Goal: Information Seeking & Learning: Learn about a topic

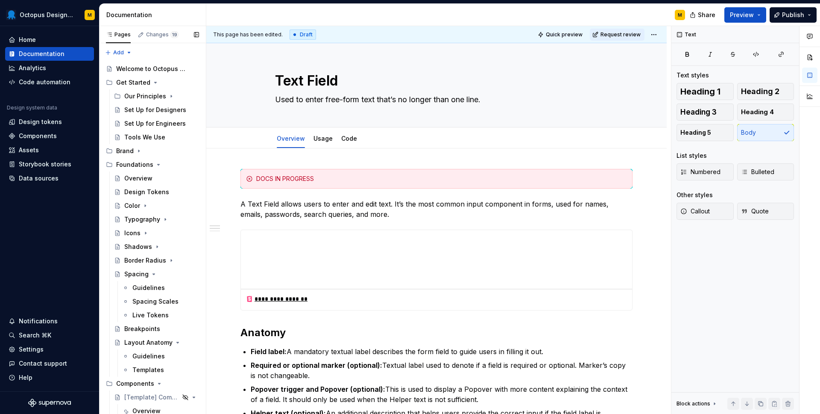
scroll to position [230, 0]
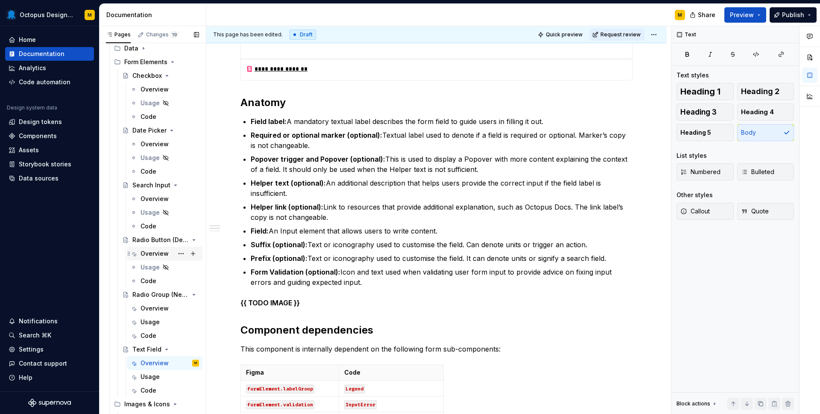
click at [148, 255] on div "Overview" at bounding box center [155, 253] width 28 height 9
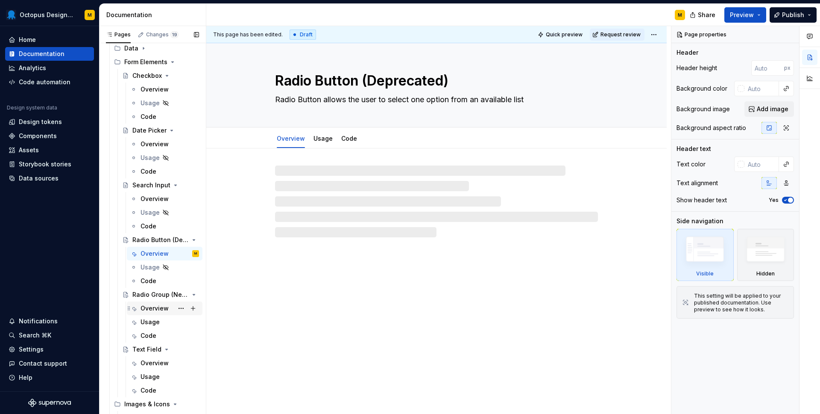
click at [154, 308] on div "Overview" at bounding box center [155, 308] width 28 height 9
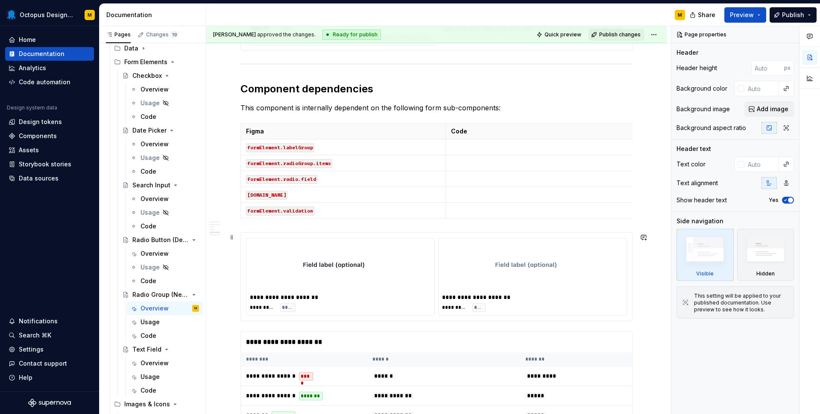
scroll to position [1047, 0]
type textarea "*"
click at [328, 232] on div "**********" at bounding box center [437, 276] width 392 height 89
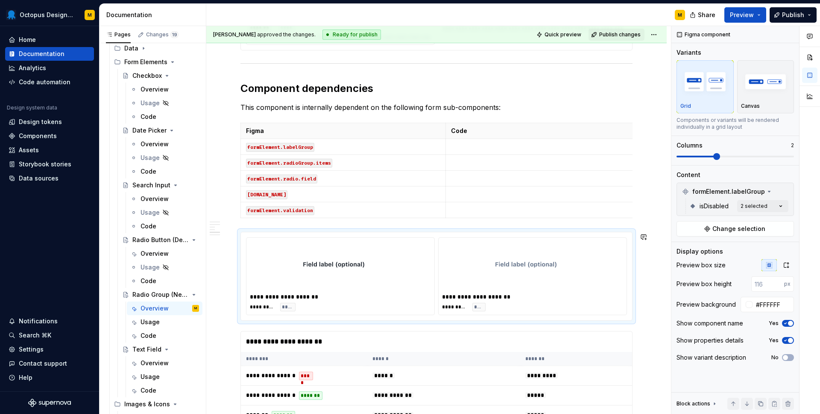
click at [283, 223] on div "**********" at bounding box center [437, 283] width 392 height 2323
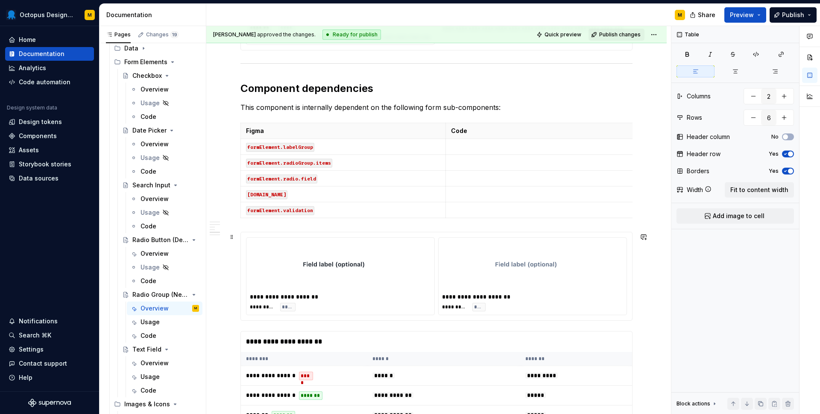
click at [248, 232] on div "**********" at bounding box center [437, 276] width 392 height 89
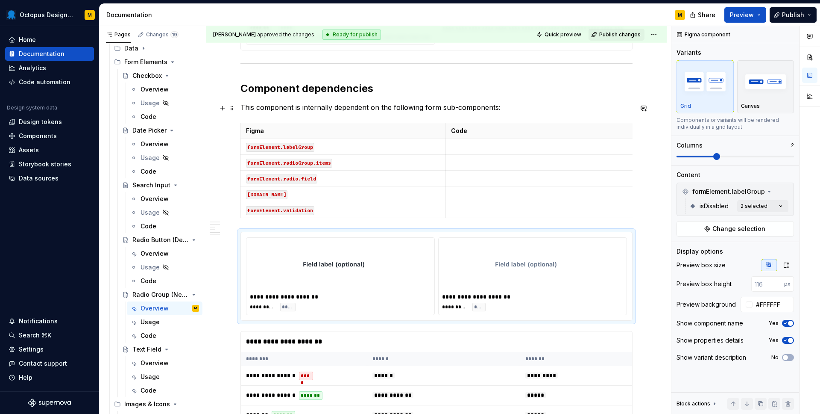
click at [511, 108] on p "This component is internally dependent on the following form sub-components:" at bounding box center [437, 107] width 392 height 10
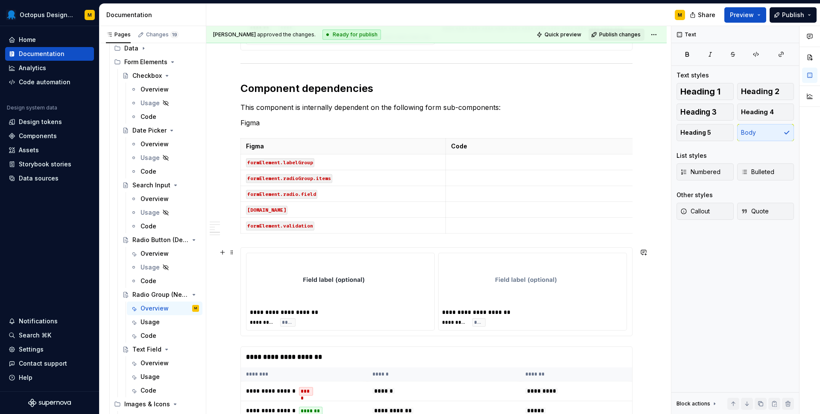
drag, startPoint x: 234, startPoint y: 124, endPoint x: 238, endPoint y: 247, distance: 122.7
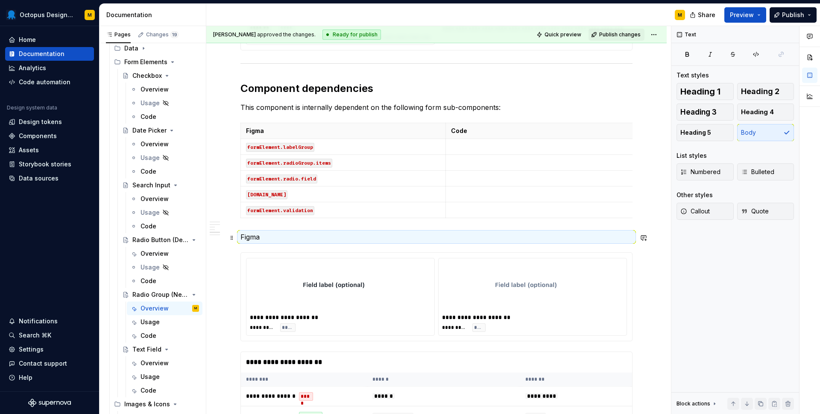
click at [255, 238] on p "Figma" at bounding box center [437, 237] width 392 height 10
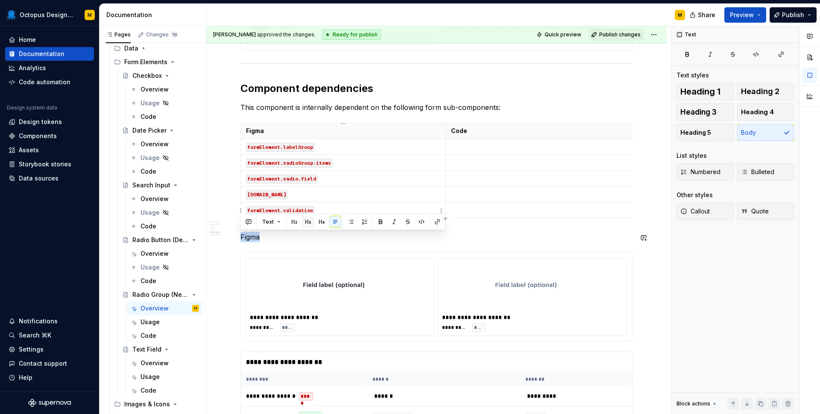
click at [305, 222] on button "button" at bounding box center [308, 222] width 12 height 12
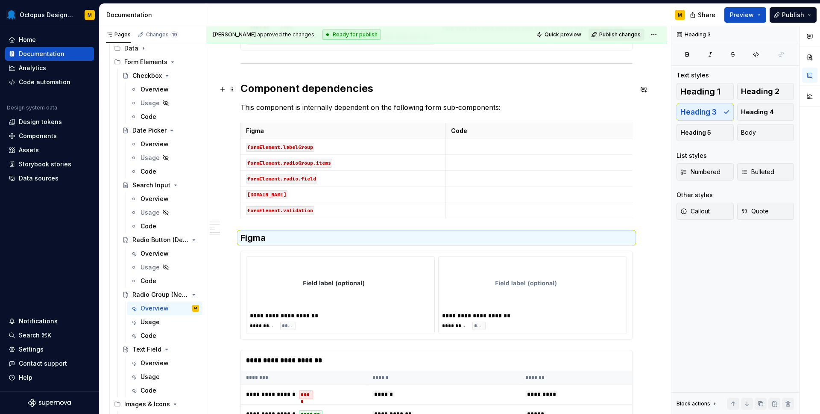
click at [467, 99] on div "**********" at bounding box center [437, 293] width 392 height 2342
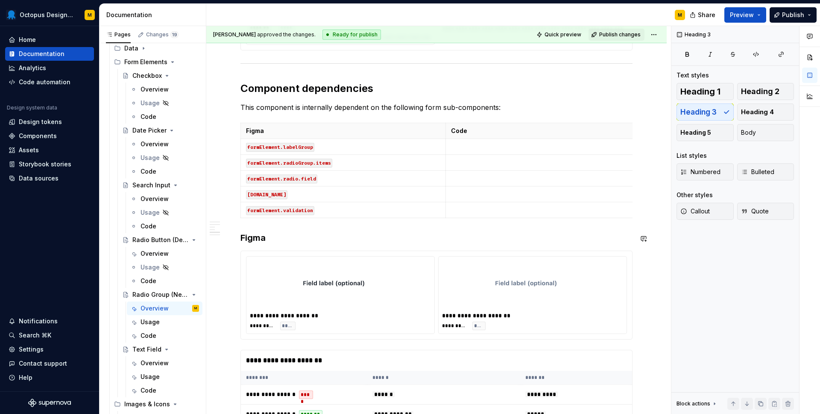
click at [277, 245] on div "**********" at bounding box center [437, 293] width 392 height 2342
click at [288, 238] on h3 "Figma sub components" at bounding box center [437, 238] width 392 height 12
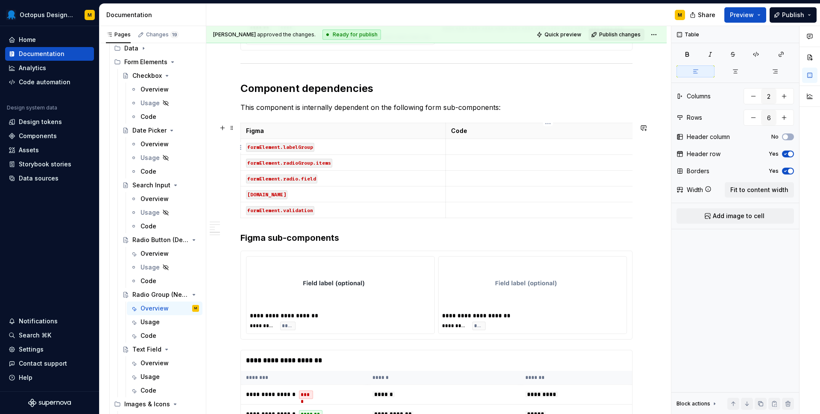
click at [490, 150] on p at bounding box center [548, 146] width 194 height 9
type textarea "*"
click at [514, 150] on p "`Legend" at bounding box center [548, 146] width 194 height 9
click at [467, 164] on p at bounding box center [548, 162] width 194 height 9
click at [458, 180] on p at bounding box center [548, 178] width 194 height 9
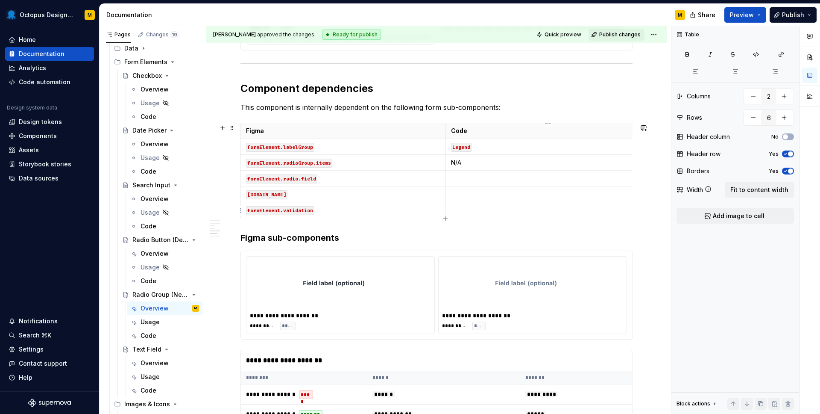
click at [458, 207] on p at bounding box center [548, 209] width 194 height 9
click at [450, 209] on td "InputError`" at bounding box center [548, 210] width 205 height 16
click at [487, 210] on p "`InputError`" at bounding box center [548, 209] width 194 height 9
click at [528, 208] on p "InputError" at bounding box center [548, 209] width 194 height 9
click at [446, 218] on icon "button" at bounding box center [445, 218] width 4 height 4
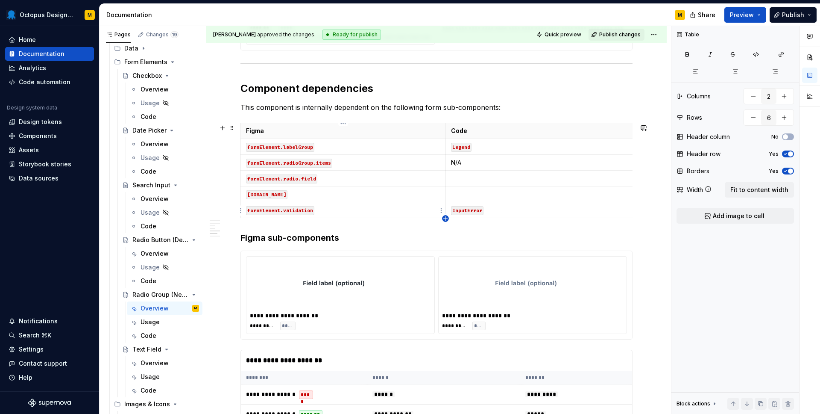
type input "7"
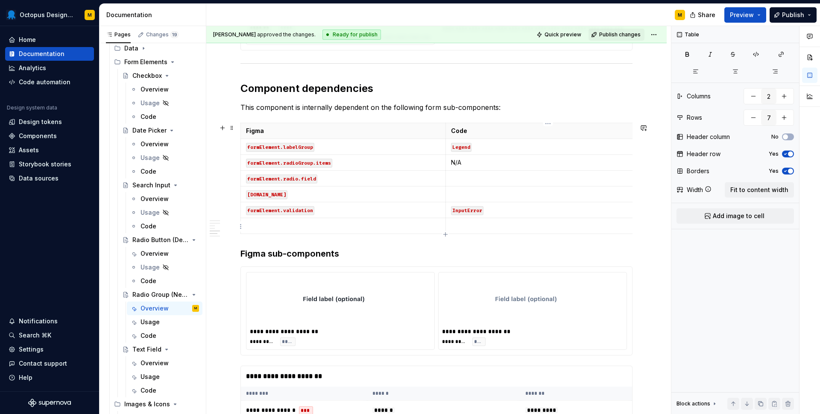
click at [467, 222] on p at bounding box center [548, 225] width 194 height 9
click at [463, 191] on p at bounding box center [548, 194] width 194 height 9
click at [465, 192] on p at bounding box center [548, 194] width 194 height 9
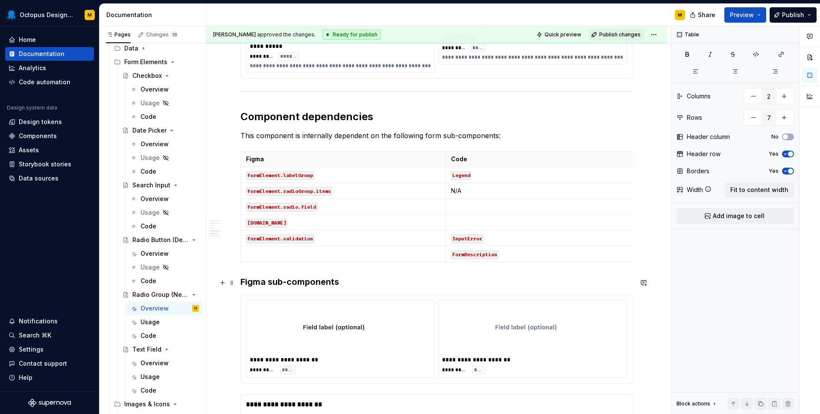
scroll to position [973, 0]
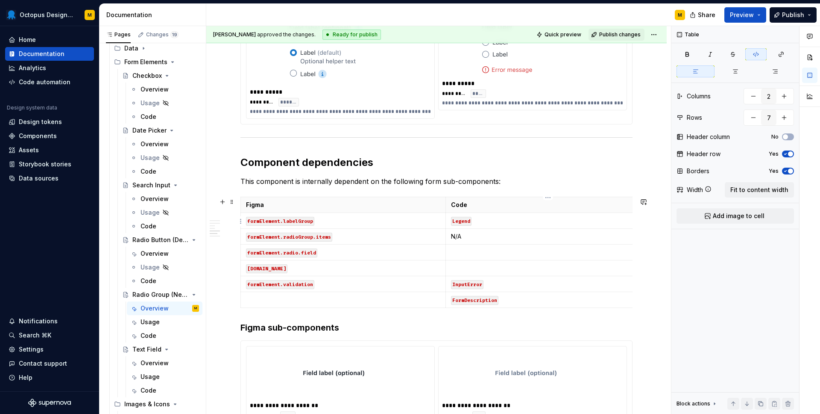
click at [521, 220] on p "Legend" at bounding box center [548, 220] width 194 height 9
type textarea "*"
click at [458, 260] on td at bounding box center [548, 252] width 205 height 16
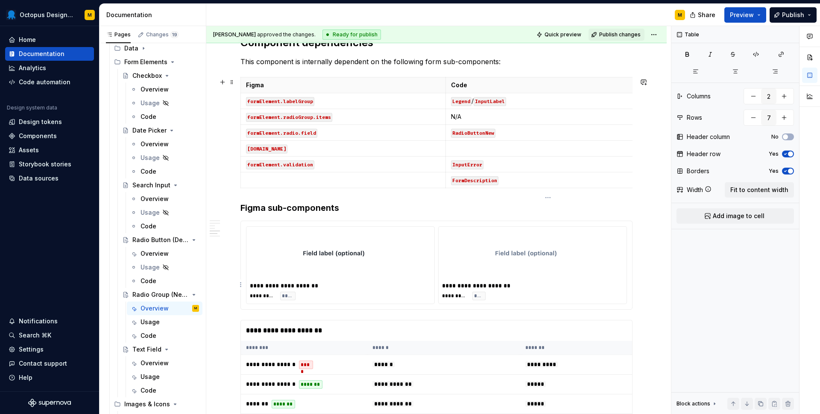
scroll to position [1079, 0]
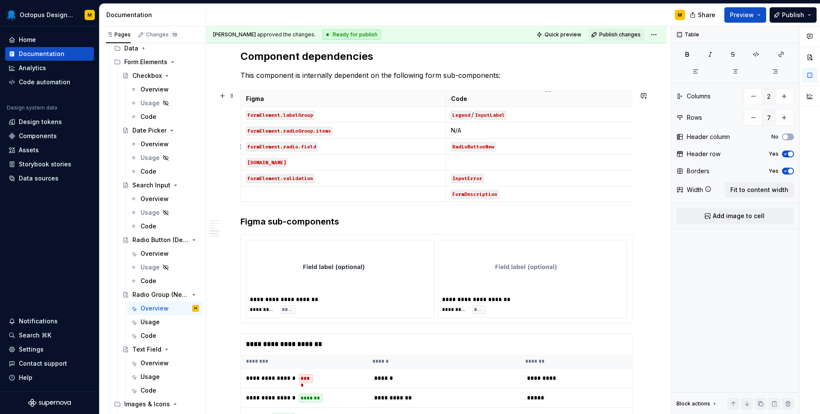
click at [487, 146] on code "RadioButtonNew" at bounding box center [473, 146] width 44 height 9
click at [514, 144] on p "RadioButtonNew" at bounding box center [548, 146] width 194 height 9
click at [522, 144] on p "RadioButtonNew" at bounding box center [548, 146] width 194 height 9
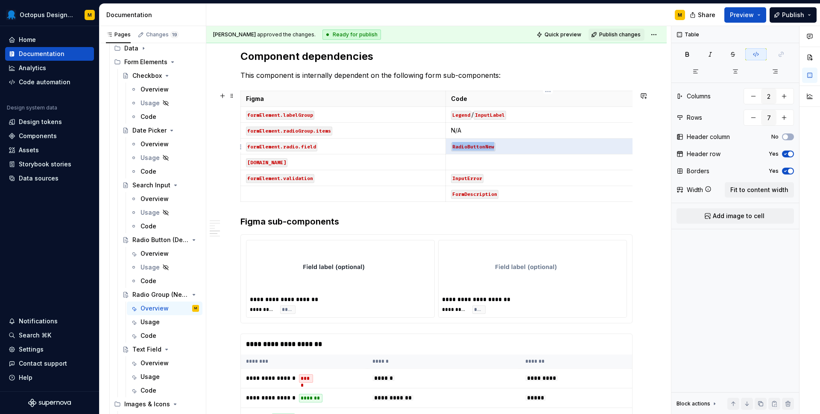
drag, startPoint x: 503, startPoint y: 150, endPoint x: 453, endPoint y: 146, distance: 50.6
click at [453, 146] on p "RadioButtonNew" at bounding box center [548, 146] width 194 height 9
click at [468, 159] on p at bounding box center [548, 162] width 194 height 9
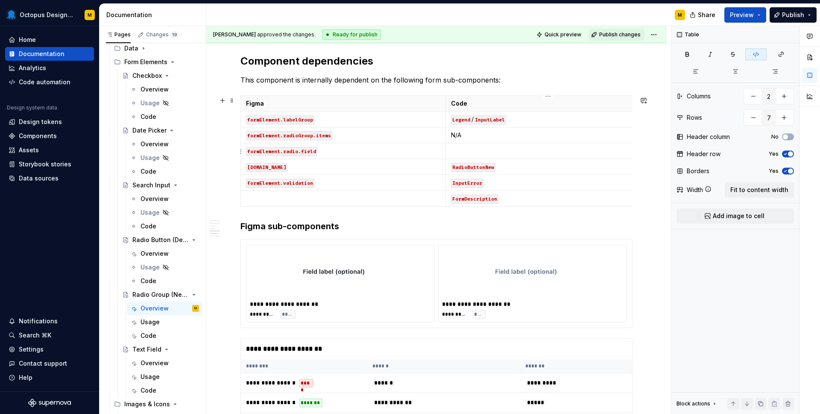
click at [466, 153] on p at bounding box center [548, 151] width 194 height 9
click at [519, 122] on p "Legend / InputLabel" at bounding box center [548, 119] width 194 height 9
click at [432, 200] on p at bounding box center [343, 198] width 194 height 9
click at [445, 206] on icon "button" at bounding box center [445, 207] width 4 height 4
type input "8"
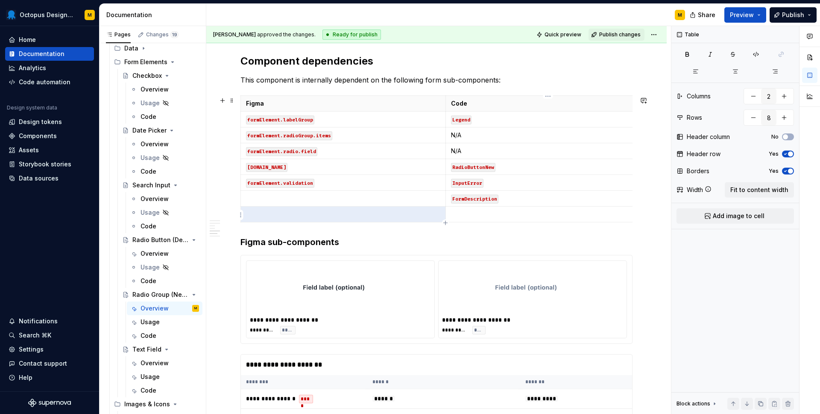
click at [461, 214] on p at bounding box center [548, 214] width 194 height 9
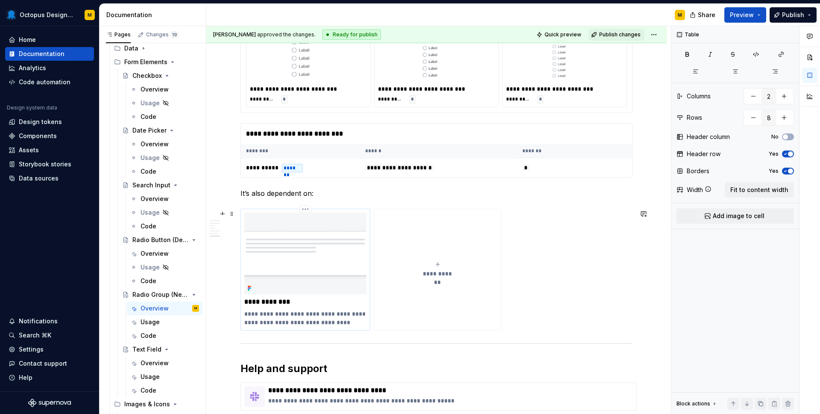
scroll to position [2105, 0]
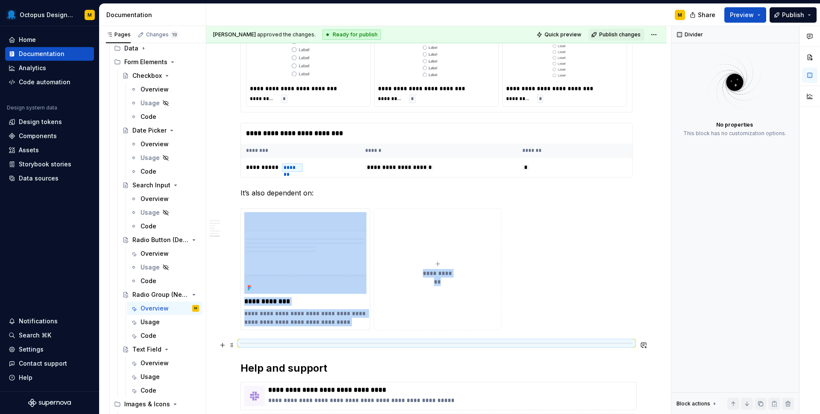
click at [241, 343] on div at bounding box center [437, 343] width 392 height 6
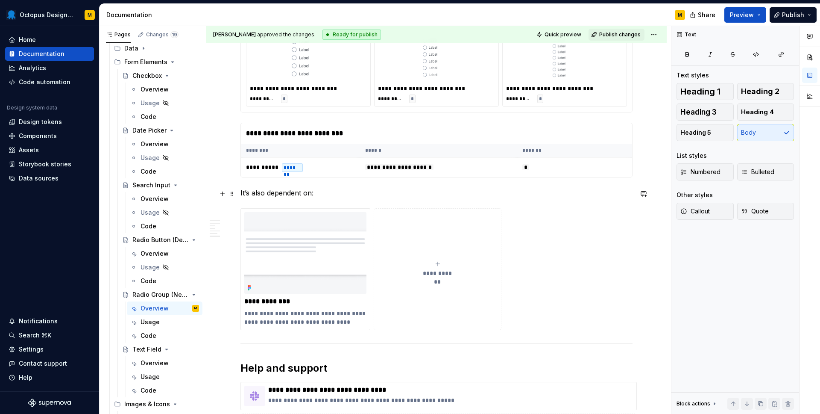
click at [329, 191] on p "It’s also dependent on:" at bounding box center [437, 193] width 392 height 10
click at [539, 315] on div "**********" at bounding box center [437, 269] width 392 height 122
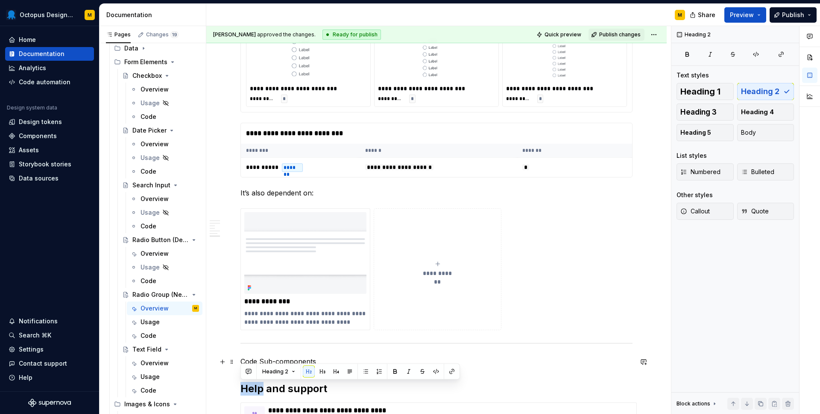
click at [270, 367] on button "Heading 2" at bounding box center [278, 371] width 41 height 12
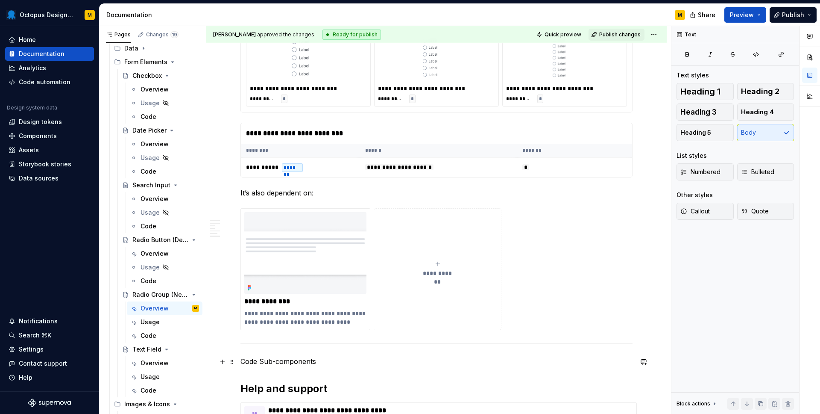
click at [277, 361] on p "Code Sub-components" at bounding box center [437, 361] width 392 height 10
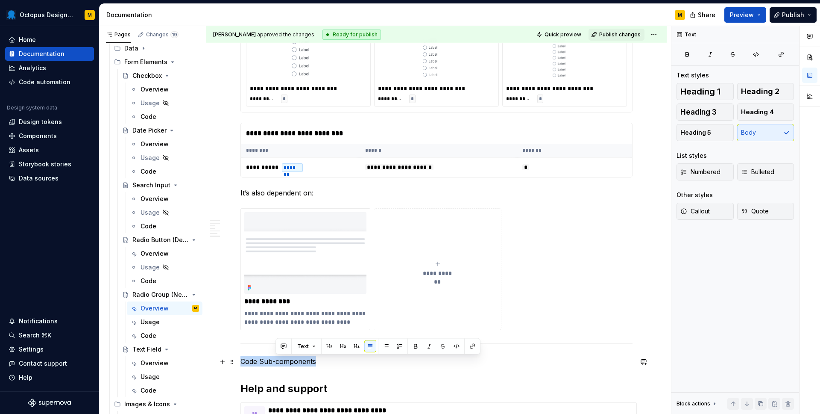
click at [277, 361] on p "Code Sub-components" at bounding box center [437, 361] width 392 height 10
click at [303, 346] on button "button" at bounding box center [308, 346] width 12 height 12
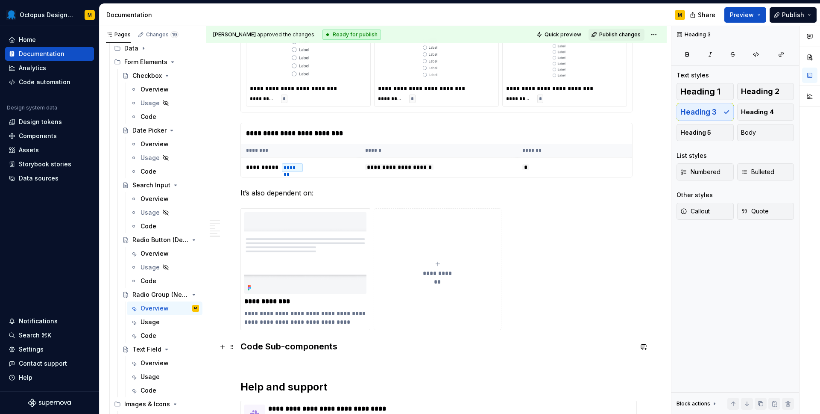
click at [394, 346] on h3 "Code Sub-components" at bounding box center [437, 346] width 392 height 12
click at [411, 349] on h3 "Code Sub-components" at bounding box center [437, 346] width 392 height 12
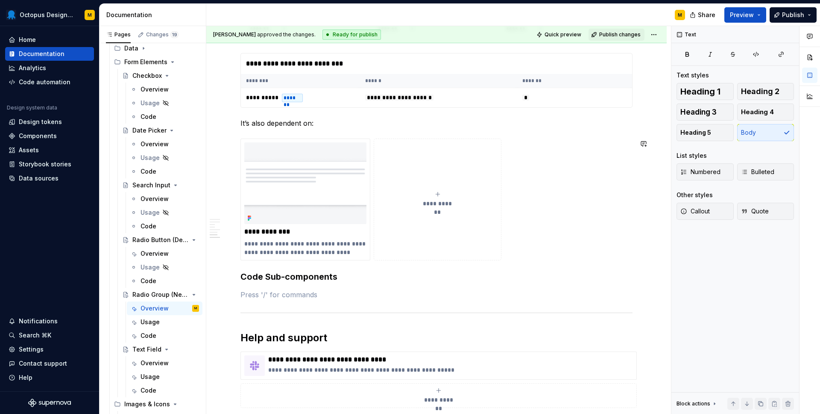
scroll to position [2177, 0]
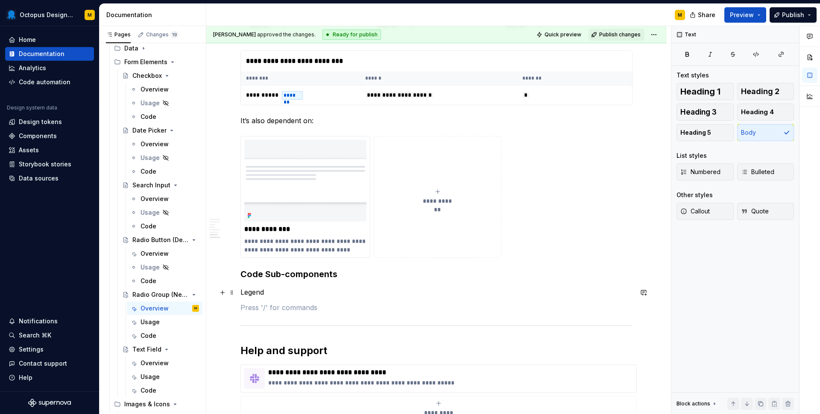
click at [253, 291] on p "Legend" at bounding box center [437, 292] width 392 height 10
click at [377, 282] on div "Text" at bounding box center [343, 277] width 205 height 16
click at [376, 278] on button "button" at bounding box center [381, 277] width 12 height 12
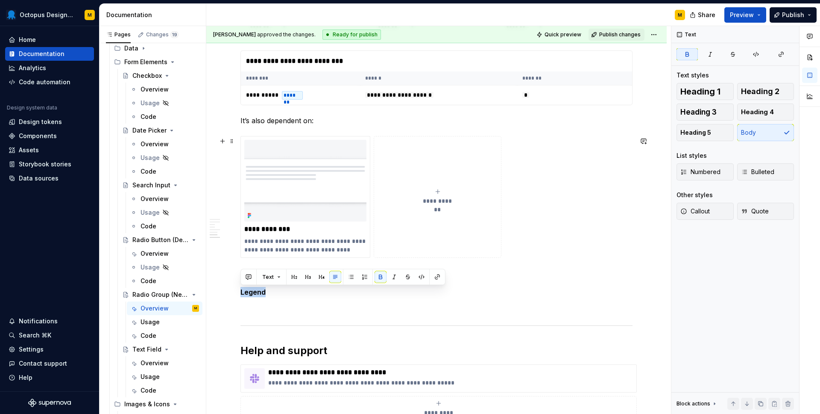
click at [459, 186] on button "**********" at bounding box center [438, 197] width 128 height 122
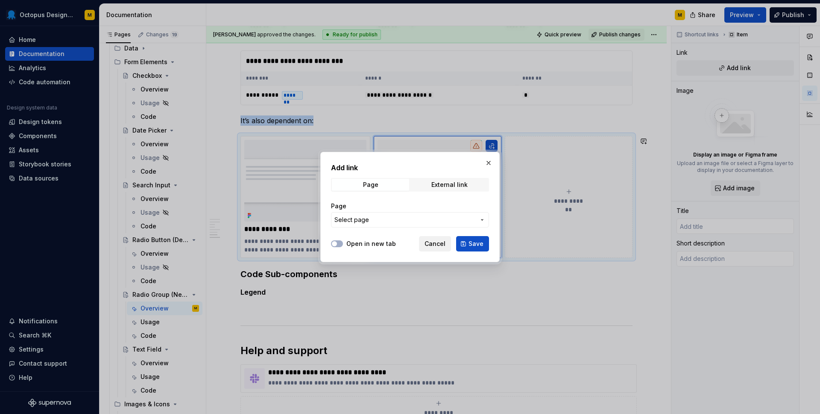
click at [434, 238] on button "Cancel" at bounding box center [435, 243] width 32 height 15
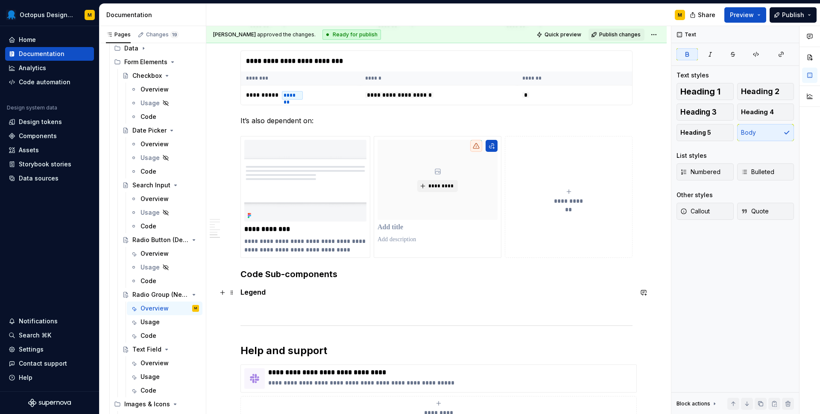
click at [362, 291] on p "Legend" at bounding box center [437, 292] width 392 height 10
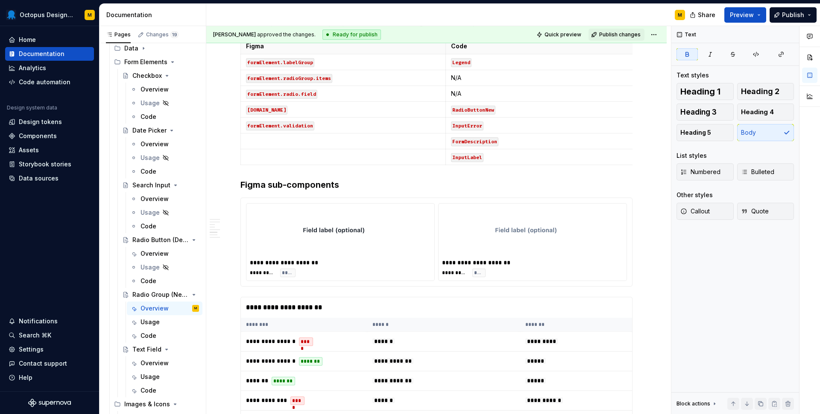
scroll to position [1133, 0]
click at [323, 226] on img at bounding box center [340, 230] width 75 height 43
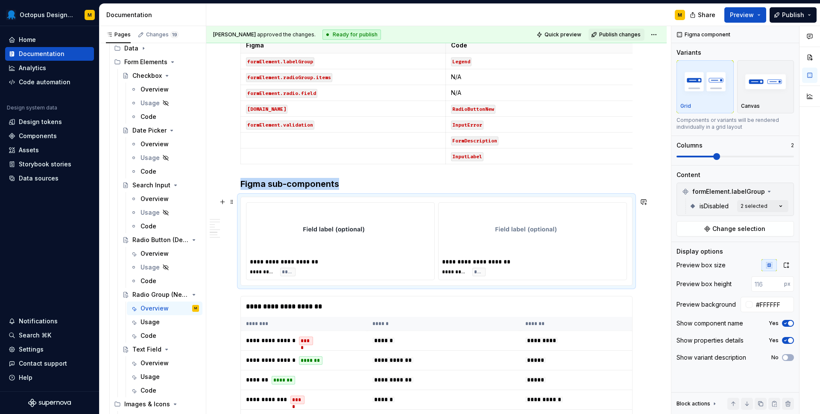
click at [323, 233] on img at bounding box center [340, 230] width 75 height 43
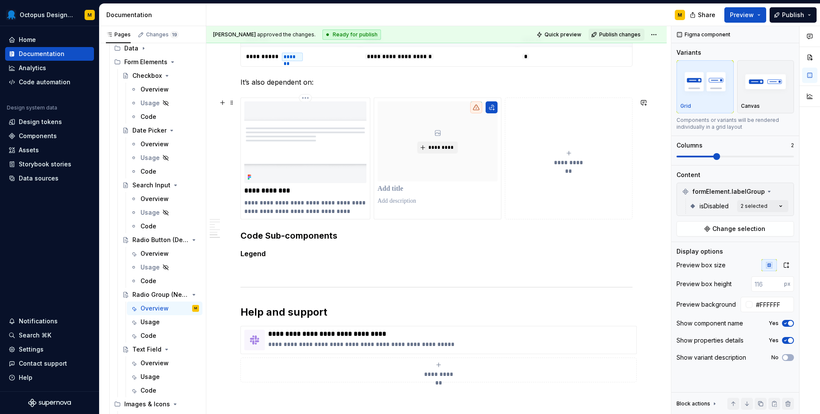
scroll to position [2236, 0]
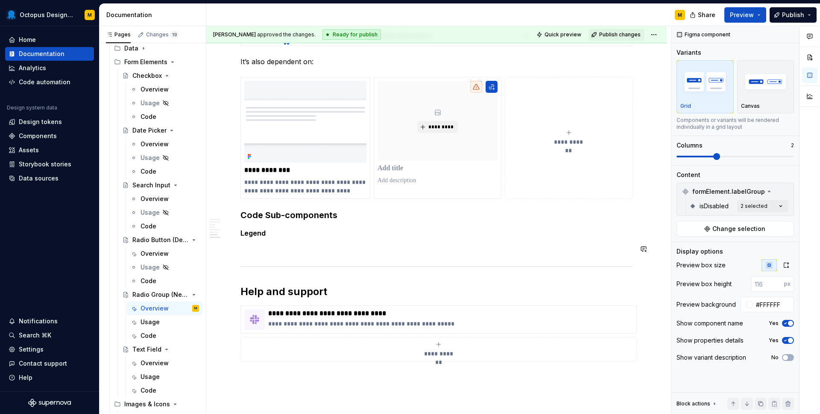
click at [257, 252] on p at bounding box center [437, 248] width 392 height 10
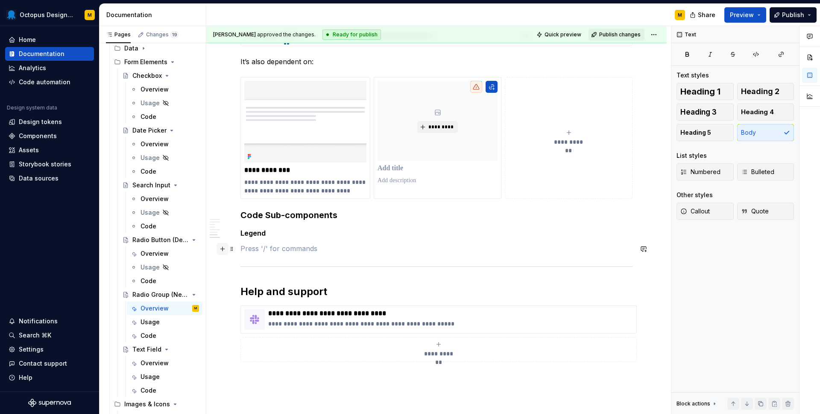
click at [224, 250] on button "button" at bounding box center [223, 249] width 12 height 12
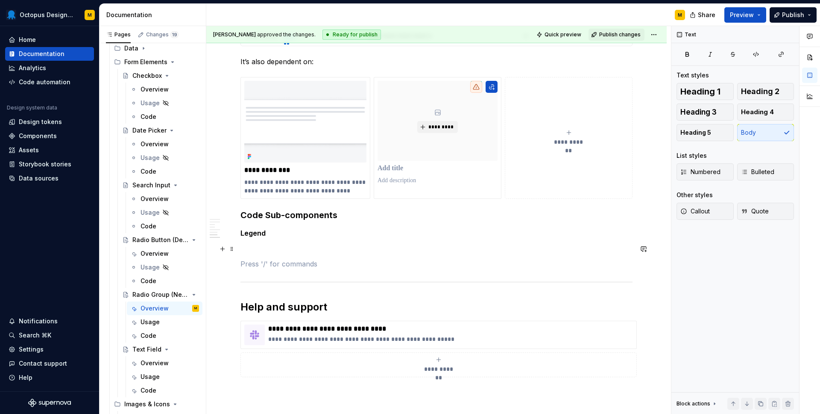
click at [257, 250] on p at bounding box center [437, 248] width 392 height 10
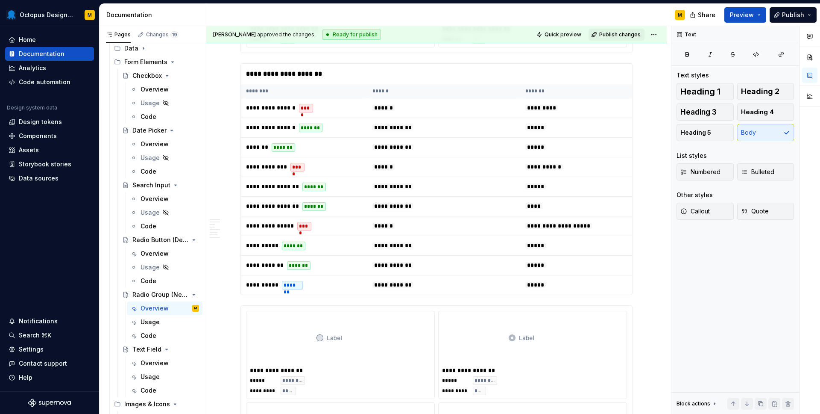
scroll to position [1476, 0]
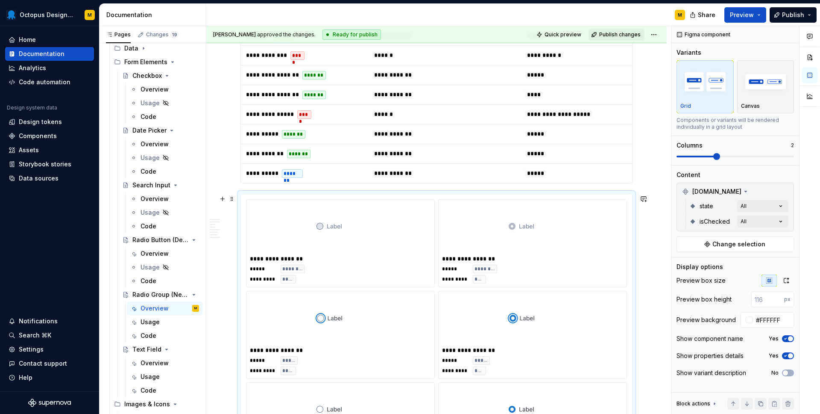
click at [354, 215] on img at bounding box center [341, 227] width 50 height 43
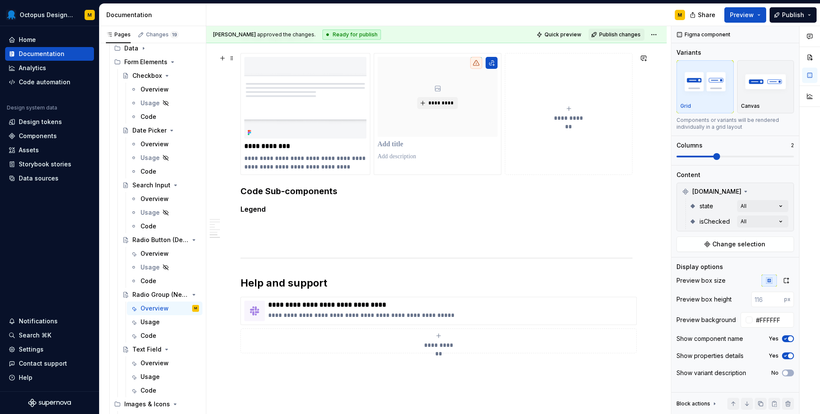
scroll to position [2269, 0]
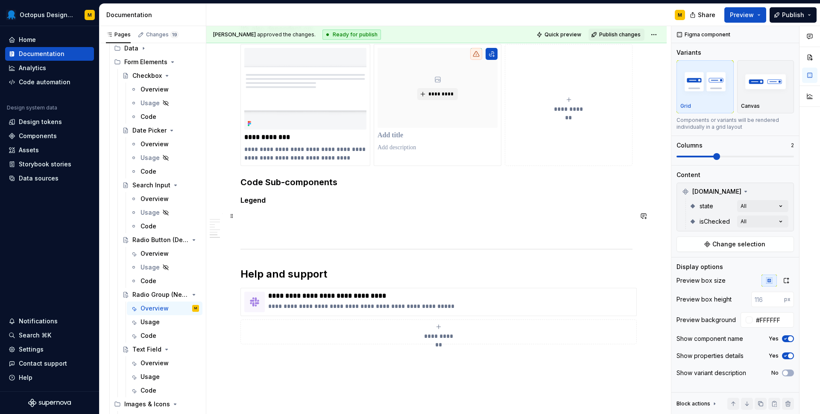
click at [263, 212] on p at bounding box center [437, 215] width 392 height 10
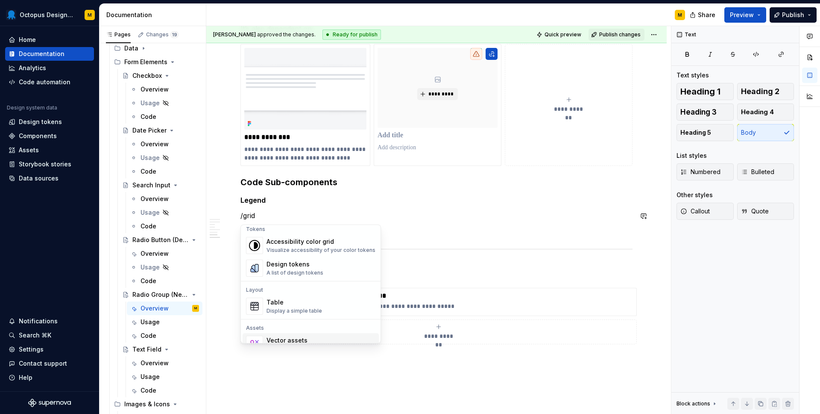
scroll to position [0, 0]
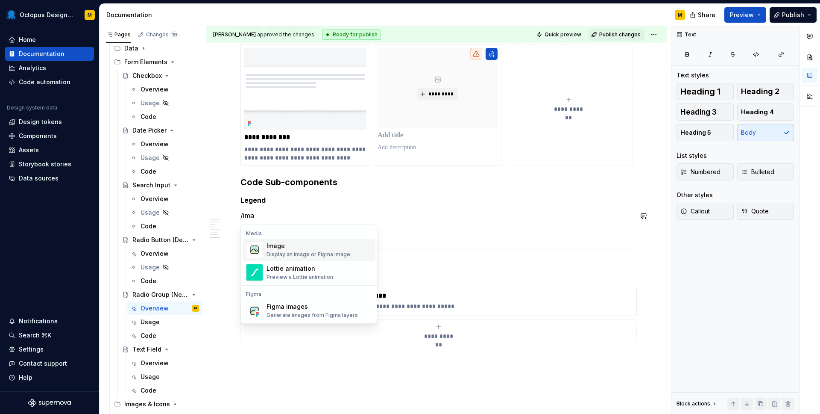
click at [285, 255] on div "Display an image or Figma image" at bounding box center [309, 254] width 84 height 7
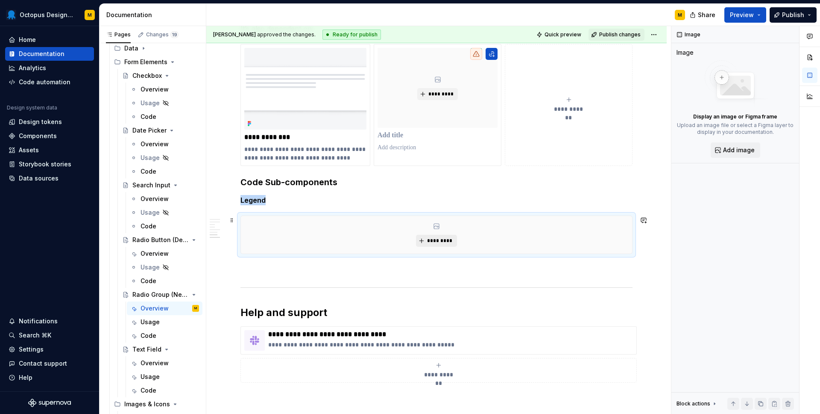
click at [428, 235] on button "*********" at bounding box center [436, 241] width 41 height 12
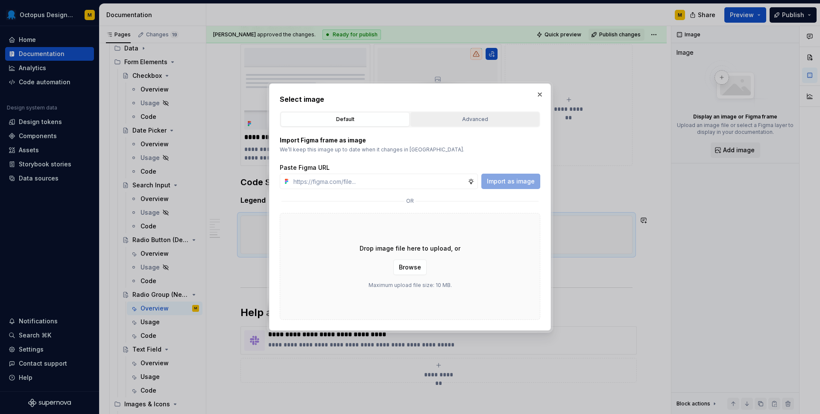
click at [443, 117] on div "Advanced" at bounding box center [475, 119] width 123 height 9
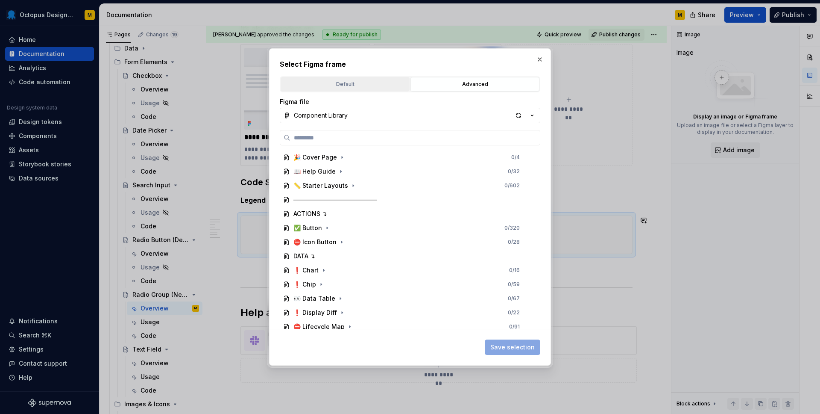
click at [323, 84] on div "Default" at bounding box center [345, 84] width 123 height 9
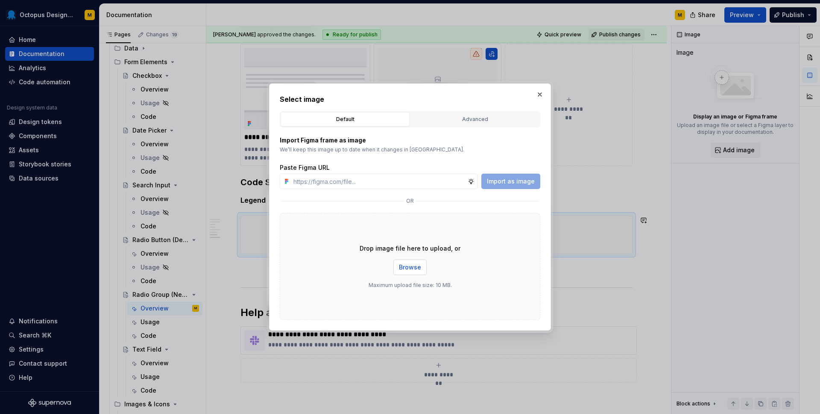
click at [417, 264] on span "Browse" at bounding box center [410, 267] width 22 height 9
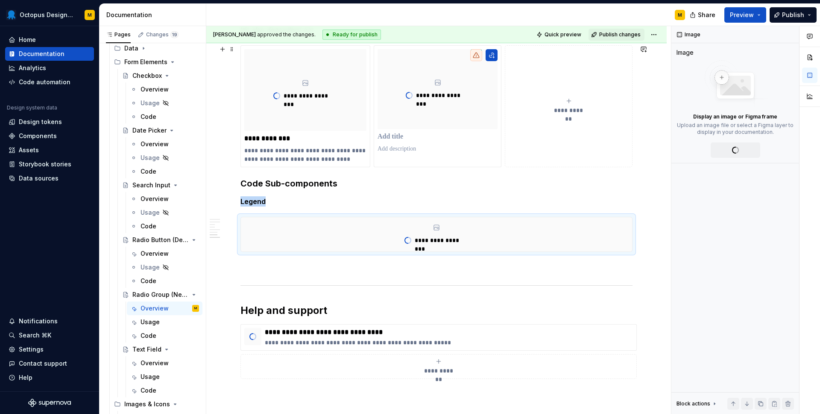
scroll to position [2269, 0]
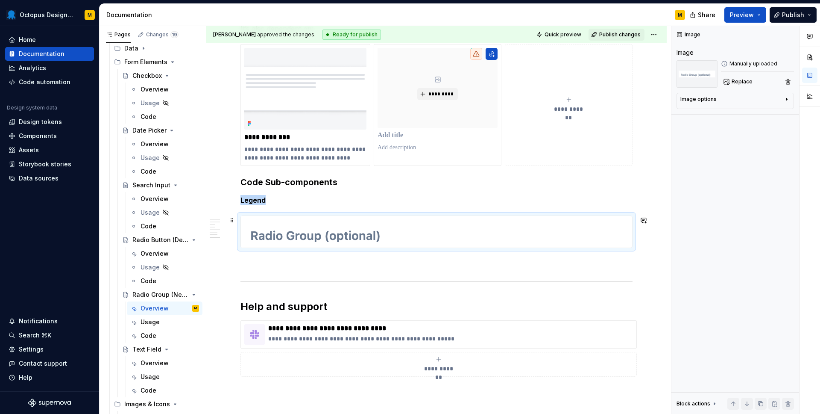
click at [388, 248] on div at bounding box center [437, 231] width 392 height 32
click at [402, 234] on img at bounding box center [321, 232] width 161 height 32
click at [743, 94] on div "Image options Alignment Caption" at bounding box center [735, 101] width 117 height 16
click at [742, 100] on div "Image options" at bounding box center [732, 101] width 103 height 10
click at [354, 248] on div at bounding box center [437, 231] width 392 height 32
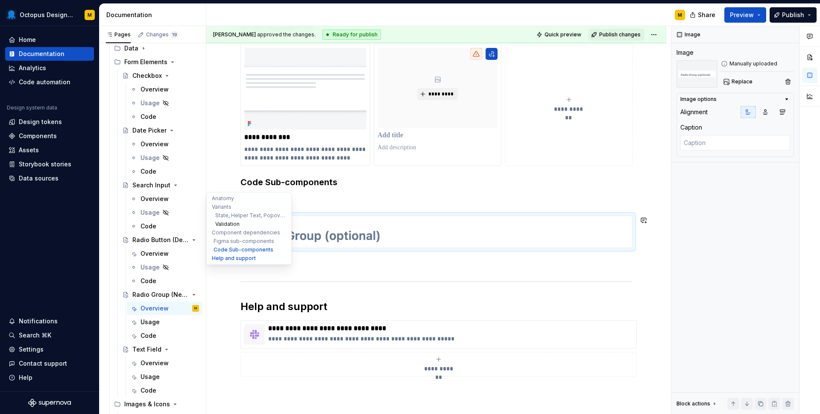
click at [221, 222] on button "Validation" at bounding box center [248, 224] width 81 height 9
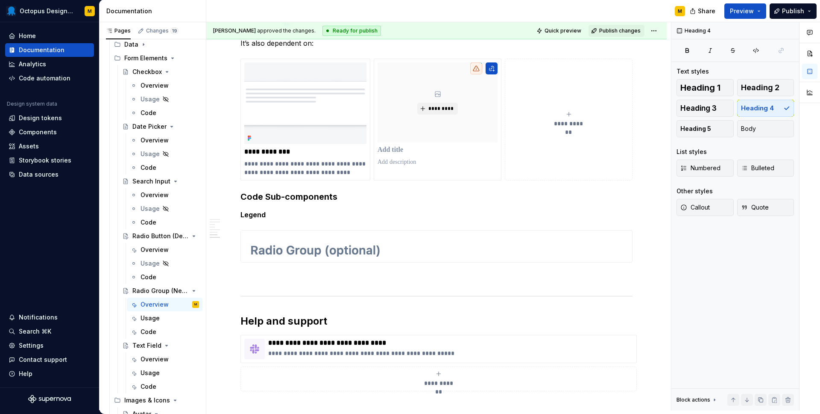
scroll to position [2243, 0]
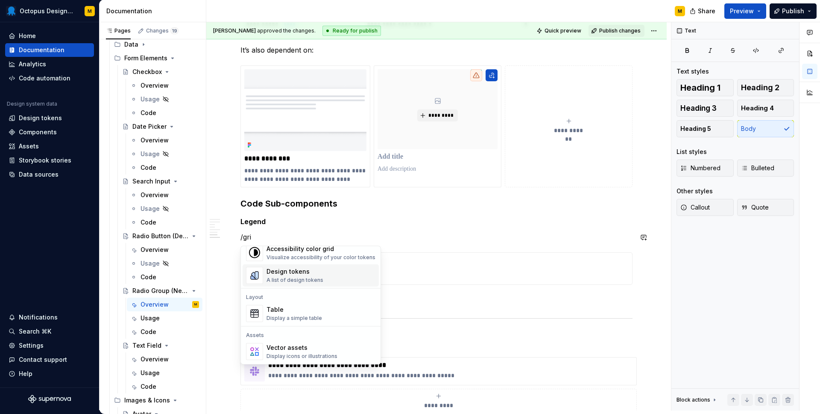
scroll to position [0, 0]
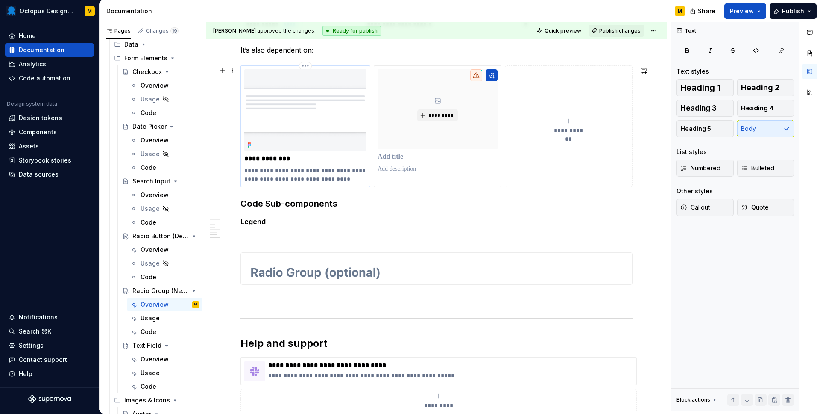
click at [358, 168] on p "**********" at bounding box center [305, 174] width 122 height 17
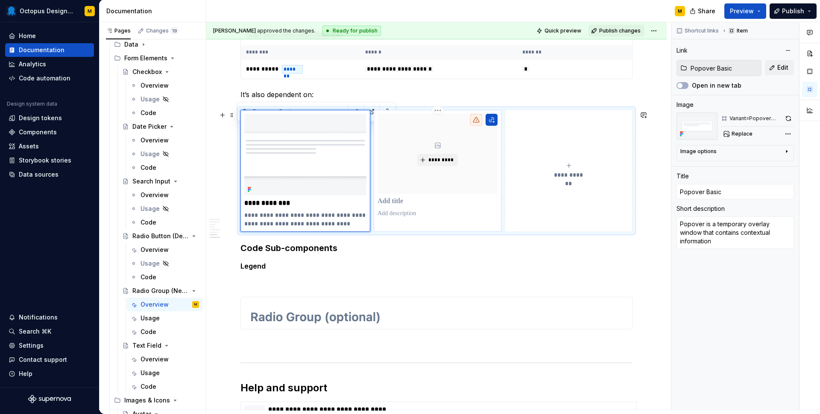
scroll to position [2164, 0]
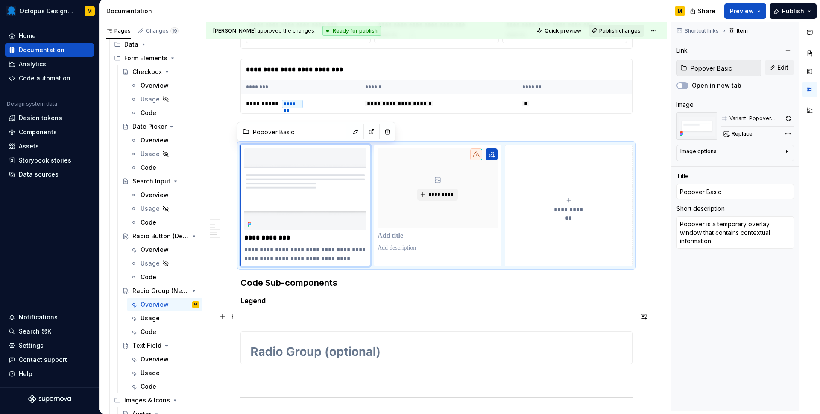
click at [269, 311] on p at bounding box center [437, 316] width 392 height 10
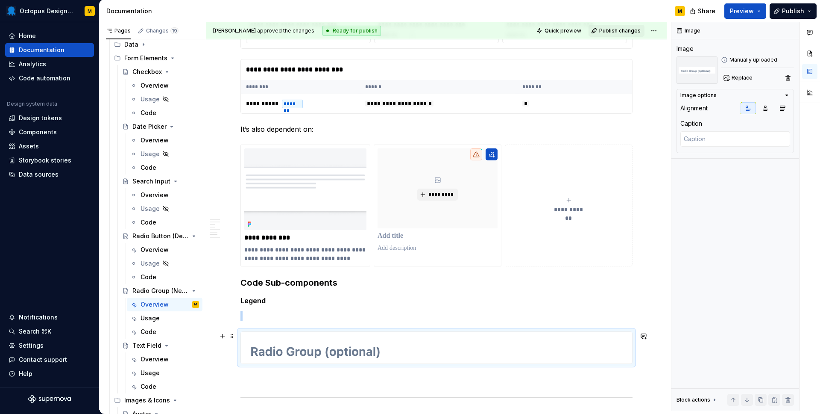
click at [283, 358] on img at bounding box center [321, 348] width 161 height 32
click at [278, 379] on p at bounding box center [437, 379] width 392 height 10
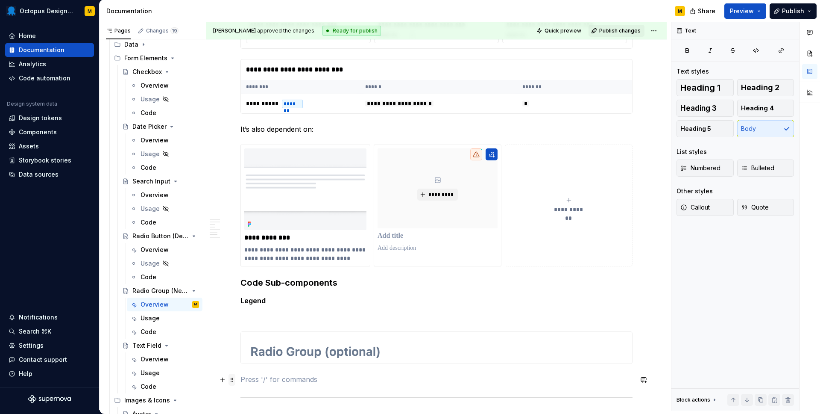
click at [230, 382] on span at bounding box center [232, 379] width 7 height 12
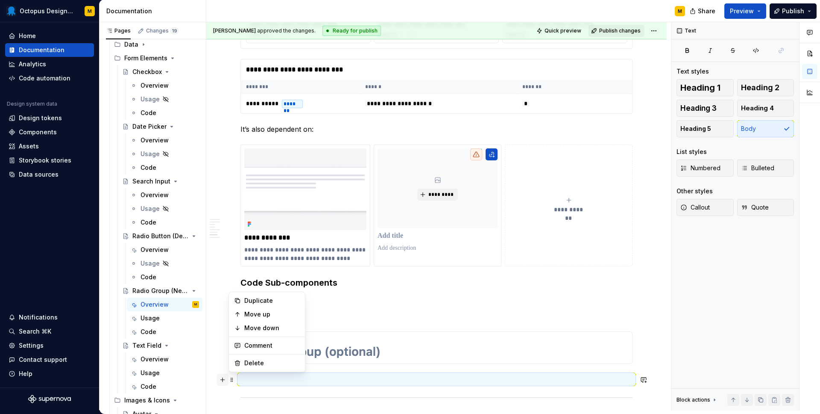
click at [222, 382] on button "button" at bounding box center [223, 379] width 12 height 12
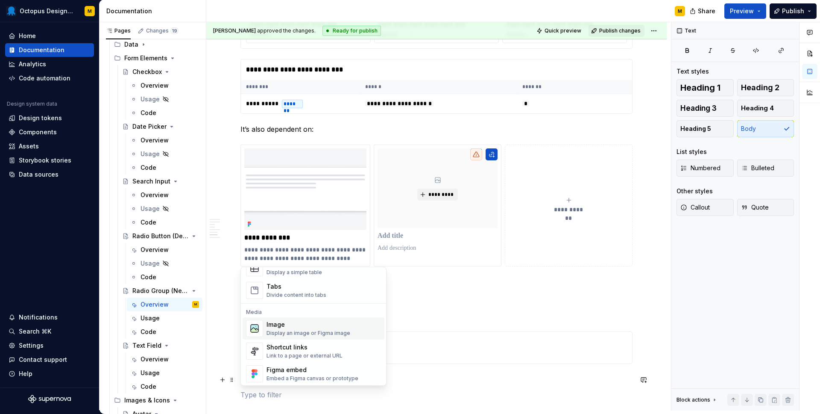
scroll to position [325, 0]
click at [305, 332] on div "Display an image or Figma image" at bounding box center [309, 335] width 84 height 7
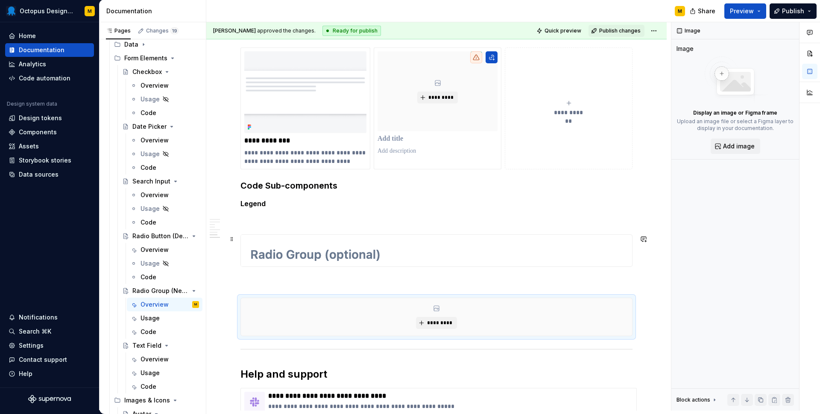
scroll to position [2266, 0]
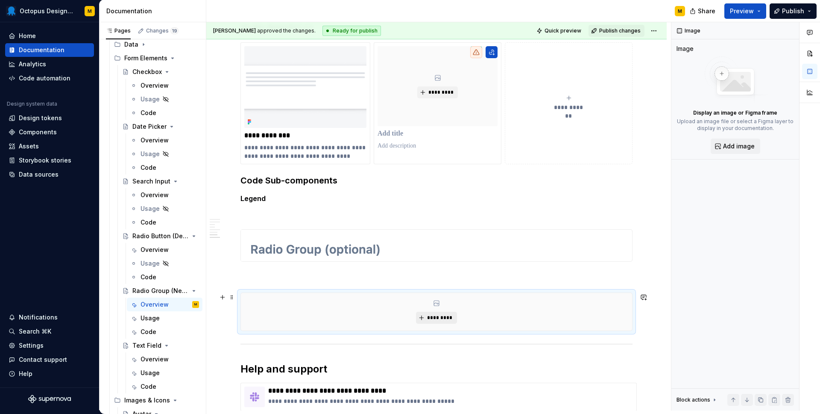
click at [432, 320] on span "*********" at bounding box center [440, 317] width 26 height 7
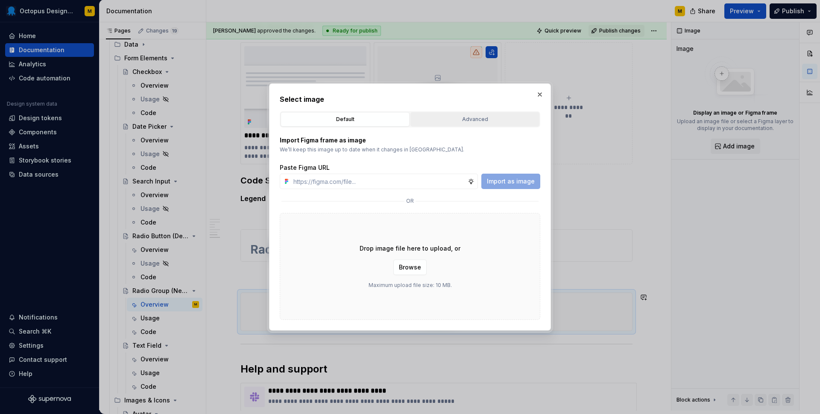
click at [457, 121] on div "Advanced" at bounding box center [475, 119] width 123 height 9
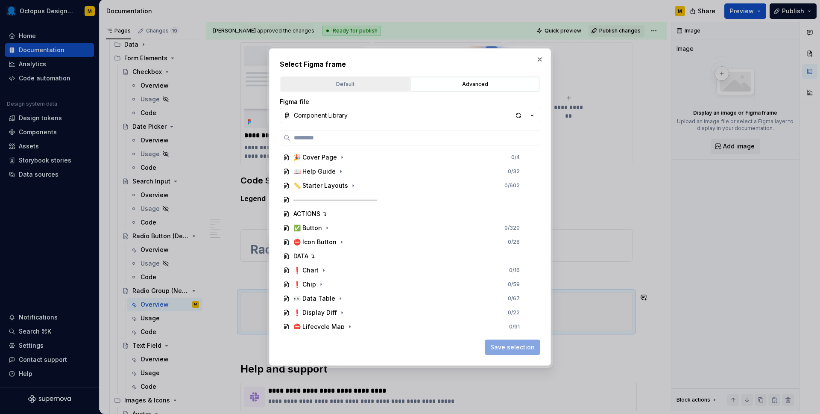
click at [339, 78] on button "Default" at bounding box center [345, 84] width 129 height 15
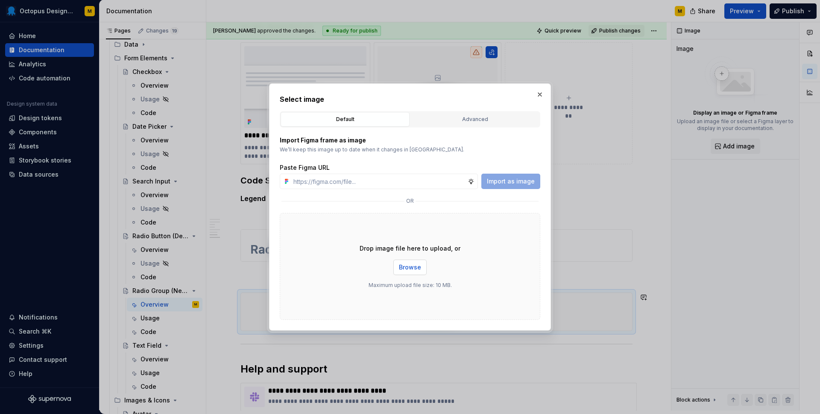
click at [424, 271] on button "Browse" at bounding box center [409, 266] width 33 height 15
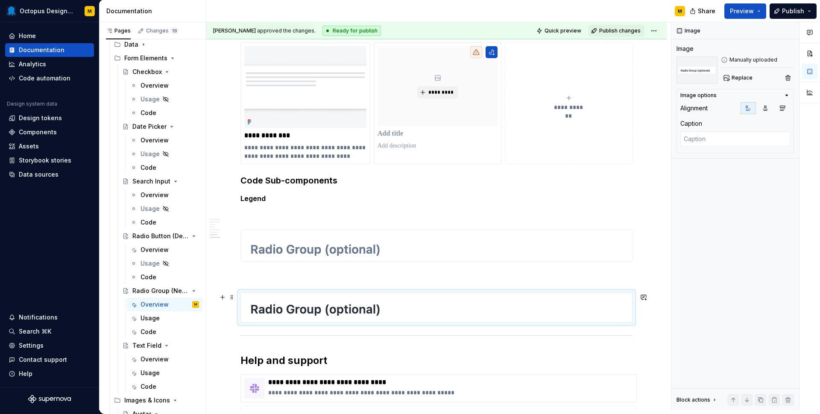
click at [285, 292] on div at bounding box center [437, 307] width 392 height 30
click at [290, 253] on img at bounding box center [321, 245] width 161 height 32
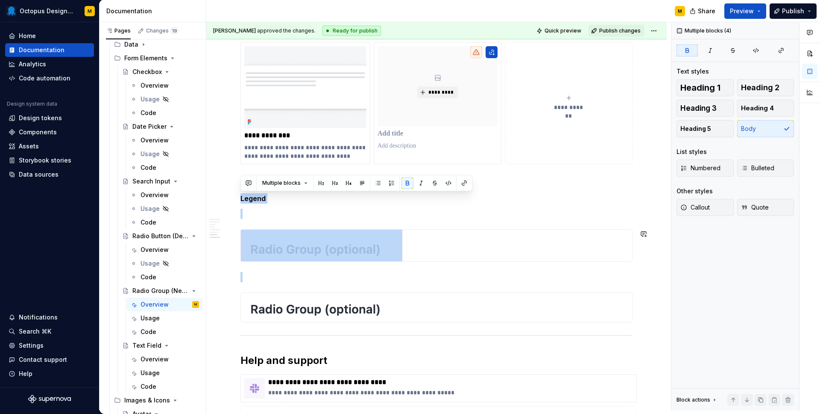
drag, startPoint x: 240, startPoint y: 199, endPoint x: 332, endPoint y: 271, distance: 116.2
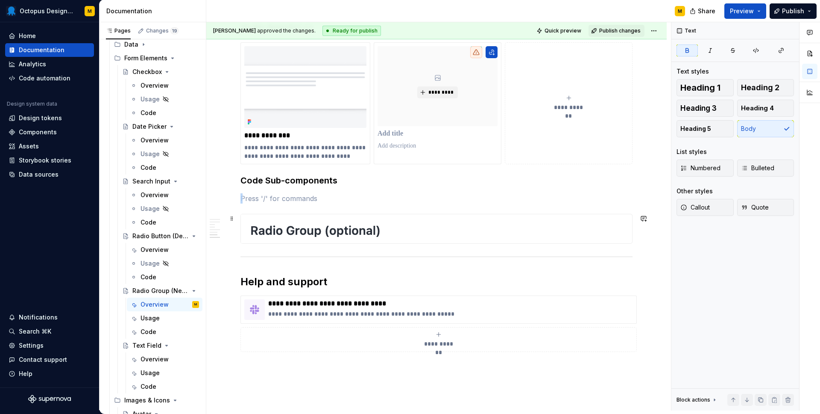
click at [269, 235] on img at bounding box center [323, 228] width 164 height 29
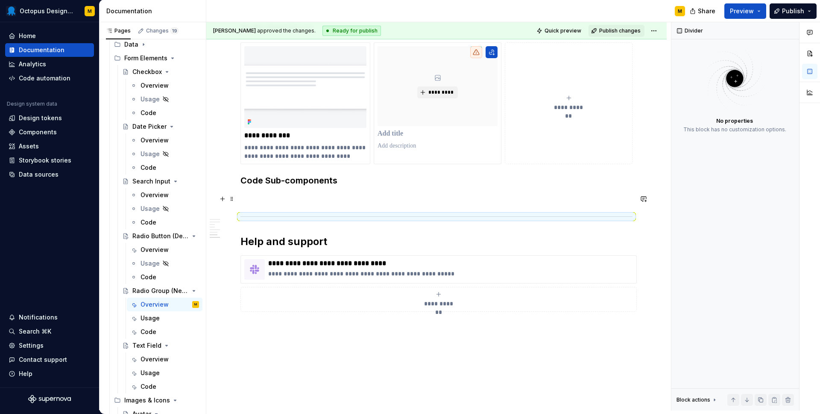
click at [251, 195] on p at bounding box center [437, 198] width 392 height 10
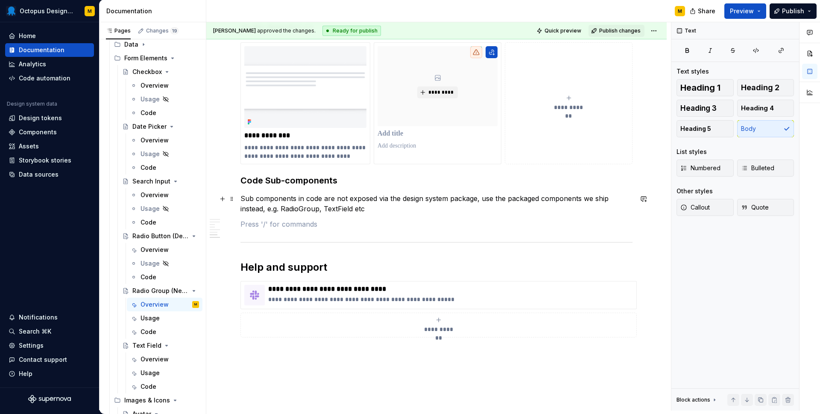
click at [311, 206] on p "Sub components in code are not exposed via the design system package, use the p…" at bounding box center [437, 203] width 392 height 21
click at [290, 226] on p at bounding box center [437, 224] width 392 height 10
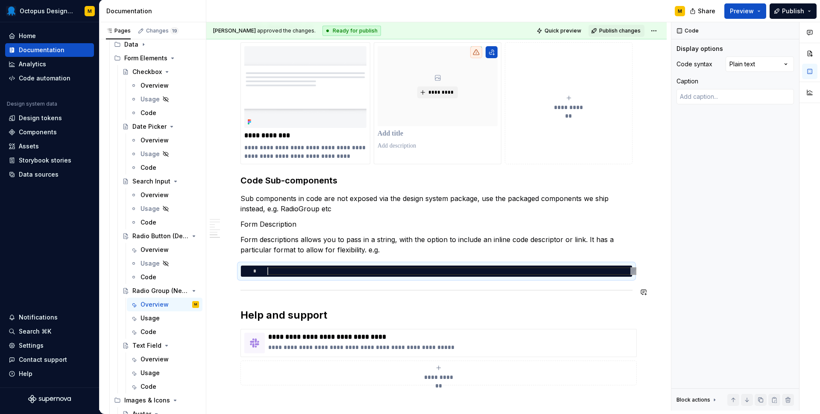
type textarea "*"
type textarea "**********"
click at [397, 291] on div at bounding box center [437, 290] width 392 height 6
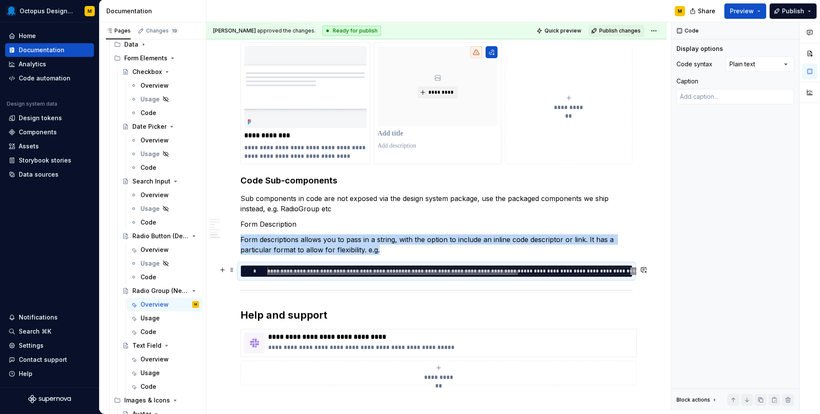
click at [270, 270] on div at bounding box center [448, 272] width 363 height 5
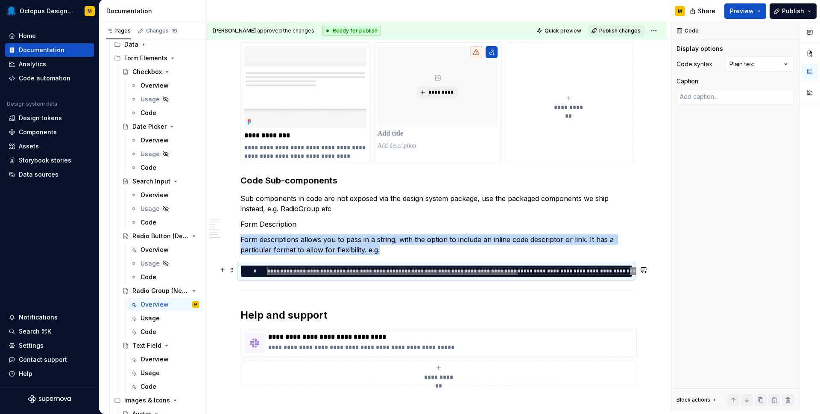
click at [367, 271] on div at bounding box center [392, 272] width 251 height 5
click at [740, 68] on div "Comments Open comments No comments yet Select ‘Comment’ from the block context …" at bounding box center [746, 216] width 149 height 388
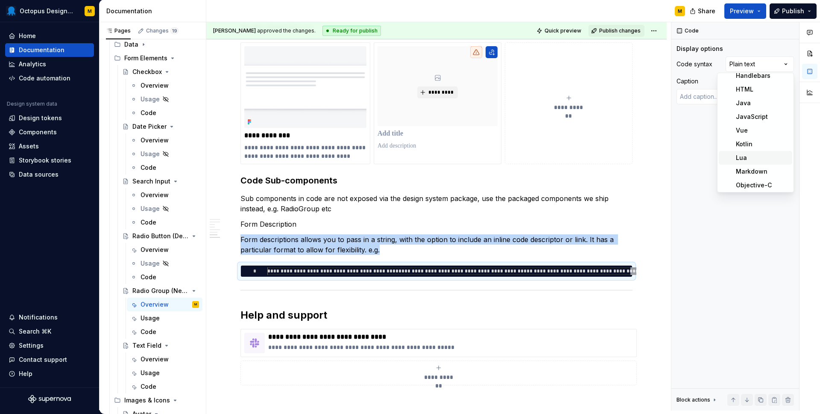
scroll to position [102, 0]
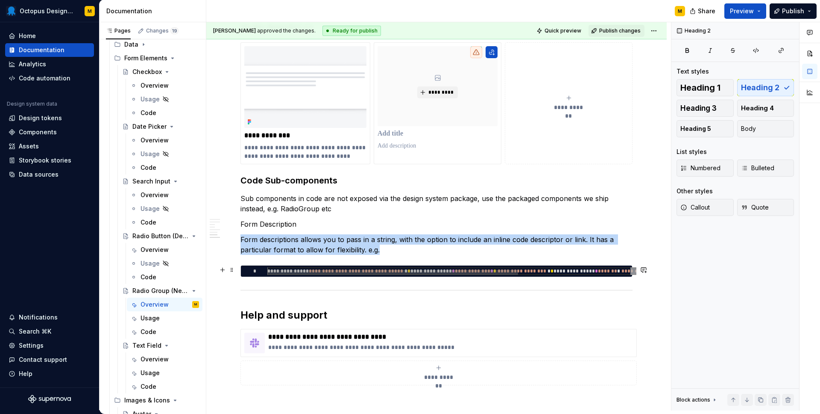
click at [576, 273] on div at bounding box center [448, 272] width 363 height 5
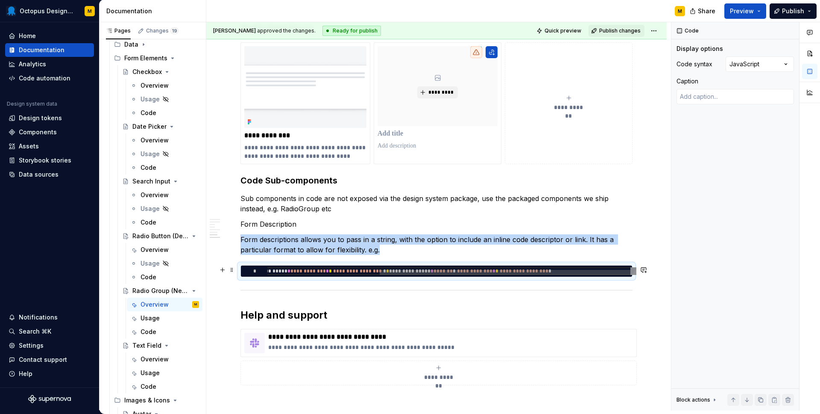
click at [305, 271] on div at bounding box center [448, 272] width 363 height 5
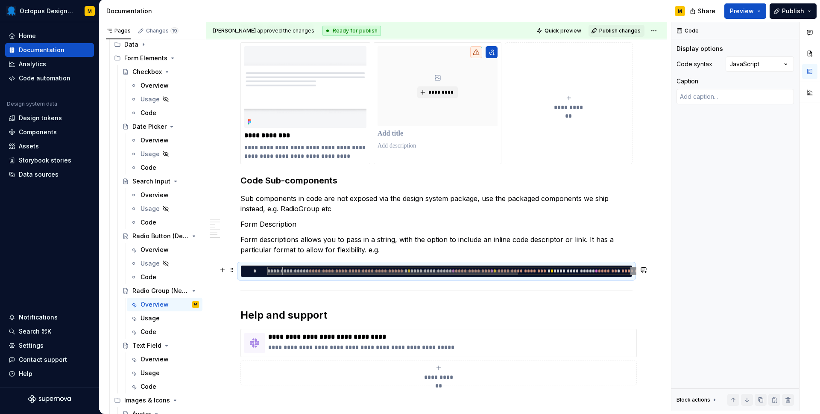
click at [283, 270] on div "**********" at bounding box center [534, 273] width 534 height 13
click at [267, 270] on div at bounding box center [392, 272] width 251 height 5
click at [413, 272] on div at bounding box center [392, 272] width 251 height 5
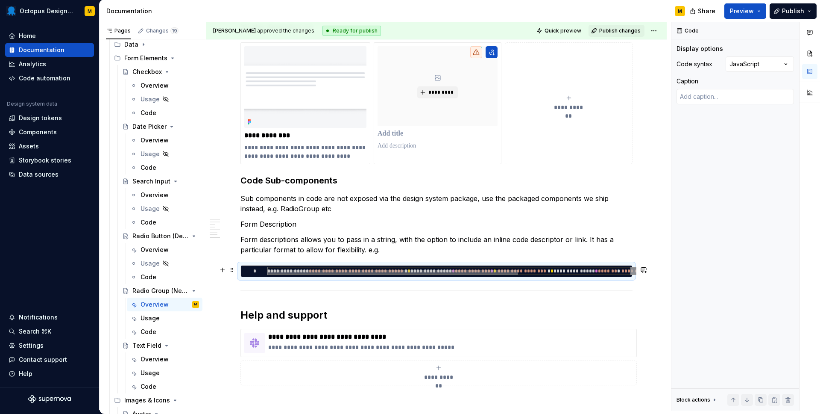
click at [359, 274] on div at bounding box center [392, 272] width 251 height 5
click at [286, 275] on div at bounding box center [392, 272] width 251 height 5
click at [309, 275] on div at bounding box center [392, 272] width 251 height 5
click at [321, 268] on div "**********" at bounding box center [534, 273] width 534 height 13
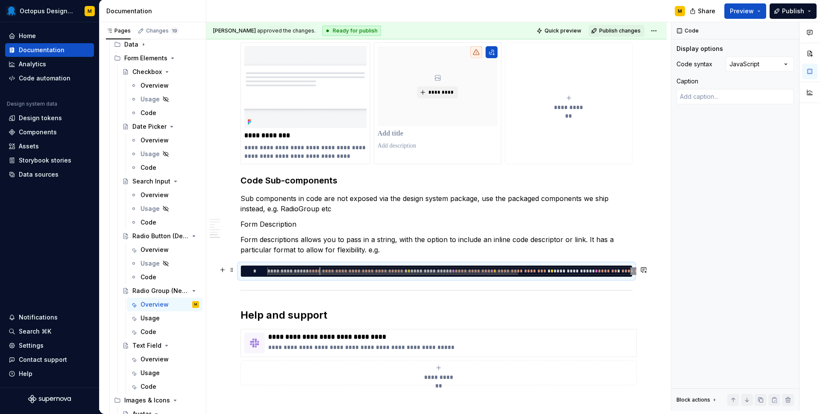
scroll to position [0, 53]
click at [321, 269] on div "**********" at bounding box center [534, 273] width 534 height 13
click at [335, 270] on div at bounding box center [392, 272] width 251 height 5
type textarea "*"
type textarea "**********"
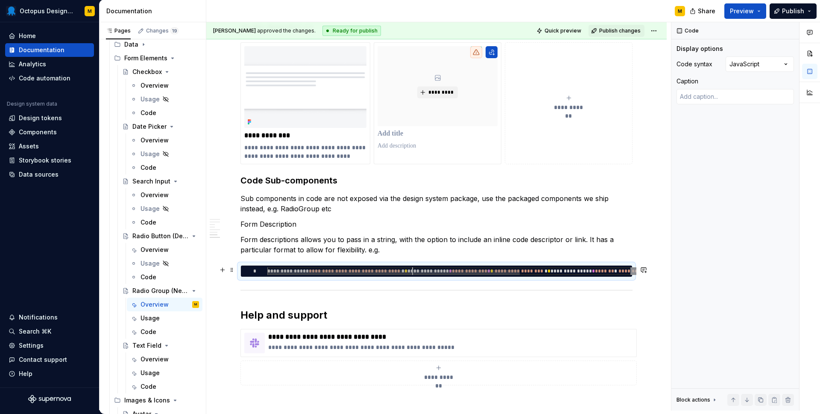
type textarea "*"
type textarea "**********"
type textarea "*"
type textarea "**********"
type textarea "*"
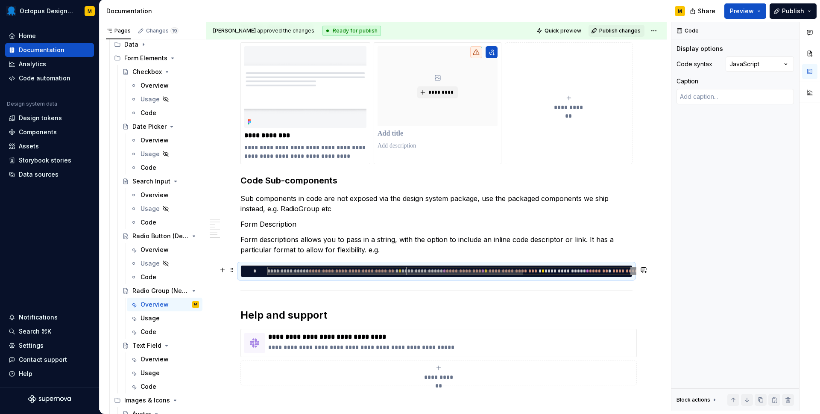
type textarea "**********"
type textarea "*"
type textarea "**********"
type textarea "*"
type textarea "**********"
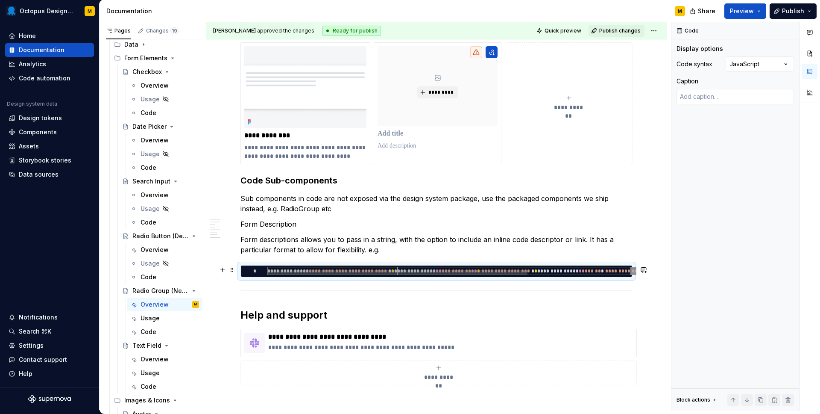
type textarea "*"
type textarea "**********"
type textarea "*"
type textarea "**********"
type textarea "*"
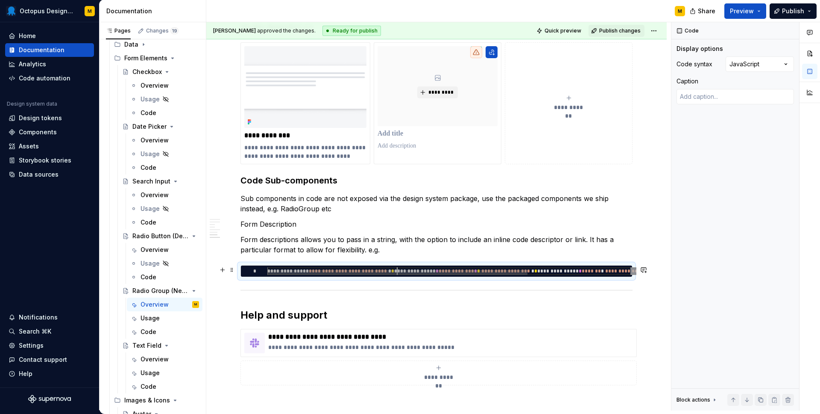
type textarea "**********"
type textarea "*"
type textarea "**********"
type textarea "*"
type textarea "**********"
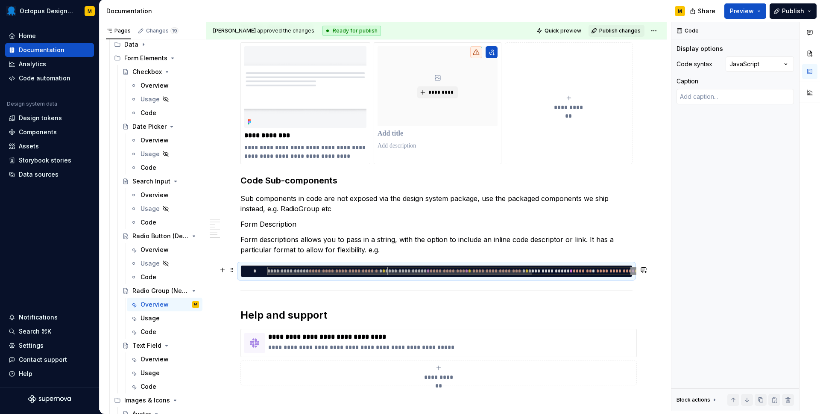
type textarea "*"
type textarea "**********"
type textarea "*"
type textarea "**********"
type textarea "*"
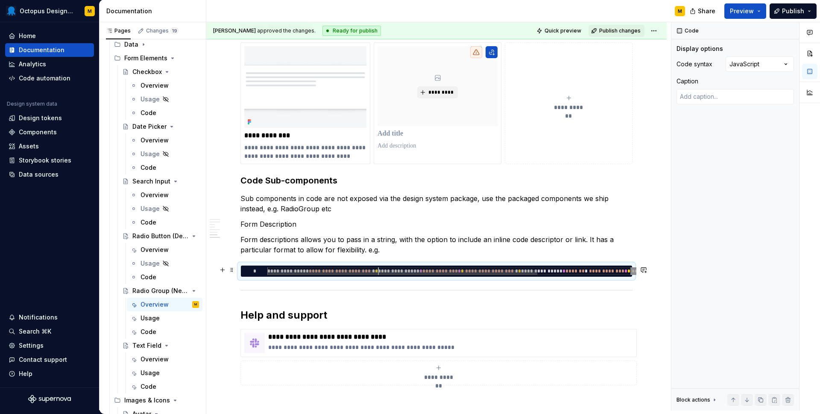
type textarea "**********"
type textarea "*"
type textarea "**********"
type textarea "*"
type textarea "**********"
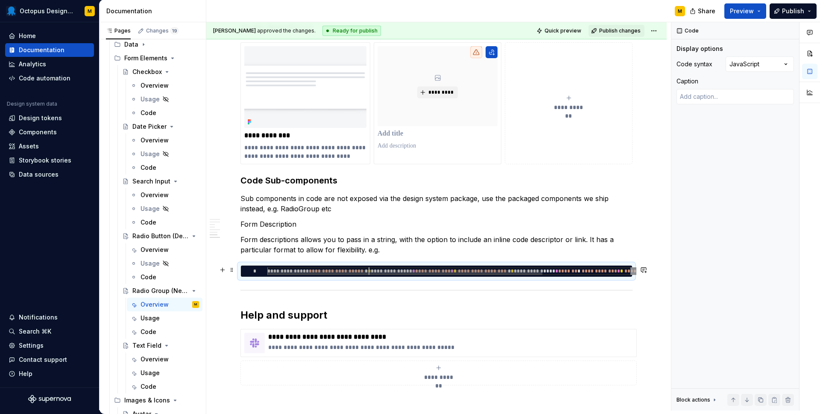
type textarea "*"
type textarea "**********"
type textarea "*"
type textarea "**********"
type textarea "*"
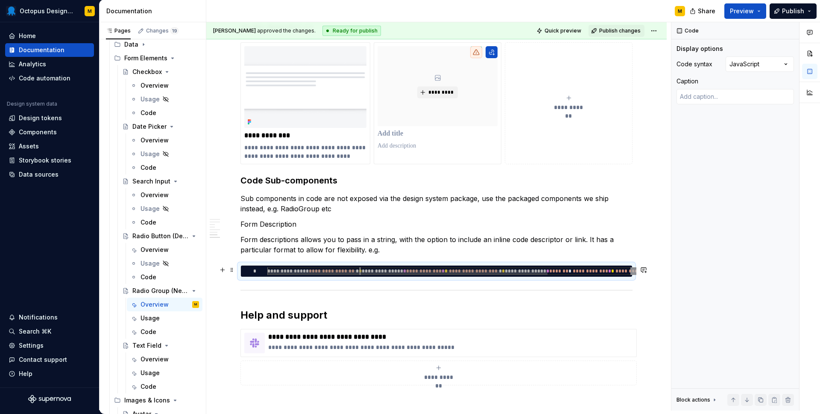
type textarea "**********"
type textarea "*"
type textarea "**********"
type textarea "*"
type textarea "**********"
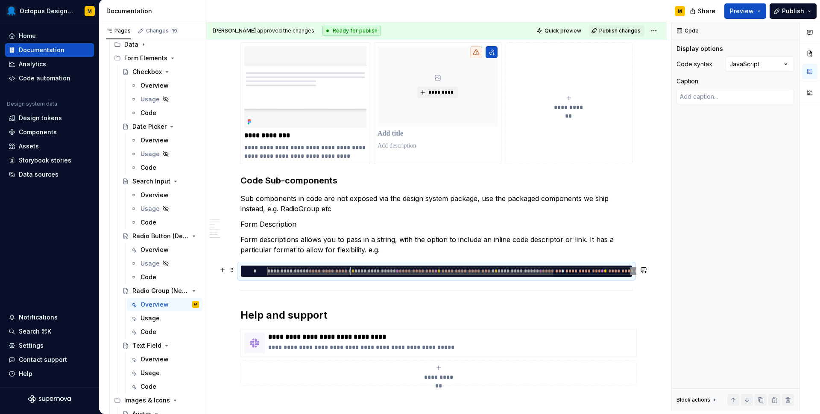
type textarea "*"
type textarea "**********"
type textarea "*"
type textarea "**********"
type textarea "*"
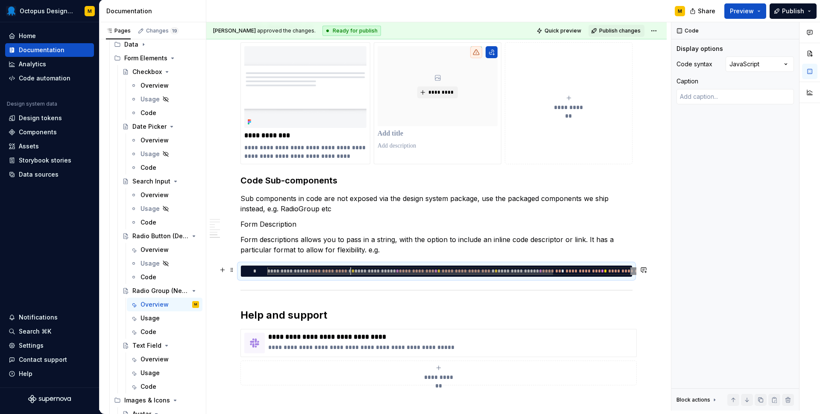
type textarea "**********"
type textarea "*"
type textarea "**********"
type textarea "*"
type textarea "**********"
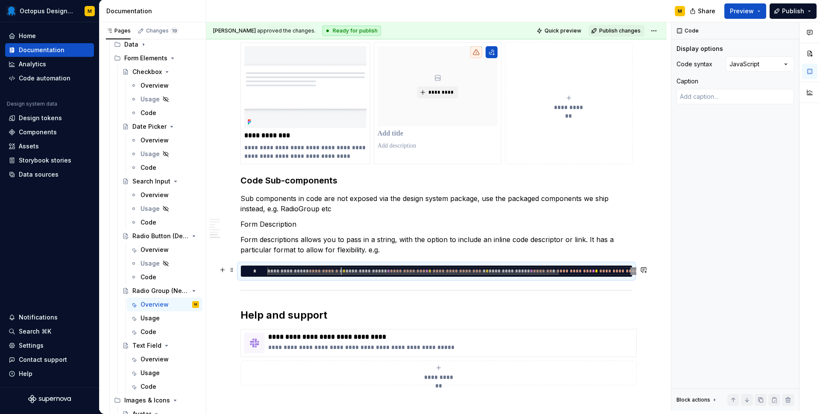
type textarea "*"
type textarea "**********"
type textarea "*"
type textarea "**********"
type textarea "*"
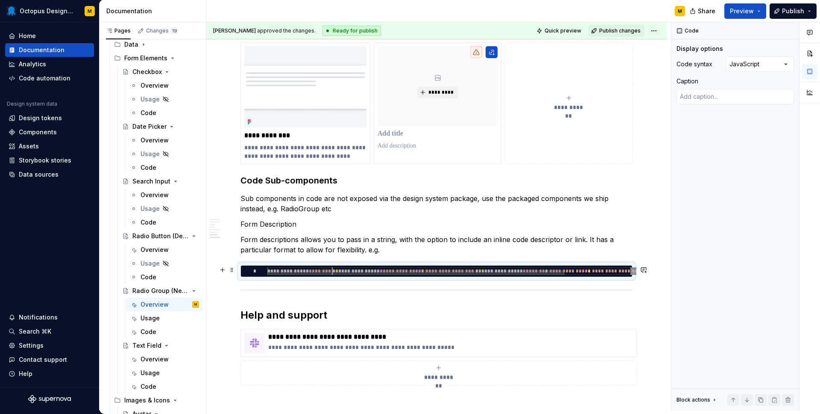
type textarea "**********"
type textarea "*"
type textarea "**********"
type textarea "*"
type textarea "**********"
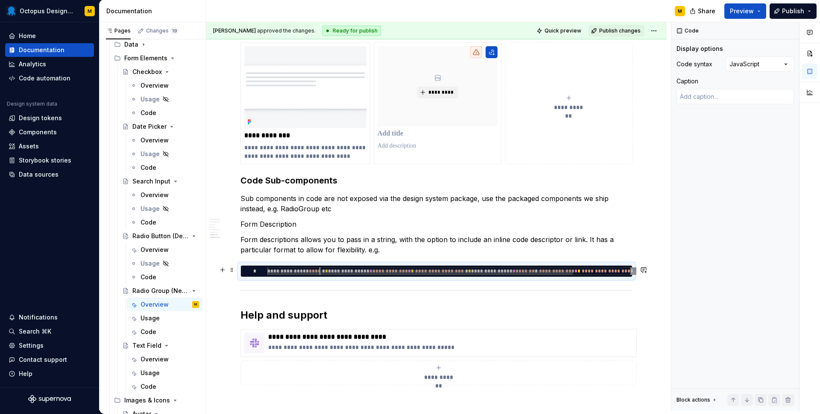
scroll to position [0, 198]
click at [465, 269] on div "**********" at bounding box center [486, 273] width 438 height 13
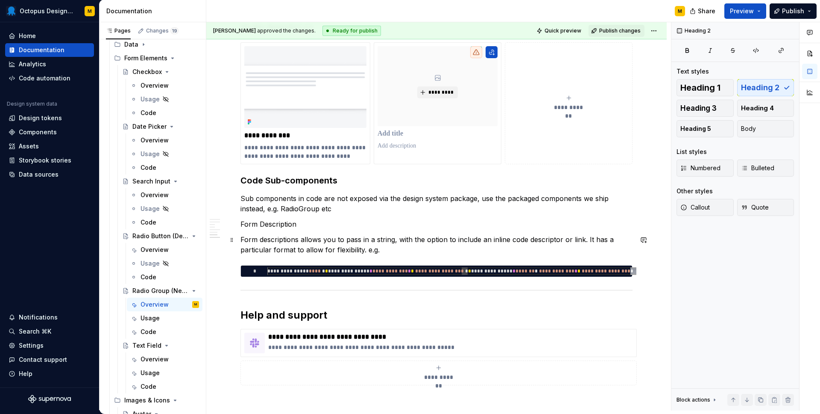
click at [391, 249] on p "Form descriptions allows you to pass in a string, with the option to include an…" at bounding box center [437, 244] width 392 height 21
click at [370, 251] on p "Form descriptions allows you to pass in a string, with the option to include an…" at bounding box center [437, 244] width 392 height 21
click at [367, 251] on p "Form descriptions allows you to pass in a string, with the option to include an…" at bounding box center [437, 244] width 392 height 21
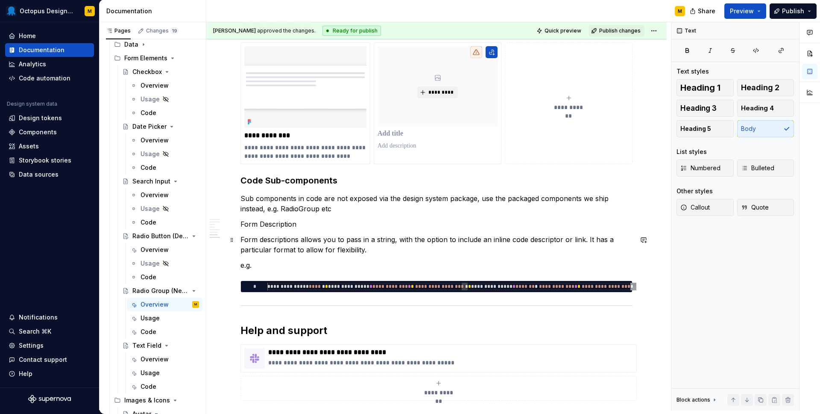
click at [398, 244] on p "Form descriptions allows you to pass in a string, with the option to include an…" at bounding box center [437, 244] width 392 height 21
click at [389, 252] on p "Form descriptions allows you to pass in a string, with the option to include an…" at bounding box center [437, 244] width 392 height 21
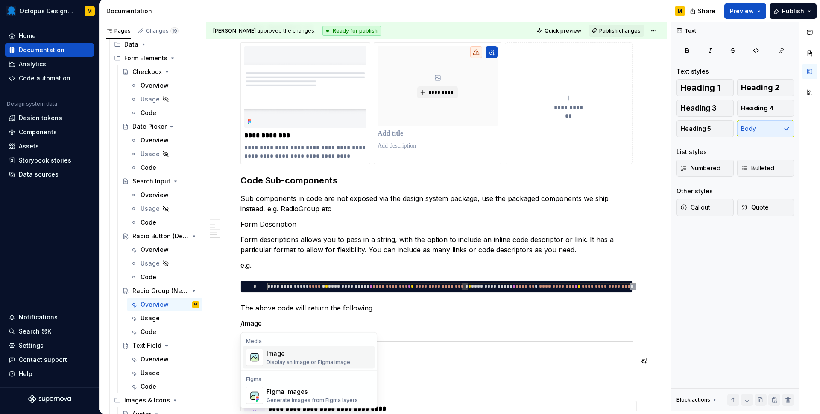
click at [279, 356] on div "Image" at bounding box center [309, 353] width 84 height 9
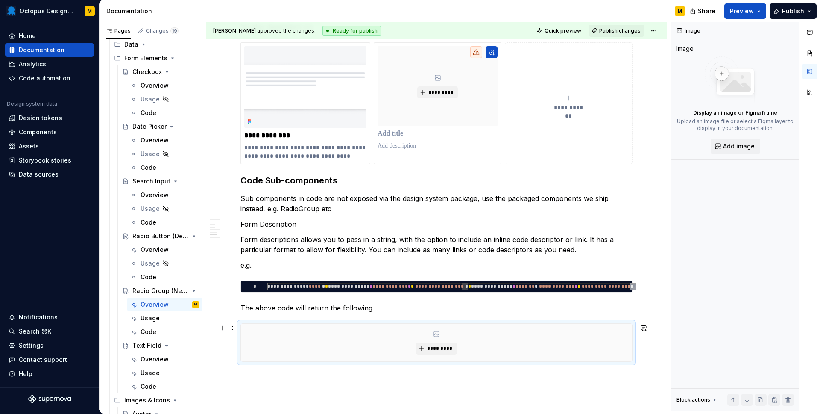
click at [445, 337] on div "*********" at bounding box center [436, 342] width 391 height 38
click at [442, 345] on button "*********" at bounding box center [436, 348] width 41 height 12
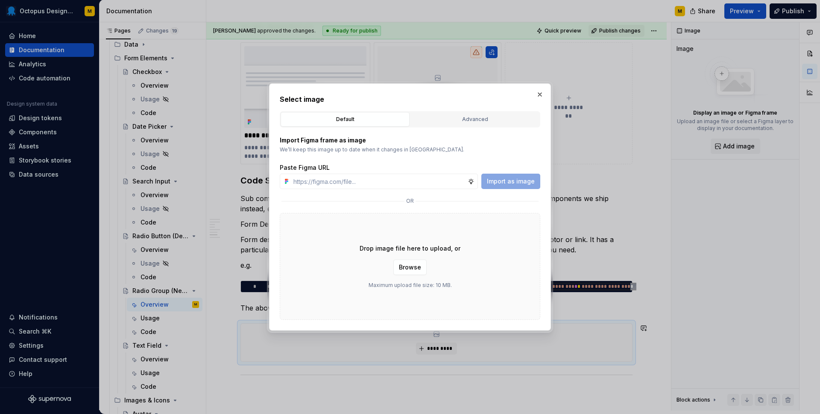
click at [474, 107] on div "Select image Default Advanced Import Figma frame as image We’ll keep this image…" at bounding box center [410, 207] width 261 height 226
click at [470, 119] on div "Advanced" at bounding box center [475, 119] width 123 height 9
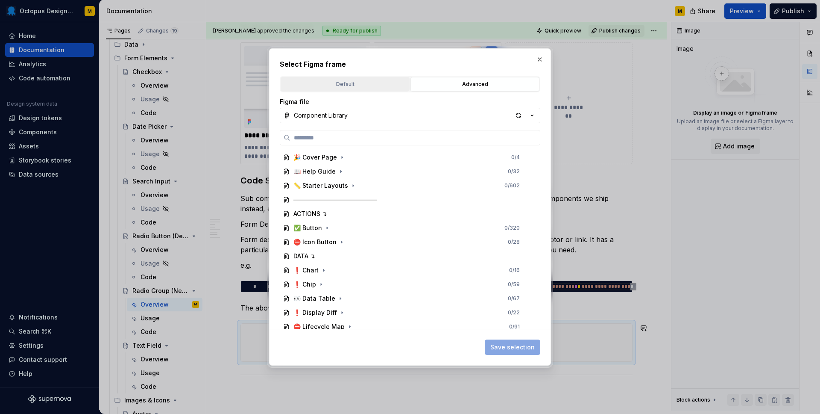
click at [351, 84] on div "Default" at bounding box center [345, 84] width 123 height 9
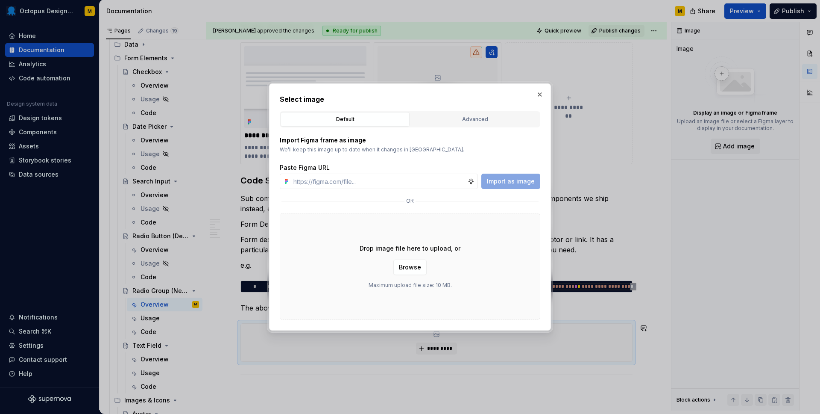
click at [402, 279] on div "Drop image file here to upload, or Browse Maximum upload file size: 10 MB." at bounding box center [410, 266] width 261 height 107
click at [402, 265] on span "Browse" at bounding box center [410, 267] width 22 height 9
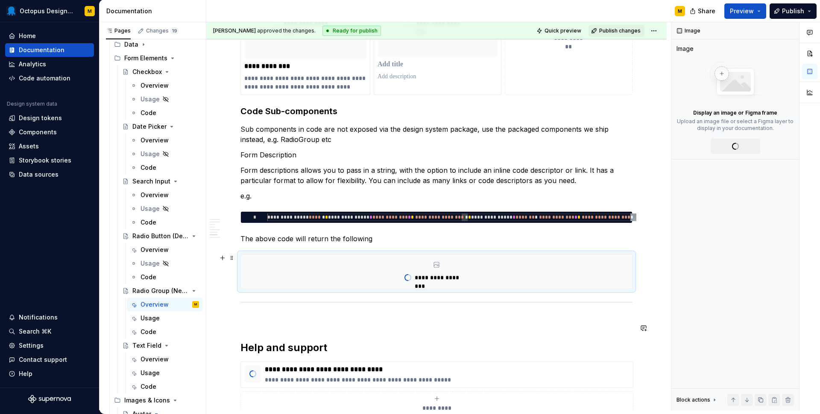
scroll to position [2196, 0]
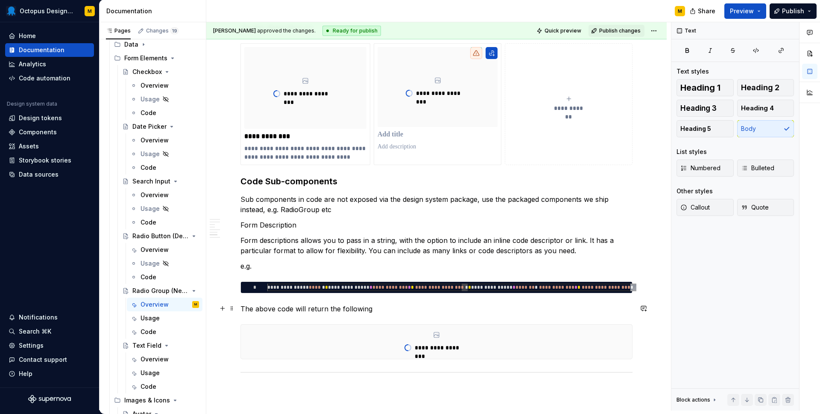
click at [373, 308] on p "The above code will return the following" at bounding box center [437, 308] width 392 height 10
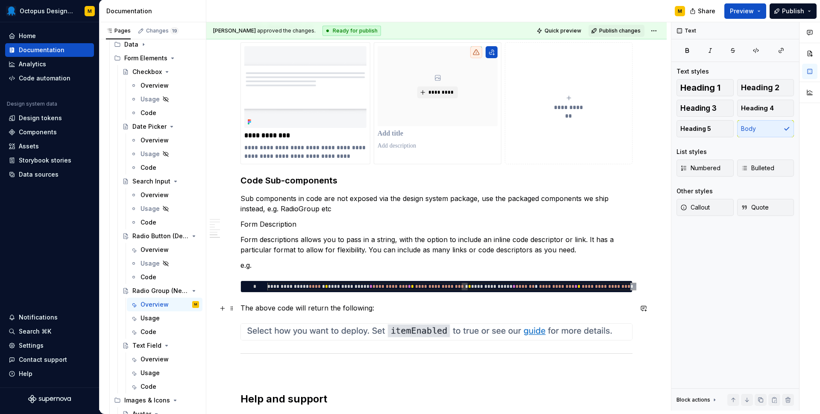
click at [316, 308] on p "The above code will return the following:" at bounding box center [437, 307] width 392 height 10
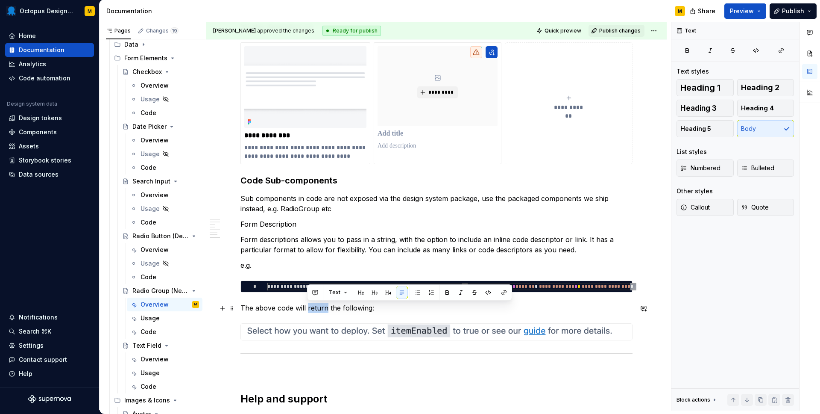
click at [316, 308] on p "The above code will return the following:" at bounding box center [437, 307] width 392 height 10
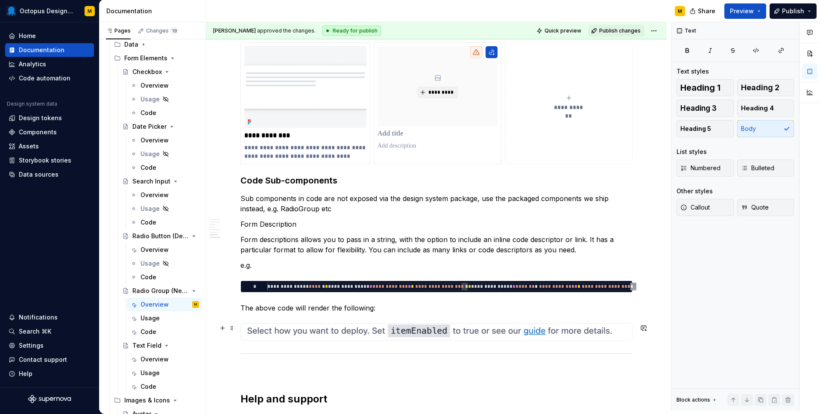
click at [370, 335] on img at bounding box center [436, 331] width 391 height 17
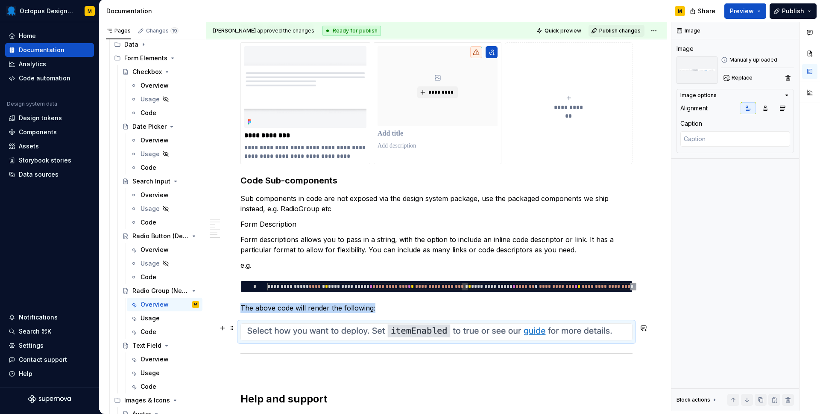
click at [370, 335] on img at bounding box center [436, 331] width 391 height 17
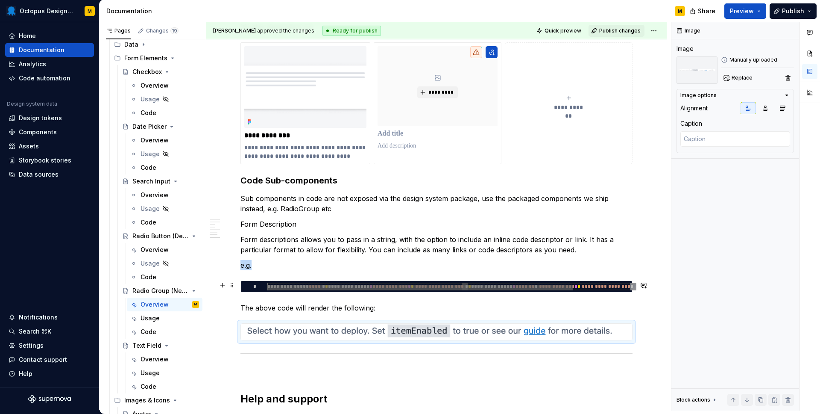
click at [346, 285] on div at bounding box center [420, 287] width 306 height 5
click at [391, 286] on div at bounding box center [420, 287] width 306 height 5
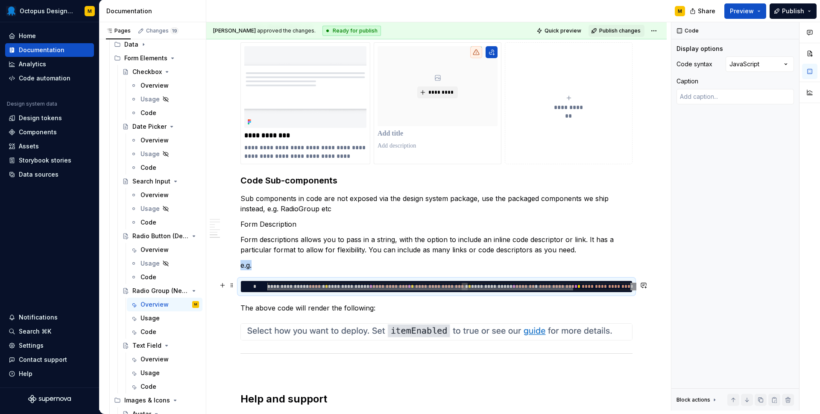
click at [343, 287] on div at bounding box center [420, 287] width 306 height 5
click at [329, 287] on div at bounding box center [420, 287] width 306 height 5
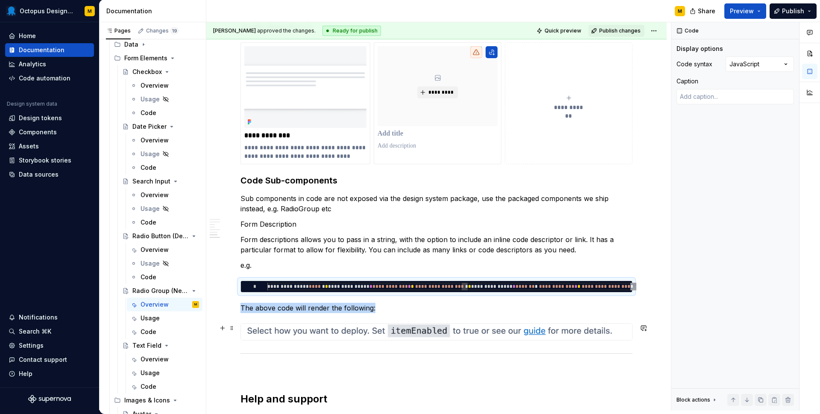
click at [335, 329] on img at bounding box center [436, 331] width 391 height 17
click at [732, 79] on span "Replace" at bounding box center [742, 77] width 21 height 7
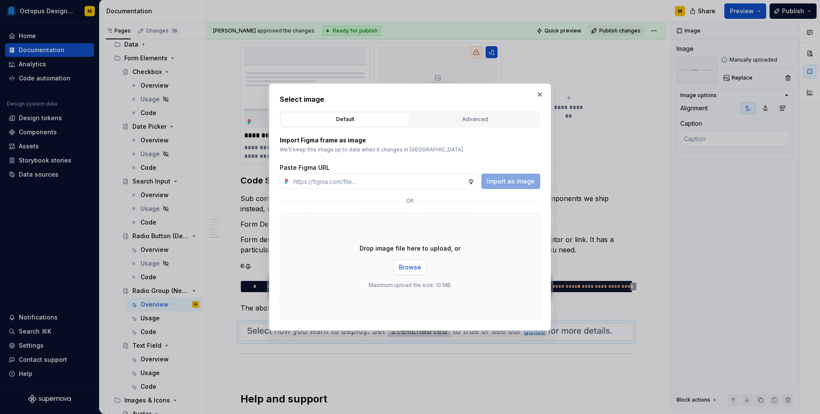
click at [405, 267] on span "Browse" at bounding box center [410, 267] width 22 height 9
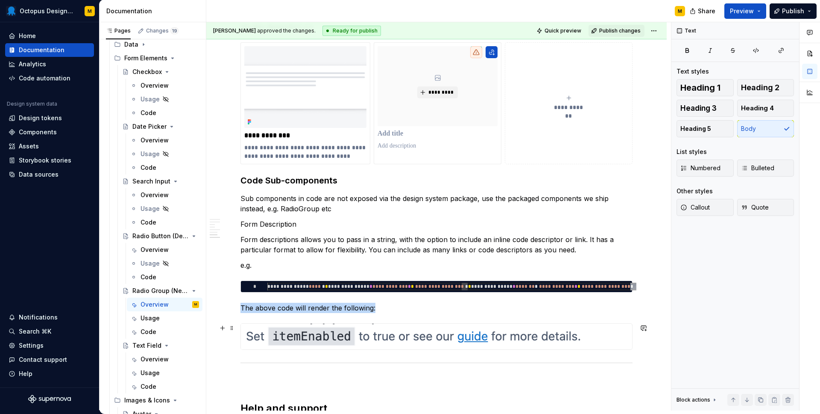
click at [402, 329] on img at bounding box center [416, 336] width 350 height 26
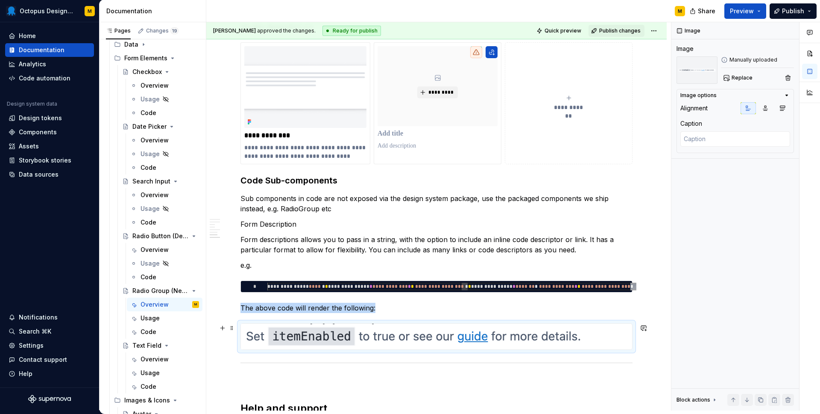
click at [402, 329] on img at bounding box center [416, 336] width 350 height 26
click at [351, 338] on img at bounding box center [416, 336] width 350 height 26
click at [732, 75] on span "Replace" at bounding box center [742, 77] width 21 height 7
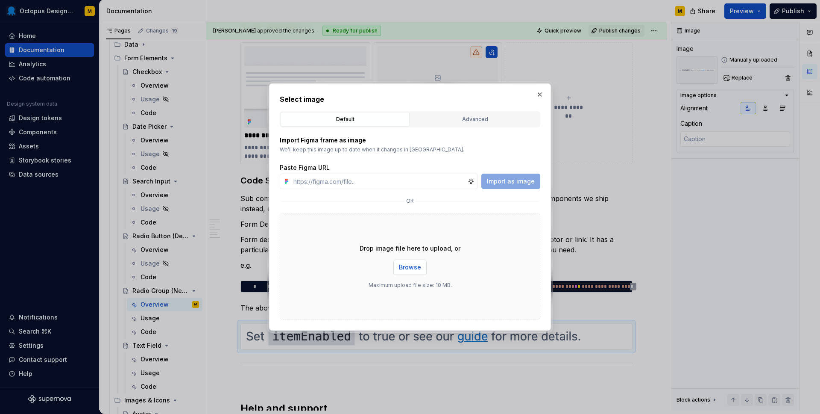
click at [415, 266] on span "Browse" at bounding box center [410, 267] width 22 height 9
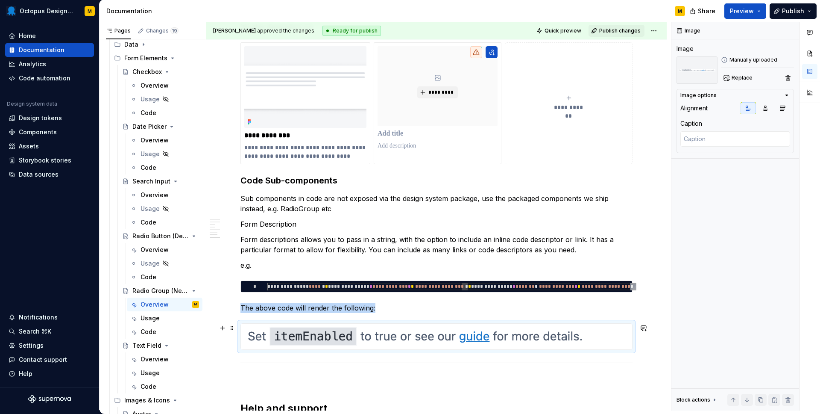
click at [397, 334] on img at bounding box center [416, 336] width 351 height 26
click at [416, 339] on img at bounding box center [416, 336] width 351 height 26
click at [734, 77] on span "Replace" at bounding box center [742, 77] width 21 height 7
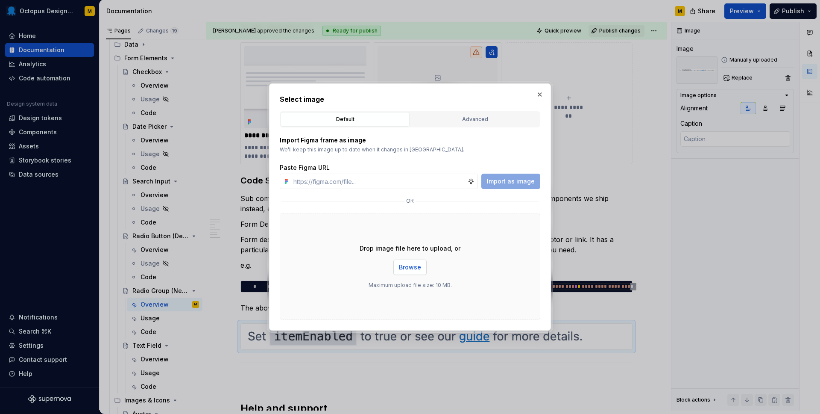
click at [411, 270] on span "Browse" at bounding box center [410, 267] width 22 height 9
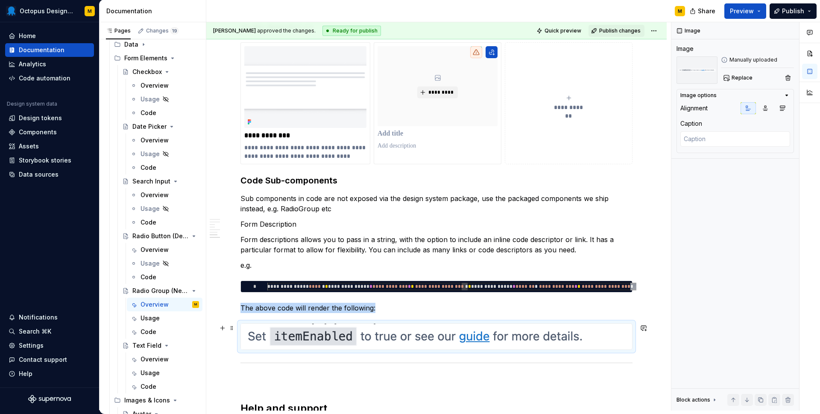
click at [517, 338] on img at bounding box center [416, 336] width 351 height 26
click at [788, 75] on button "button" at bounding box center [788, 78] width 12 height 12
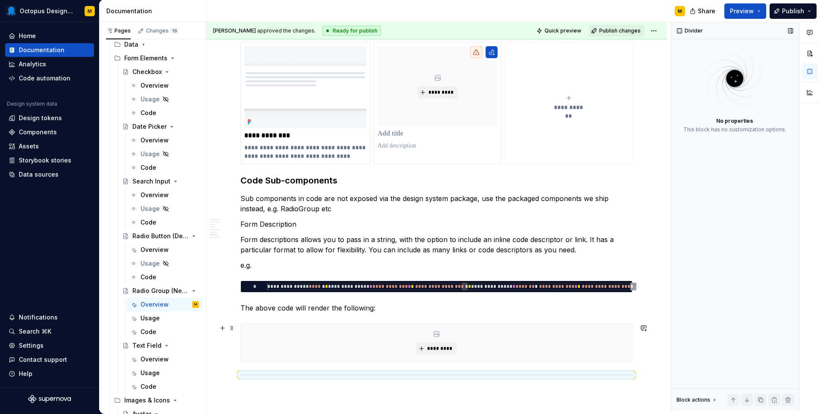
click at [444, 342] on div "*********" at bounding box center [436, 342] width 391 height 38
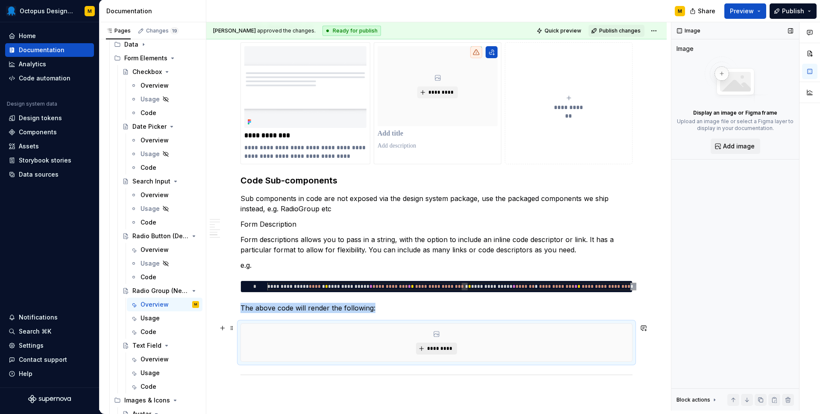
click at [440, 349] on span "*********" at bounding box center [440, 348] width 26 height 7
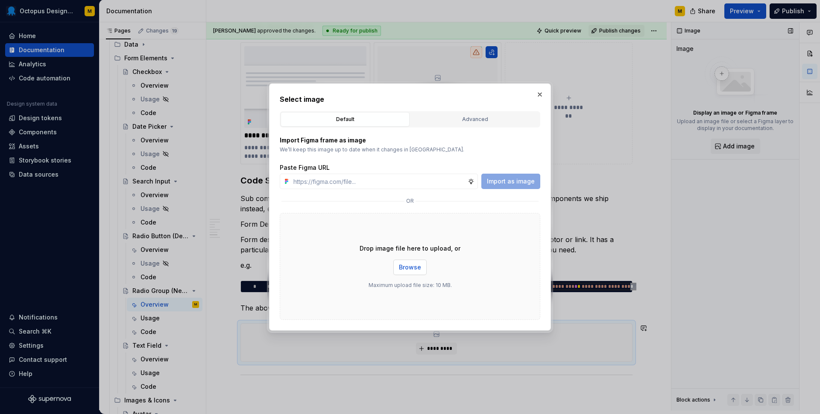
click at [406, 265] on span "Browse" at bounding box center [410, 267] width 22 height 9
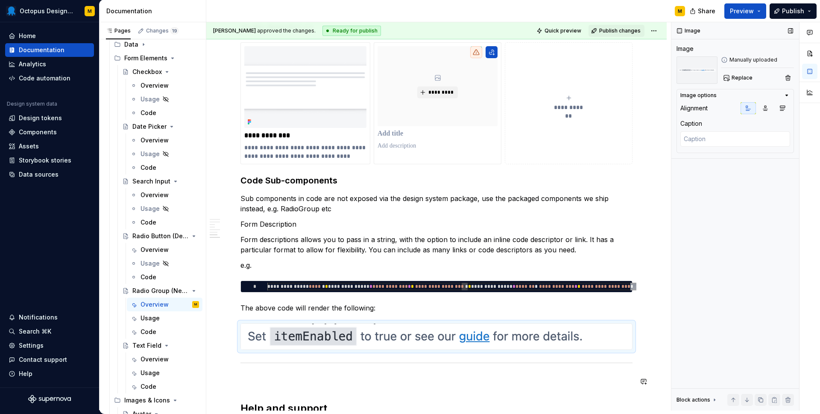
click at [395, 402] on h2 "Help and support" at bounding box center [437, 408] width 392 height 14
click at [380, 333] on img at bounding box center [416, 336] width 351 height 26
click at [734, 82] on button "Replace" at bounding box center [738, 78] width 35 height 12
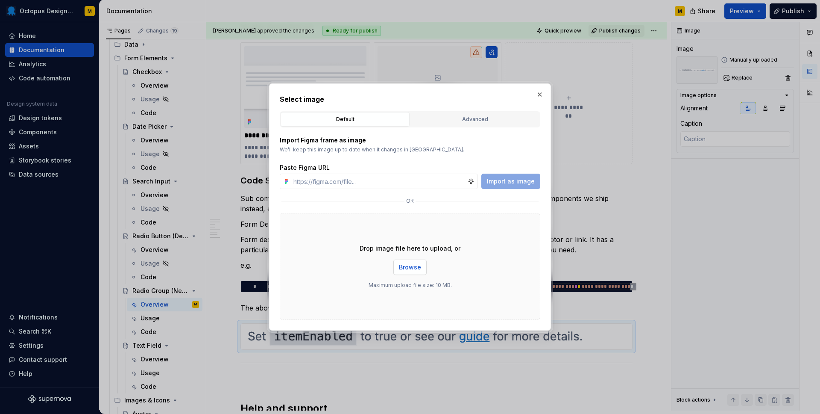
click at [409, 260] on button "Browse" at bounding box center [409, 266] width 33 height 15
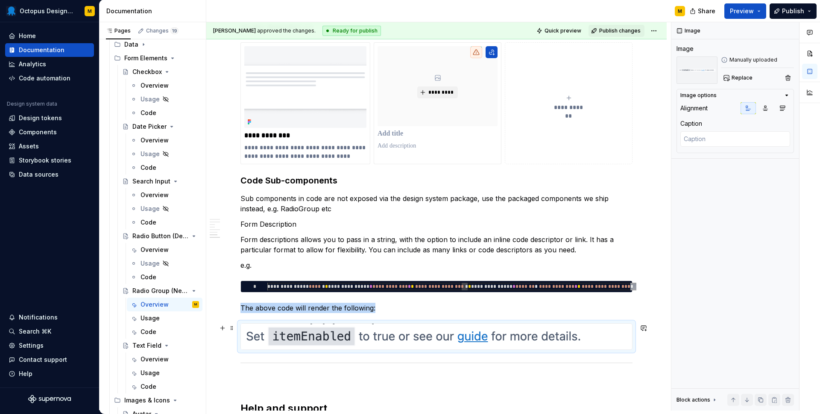
click at [405, 340] on img at bounding box center [416, 336] width 350 height 26
click at [740, 77] on span "Replace" at bounding box center [742, 77] width 21 height 7
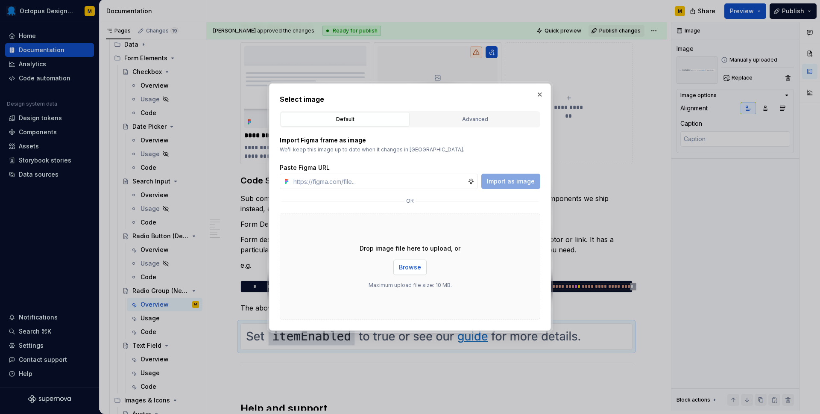
click at [414, 270] on span "Browse" at bounding box center [410, 267] width 22 height 9
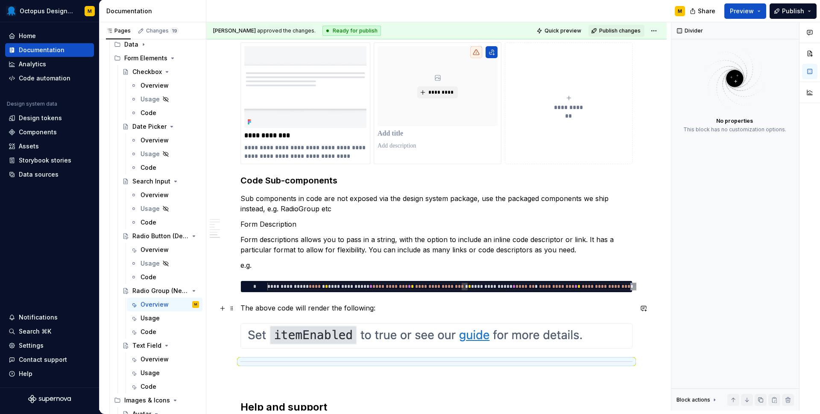
click at [340, 308] on p "The above code will render the following:" at bounding box center [437, 307] width 392 height 10
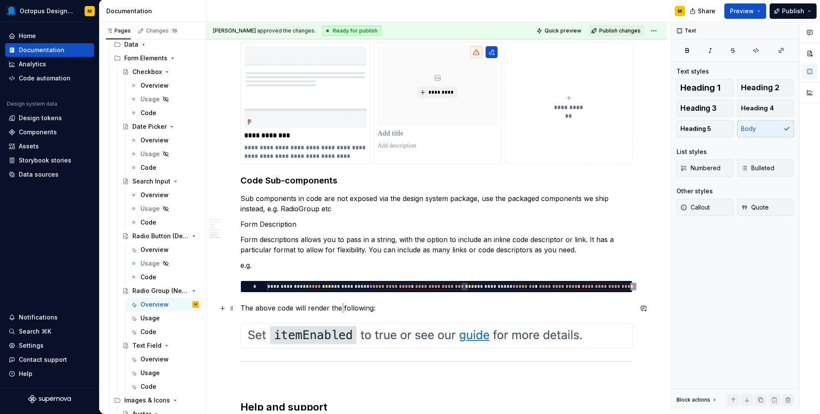
click at [340, 308] on p "The above code will render the following:" at bounding box center [437, 307] width 392 height 10
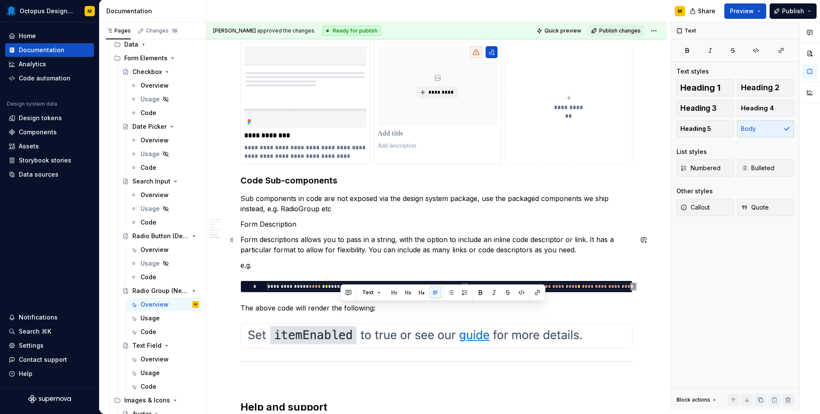
click at [249, 253] on p "Form descriptions allows you to pass in a string, with the option to include an…" at bounding box center [437, 244] width 392 height 21
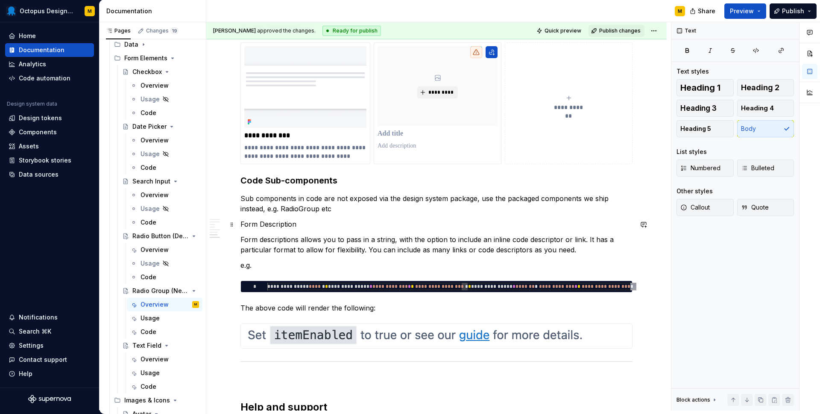
click at [250, 223] on p "Form Description" at bounding box center [437, 224] width 392 height 10
click at [305, 211] on button "button" at bounding box center [308, 209] width 12 height 12
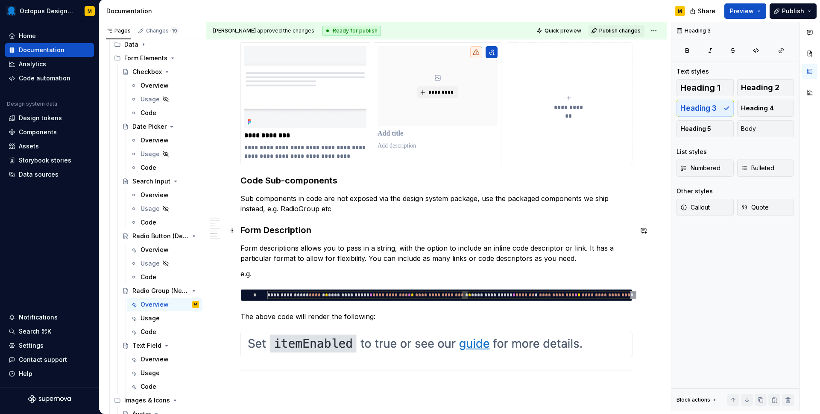
click at [273, 230] on h3 "Form Description" at bounding box center [437, 230] width 392 height 12
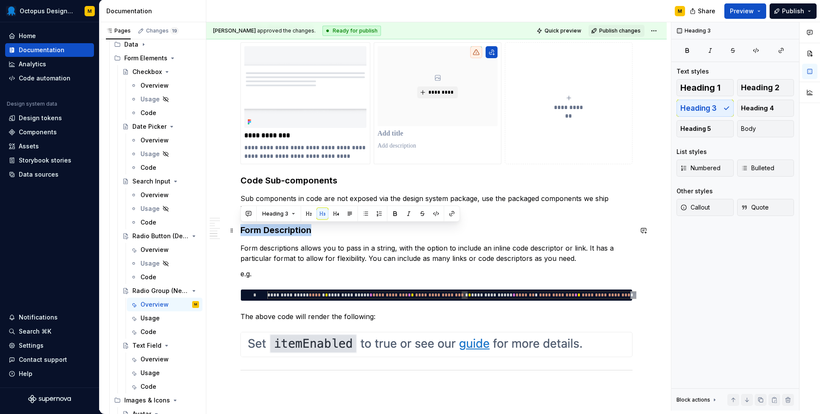
click at [273, 230] on h3 "Form Description" at bounding box center [437, 230] width 392 height 12
click at [335, 212] on button "button" at bounding box center [336, 214] width 12 height 12
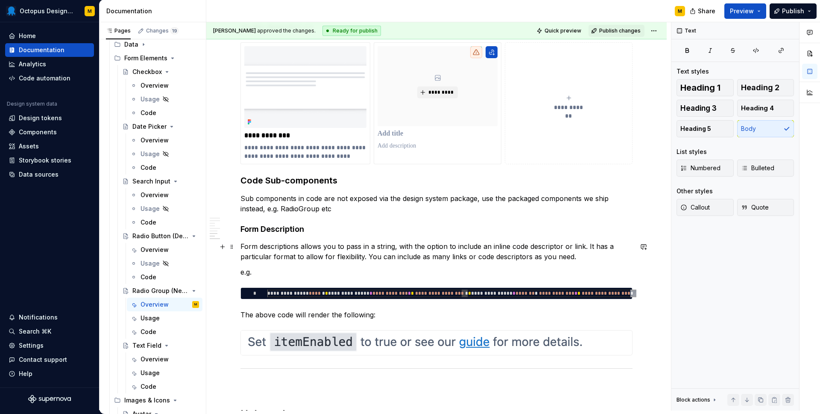
click at [310, 244] on p "Form descriptions allows you to pass in a string, with the option to include an…" at bounding box center [437, 251] width 392 height 21
click at [321, 246] on p "Form descriptions allows you to pass in a string, with the option to include an…" at bounding box center [437, 251] width 392 height 21
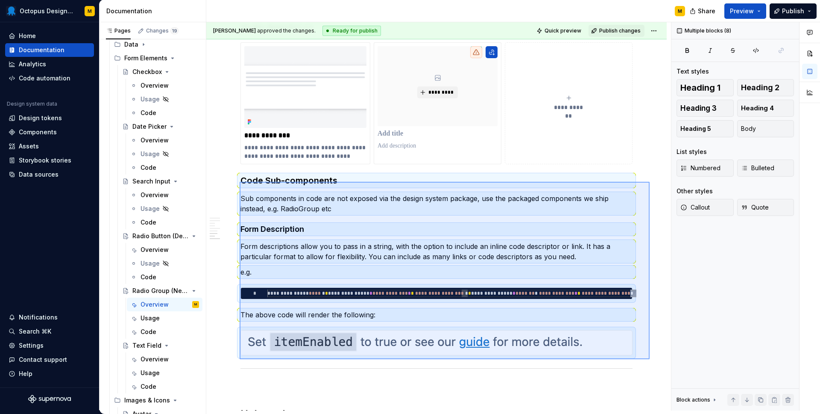
drag, startPoint x: 240, startPoint y: 182, endPoint x: 647, endPoint y: 358, distance: 444.1
click at [649, 359] on div "**********" at bounding box center [438, 216] width 465 height 388
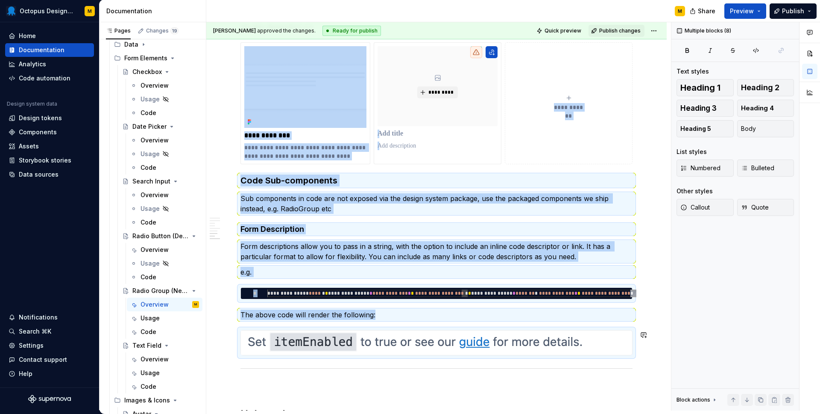
copy div "**********"
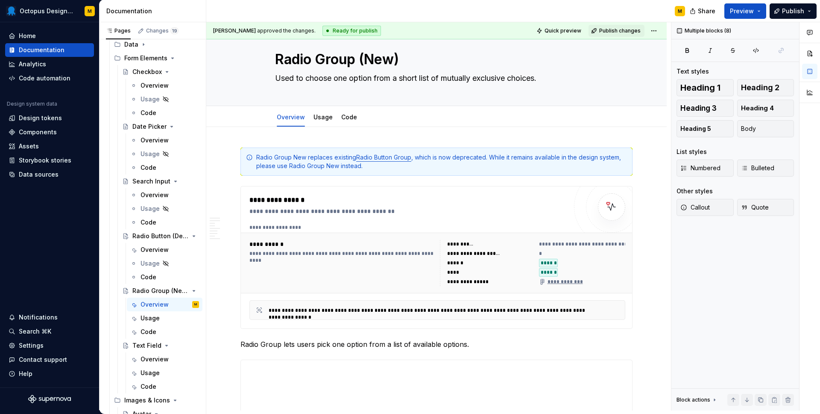
scroll to position [0, 0]
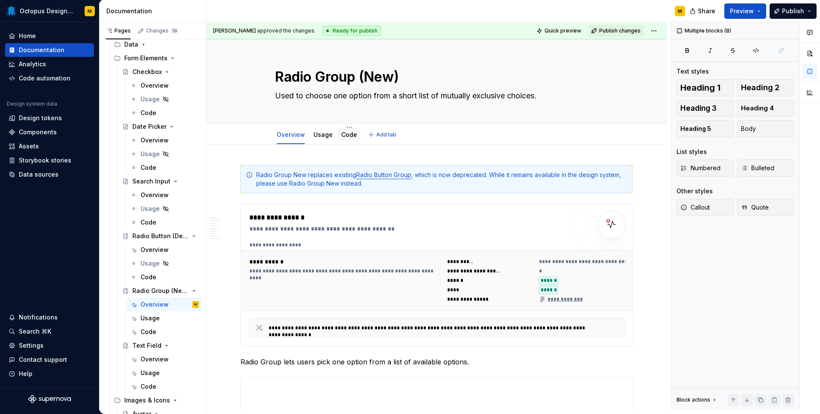
click at [345, 135] on link "Code" at bounding box center [349, 134] width 16 height 7
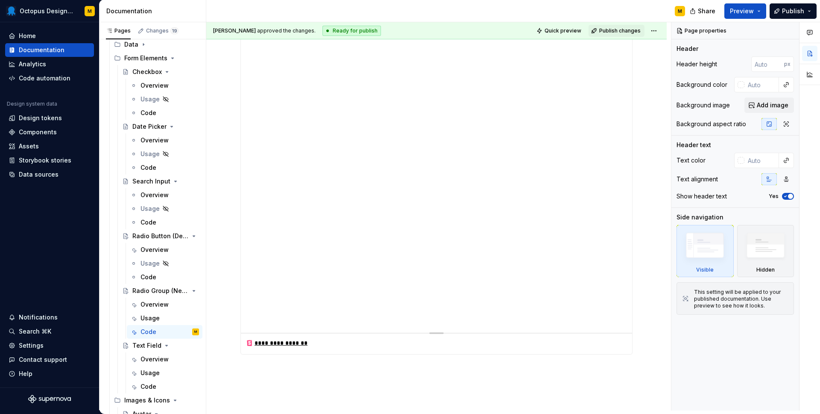
scroll to position [694, 0]
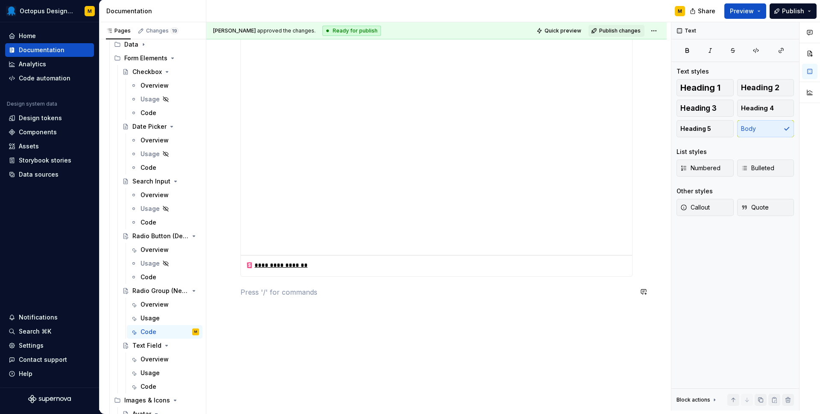
type textarea "*"
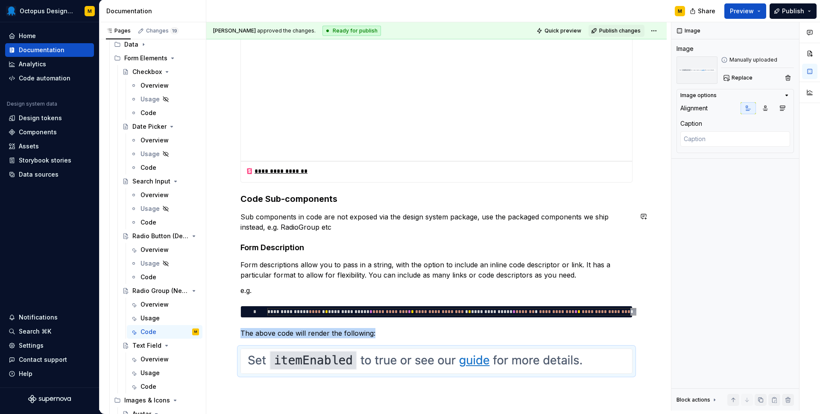
scroll to position [843, 0]
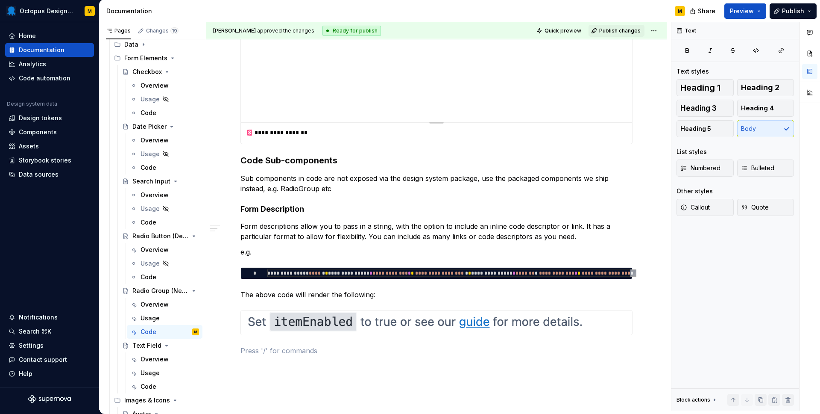
scroll to position [906, 0]
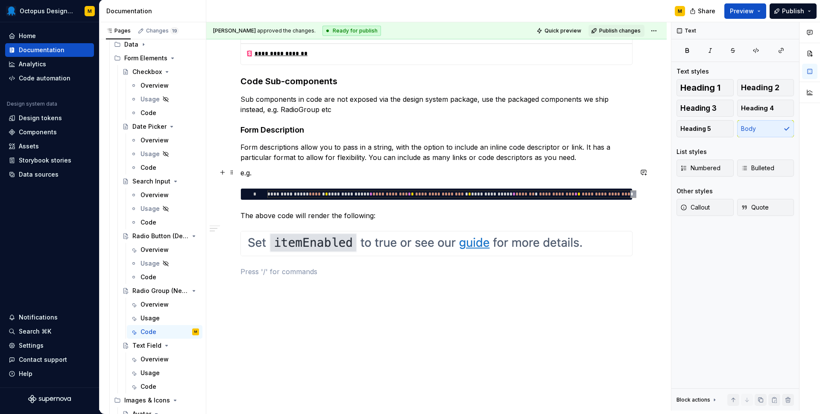
click at [245, 170] on p "e.g." at bounding box center [437, 172] width 392 height 10
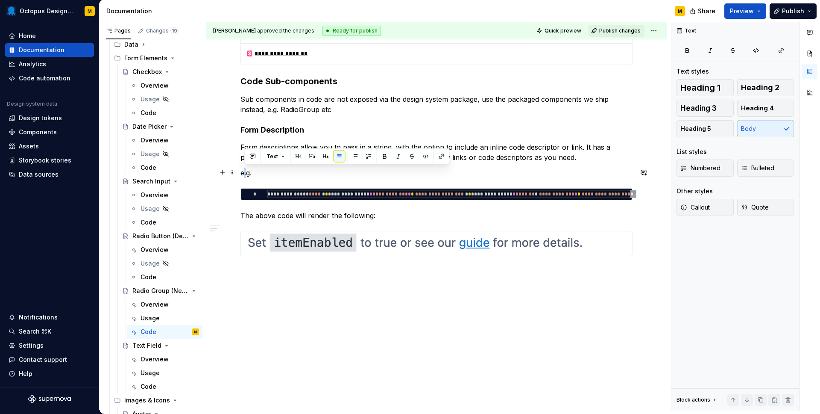
click at [245, 170] on p "e.g." at bounding box center [437, 172] width 392 height 10
drag, startPoint x: 281, startPoint y: 174, endPoint x: 226, endPoint y: 173, distance: 55.1
click at [258, 171] on p "For example" at bounding box center [437, 172] width 392 height 10
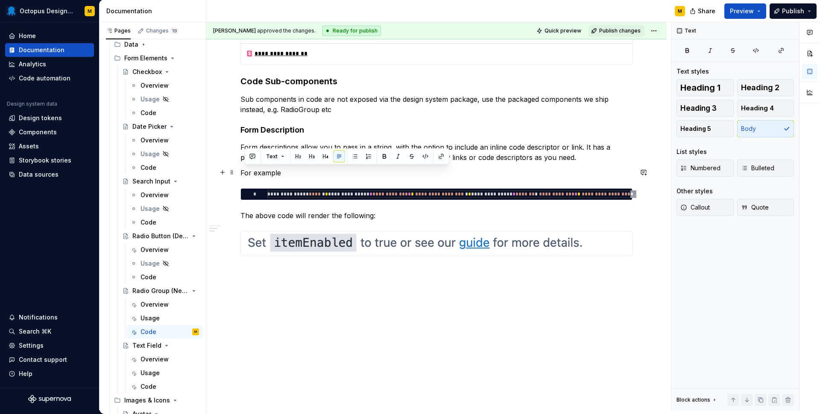
click at [258, 171] on p "For example" at bounding box center [437, 172] width 392 height 10
click at [294, 170] on p "For example" at bounding box center [437, 172] width 392 height 10
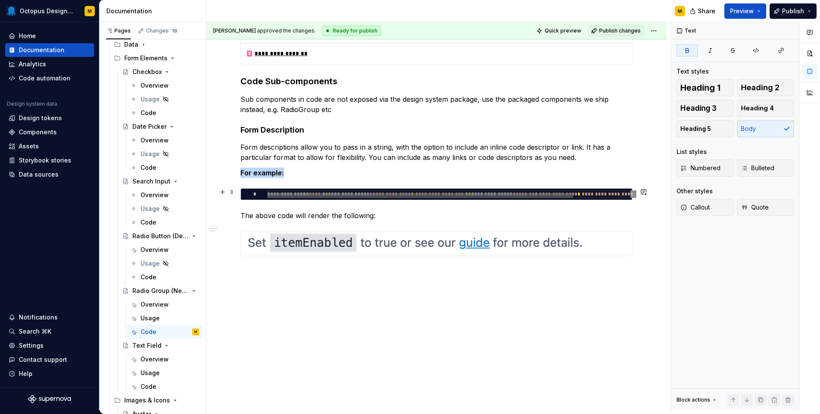
click at [497, 193] on div at bounding box center [420, 195] width 306 height 5
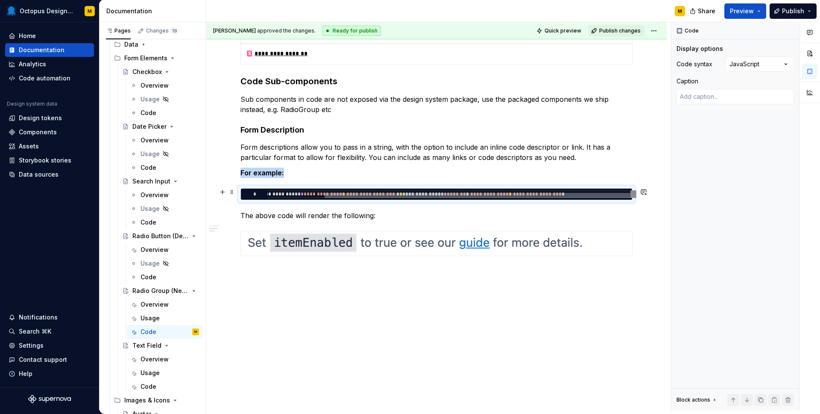
click at [631, 193] on div at bounding box center [448, 195] width 363 height 5
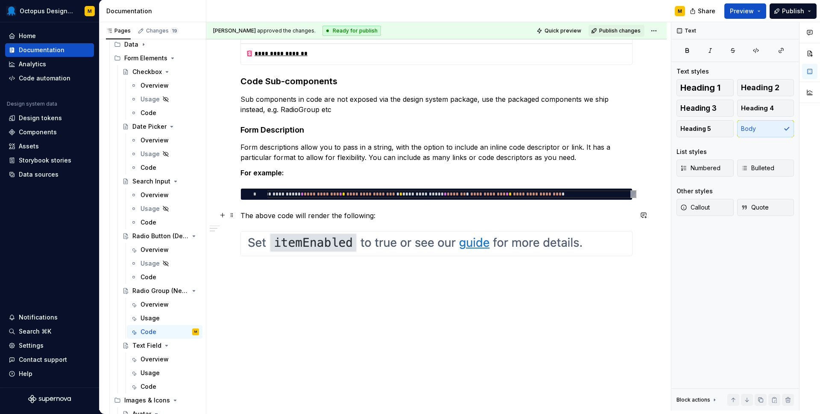
click at [605, 211] on p "The above code will render the following:" at bounding box center [437, 215] width 392 height 10
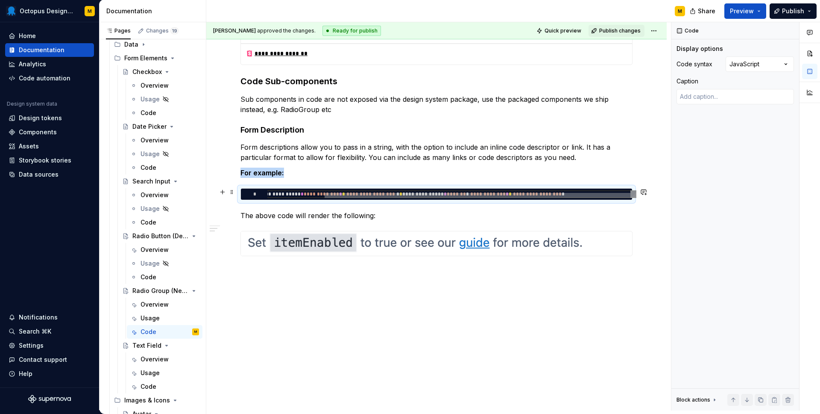
click at [330, 193] on div at bounding box center [478, 195] width 306 height 5
click at [266, 196] on div at bounding box center [254, 194] width 26 height 8
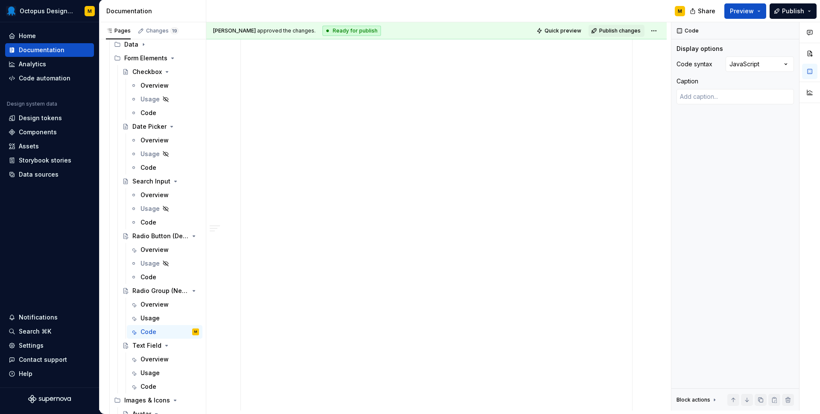
scroll to position [0, 0]
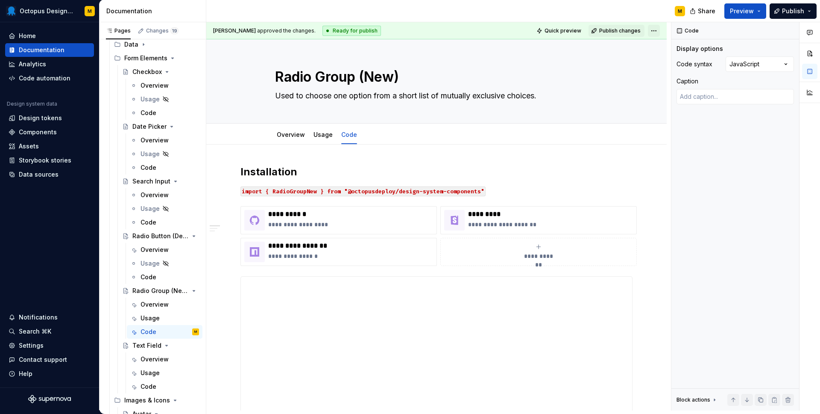
click at [658, 29] on html "Octopus Design System M Home Documentation Analytics Code automation Design sys…" at bounding box center [410, 207] width 820 height 414
click at [517, 168] on html "Octopus Design System M Home Documentation Analytics Code automation Design sys…" at bounding box center [410, 207] width 820 height 414
click at [289, 138] on div "Overview" at bounding box center [291, 134] width 28 height 9
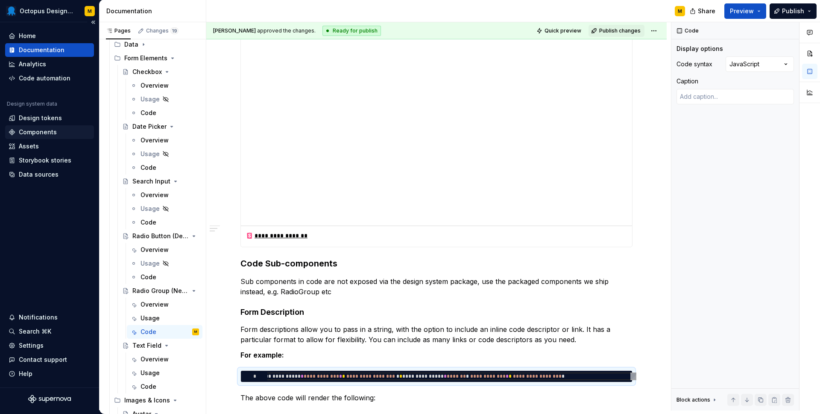
scroll to position [729, 0]
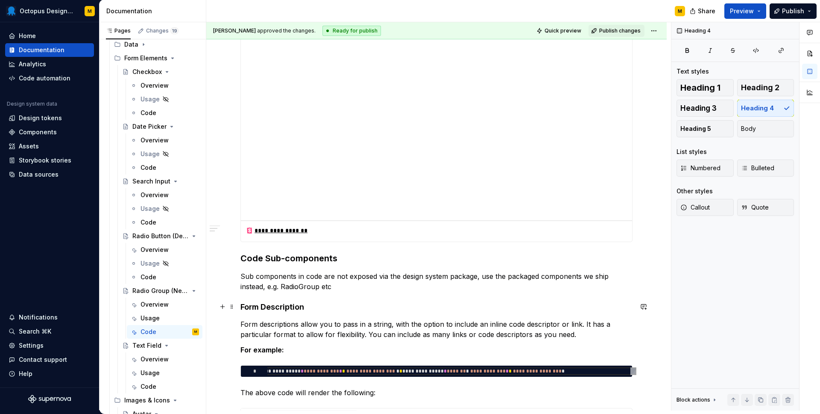
click at [243, 307] on h4 "Form Description" at bounding box center [437, 307] width 392 height 10
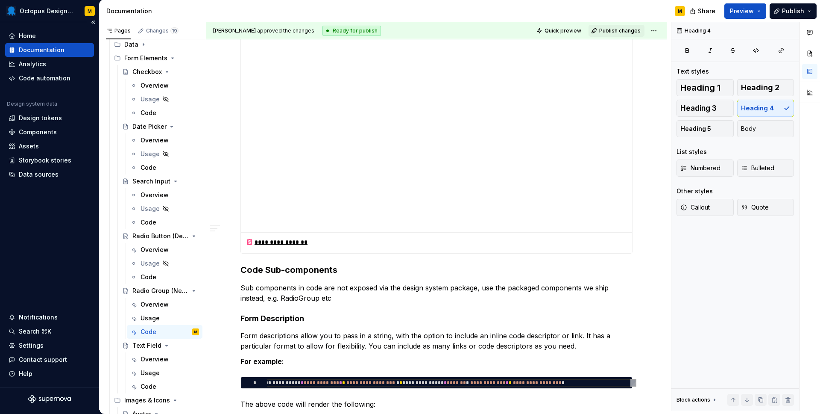
scroll to position [771, 0]
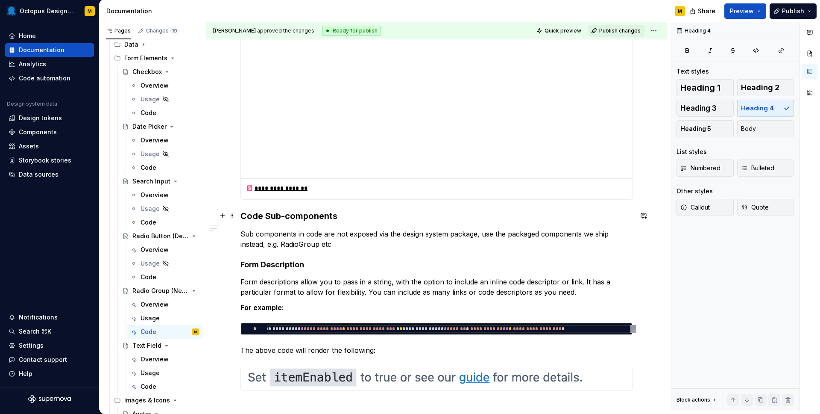
click at [240, 214] on div "**********" at bounding box center [438, 216] width 465 height 388
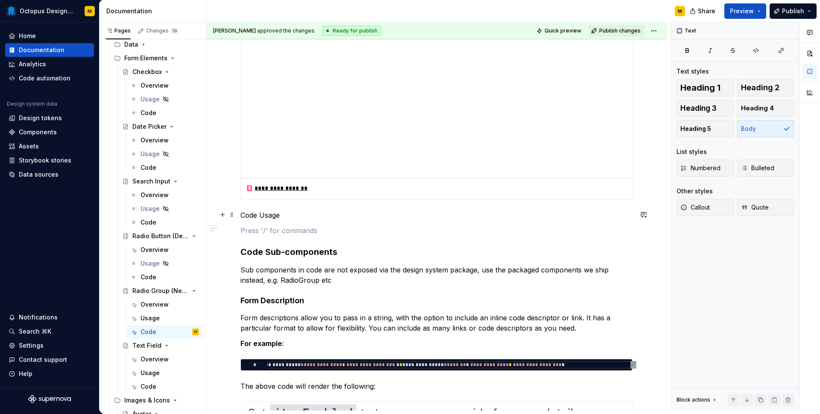
click at [248, 211] on p "Code Usage" at bounding box center [437, 215] width 392 height 10
click at [309, 195] on button "button" at bounding box center [308, 199] width 12 height 12
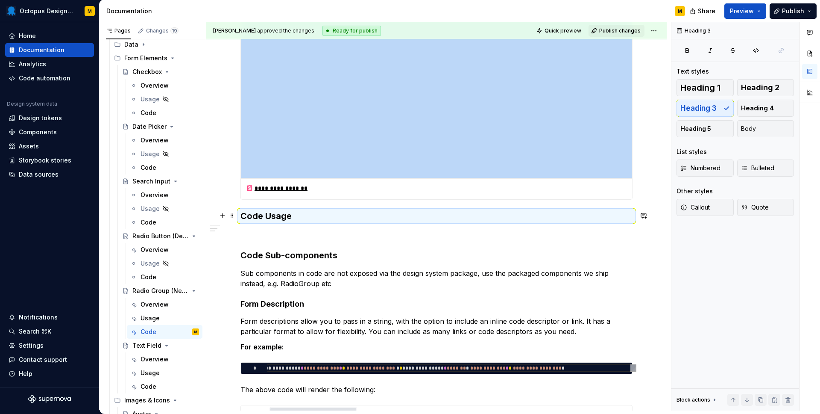
click at [262, 216] on h3 "Code Usage" at bounding box center [437, 216] width 392 height 12
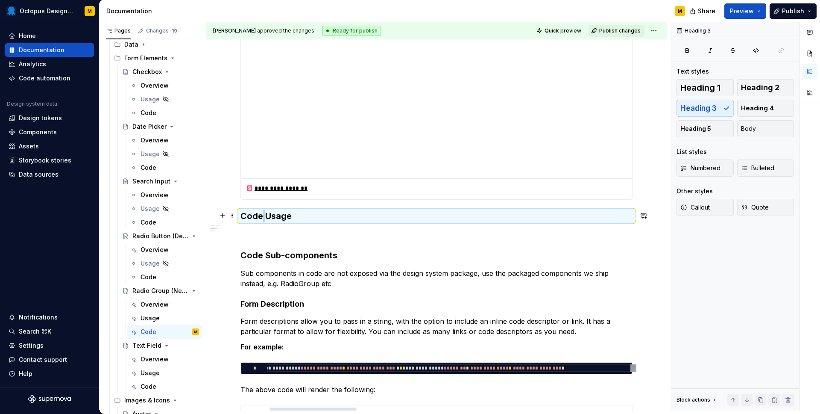
click at [262, 216] on h3 "Code Usage" at bounding box center [437, 216] width 392 height 12
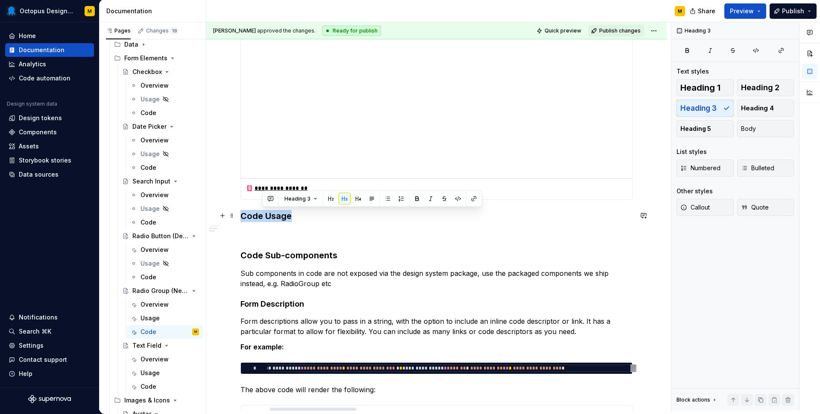
click at [262, 216] on h3 "Code Usage" at bounding box center [437, 216] width 392 height 12
drag, startPoint x: 266, startPoint y: 215, endPoint x: 299, endPoint y: 216, distance: 32.9
click at [299, 216] on h3 "Using in Code" at bounding box center [437, 216] width 392 height 12
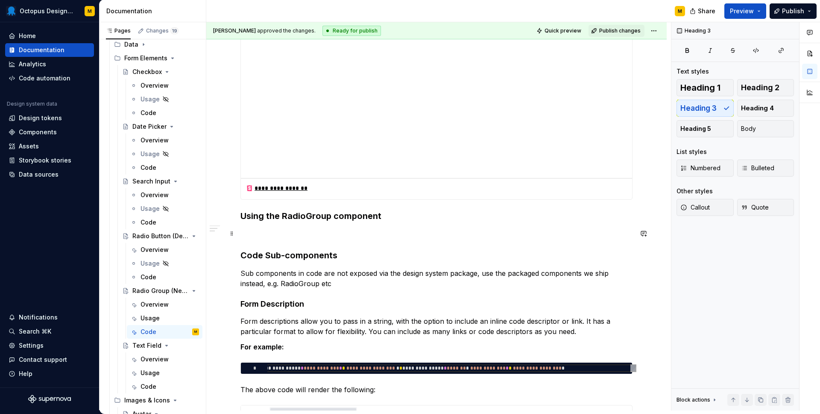
click at [288, 230] on p at bounding box center [437, 234] width 392 height 10
click at [246, 230] on p "Using the RadioGroup com" at bounding box center [437, 234] width 392 height 10
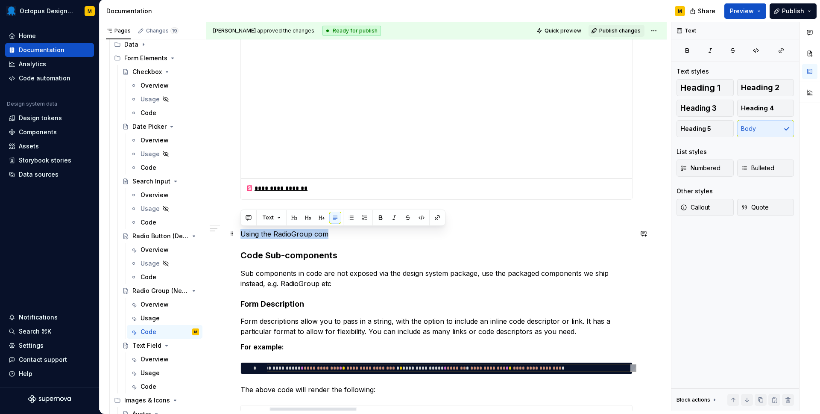
click at [246, 230] on p "Using the RadioGroup com" at bounding box center [437, 234] width 392 height 10
drag, startPoint x: 262, startPoint y: 234, endPoint x: 218, endPoint y: 234, distance: 44.0
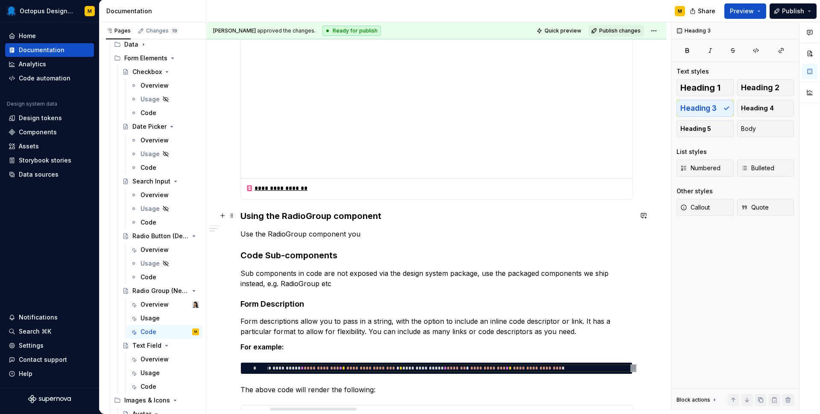
click at [424, 210] on h3 "Using the RadioGroup component" at bounding box center [437, 216] width 392 height 12
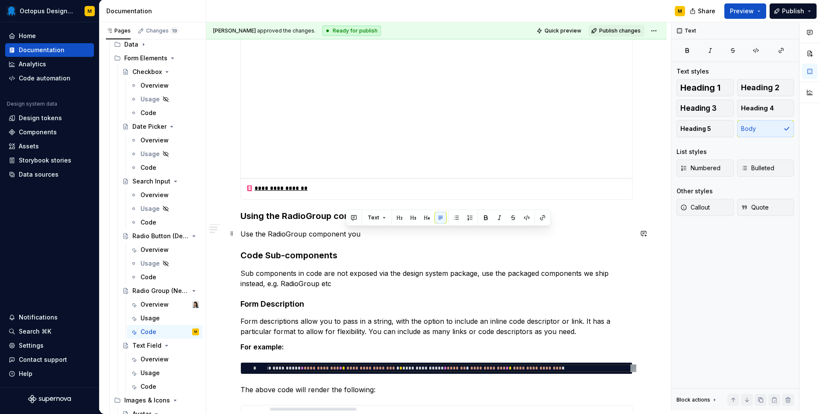
drag, startPoint x: 366, startPoint y: 234, endPoint x: 346, endPoint y: 234, distance: 20.1
click at [346, 234] on p "Use the RadioGroup component you" at bounding box center [437, 234] width 392 height 10
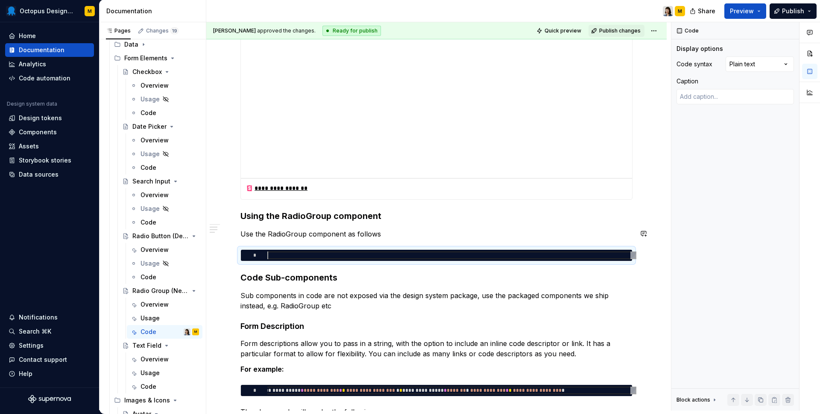
type textarea "*"
type textarea "**********"
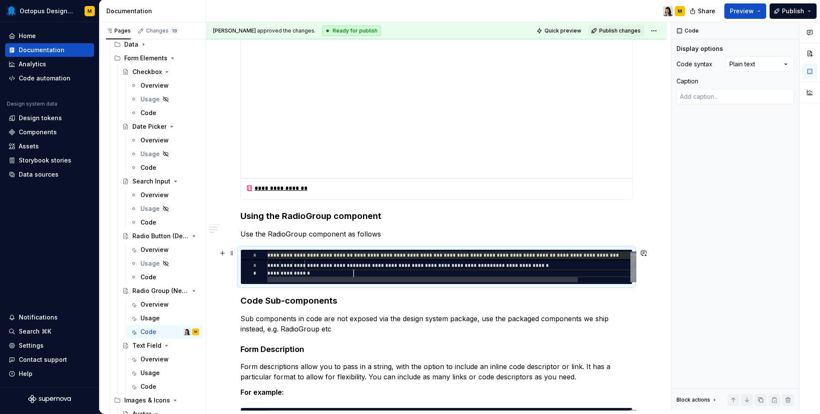
type textarea "*"
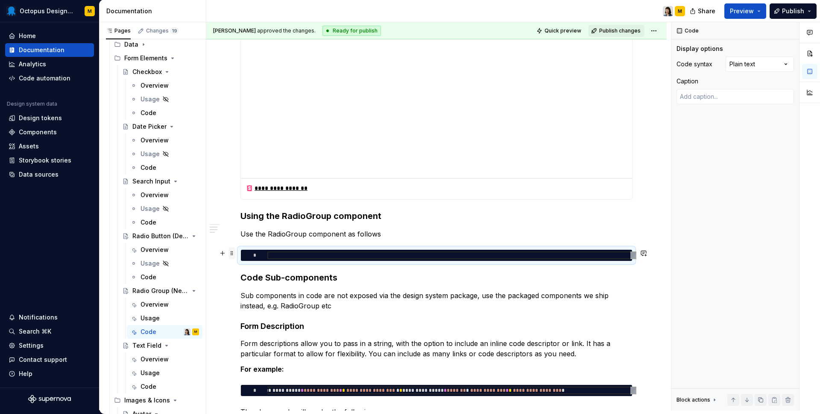
click at [231, 251] on span at bounding box center [232, 253] width 7 height 12
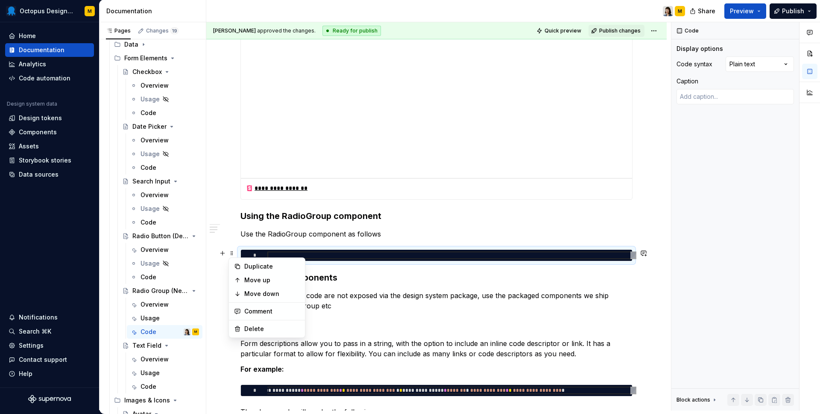
click at [373, 250] on div "*" at bounding box center [436, 255] width 391 height 11
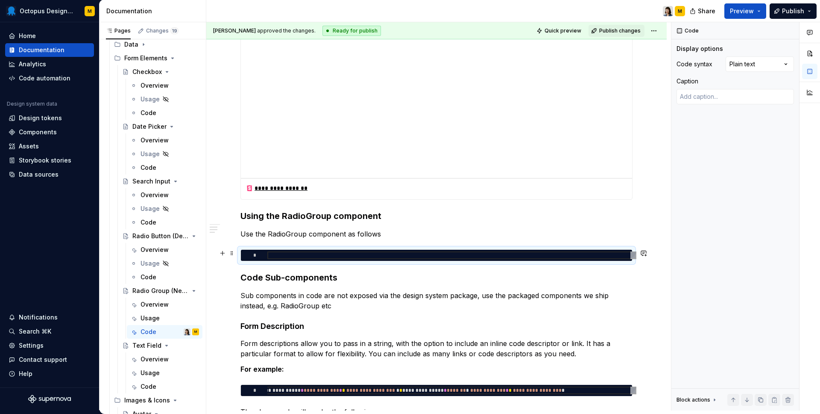
click at [360, 255] on div at bounding box center [451, 255] width 369 height 8
type textarea "*"
type textarea "**********"
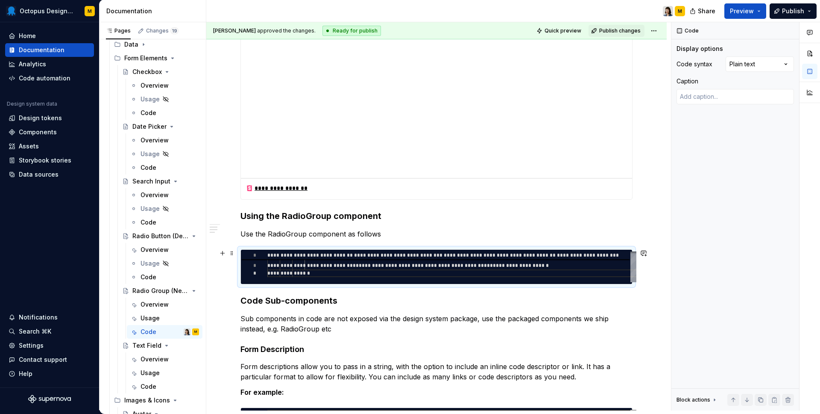
click at [422, 284] on div "**********" at bounding box center [437, 266] width 392 height 35
click at [383, 276] on div "**********" at bounding box center [482, 264] width 431 height 36
click at [307, 272] on div "**********" at bounding box center [482, 264] width 431 height 36
drag, startPoint x: 304, startPoint y: 272, endPoint x: 263, endPoint y: 272, distance: 41.0
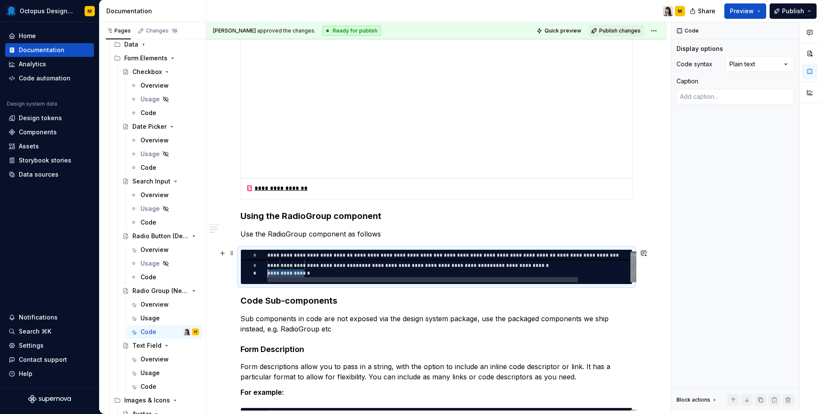
click at [267, 272] on div "**********" at bounding box center [482, 264] width 431 height 36
type textarea "*"
type textarea "**********"
click at [590, 266] on div "**********" at bounding box center [482, 264] width 431 height 36
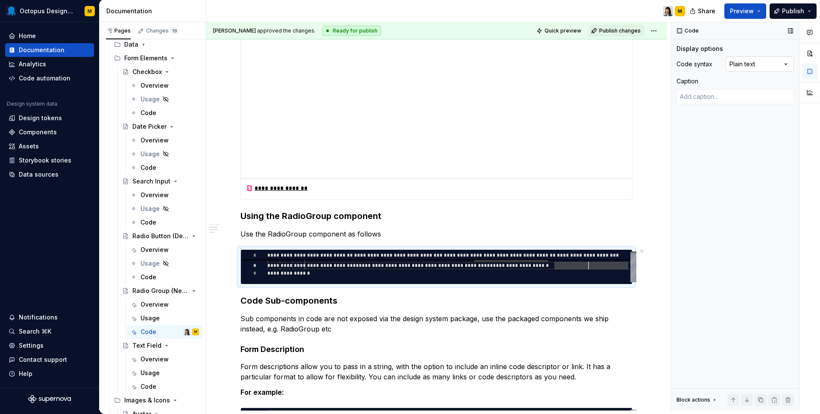
click at [768, 61] on div "Comments Open comments No comments yet Select ‘Comment’ from the block context …" at bounding box center [746, 216] width 149 height 388
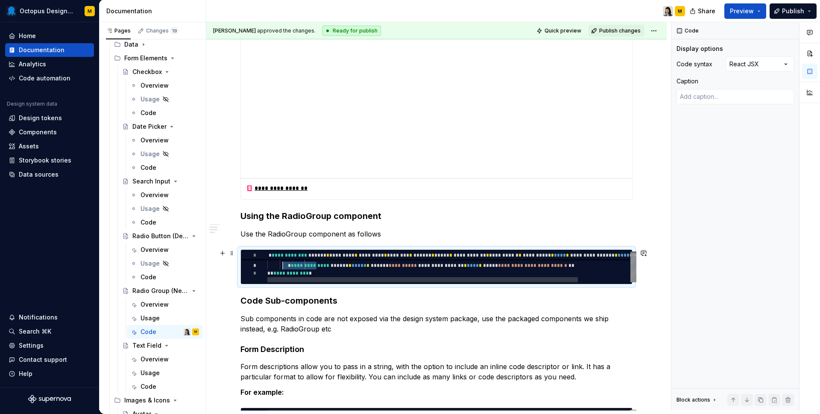
scroll to position [15, 12]
drag, startPoint x: 316, startPoint y: 265, endPoint x: 281, endPoint y: 265, distance: 35.0
click at [281, 265] on div "**********" at bounding box center [482, 264] width 431 height 36
type textarea "*"
type textarea "**********"
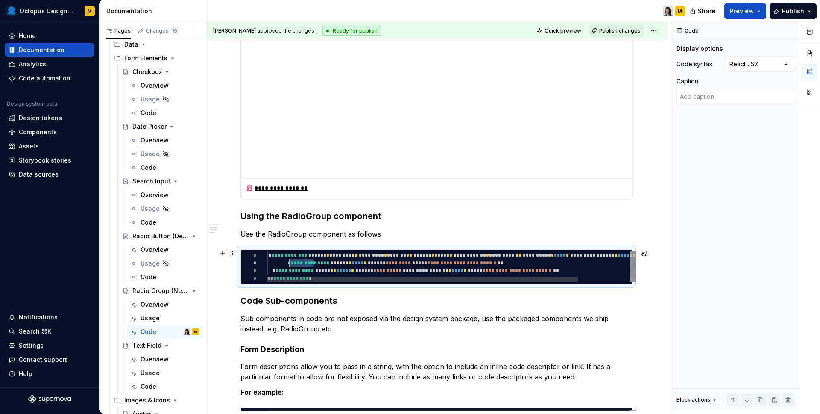
scroll to position [8, 12]
drag, startPoint x: 315, startPoint y: 264, endPoint x: 281, endPoint y: 264, distance: 34.2
click at [281, 264] on div "**********" at bounding box center [482, 269] width 431 height 36
type textarea "*"
type textarea "**********"
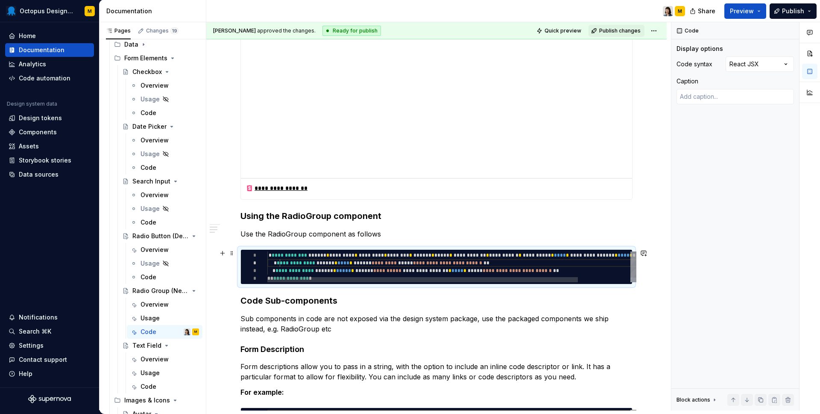
click at [284, 263] on div "**********" at bounding box center [482, 269] width 431 height 36
type textarea "*"
type textarea "**********"
click at [613, 273] on div "**********" at bounding box center [482, 269] width 431 height 36
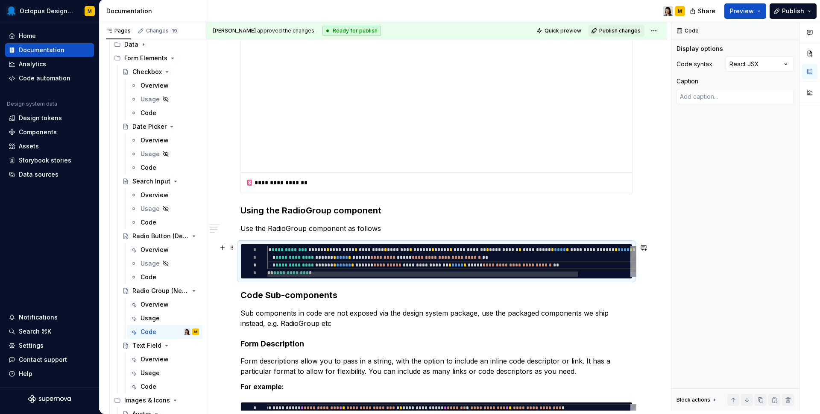
drag, startPoint x: 611, startPoint y: 266, endPoint x: 656, endPoint y: 266, distance: 44.9
click at [656, 266] on div "**********" at bounding box center [482, 264] width 431 height 36
type textarea "*"
type textarea "**********"
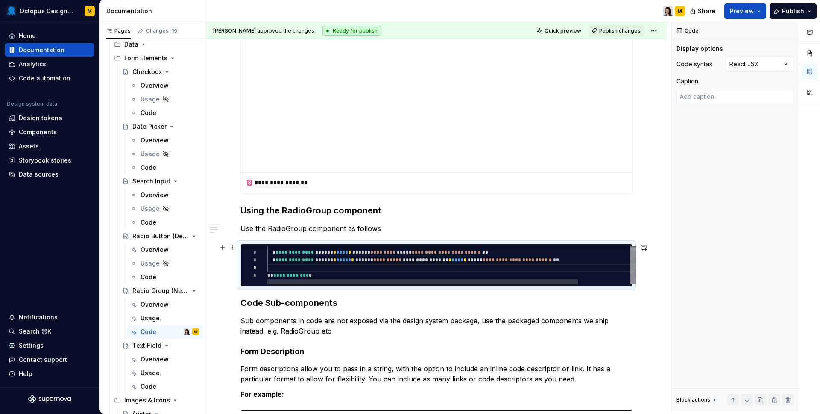
type textarea "*"
type textarea "**********"
type textarea "*"
type textarea "**********"
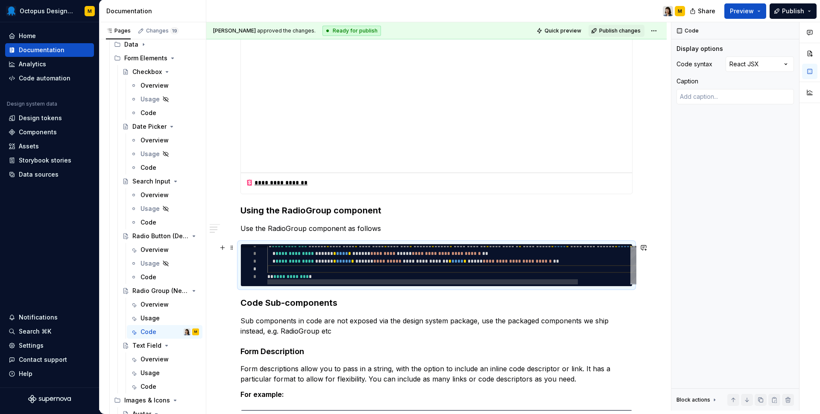
scroll to position [15, 337]
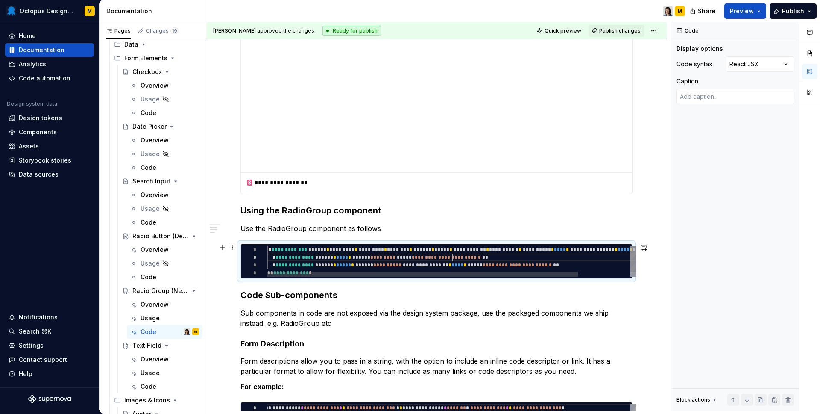
click at [454, 258] on div "**********" at bounding box center [482, 264] width 431 height 36
type textarea "*"
type textarea "**********"
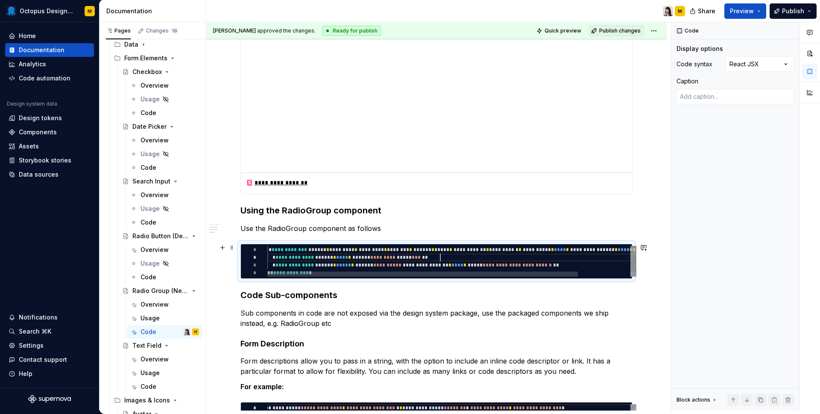
type textarea "*"
type textarea "**********"
type textarea "*"
type textarea "**********"
type textarea "*"
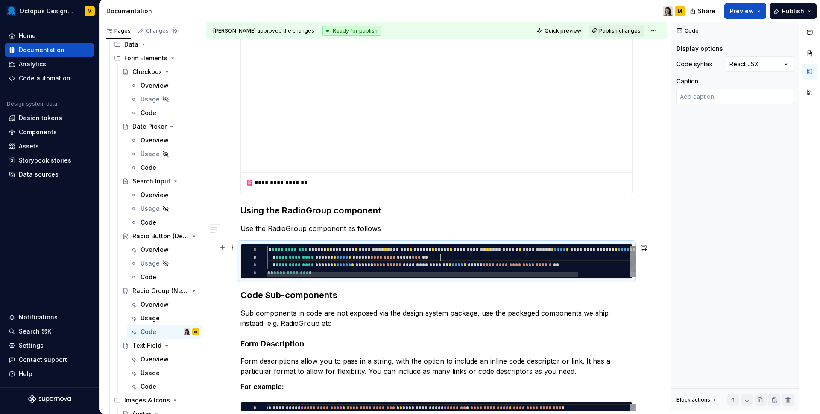
type textarea "**********"
type textarea "*"
type textarea "**********"
type textarea "*"
type textarea "**********"
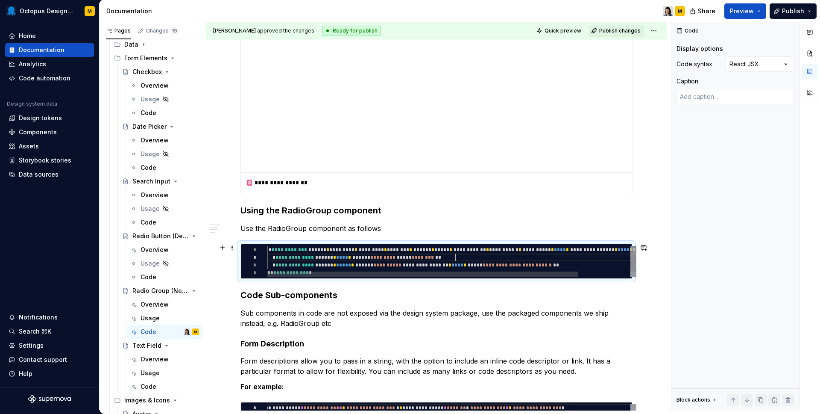
type textarea "*"
type textarea "**********"
type textarea "*"
type textarea "**********"
type textarea "*"
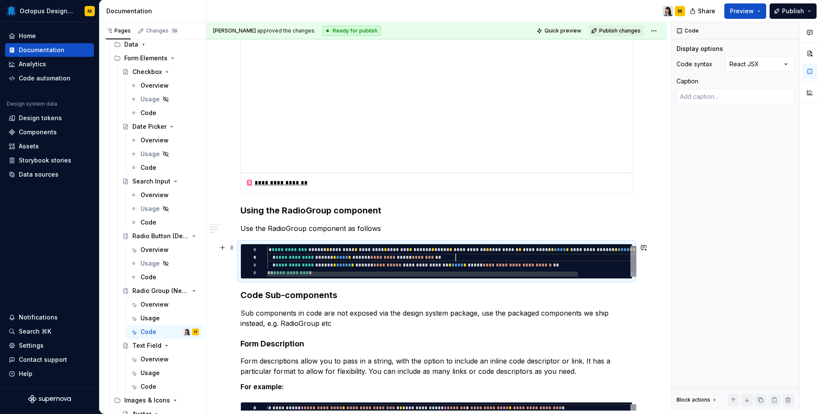
type textarea "**********"
type textarea "*"
type textarea "**********"
type textarea "*"
type textarea "**********"
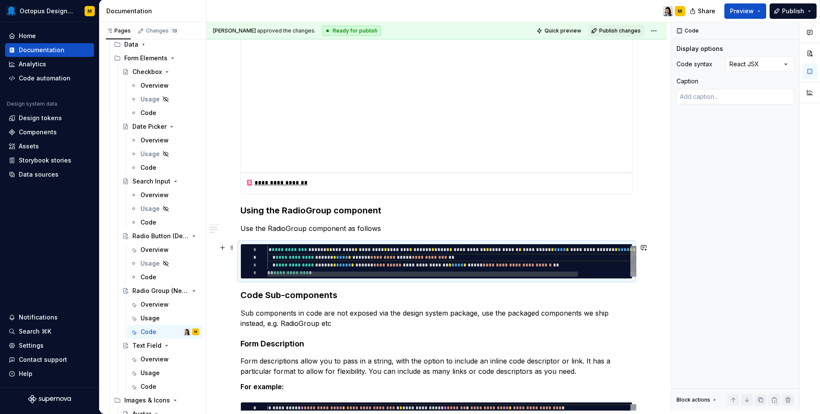
click at [539, 266] on div "**********" at bounding box center [482, 264] width 431 height 36
type textarea "*"
type textarea "**********"
type textarea "*"
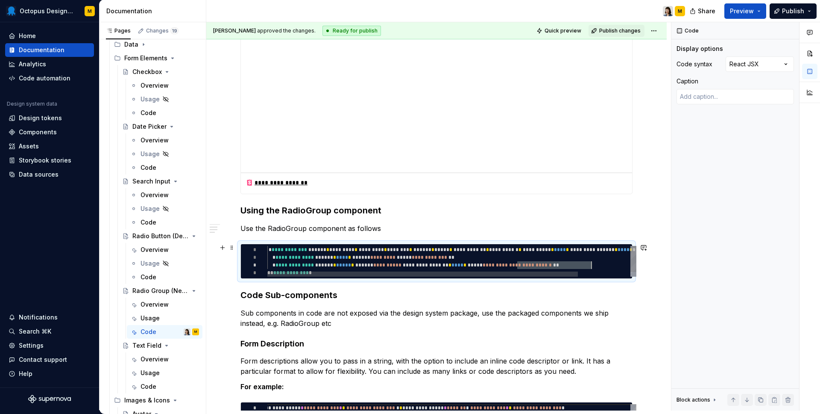
type textarea "**********"
type textarea "*"
type textarea "**********"
type textarea "*"
type textarea "**********"
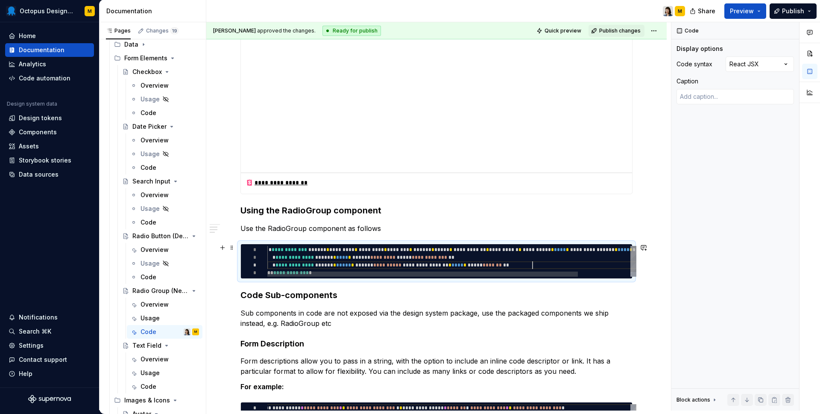
type textarea "*"
type textarea "**********"
type textarea "*"
type textarea "**********"
type textarea "*"
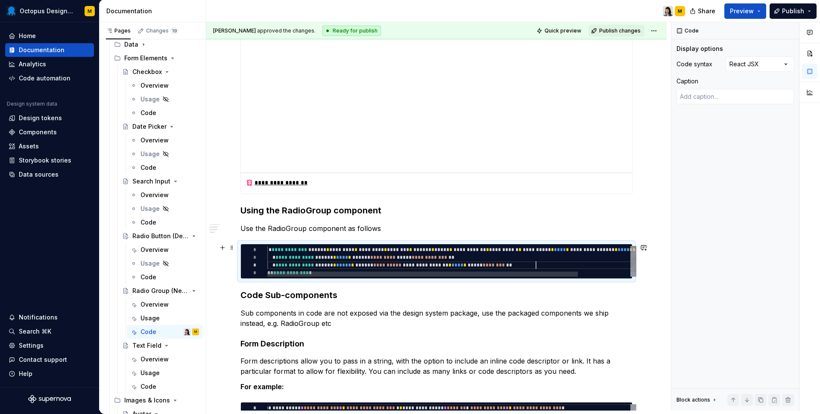
type textarea "**********"
type textarea "*"
type textarea "**********"
type textarea "*"
type textarea "**********"
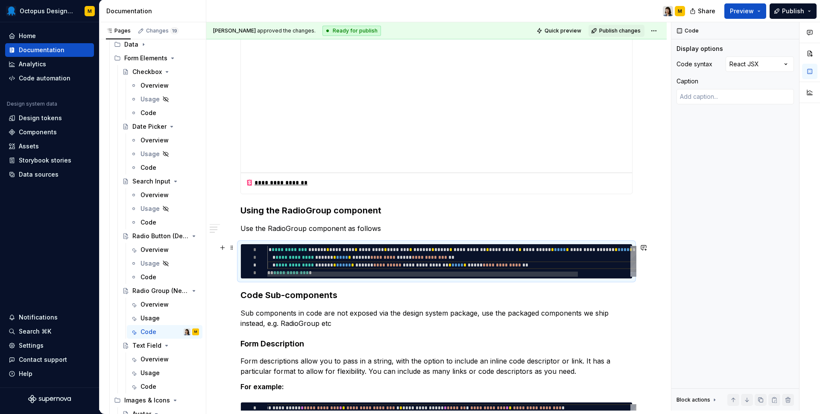
type textarea "*"
type textarea "**********"
click at [462, 250] on div "**********" at bounding box center [482, 264] width 431 height 36
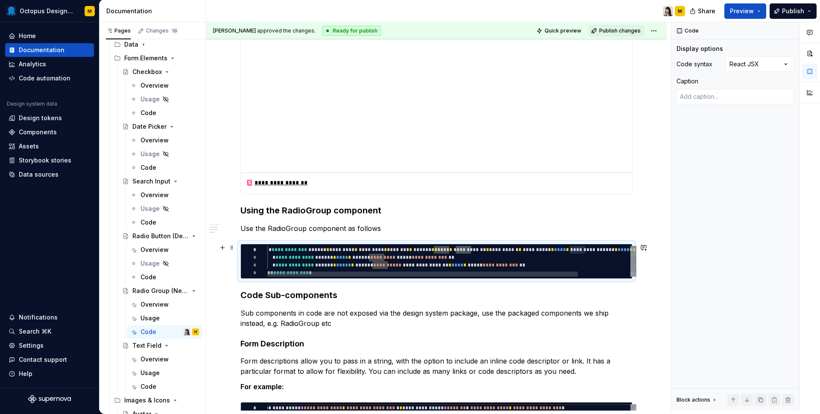
type textarea "*"
type textarea "**********"
type textarea "*"
type textarea "**********"
type textarea "*"
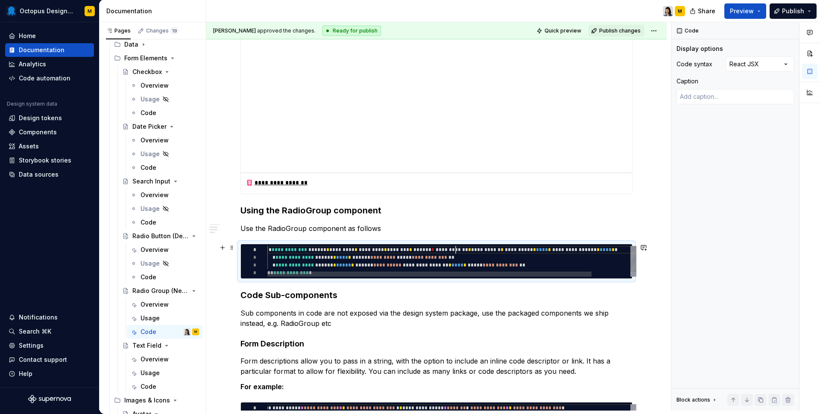
type textarea "**********"
type textarea "*"
type textarea "**********"
type textarea "*"
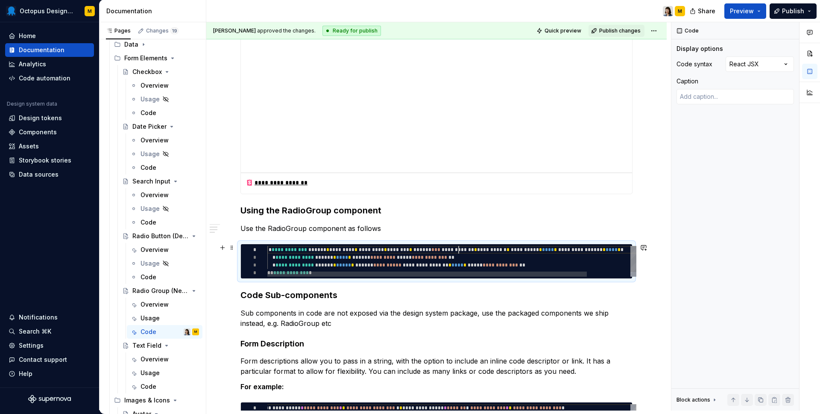
type textarea "**********"
type textarea "*"
type textarea "**********"
type textarea "*"
type textarea "**********"
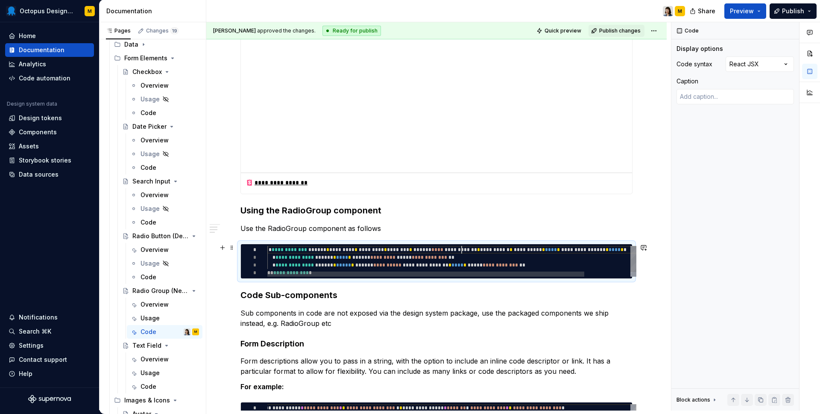
type textarea "*"
type textarea "**********"
type textarea "*"
type textarea "**********"
type textarea "*"
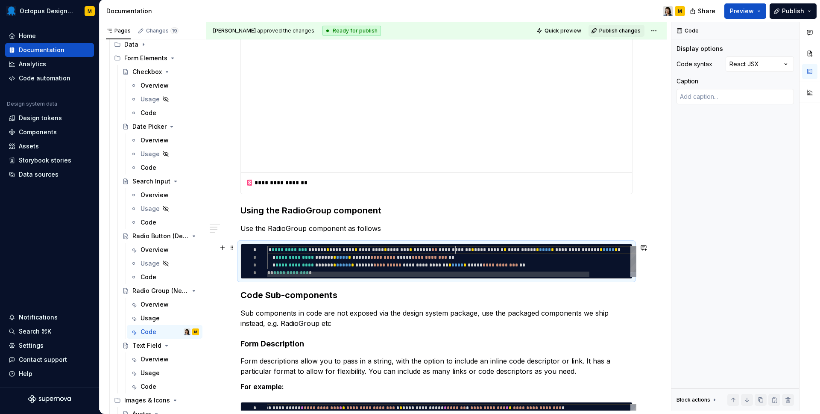
type textarea "**********"
type textarea "*"
type textarea "**********"
type textarea "*"
type textarea "**********"
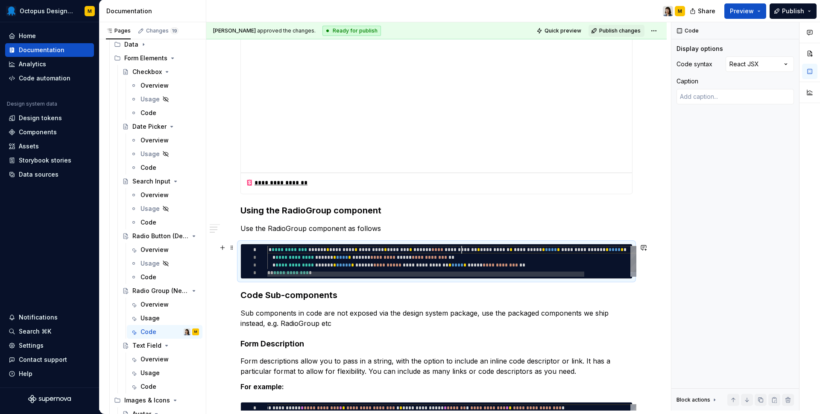
type textarea "*"
type textarea "**********"
type textarea "*"
type textarea "**********"
type textarea "*"
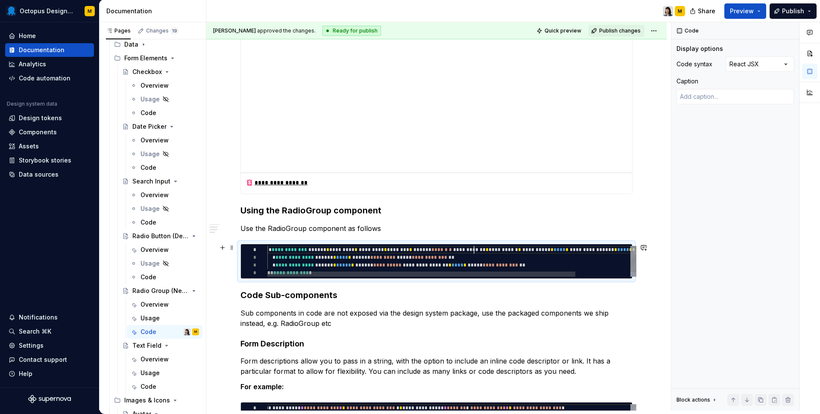
type textarea "**********"
type textarea "*"
type textarea "**********"
type textarea "*"
type textarea "**********"
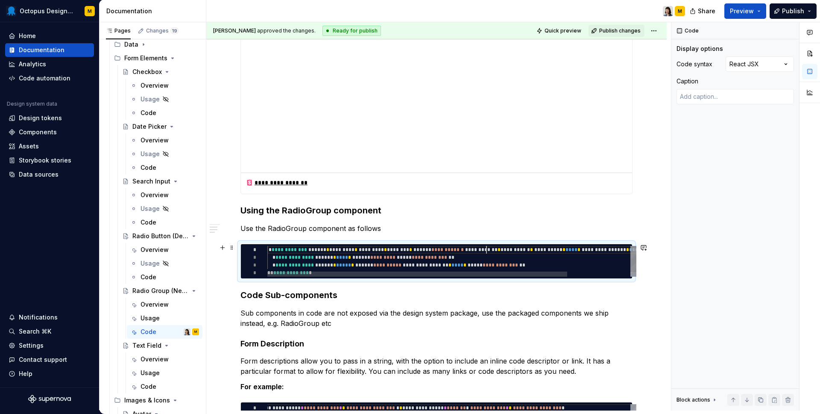
type textarea "*"
type textarea "**********"
type textarea "*"
type textarea "**********"
type textarea "*"
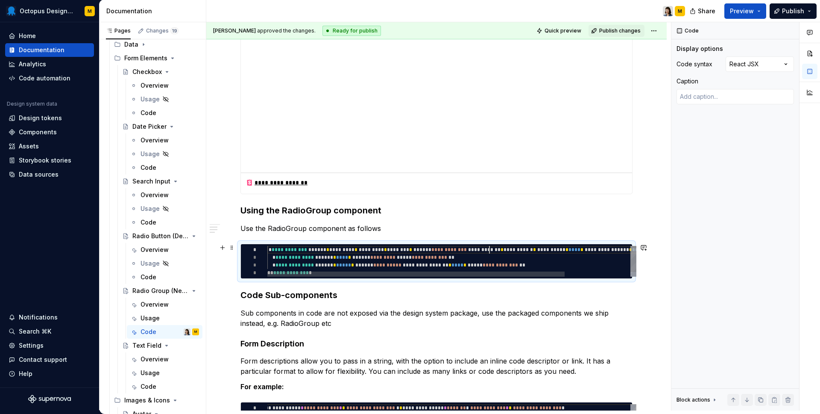
type textarea "**********"
type textarea "*"
type textarea "**********"
type textarea "*"
type textarea "**********"
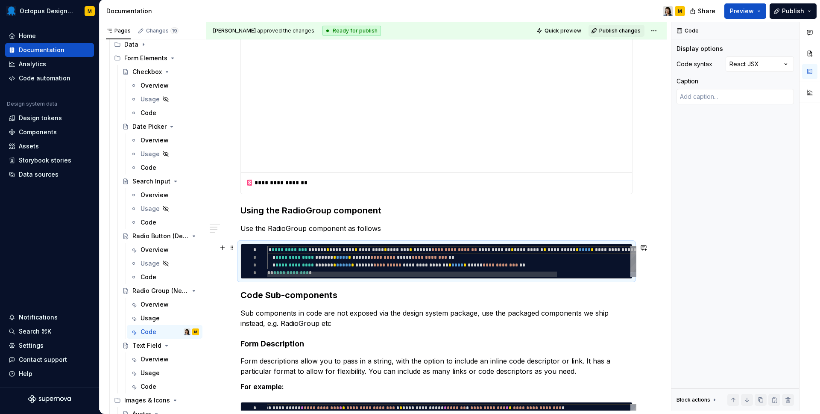
type textarea "*"
type textarea "**********"
type textarea "*"
type textarea "**********"
type textarea "*"
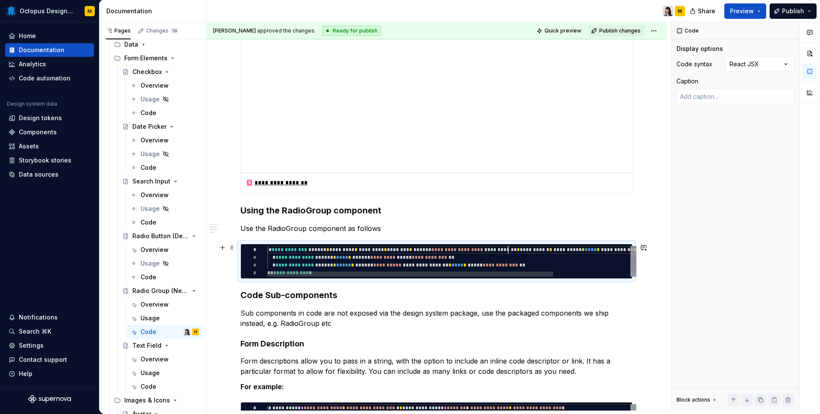
type textarea "**********"
type textarea "*"
type textarea "**********"
type textarea "*"
type textarea "**********"
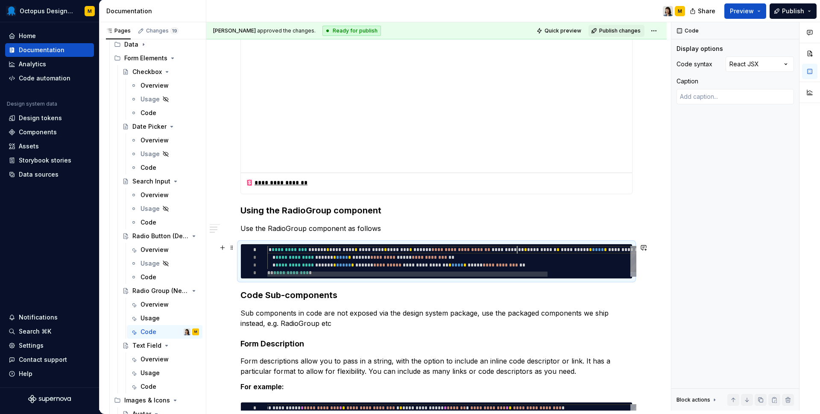
type textarea "*"
type textarea "**********"
click at [590, 249] on div "**********" at bounding box center [507, 264] width 481 height 36
type textarea "*"
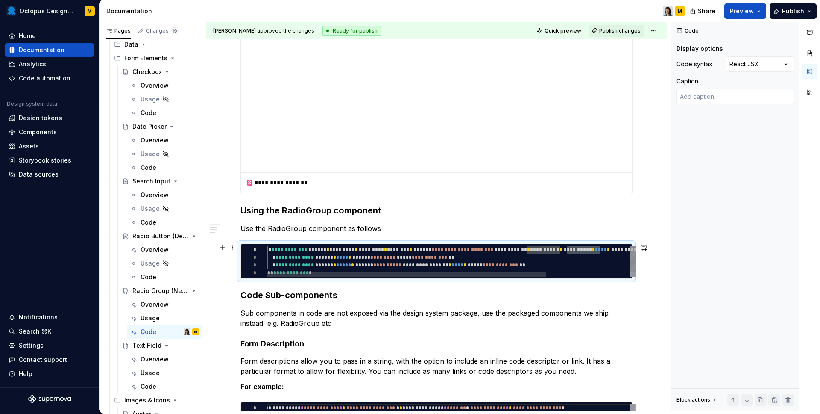
type textarea "**********"
type textarea "*"
type textarea "**********"
type textarea "*"
type textarea "**********"
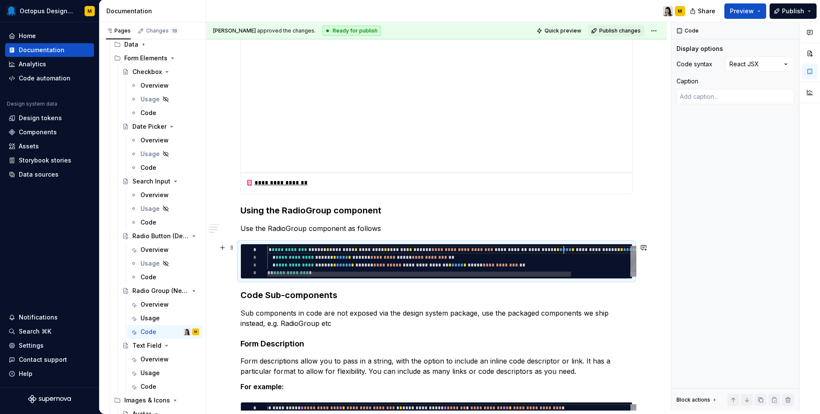
type textarea "*"
type textarea "**********"
type textarea "*"
type textarea "**********"
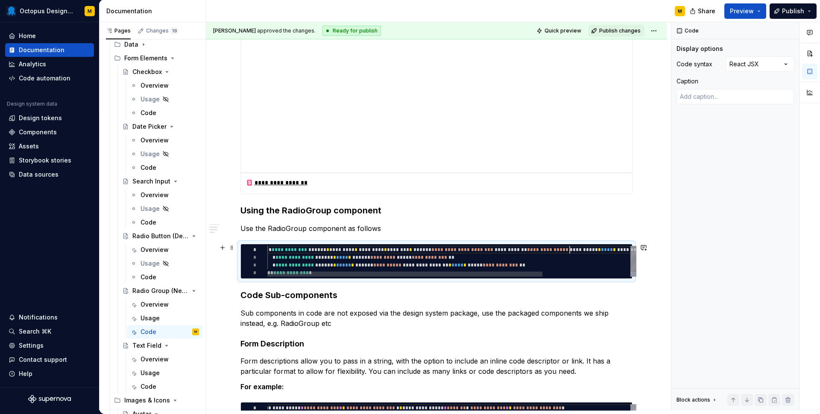
click at [569, 252] on div "**********" at bounding box center [510, 264] width 487 height 36
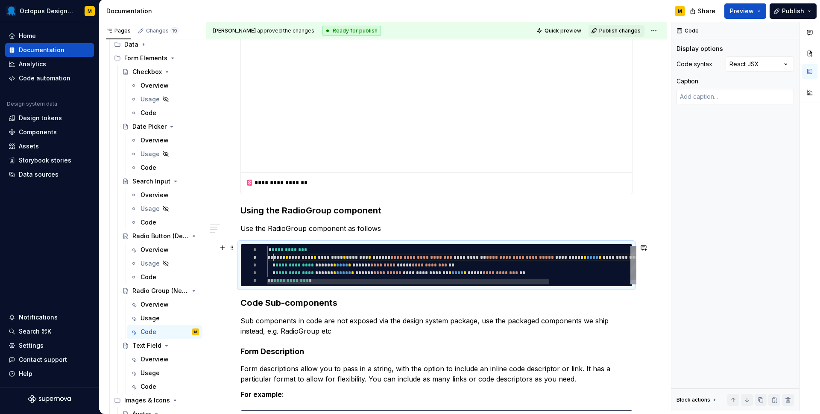
scroll to position [8, 9]
click at [332, 258] on div "**********" at bounding box center [506, 268] width 478 height 44
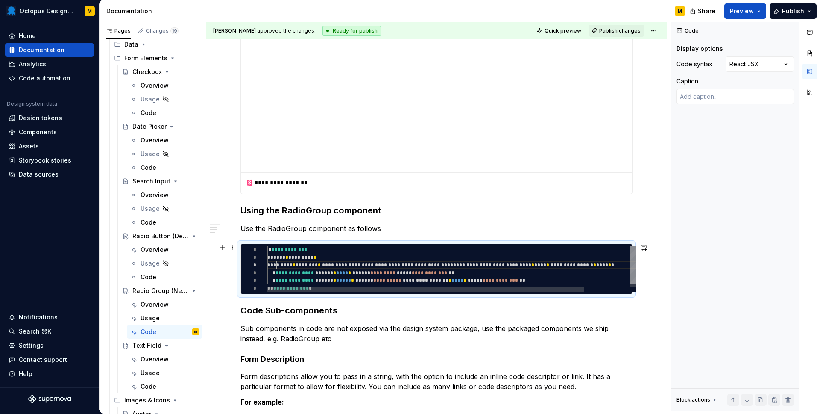
scroll to position [15, 9]
click at [337, 265] on div "**********" at bounding box center [478, 271] width 423 height 51
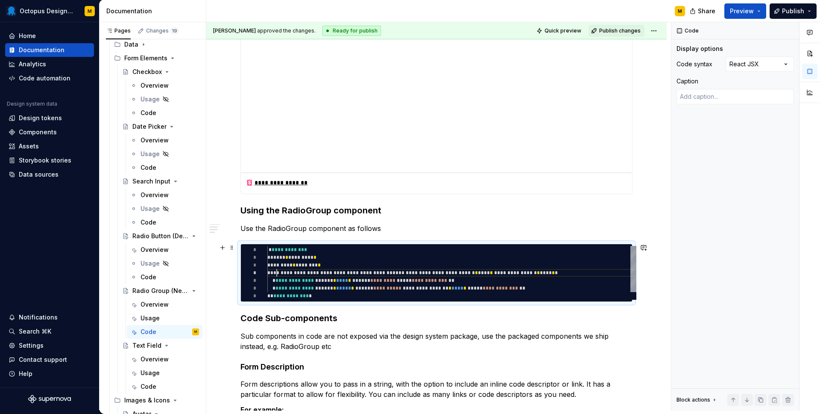
scroll to position [23, 9]
click at [371, 272] on div "**********" at bounding box center [451, 273] width 369 height 54
click at [369, 273] on div "**********" at bounding box center [451, 273] width 369 height 54
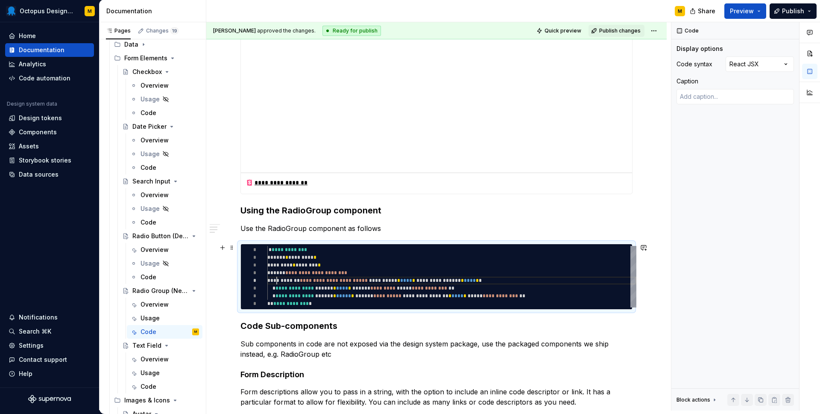
click at [393, 280] on div "**********" at bounding box center [451, 277] width 369 height 62
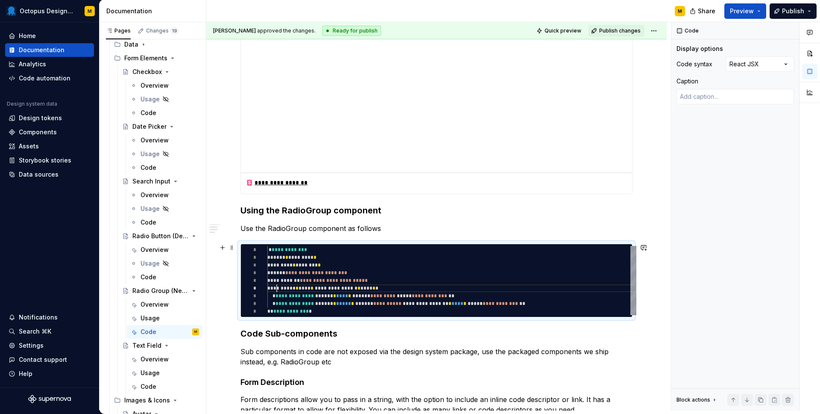
scroll to position [38, 9]
click at [328, 288] on div "**********" at bounding box center [451, 280] width 369 height 69
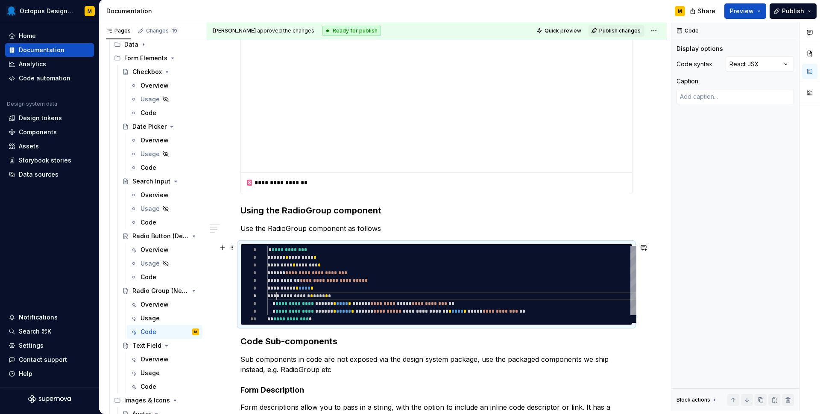
scroll to position [46, 9]
click at [344, 295] on div "**********" at bounding box center [451, 284] width 369 height 77
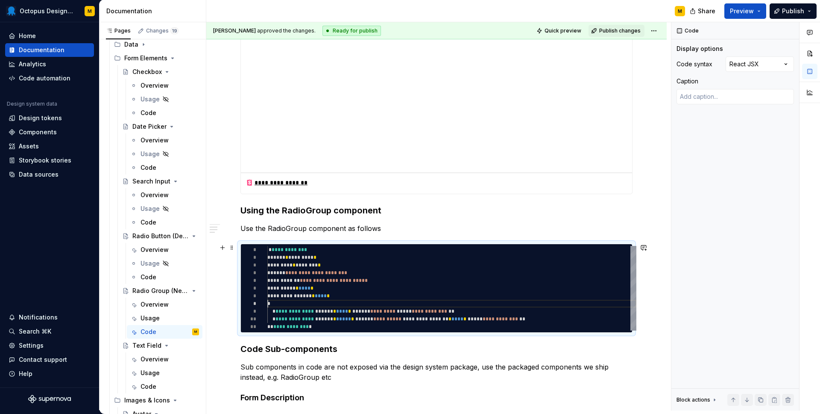
scroll to position [54, 0]
click at [407, 277] on div "**********" at bounding box center [451, 288] width 369 height 85
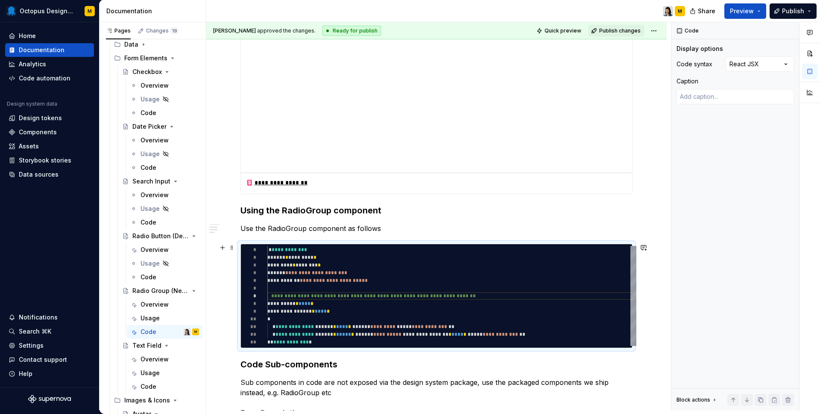
scroll to position [785, 0]
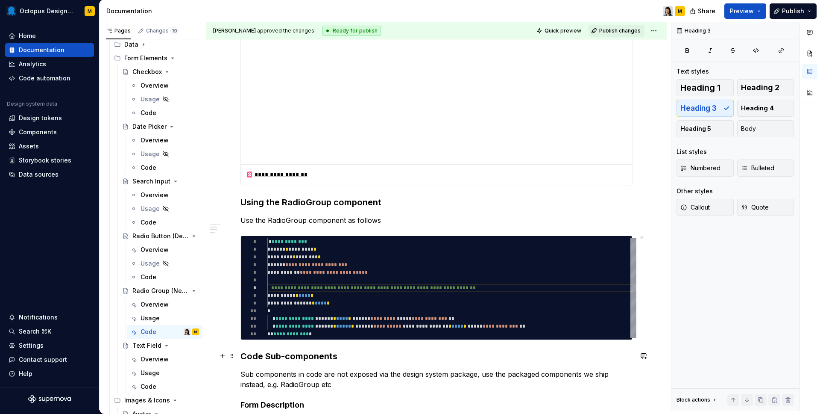
click at [241, 355] on h3 "Code Sub-components" at bounding box center [437, 356] width 392 height 12
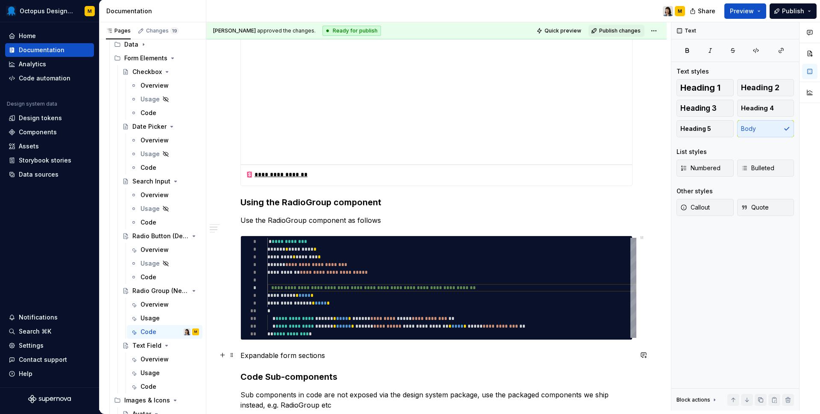
click at [261, 357] on p "Expandable form sections" at bounding box center [437, 355] width 392 height 10
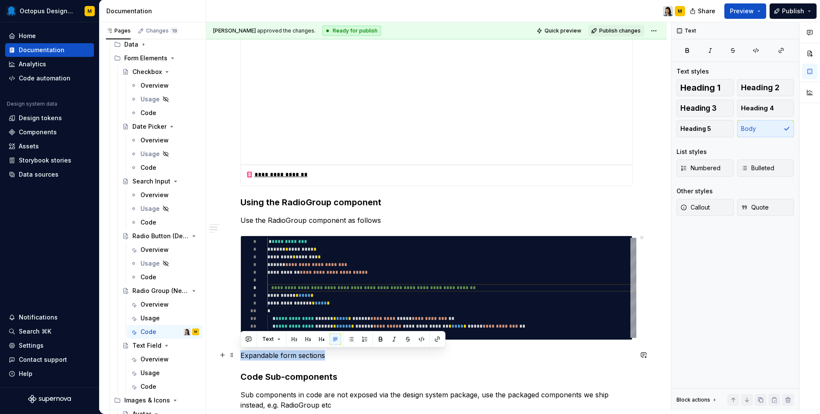
click at [261, 357] on p "Expandable form sections" at bounding box center [437, 355] width 392 height 10
click at [303, 337] on button "button" at bounding box center [308, 339] width 12 height 12
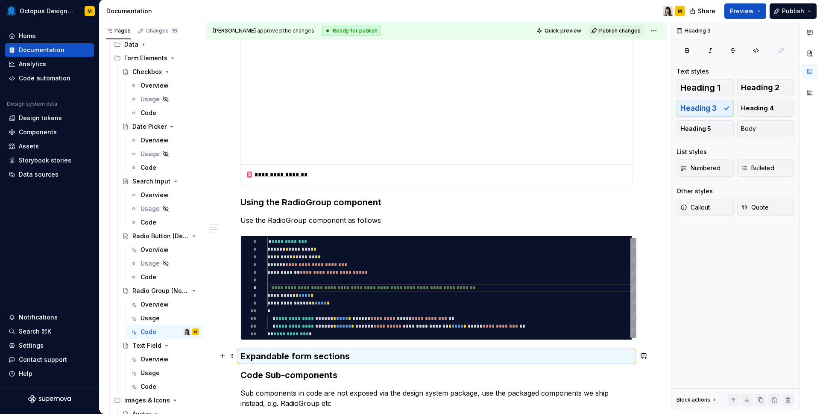
click at [364, 358] on h3 "Expandable form sections" at bounding box center [437, 356] width 392 height 12
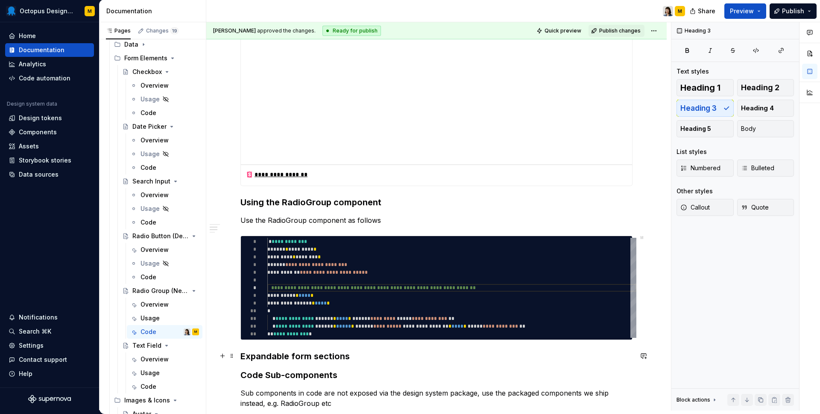
click at [318, 351] on h3 "Expandable form sections" at bounding box center [437, 356] width 392 height 12
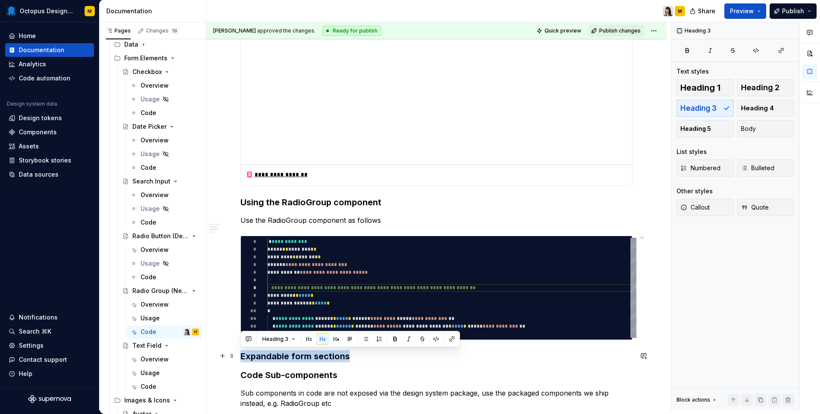
click at [318, 351] on h3 "Expandable form sections" at bounding box center [437, 356] width 392 height 12
click at [335, 335] on button "button" at bounding box center [336, 339] width 12 height 12
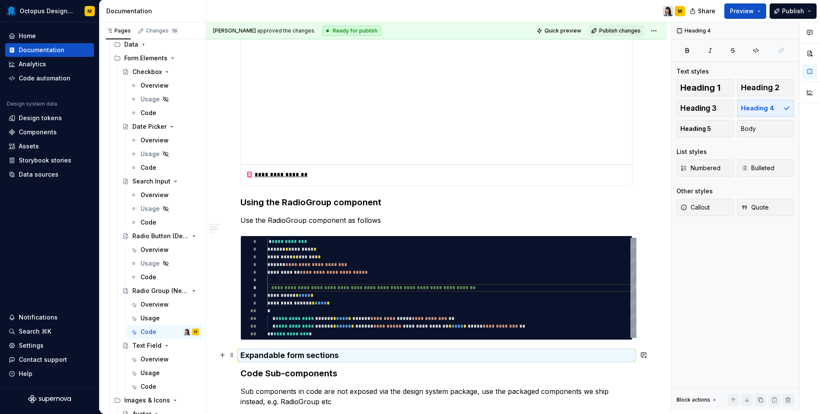
click at [358, 353] on h4 "Expandable form sections" at bounding box center [437, 355] width 392 height 10
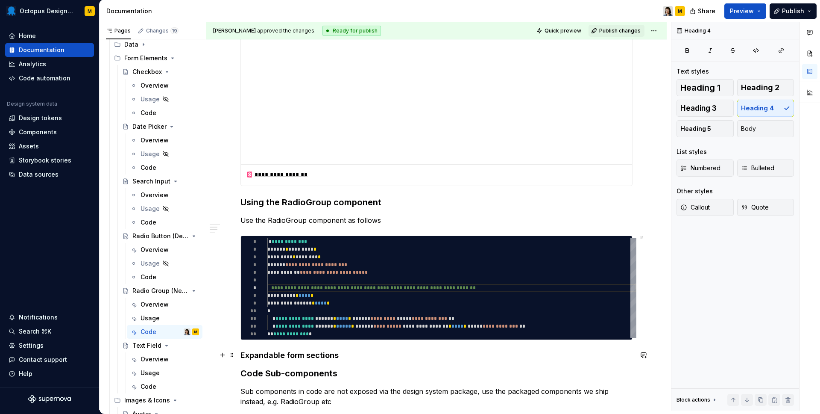
click at [342, 351] on h4 "Expandable form sections" at bounding box center [437, 355] width 392 height 10
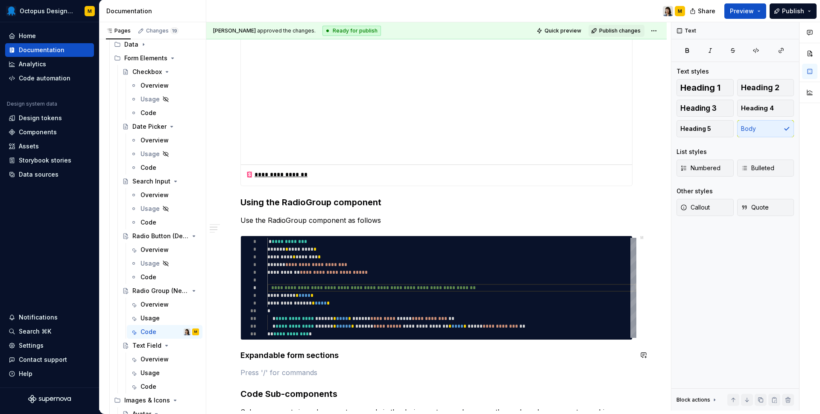
scroll to position [793, 0]
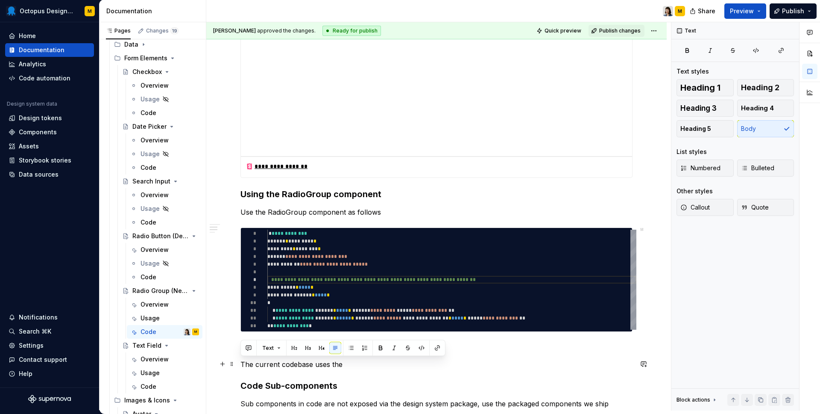
drag, startPoint x: 346, startPoint y: 363, endPoint x: 242, endPoint y: 363, distance: 103.8
click at [242, 363] on p "The current codebase uses the" at bounding box center [437, 364] width 392 height 10
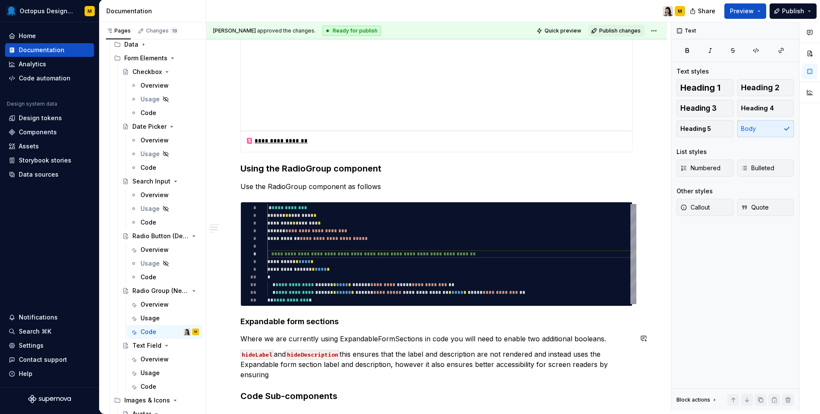
scroll to position [829, 0]
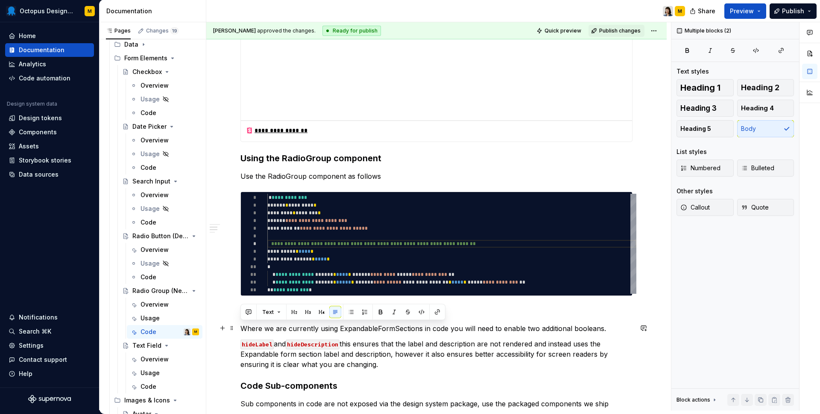
drag, startPoint x: 351, startPoint y: 366, endPoint x: 211, endPoint y: 326, distance: 146.1
click at [211, 326] on div "**********" at bounding box center [436, 15] width 461 height 1399
copy div "Where we are currently using ExpandableFormSections in code you will need to en…"
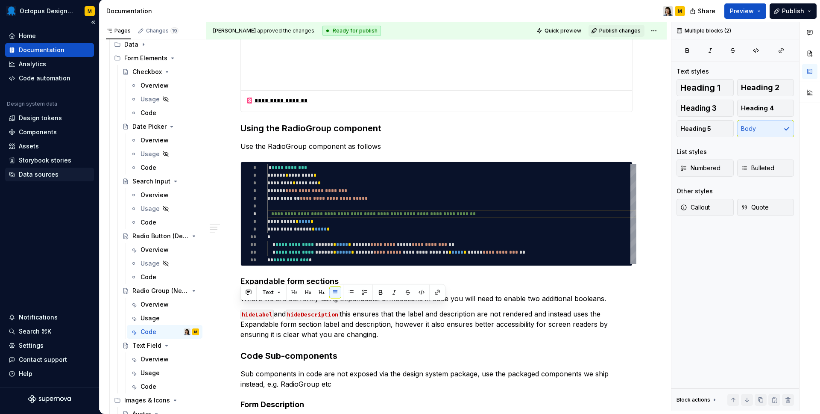
scroll to position [862, 0]
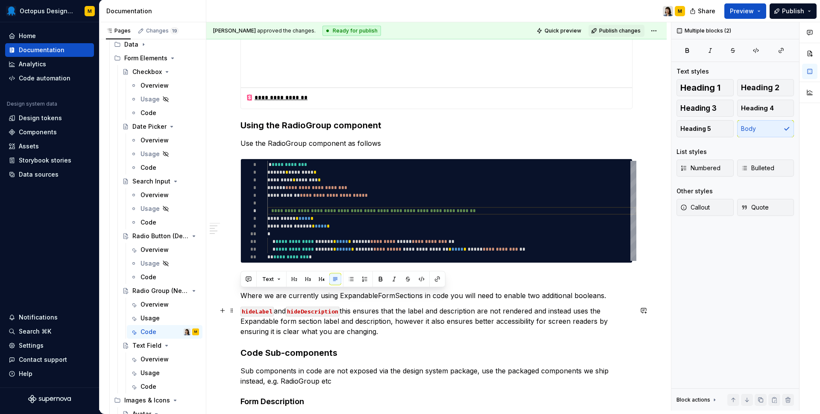
click at [374, 329] on p "hideLabel and hideDescription this ensures that the label and description are n…" at bounding box center [437, 320] width 392 height 31
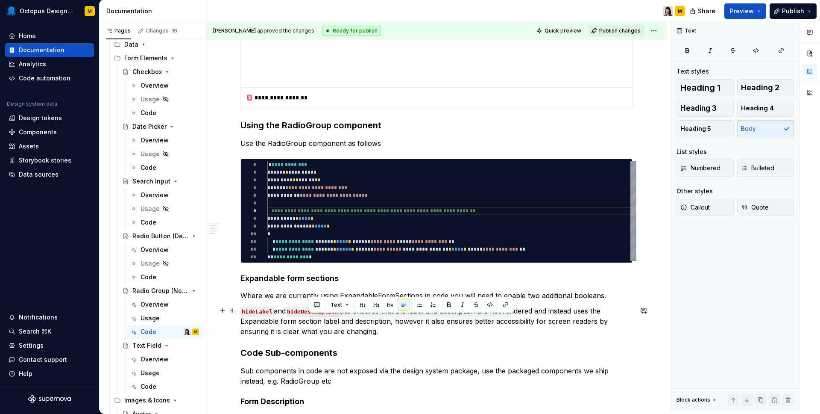
drag, startPoint x: 358, startPoint y: 332, endPoint x: 307, endPoint y: 320, distance: 52.5
click at [306, 320] on p "hideLabel and hideDescription this ensures that the label and description are n…" at bounding box center [437, 320] width 392 height 31
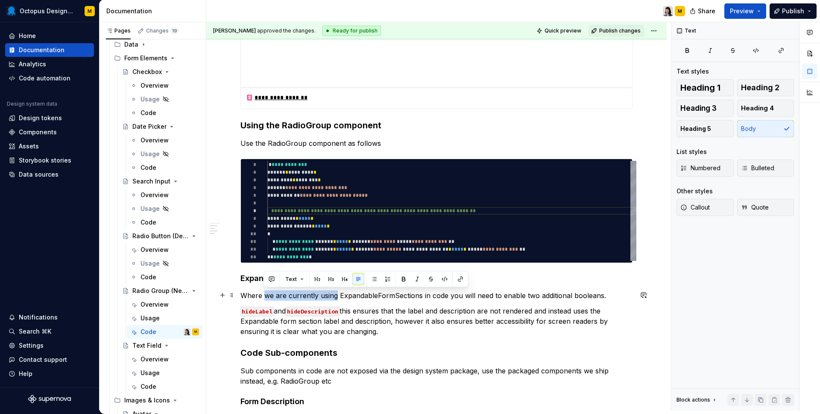
drag, startPoint x: 264, startPoint y: 296, endPoint x: 335, endPoint y: 296, distance: 71.8
click at [335, 296] on p "Where we are currently using ExpandableFormSections in code you will need to en…" at bounding box center [437, 295] width 392 height 10
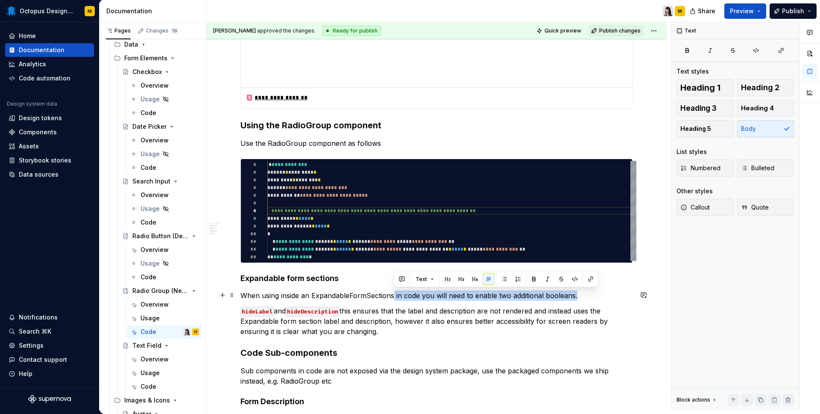
drag, startPoint x: 394, startPoint y: 295, endPoint x: 574, endPoint y: 296, distance: 180.3
click at [578, 296] on p "When using inside an ExpandableFormSections in code you will need to enable two…" at bounding box center [437, 295] width 392 height 10
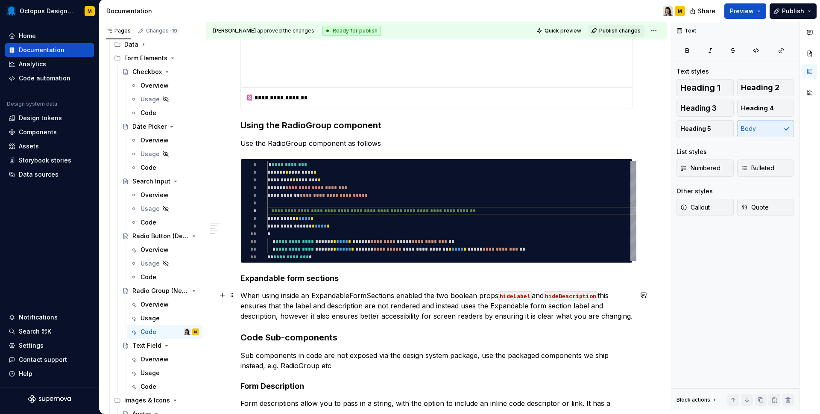
click at [601, 291] on p "When using inside an ExpandableFormSections enabled the two boolean props hideL…" at bounding box center [437, 305] width 392 height 31
drag, startPoint x: 242, startPoint y: 306, endPoint x: 293, endPoint y: 305, distance: 50.9
click at [293, 305] on p "When using inside an ExpandableFormSections enabled the two boolean props hideL…" at bounding box center [437, 305] width 392 height 31
drag, startPoint x: 367, startPoint y: 305, endPoint x: 421, endPoint y: 305, distance: 53.8
click at [421, 305] on p "When using inside an ExpandableFormSections enabled the two boolean props hideL…" at bounding box center [437, 305] width 392 height 31
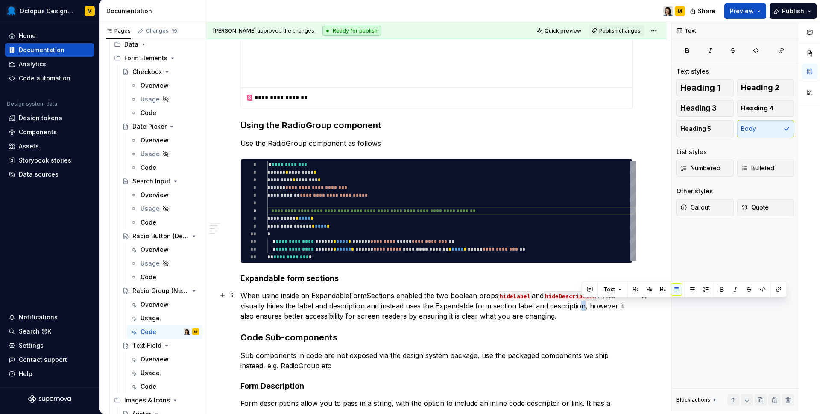
click at [584, 306] on p "When using inside an ExpandableFormSections enabled the two boolean props hideL…" at bounding box center [437, 305] width 392 height 31
click at [576, 311] on p "When using inside an ExpandableFormSections enabled the two boolean props hideL…" at bounding box center [437, 305] width 392 height 31
click at [586, 305] on p "When using inside an ExpandableFormSections enabled the two boolean props hideL…" at bounding box center [437, 305] width 392 height 31
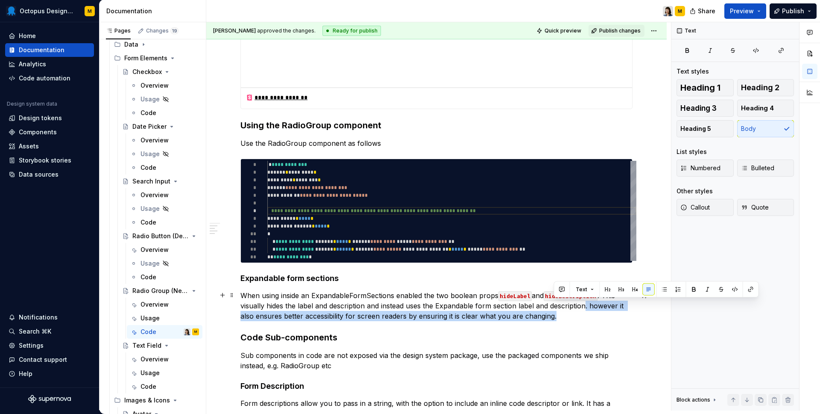
drag, startPoint x: 565, startPoint y: 315, endPoint x: 585, endPoint y: 305, distance: 22.2
click at [585, 305] on p "When using inside an ExpandableFormSections enabled the two boolean props hideL…" at bounding box center [437, 305] width 392 height 31
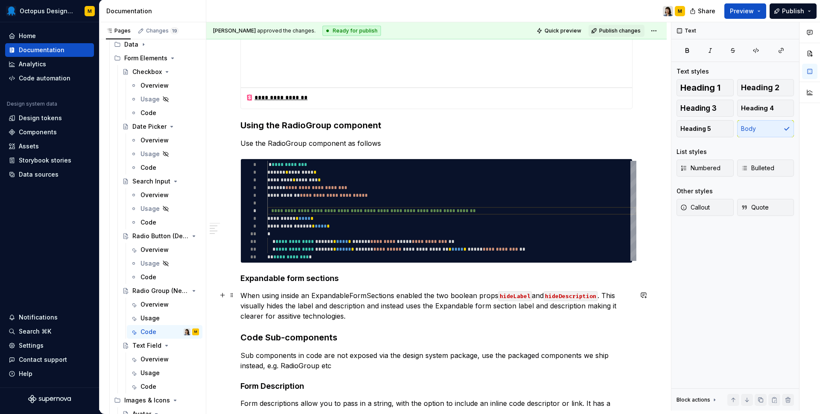
click at [288, 315] on p "When using inside an ExpandableFormSections enabled the two boolean props hideL…" at bounding box center [437, 305] width 392 height 31
click at [611, 316] on p "When using inside an ExpandableFormSections enabled the two boolean props hideL…" at bounding box center [437, 305] width 392 height 31
drag, startPoint x: 588, startPoint y: 306, endPoint x: 605, endPoint y: 314, distance: 18.9
click at [605, 314] on p "When using inside an ExpandableFormSections enabled the two boolean props hideL…" at bounding box center [437, 305] width 392 height 31
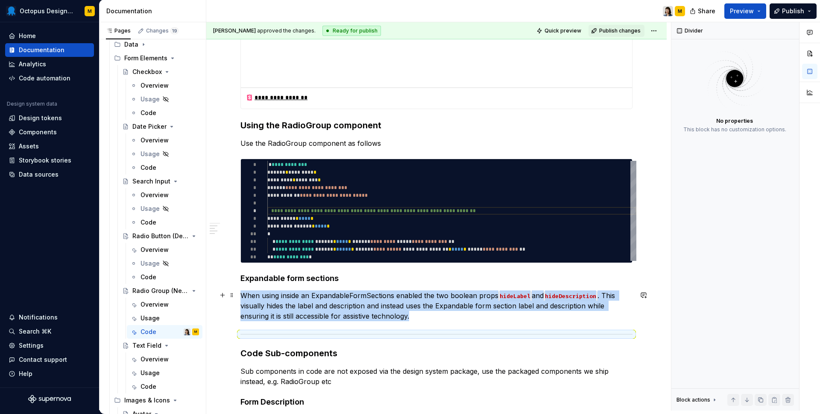
click at [397, 320] on p "When using inside an ExpandableFormSections enabled the two boolean props hideL…" at bounding box center [437, 305] width 392 height 31
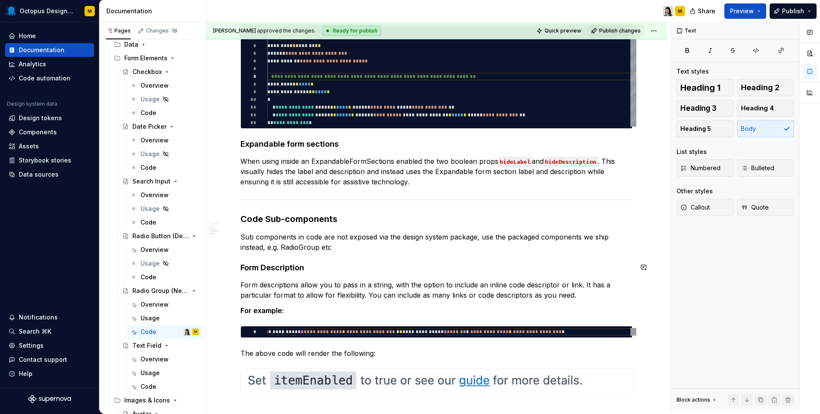
scroll to position [1002, 0]
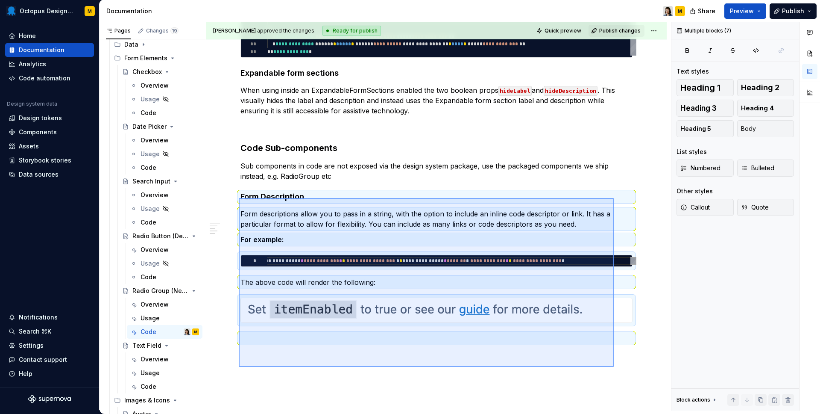
drag, startPoint x: 239, startPoint y: 262, endPoint x: 611, endPoint y: 362, distance: 384.6
click at [613, 362] on div "**********" at bounding box center [438, 216] width 465 height 388
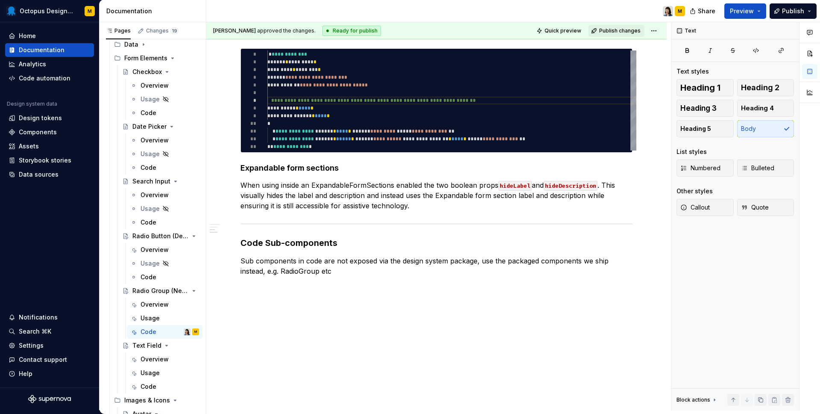
scroll to position [972, 0]
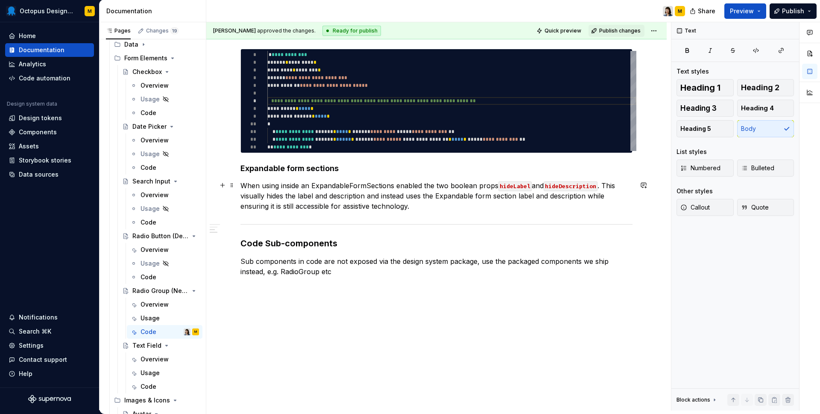
click at [402, 207] on p "When using inside an ExpandableFormSections enabled the two boolean props hideL…" at bounding box center [437, 195] width 392 height 31
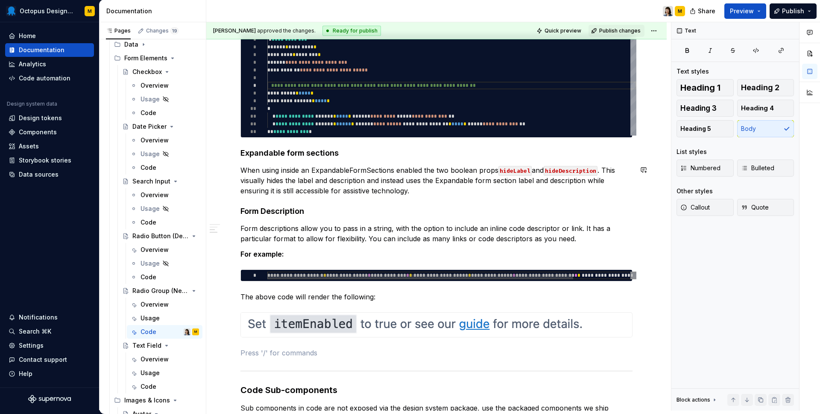
scroll to position [1067, 0]
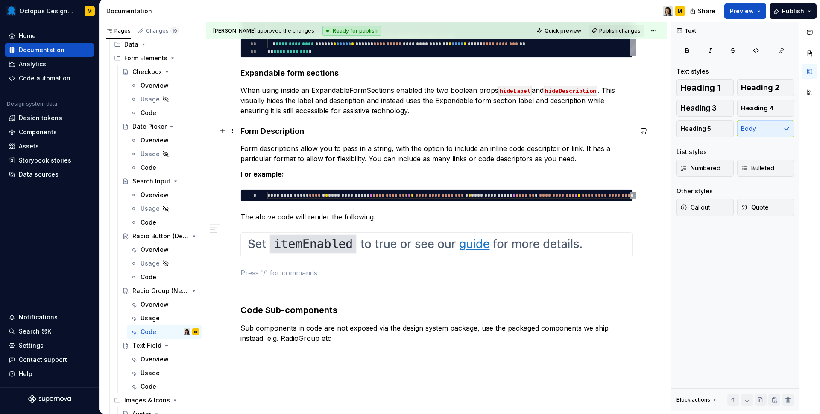
click at [268, 135] on h4 "Form Description" at bounding box center [437, 131] width 392 height 10
click at [275, 276] on p at bounding box center [437, 272] width 392 height 10
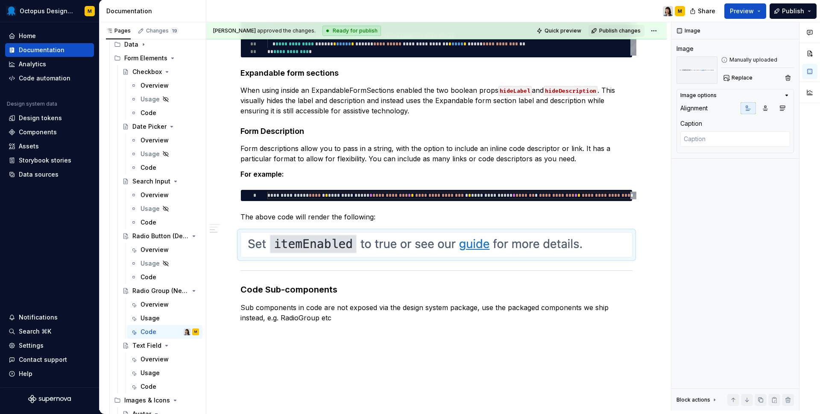
drag, startPoint x: 427, startPoint y: 348, endPoint x: 360, endPoint y: 332, distance: 69.4
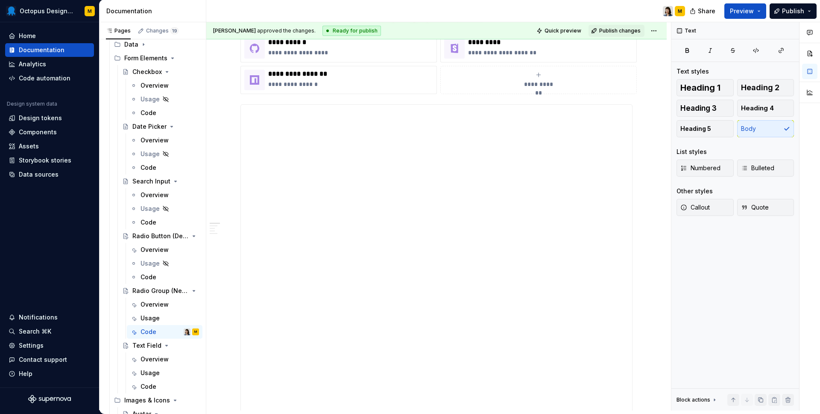
scroll to position [0, 0]
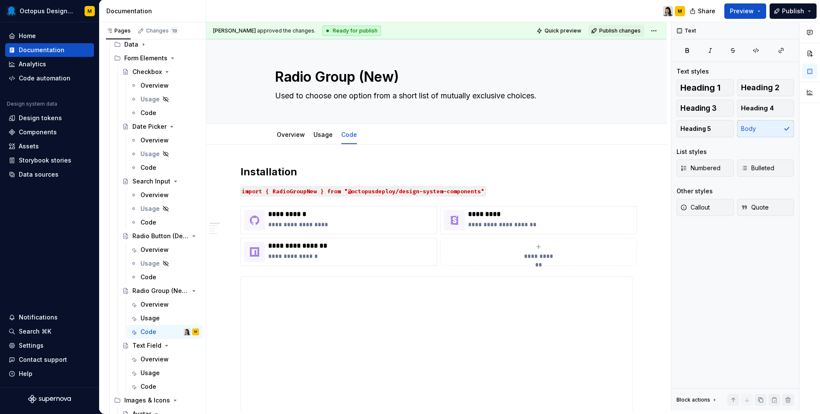
click at [501, 191] on p "import { RadioGroupNew } from "@octopusdeploy/design-system-components"" at bounding box center [437, 190] width 392 height 10
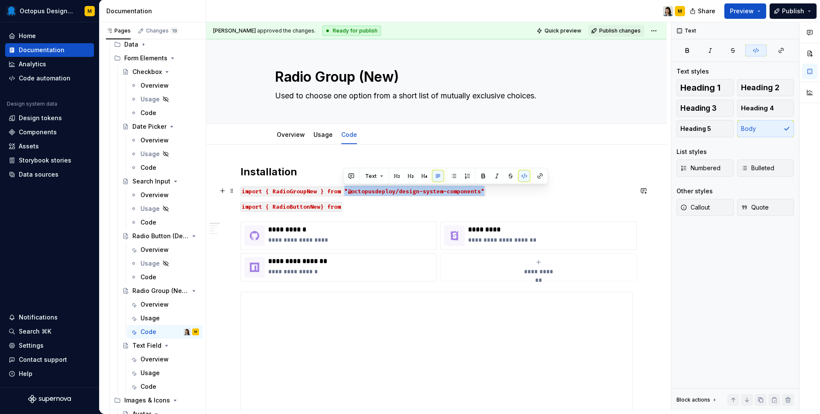
drag, startPoint x: 343, startPoint y: 190, endPoint x: 482, endPoint y: 192, distance: 138.4
click at [482, 192] on code "import { RadioGroupNew } from "@octopusdeploy/design-system-components"" at bounding box center [363, 191] width 245 height 10
copy code ""@octopusdeploy/design-system-components""
click at [342, 207] on code "import { RadioButtonNew} from" at bounding box center [292, 207] width 102 height 10
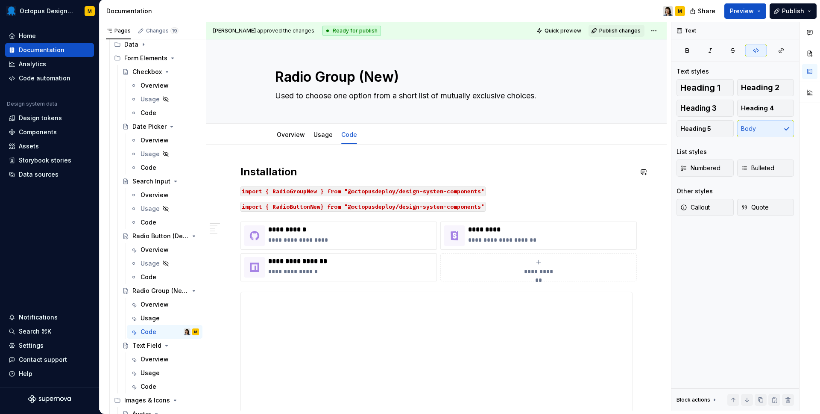
click at [542, 167] on h2 "Installation" at bounding box center [437, 172] width 392 height 14
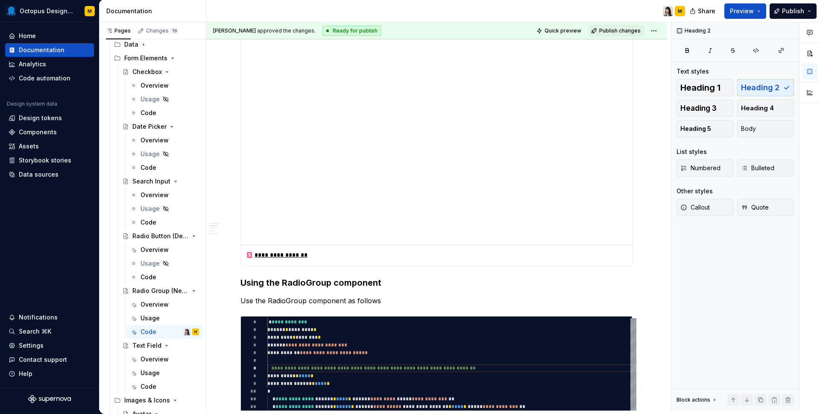
scroll to position [793, 0]
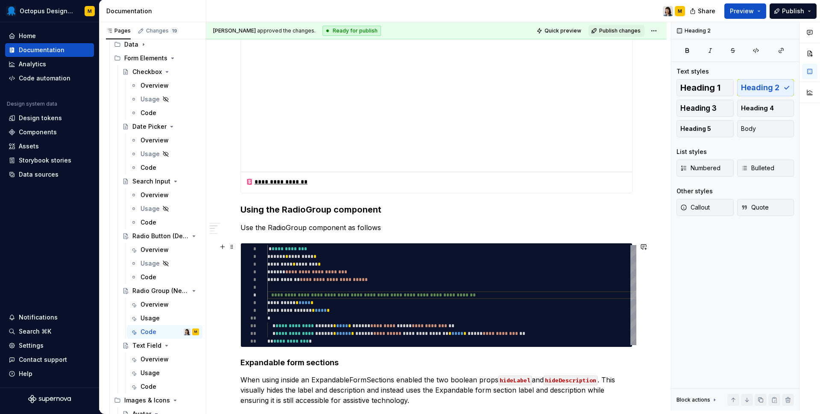
click at [270, 247] on div "**********" at bounding box center [451, 295] width 369 height 100
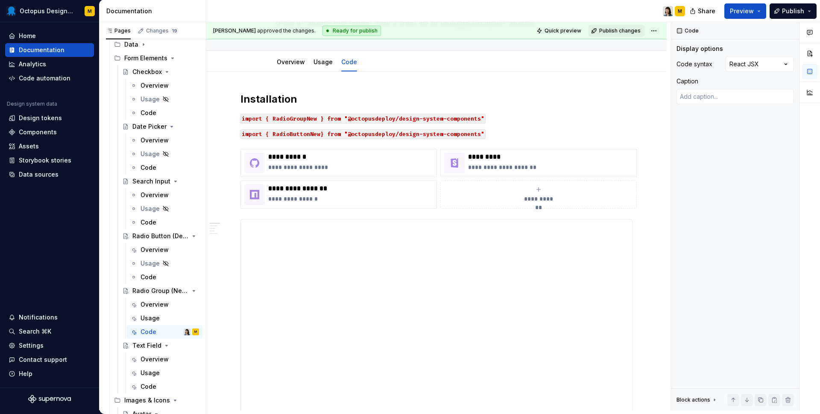
scroll to position [0, 0]
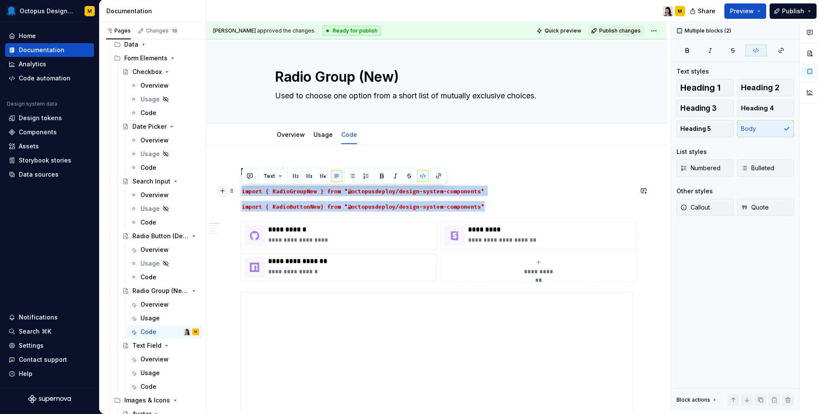
drag, startPoint x: 483, startPoint y: 207, endPoint x: 221, endPoint y: 189, distance: 262.9
copy div "import { RadioGroupNew } from "@octopusdeploy/design-system-components" import …"
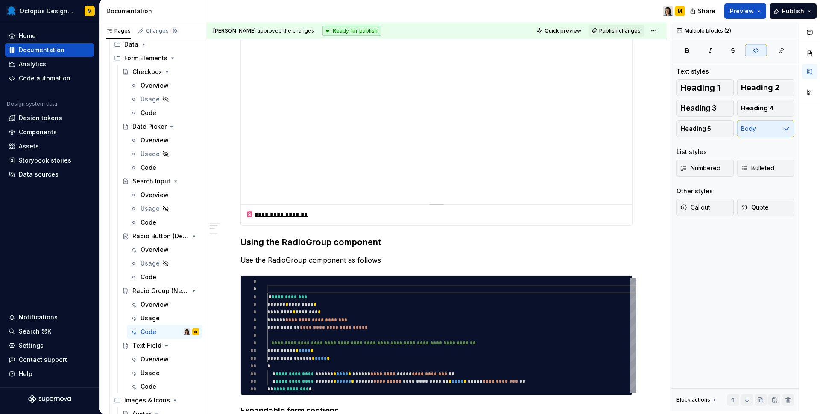
scroll to position [771, 0]
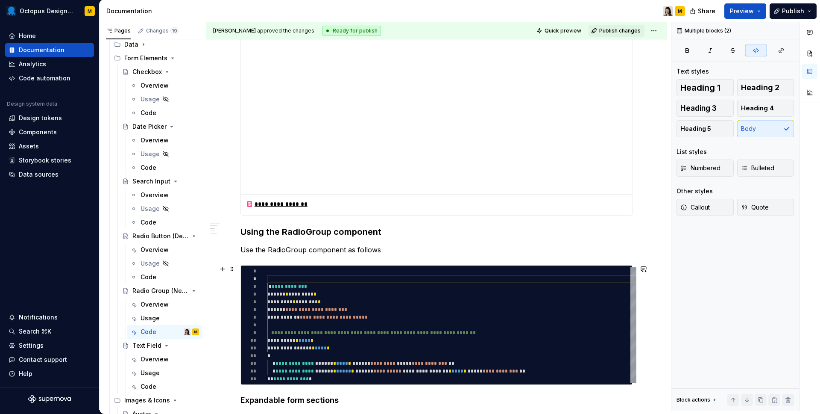
click at [295, 275] on div "**********" at bounding box center [451, 324] width 369 height 115
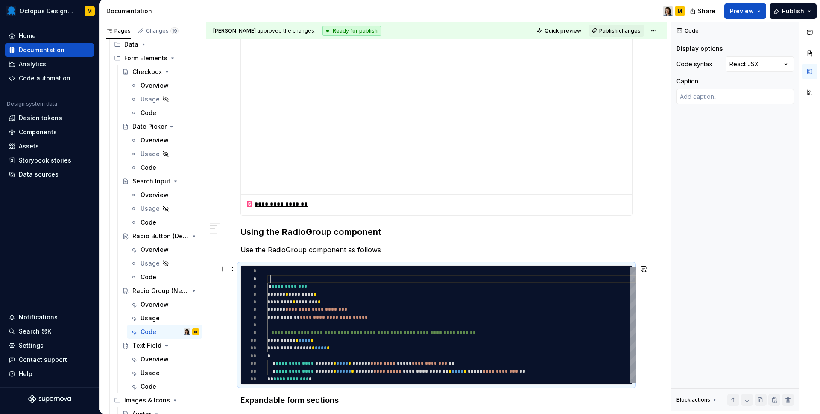
scroll to position [0, 3]
click at [292, 272] on div "**********" at bounding box center [451, 324] width 369 height 115
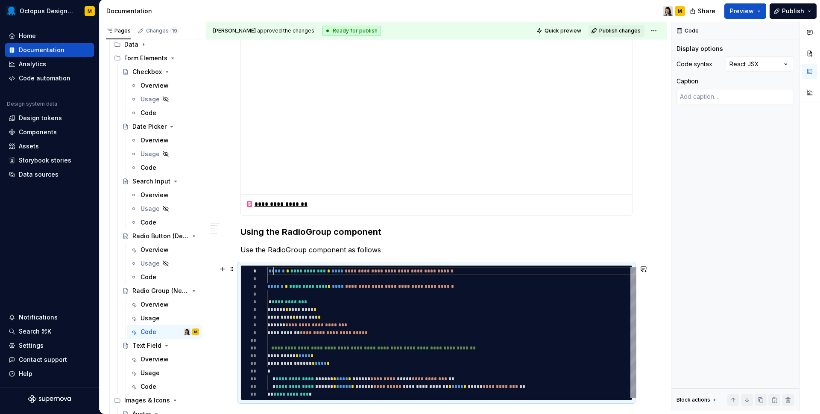
click at [273, 271] on div "**********" at bounding box center [451, 332] width 369 height 131
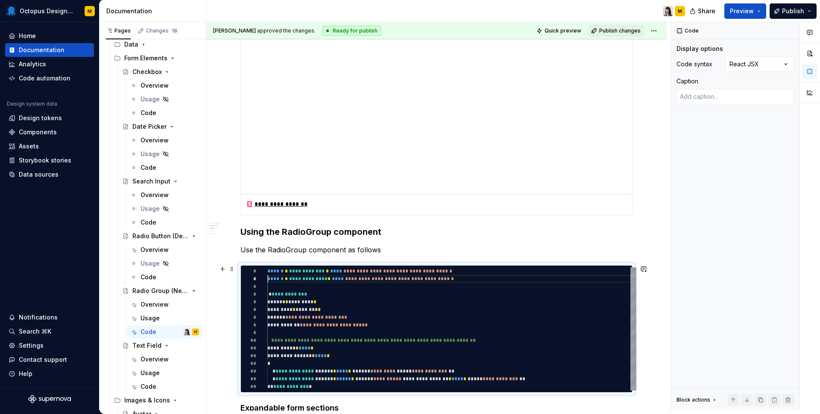
scroll to position [8, 0]
click at [497, 272] on div "**********" at bounding box center [451, 328] width 369 height 123
click at [493, 278] on div "**********" at bounding box center [451, 328] width 369 height 123
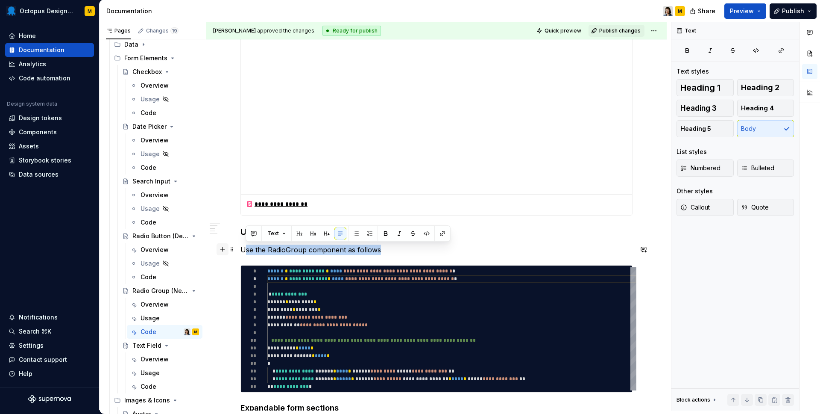
drag, startPoint x: 382, startPoint y: 251, endPoint x: 225, endPoint y: 251, distance: 156.4
click at [241, 251] on div "**********" at bounding box center [437, 38] width 392 height 1289
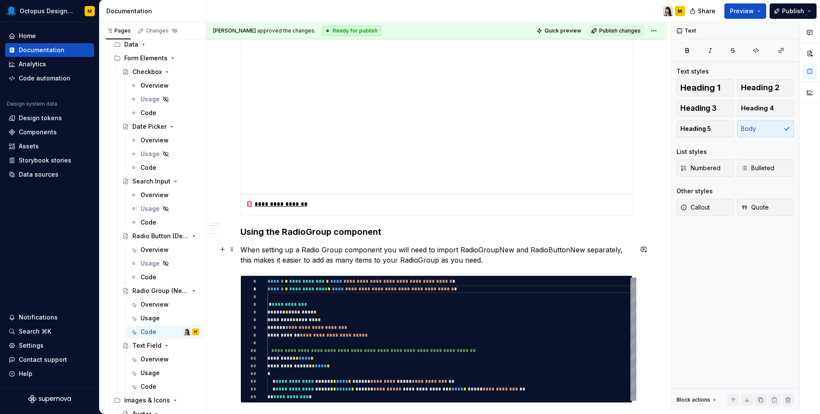
click at [458, 247] on p "When setting up a Radio Group component you will need to import RadioGroupNew a…" at bounding box center [437, 254] width 392 height 21
click at [511, 250] on p "When setting up a Radio Group component you will need to import `RadioGroupNew …" at bounding box center [437, 254] width 392 height 21
click at [520, 249] on p "When setting up a Radio Group component you will need to import RadioGroupNew a…" at bounding box center [437, 254] width 392 height 21
click at [575, 250] on p "When setting up a Radio Group component you will need to import RadioGroupNew a…" at bounding box center [437, 254] width 392 height 21
click at [387, 258] on p "When setting up a Radio Group component you will need to import RadioGroupNew a…" at bounding box center [437, 254] width 392 height 21
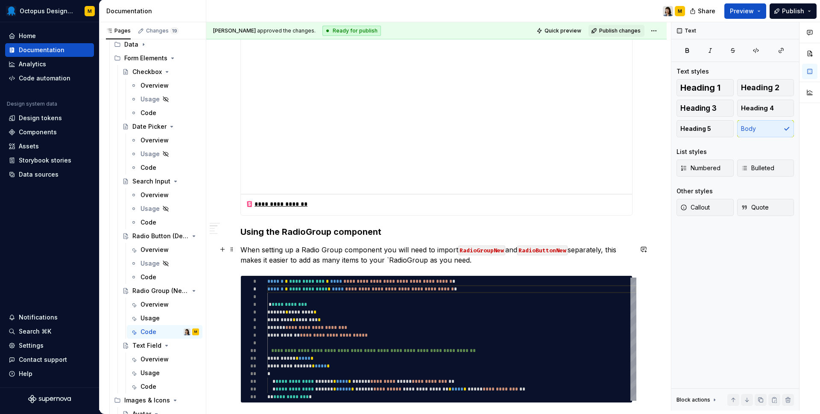
click at [425, 260] on p "When setting up a Radio Group component you will need to import RadioGroupNew a…" at bounding box center [437, 254] width 392 height 21
click at [485, 261] on p "When setting up a Radio Group component you will need to import RadioGroupNew a…" at bounding box center [437, 254] width 392 height 21
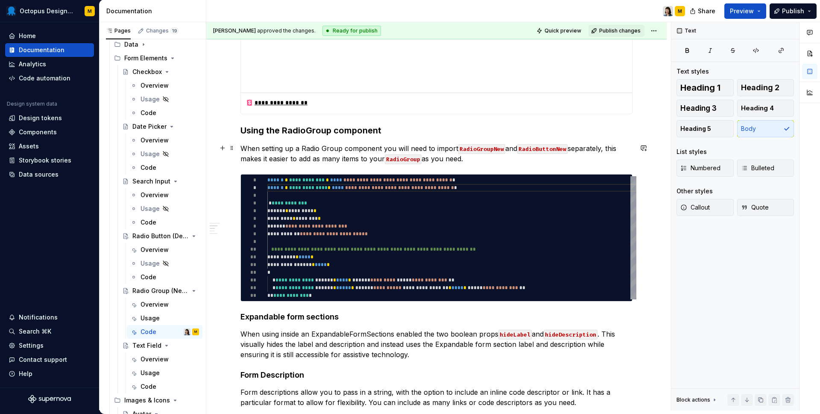
scroll to position [906, 0]
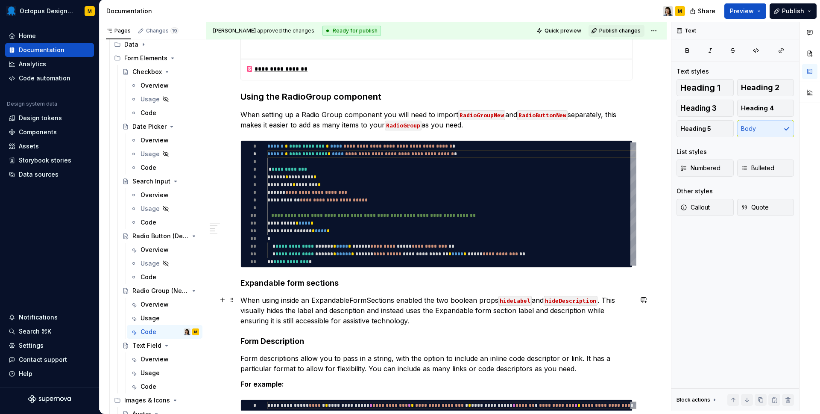
click at [402, 317] on p "When using inside an ExpandableFormSections enabled the two boolean props hideL…" at bounding box center [437, 310] width 392 height 31
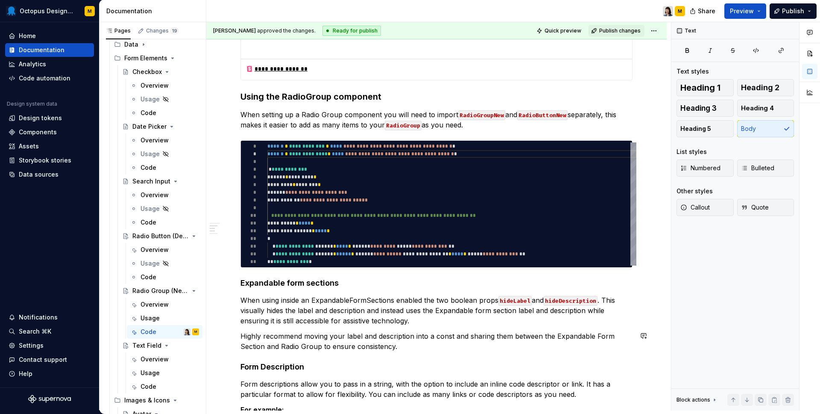
click at [418, 319] on p "When using inside an ExpandableFormSections enabled the two boolean props hideL…" at bounding box center [437, 310] width 392 height 31
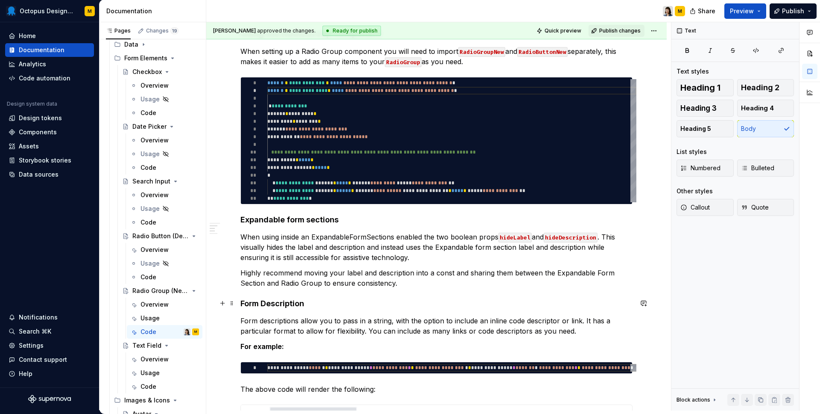
scroll to position [973, 0]
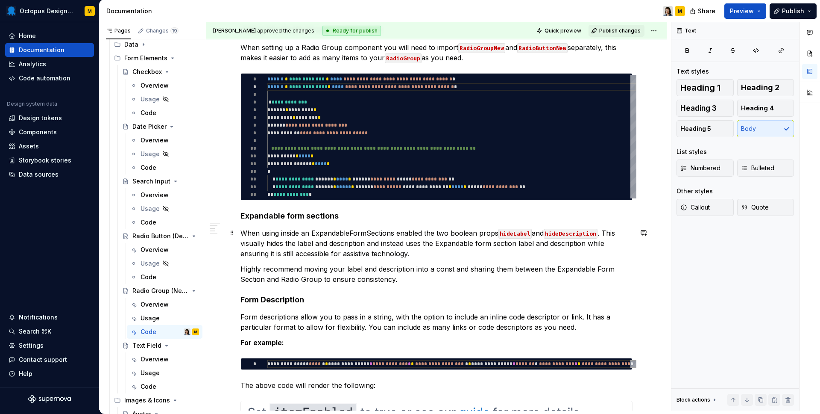
click at [436, 238] on p "When using inside an ExpandableFormSections enabled the two boolean props hideL…" at bounding box center [437, 243] width 392 height 31
click at [589, 245] on p "When using inside an ExpandableFormSections enabled the two boolean props hideL…" at bounding box center [437, 243] width 392 height 31
click at [587, 244] on p "When using inside an ExpandableFormSections enabled the two boolean props hideL…" at bounding box center [437, 243] width 392 height 31
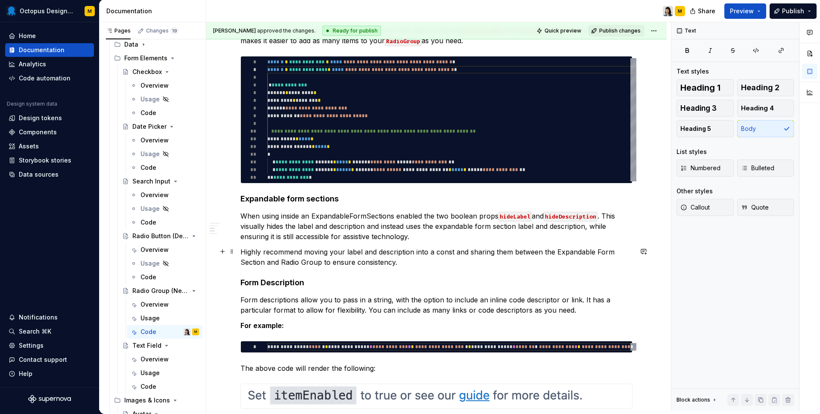
scroll to position [1009, 0]
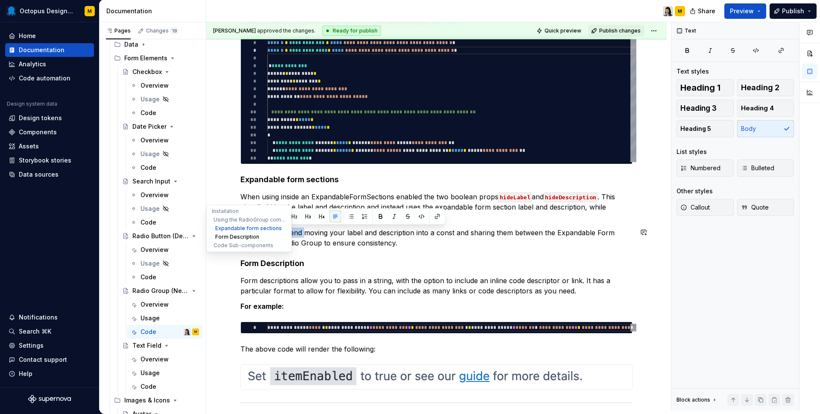
drag, startPoint x: 303, startPoint y: 233, endPoint x: 220, endPoint y: 233, distance: 83.3
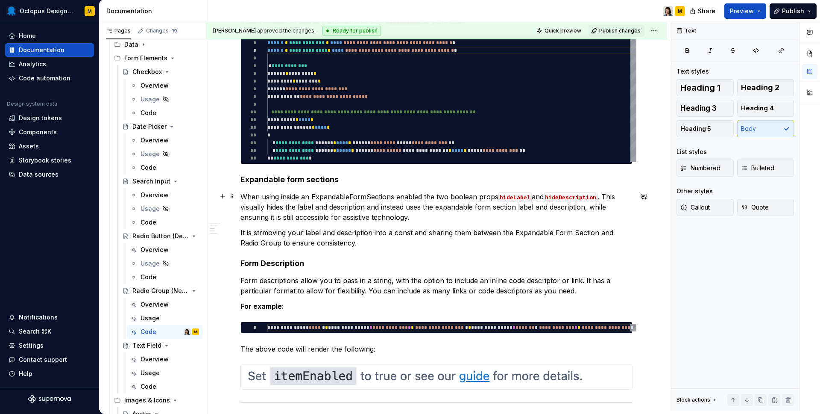
click at [340, 211] on p "When using inside an ExpandableFormSections enabled the two boolean props hideL…" at bounding box center [437, 206] width 392 height 31
click at [264, 230] on p "It is strmoving your label and description into a const and sharing them betwee…" at bounding box center [437, 237] width 392 height 21
click at [430, 232] on p "It is encouraged to move your label and description into a const and sharing th…" at bounding box center [437, 237] width 392 height 21
click at [429, 231] on p "It is encouraged to move your label and description into a const and sharing th…" at bounding box center [437, 237] width 392 height 21
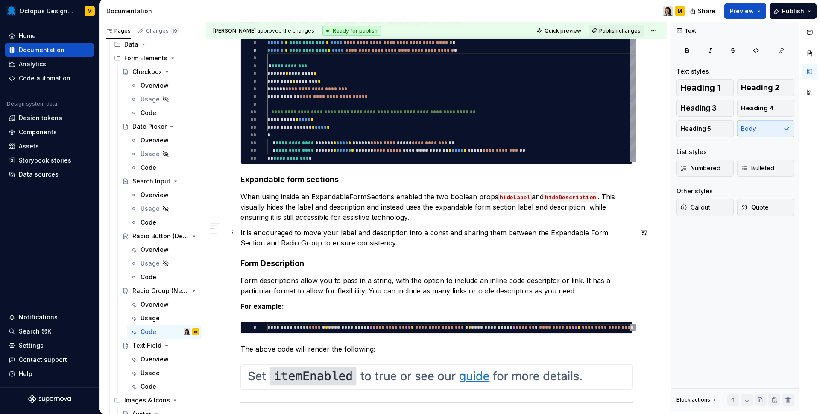
click at [429, 232] on p "It is encouraged to move your label and description into a const and sharing th…" at bounding box center [437, 237] width 392 height 21
click at [440, 241] on p "It is encouraged to move your label and description into a const and sharing th…" at bounding box center [437, 237] width 392 height 21
click at [428, 232] on p "It is encouraged to move your label and description into a const and sharing th…" at bounding box center [437, 237] width 392 height 21
click at [447, 233] on p "It is encouraged to move your label and description into a `const and sharing t…" at bounding box center [437, 237] width 392 height 21
click at [511, 243] on p "It is encouraged to move your label and description into a const and sharing th…" at bounding box center [437, 237] width 392 height 21
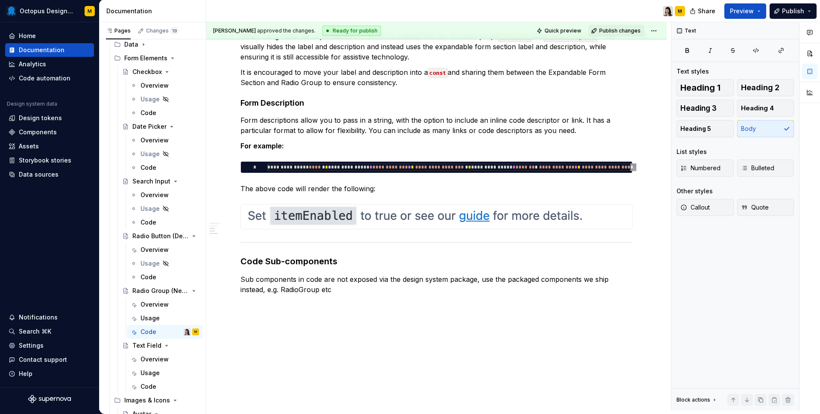
scroll to position [1170, 0]
click at [254, 287] on p "Sub components in code are not exposed via the design system package, use the p…" at bounding box center [437, 283] width 392 height 21
click at [294, 288] on p "Sub components in code are not exposed via the design system package, use the p…" at bounding box center [437, 283] width 392 height 21
click at [319, 286] on p "Sub components in code are not exposed via the design system package, use the p…" at bounding box center [437, 283] width 392 height 21
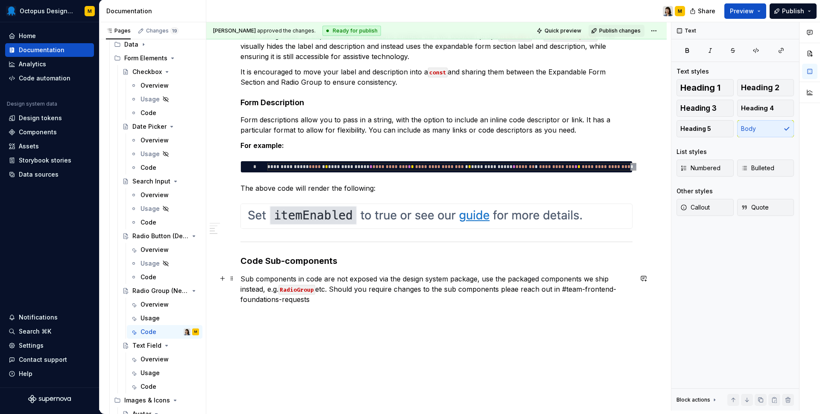
click at [485, 289] on p "Sub components in code are not exposed via the design system package, use the p…" at bounding box center [437, 288] width 392 height 31
click at [489, 289] on p "Sub components in code are not exposed via the design system package, use the p…" at bounding box center [437, 288] width 392 height 31
click at [305, 301] on p "Sub components in code are not exposed via the design system package, use the p…" at bounding box center [437, 288] width 392 height 31
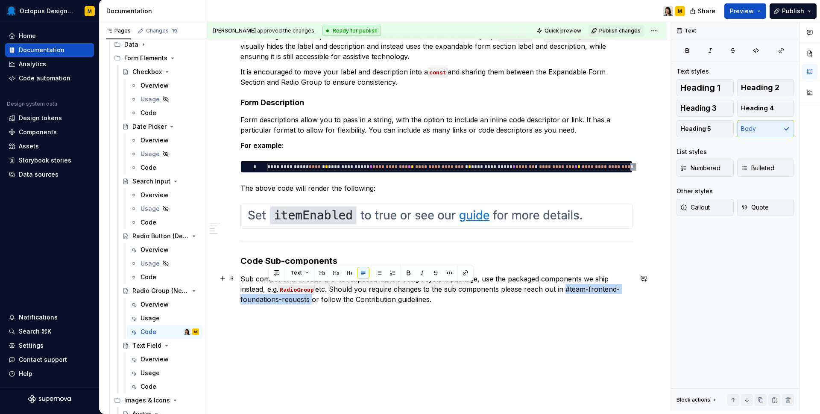
drag, startPoint x: 537, startPoint y: 290, endPoint x: 267, endPoint y: 300, distance: 270.2
click at [267, 300] on p "Sub components in code are not exposed via the design system package, use the p…" at bounding box center [437, 288] width 392 height 31
click at [533, 293] on p "Sub components in code are not exposed via the design system package, use the p…" at bounding box center [437, 288] width 392 height 31
drag, startPoint x: 539, startPoint y: 291, endPoint x: 269, endPoint y: 302, distance: 269.8
click at [269, 302] on p "Sub components in code are not exposed via the design system package, use the p…" at bounding box center [437, 288] width 392 height 31
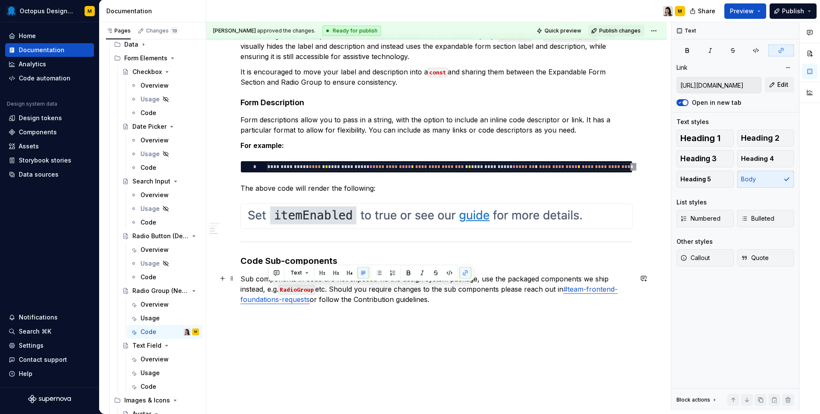
click at [319, 311] on p at bounding box center [437, 314] width 392 height 10
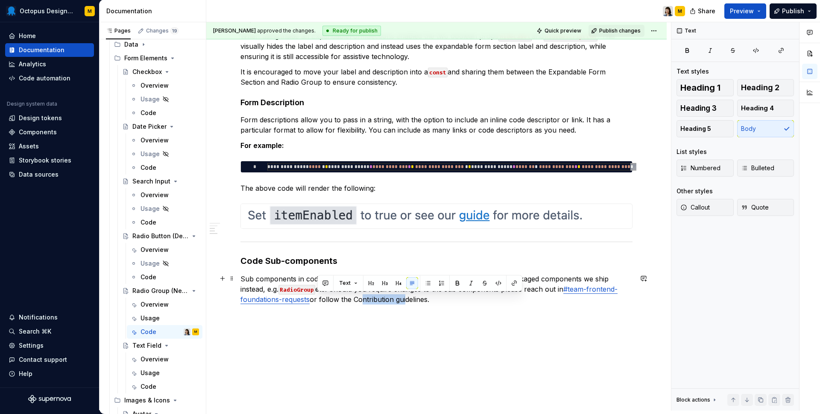
drag, startPoint x: 315, startPoint y: 295, endPoint x: 362, endPoint y: 296, distance: 46.6
click at [362, 296] on p "Sub components in code are not exposed via the design system package, use the p…" at bounding box center [437, 288] width 392 height 31
drag, startPoint x: 387, startPoint y: 300, endPoint x: 314, endPoint y: 301, distance: 73.1
click at [314, 301] on p "Sub components in code are not exposed via the design system package, use the p…" at bounding box center [437, 288] width 392 height 31
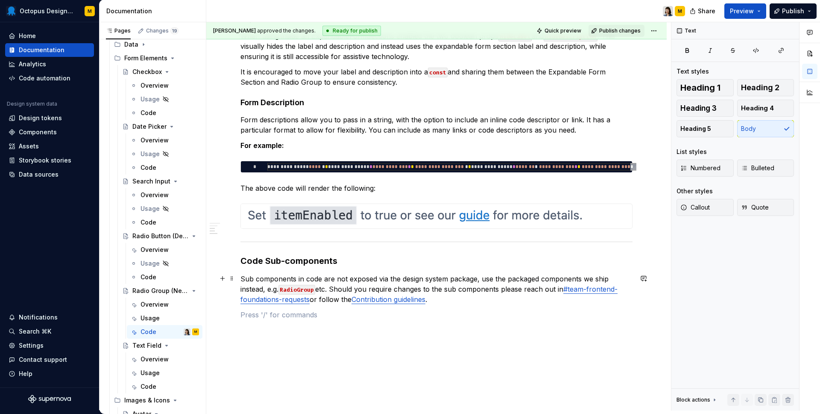
click at [296, 278] on p "Sub components in code are not exposed via the design system package, use the p…" at bounding box center [437, 288] width 392 height 31
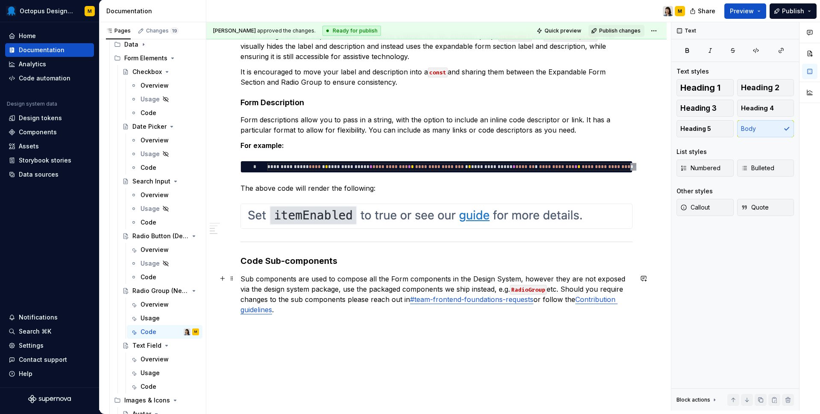
click at [329, 289] on p "Sub components are used to compose all the Form components in the Design System…" at bounding box center [437, 293] width 392 height 41
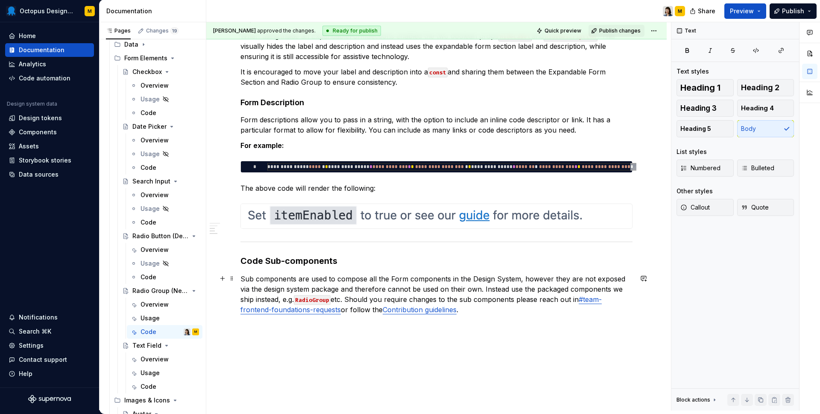
click at [258, 299] on p "Sub components are used to compose all the Form components in the Design System…" at bounding box center [437, 293] width 392 height 41
click at [307, 299] on p "Sub components are used to compose all the Form components in the Design System…" at bounding box center [437, 293] width 392 height 41
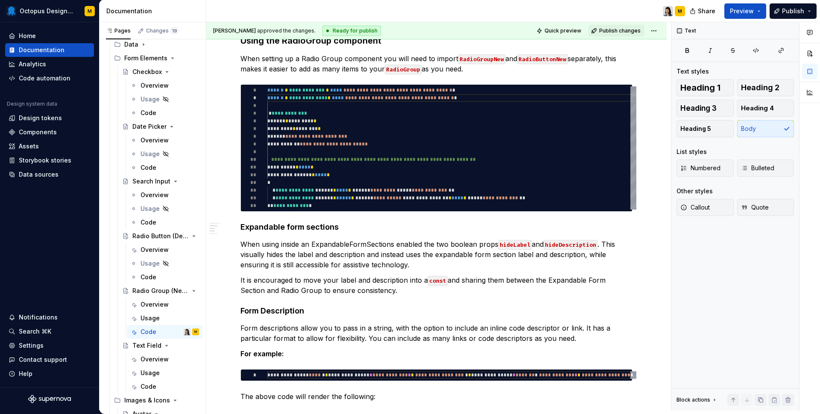
scroll to position [967, 0]
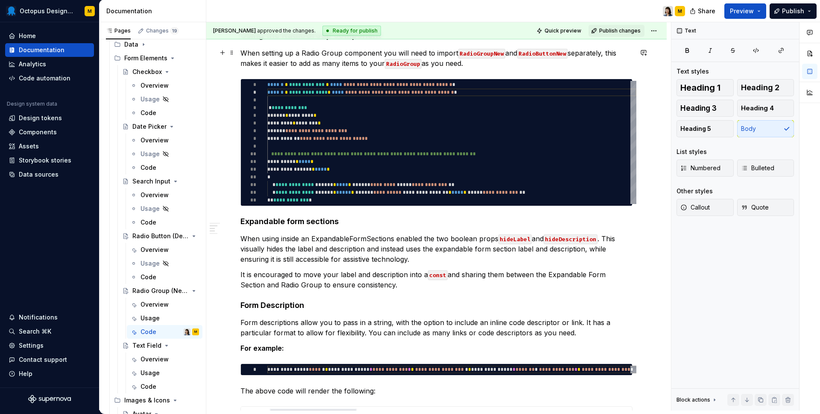
click at [502, 64] on p "When setting up a Radio Group component you will need to import RadioGroupNew a…" at bounding box center [437, 58] width 392 height 21
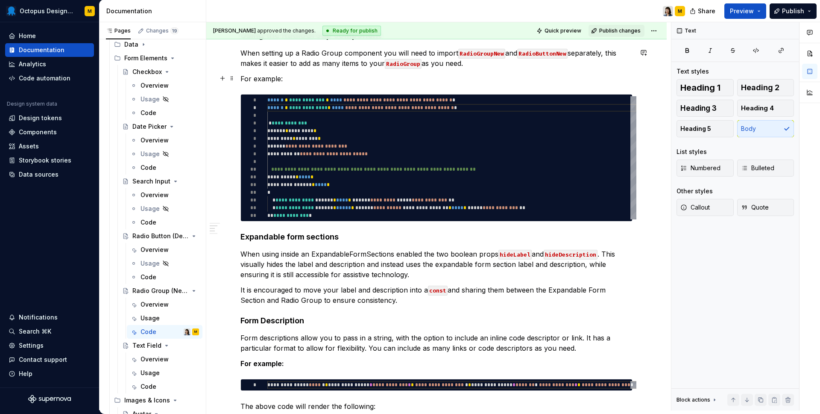
click at [261, 78] on p "For example:" at bounding box center [437, 78] width 392 height 10
click at [327, 81] on p "For example:" at bounding box center [437, 78] width 392 height 10
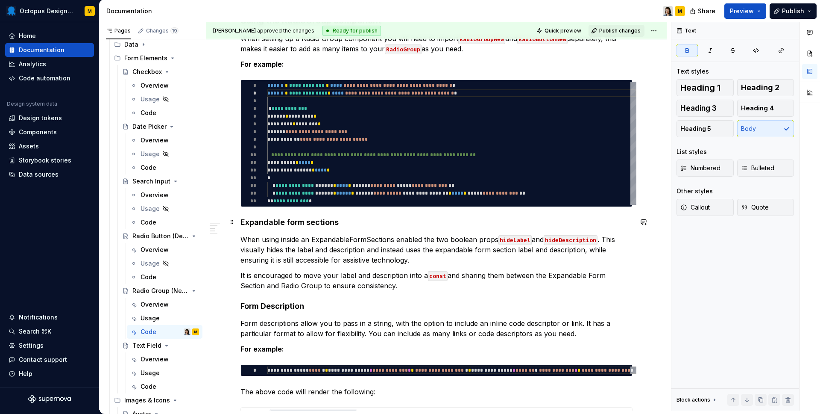
scroll to position [986, 0]
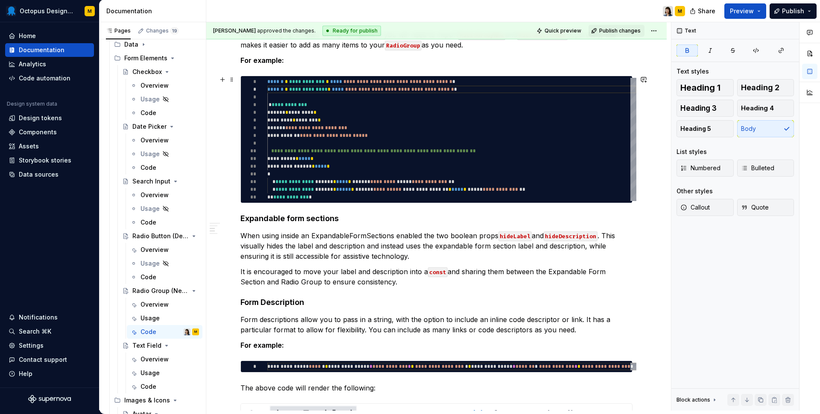
click at [309, 113] on div "**********" at bounding box center [451, 139] width 369 height 123
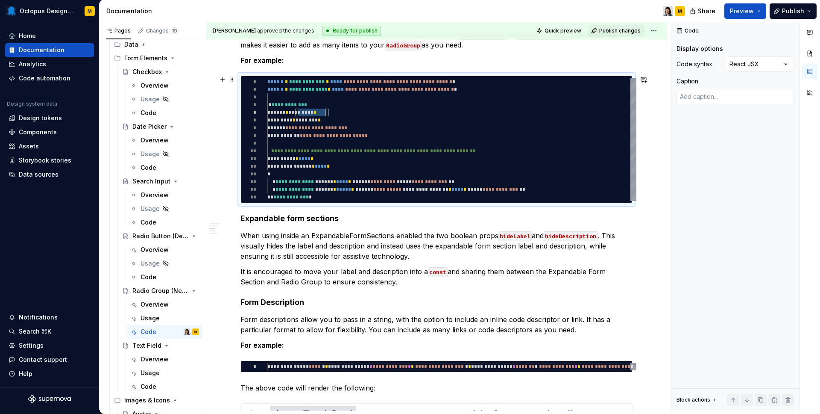
click at [309, 113] on div "**********" at bounding box center [451, 139] width 369 height 123
click at [388, 240] on p "When using inside an ExpandableFormSections enabled the two boolean props hideL…" at bounding box center [437, 245] width 392 height 31
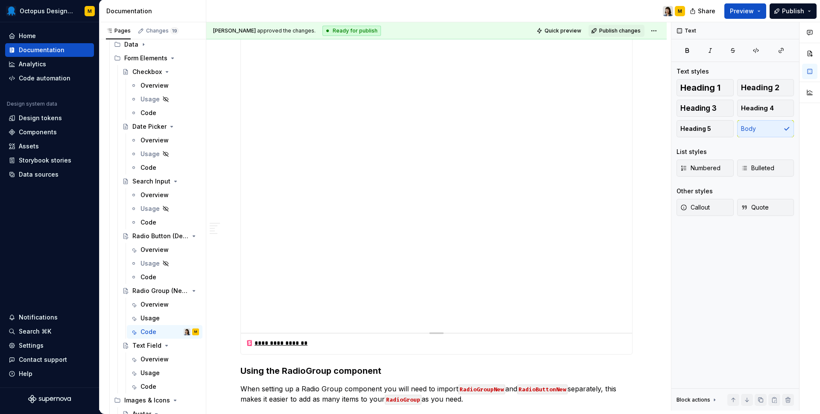
scroll to position [586, 0]
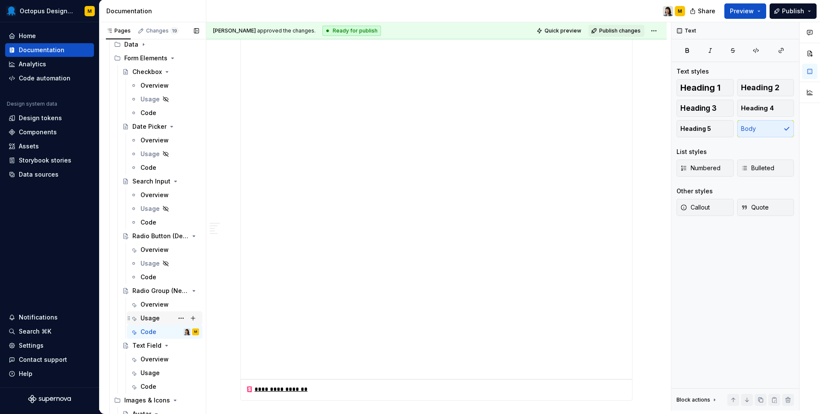
click at [153, 318] on div "Usage" at bounding box center [150, 318] width 19 height 9
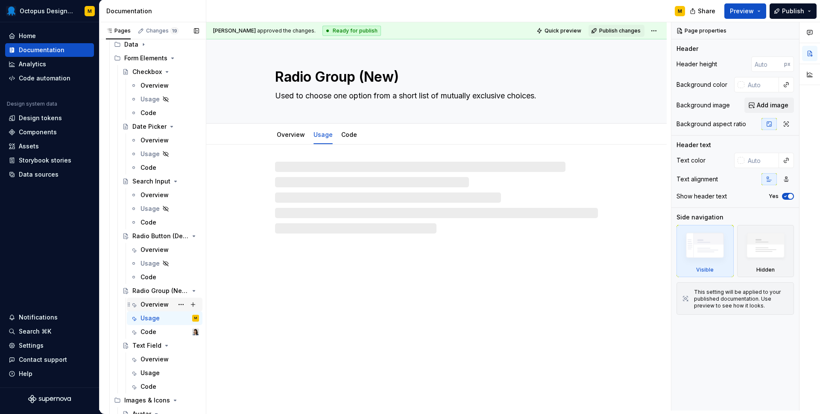
click at [149, 306] on div "Overview" at bounding box center [155, 304] width 28 height 9
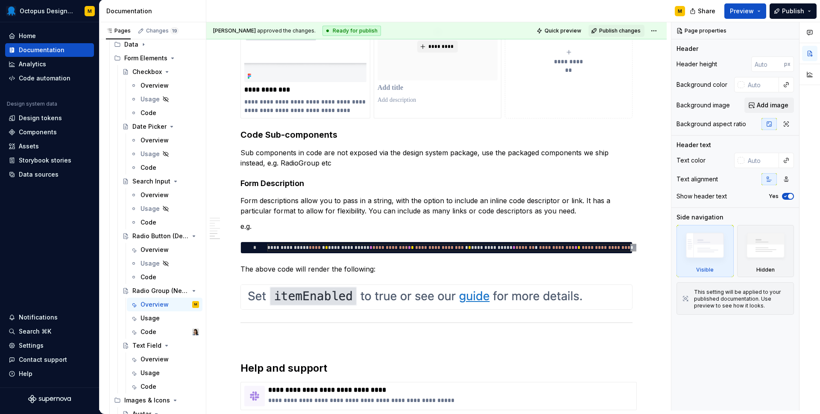
scroll to position [2261, 0]
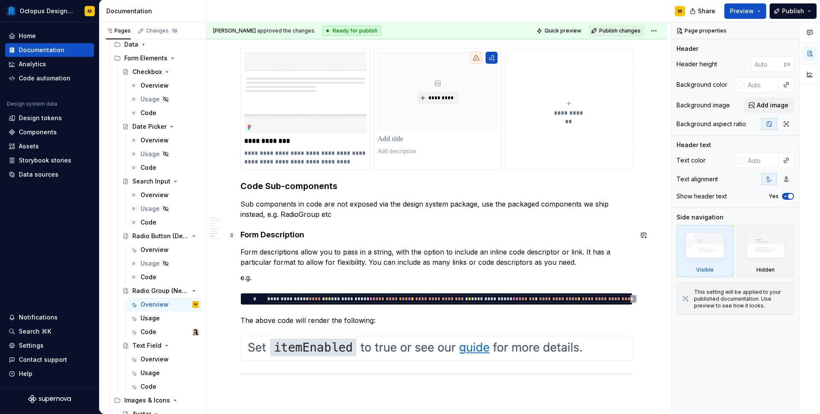
drag, startPoint x: 640, startPoint y: 355, endPoint x: 245, endPoint y: 205, distance: 422.4
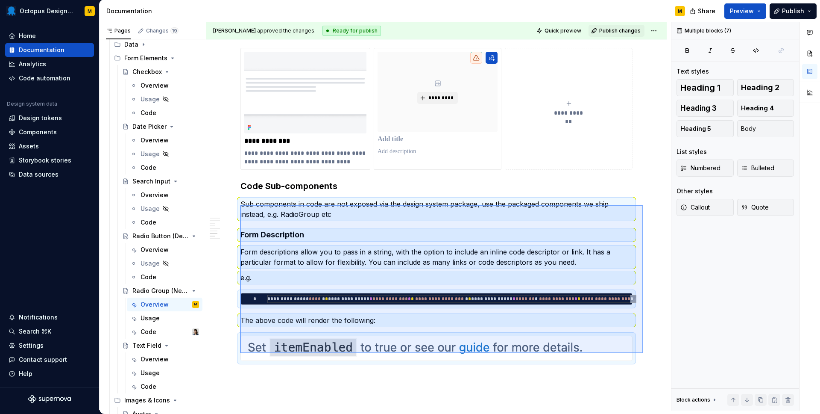
drag, startPoint x: 240, startPoint y: 205, endPoint x: 643, endPoint y: 354, distance: 429.4
click at [643, 354] on div "**********" at bounding box center [438, 216] width 465 height 388
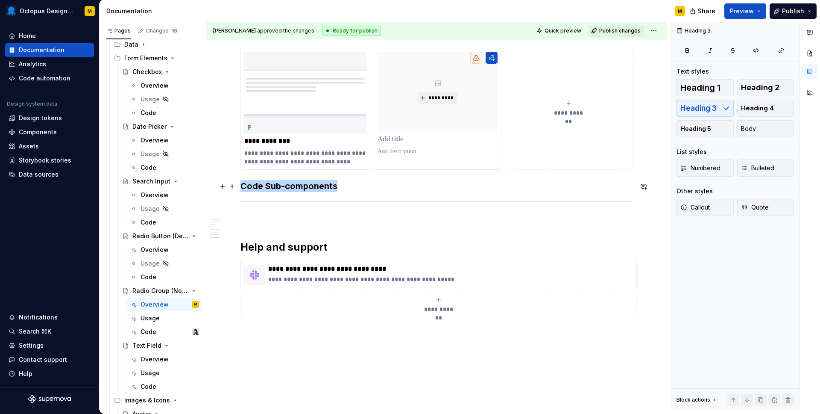
click at [346, 187] on h3 "Code Sub-components" at bounding box center [437, 186] width 392 height 12
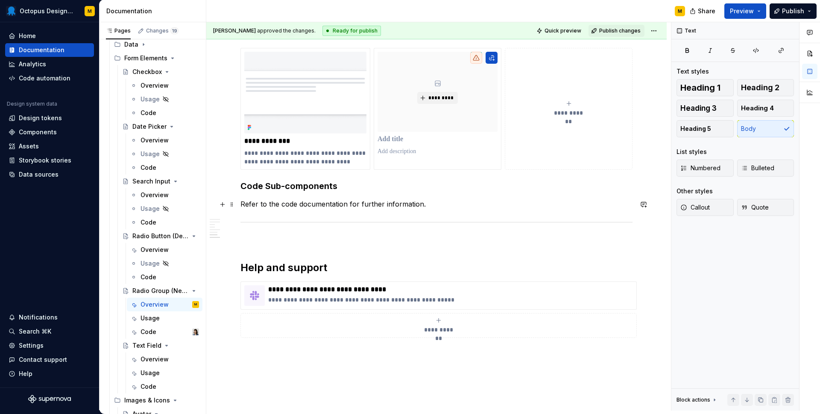
click at [285, 207] on p "Refer to the code documentation for further information." at bounding box center [437, 204] width 392 height 10
click at [475, 191] on button "button" at bounding box center [477, 189] width 12 height 12
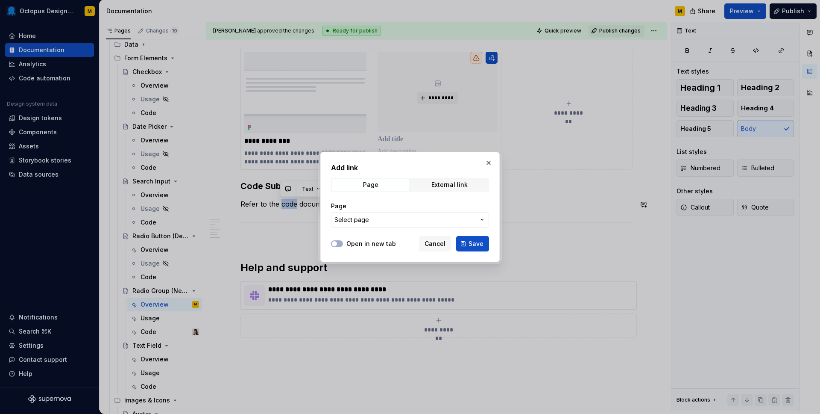
click at [378, 220] on span "Select page" at bounding box center [405, 219] width 141 height 9
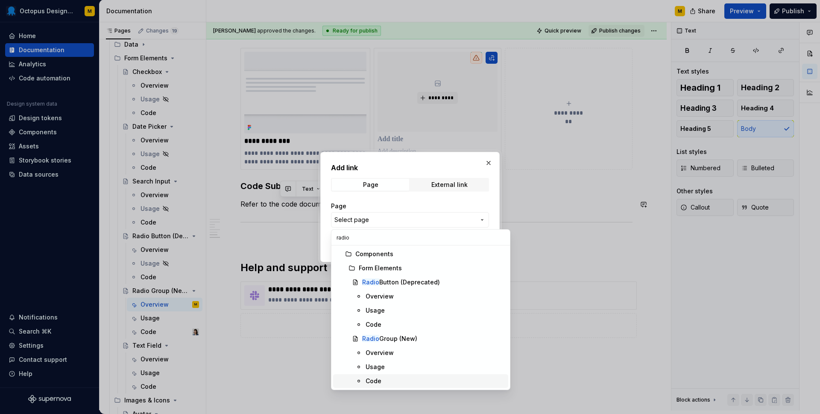
click at [387, 378] on div "Code" at bounding box center [435, 380] width 139 height 9
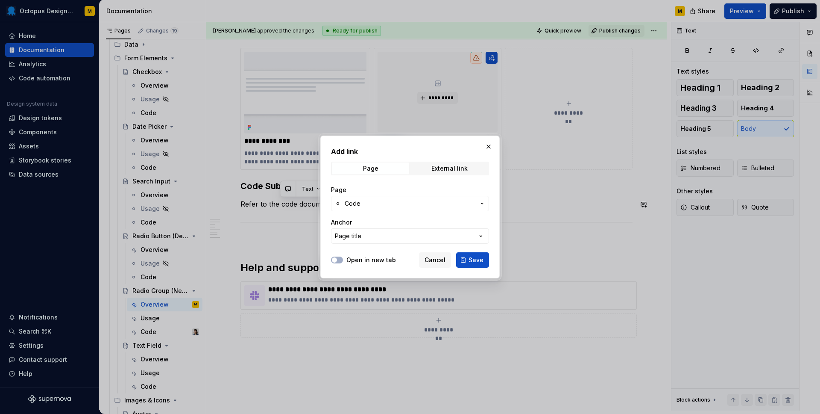
click at [482, 249] on div "Open in new tab Cancel Save" at bounding box center [410, 258] width 158 height 19
click at [480, 256] on span "Save" at bounding box center [476, 259] width 15 height 9
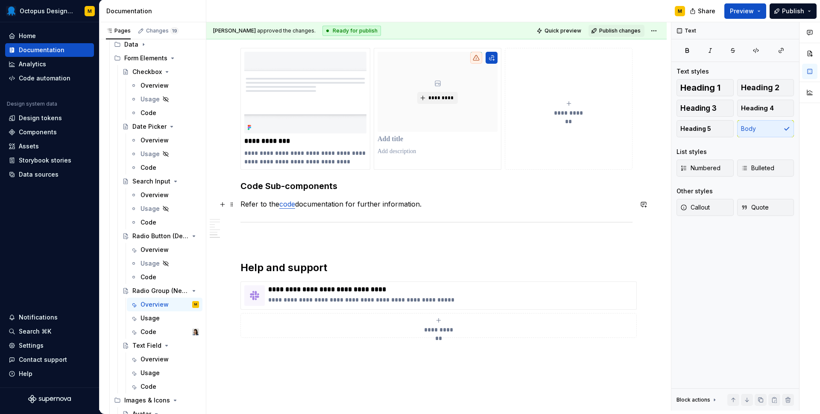
click at [477, 207] on p "Refer to the code documentation for further information." at bounding box center [437, 204] width 392 height 10
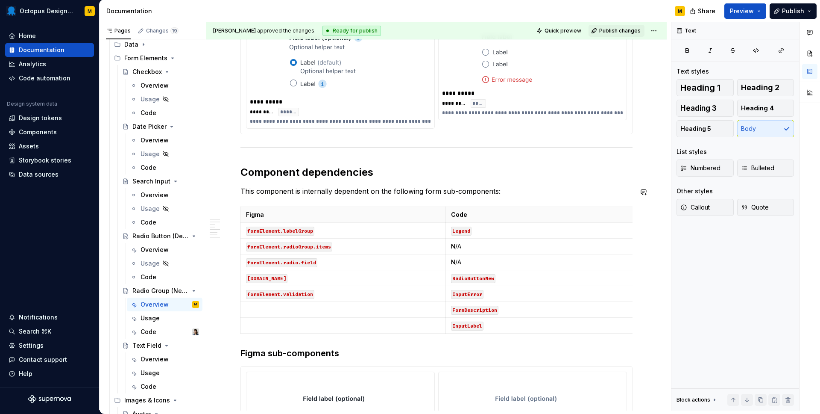
scroll to position [964, 0]
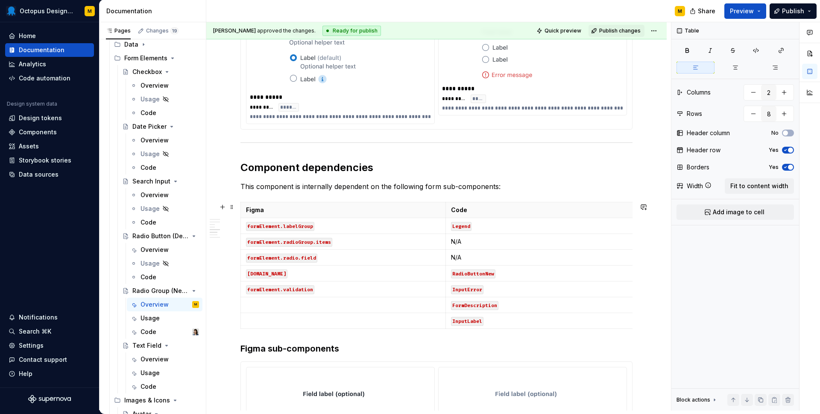
drag, startPoint x: 246, startPoint y: 194, endPoint x: 539, endPoint y: 332, distance: 323.6
click at [539, 332] on div "**********" at bounding box center [437, 417] width 392 height 2433
click at [509, 235] on td "N/A" at bounding box center [548, 242] width 205 height 16
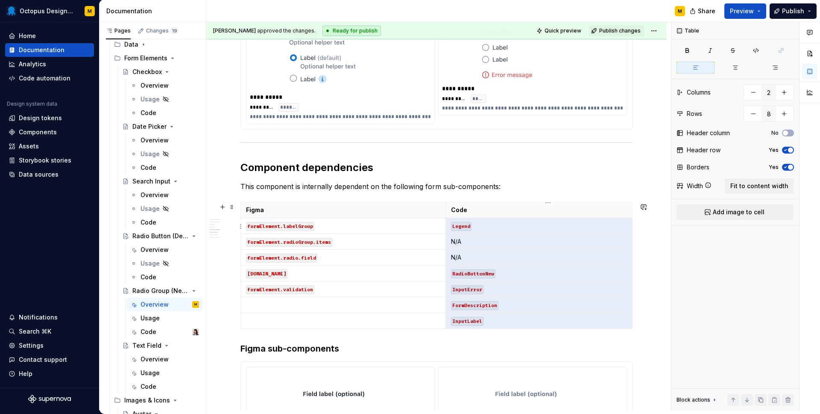
drag, startPoint x: 487, startPoint y: 324, endPoint x: 451, endPoint y: 227, distance: 103.2
click at [451, 227] on tbody "Figma Code formElement.labelGroup Legend formElement.radioGroup.items N/A formE…" at bounding box center [446, 265] width 410 height 126
click at [148, 332] on div "Code" at bounding box center [149, 331] width 16 height 9
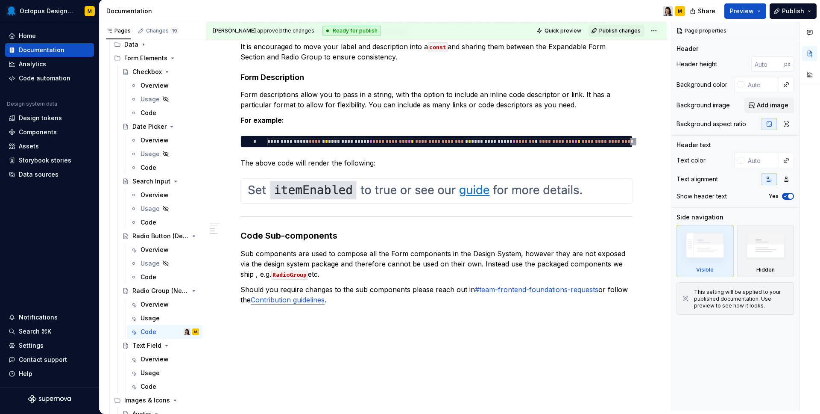
scroll to position [1241, 0]
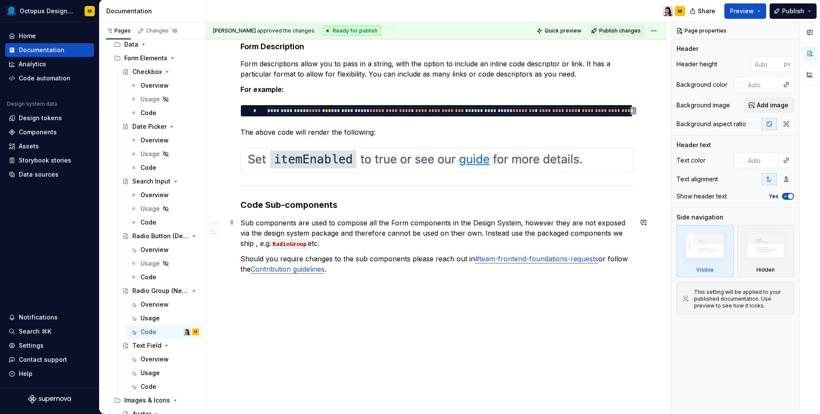
click at [367, 223] on p "Sub components are used to compose all the Form components in the Design System…" at bounding box center [437, 232] width 392 height 31
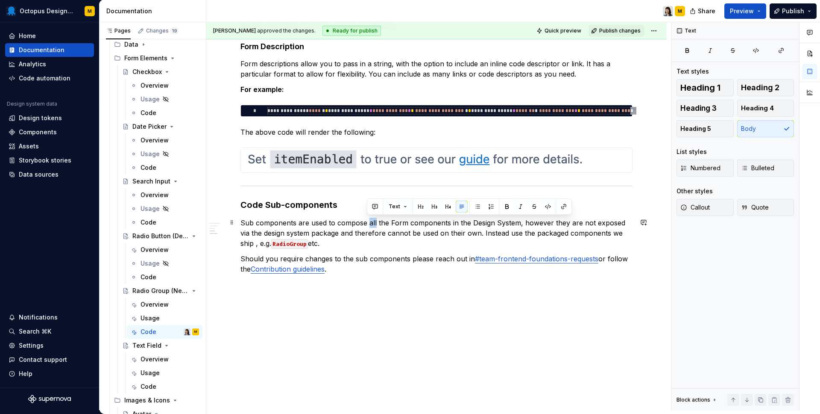
click at [367, 223] on p "Sub components are used to compose all the Form components in the Design System…" at bounding box center [437, 232] width 392 height 31
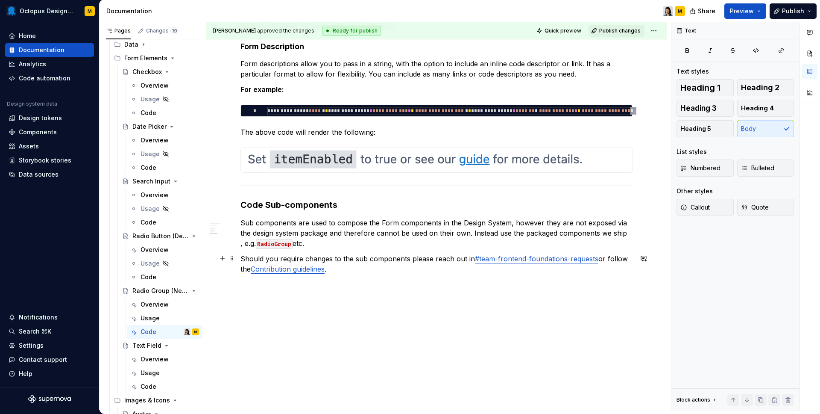
click at [354, 268] on p "Should you require changes to the sub components please reach out in #team-fron…" at bounding box center [437, 263] width 392 height 21
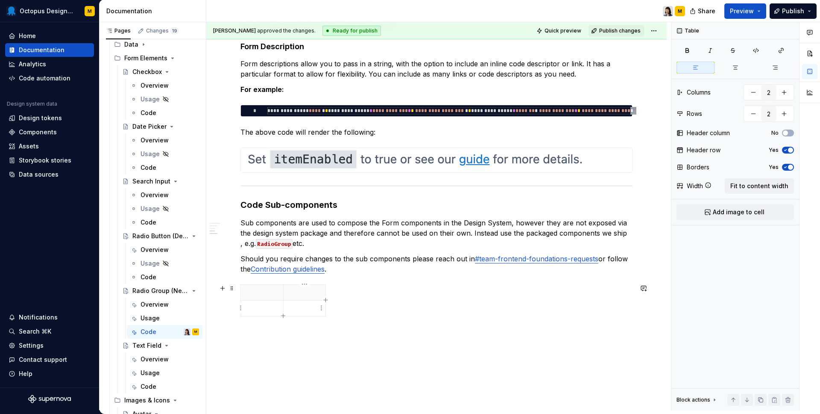
click at [304, 308] on p at bounding box center [305, 308] width 32 height 9
click at [255, 294] on p at bounding box center [262, 292] width 32 height 9
click at [310, 291] on p at bounding box center [305, 292] width 32 height 9
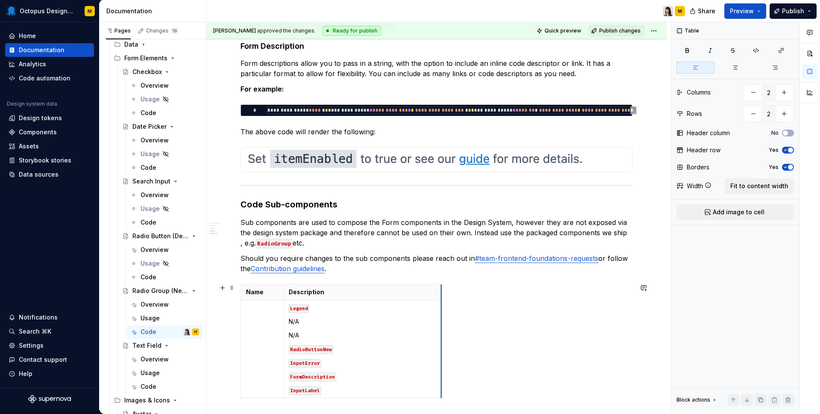
drag, startPoint x: 325, startPoint y: 297, endPoint x: 452, endPoint y: 296, distance: 127.3
click at [311, 306] on p "Legend" at bounding box center [368, 307] width 159 height 9
click at [347, 399] on div "Name Description Legend N/A N/A RadioButtonNew InputError FormDescription Input…" at bounding box center [437, 342] width 392 height 117
click at [347, 396] on icon "button" at bounding box center [346, 397] width 7 height 7
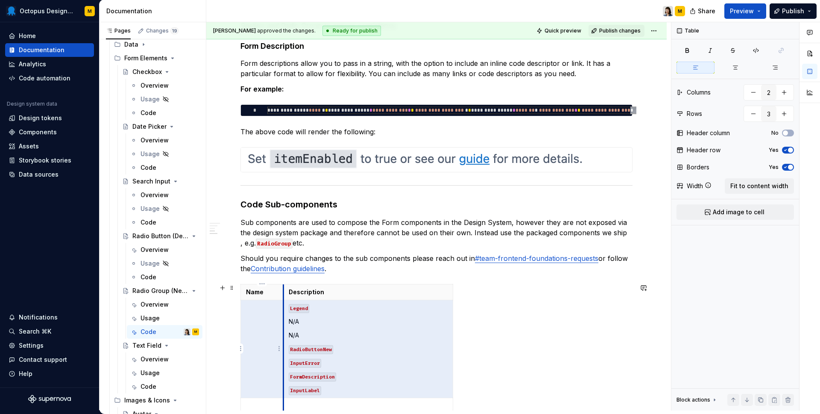
drag, startPoint x: 301, startPoint y: 309, endPoint x: 283, endPoint y: 309, distance: 18.4
click at [283, 309] on tr "Legend N/A N/A RadioButtonNew InputError FormDescription InputLabel" at bounding box center [347, 349] width 212 height 98
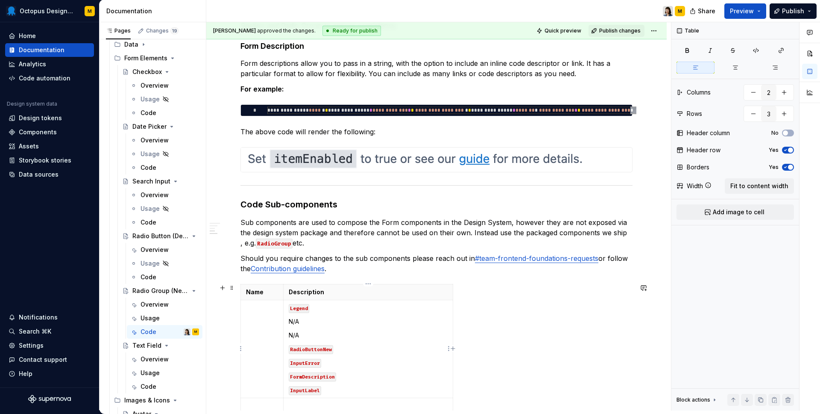
click at [316, 311] on p "Legend" at bounding box center [368, 307] width 159 height 9
drag, startPoint x: 314, startPoint y: 308, endPoint x: 288, endPoint y: 308, distance: 26.9
click at [288, 308] on td "Legend N/A N/A RadioButtonNew InputError FormDescription InputLabel" at bounding box center [368, 349] width 170 height 98
click at [263, 308] on p at bounding box center [262, 307] width 32 height 9
click at [306, 310] on p at bounding box center [368, 307] width 159 height 9
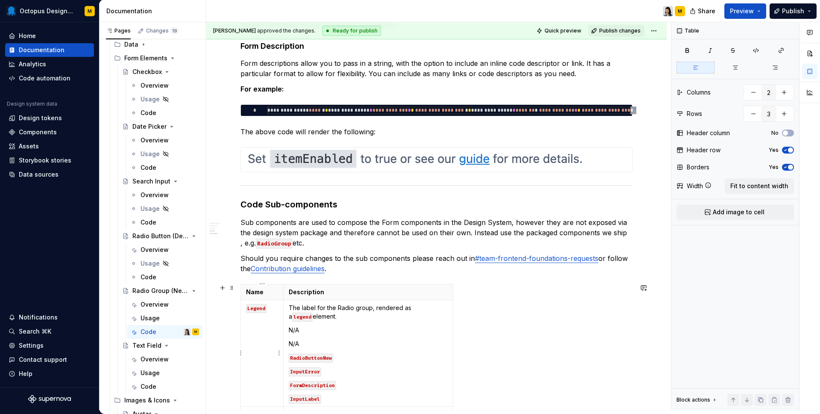
click at [259, 323] on td "Legend" at bounding box center [262, 353] width 43 height 106
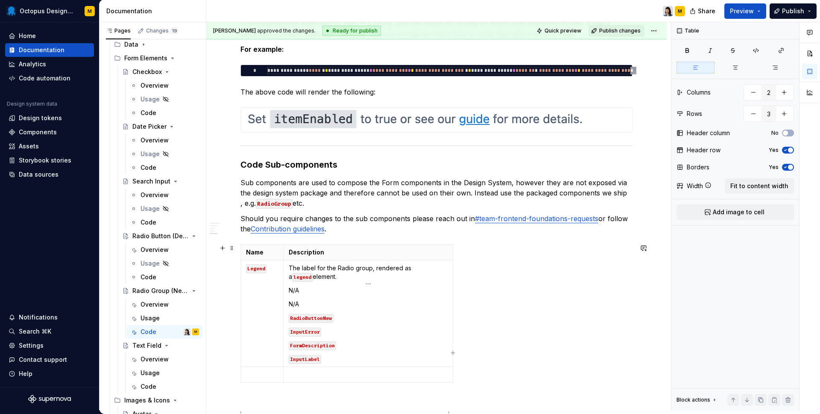
scroll to position [1282, 0]
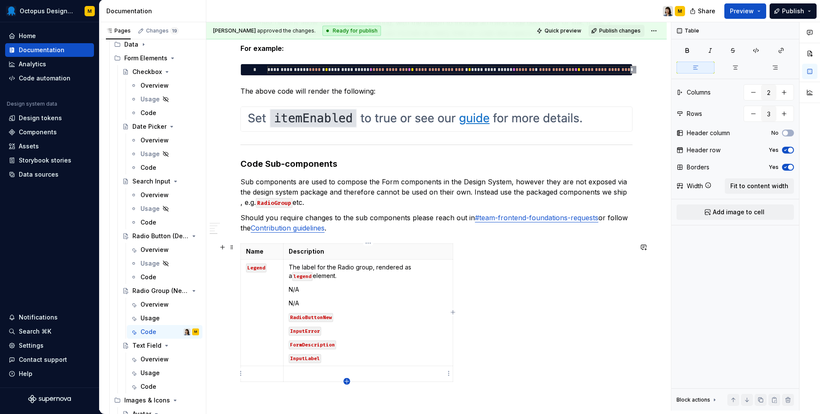
click at [346, 382] on icon "button" at bounding box center [346, 381] width 7 height 7
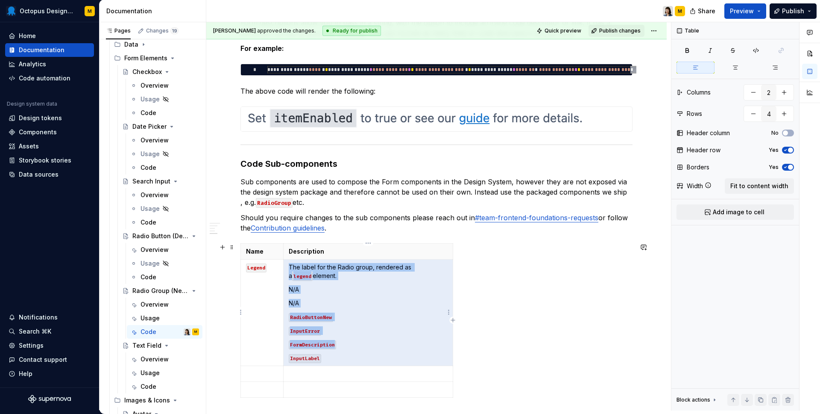
drag, startPoint x: 304, startPoint y: 300, endPoint x: 291, endPoint y: 292, distance: 14.9
click at [291, 292] on td "The label for the Radio group, rendered as a legend element. N/A N/A RadioButto…" at bounding box center [368, 312] width 170 height 106
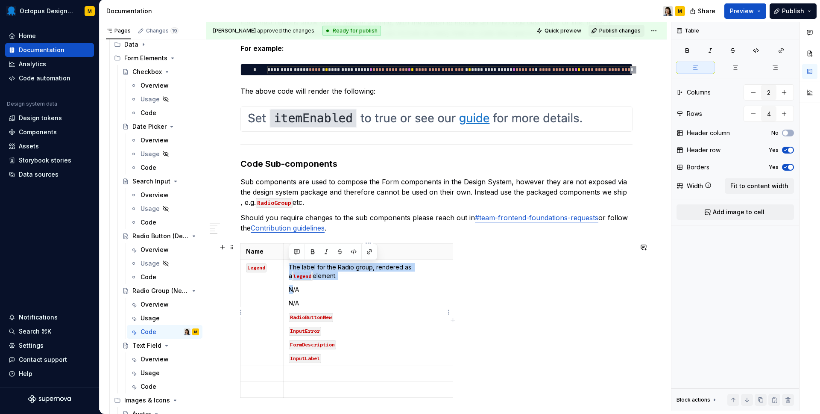
click at [291, 292] on p "N/A" at bounding box center [368, 289] width 159 height 9
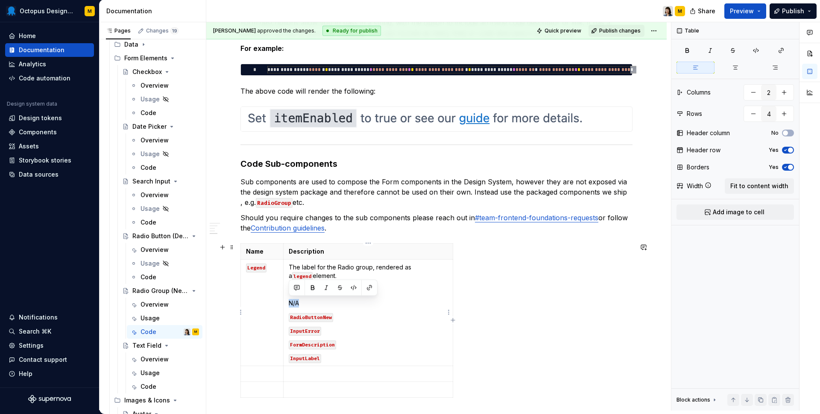
drag, startPoint x: 303, startPoint y: 303, endPoint x: 289, endPoint y: 299, distance: 14.2
click at [289, 299] on p "N/A" at bounding box center [368, 303] width 159 height 9
drag, startPoint x: 302, startPoint y: 288, endPoint x: 288, endPoint y: 288, distance: 13.7
click at [288, 288] on td "The label for the Radio group, rendered as a legend element. N/A RadioButtonNew…" at bounding box center [368, 312] width 170 height 106
drag, startPoint x: 338, startPoint y: 319, endPoint x: 288, endPoint y: 319, distance: 50.0
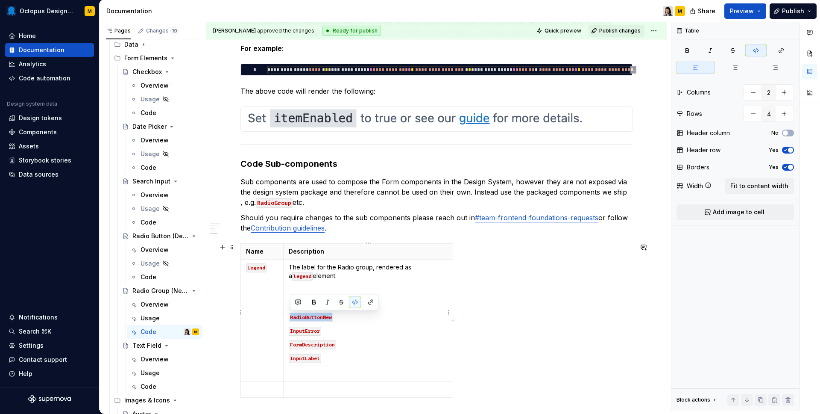
click at [289, 319] on p "RadioButtonNew" at bounding box center [368, 316] width 159 height 9
click at [261, 373] on p at bounding box center [262, 373] width 32 height 9
click at [308, 379] on td at bounding box center [368, 378] width 170 height 24
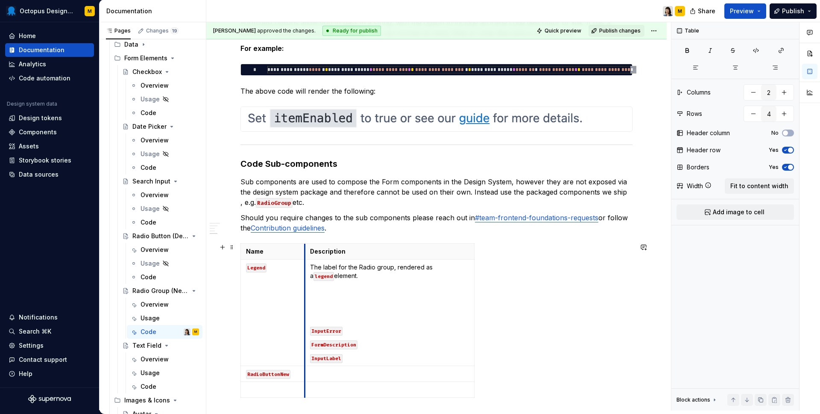
drag, startPoint x: 284, startPoint y: 257, endPoint x: 305, endPoint y: 257, distance: 20.9
click at [305, 257] on th "Description" at bounding box center [390, 252] width 170 height 16
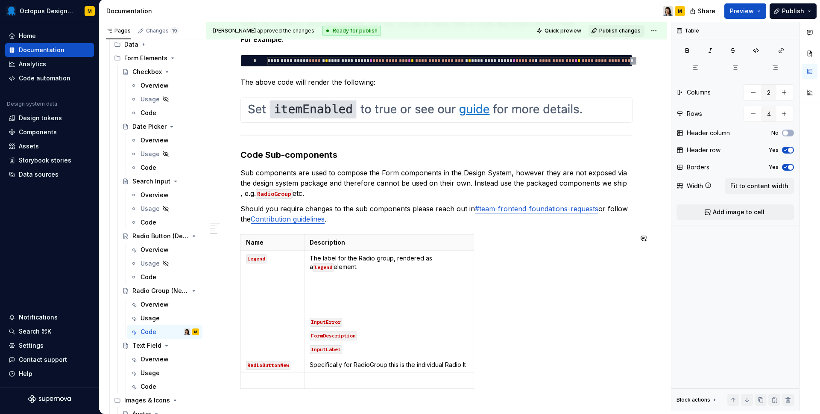
scroll to position [1300, 0]
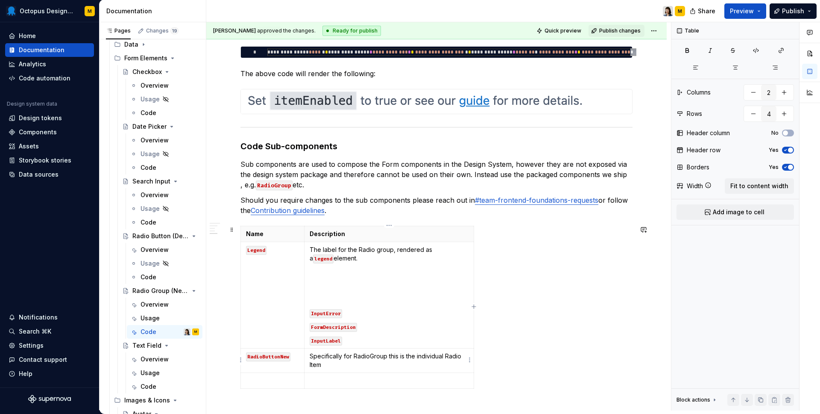
click at [403, 354] on p "Specifically for RadioGroup this is the individual Radio Item" at bounding box center [389, 360] width 159 height 17
click at [367, 364] on p "Specifically for RadioGroup this represents the individual Radio Item" at bounding box center [389, 360] width 159 height 17
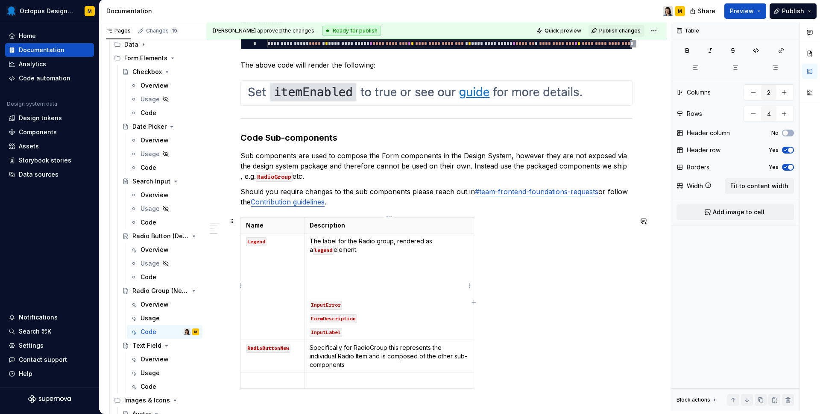
click at [402, 312] on td "The label for the Radio group, rendered as a legend element. InputError FormDes…" at bounding box center [389, 286] width 170 height 106
click at [356, 387] on icon "button" at bounding box center [357, 387] width 4 height 4
click at [374, 357] on p "Specifically for RadioGroup this represents the individual Radio Item and is co…" at bounding box center [389, 356] width 159 height 26
click at [373, 365] on p "Specifically for RadioGroup this represents the individual Radio Item and is co…" at bounding box center [389, 356] width 159 height 26
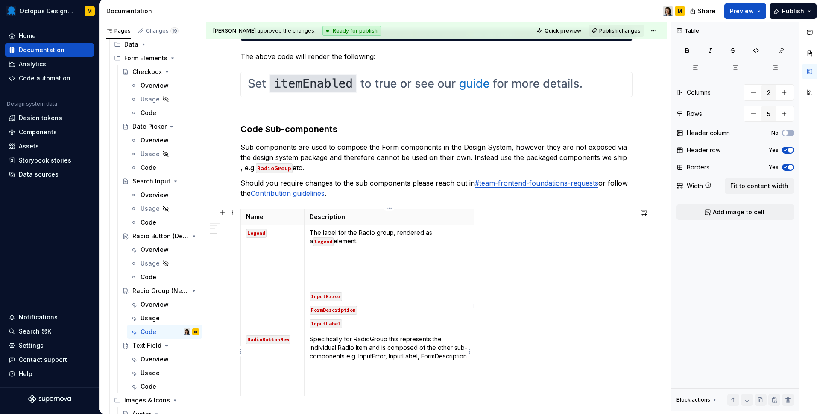
click at [358, 357] on p "Specifically for RadioGroup this represents the individual Radio Item and is co…" at bounding box center [389, 348] width 159 height 26
click at [388, 356] on p "Specifically for RadioGroup this represents the individual Radio Item and is co…" at bounding box center [389, 352] width 159 height 34
click at [394, 356] on p "Specifically for RadioGroup this represents the individual Radio Item and is co…" at bounding box center [389, 352] width 159 height 34
click at [425, 357] on p "Specifically for RadioGroup this represents the individual Radio Item and is co…" at bounding box center [389, 352] width 159 height 34
click at [310, 362] on p "Specifically for RadioGroup this represents the individual Radio Item and is co…" at bounding box center [389, 352] width 159 height 34
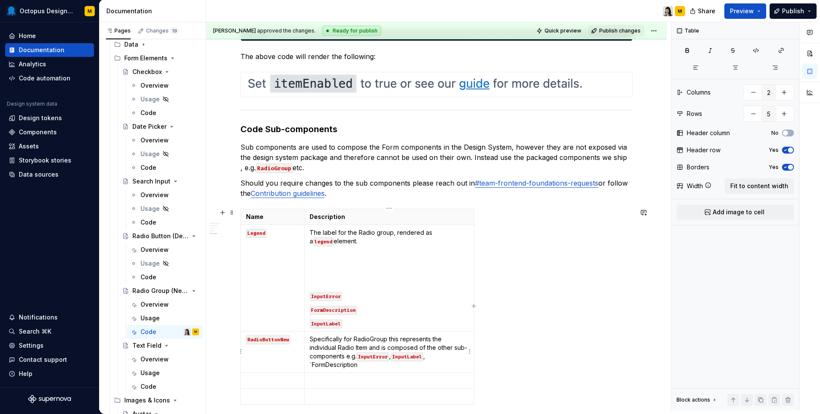
click at [363, 364] on p "Specifically for RadioGroup this represents the individual Radio Item and is co…" at bounding box center [389, 352] width 159 height 34
drag, startPoint x: 322, startPoint y: 294, endPoint x: 309, endPoint y: 294, distance: 12.4
click at [309, 294] on td "The label for the Radio group, rendered as a legend element. InputError FormDes…" at bounding box center [389, 278] width 170 height 106
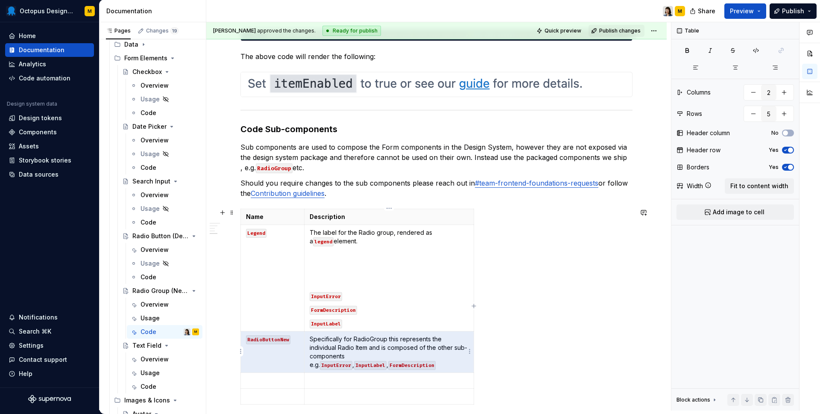
drag, startPoint x: 247, startPoint y: 348, endPoint x: 349, endPoint y: 354, distance: 101.8
click at [349, 354] on tr "RadioButtonNew Specifically for RadioGroup this represents the individual Radio…" at bounding box center [357, 351] width 233 height 41
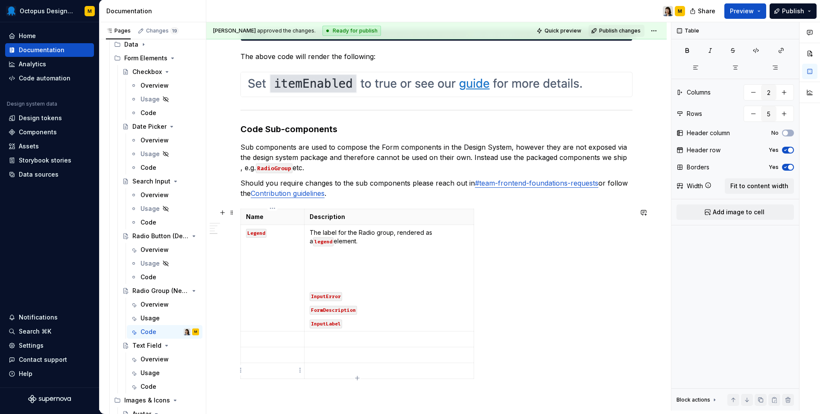
click at [275, 367] on p at bounding box center [272, 370] width 53 height 9
click at [300, 382] on td "RadioButtonNew Specifically for RadioGroup this represents the individual Radio…" at bounding box center [273, 420] width 64 height 115
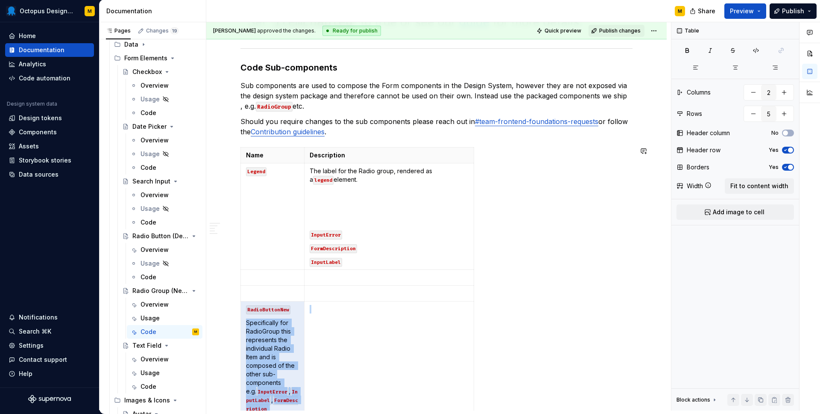
scroll to position [1542, 0]
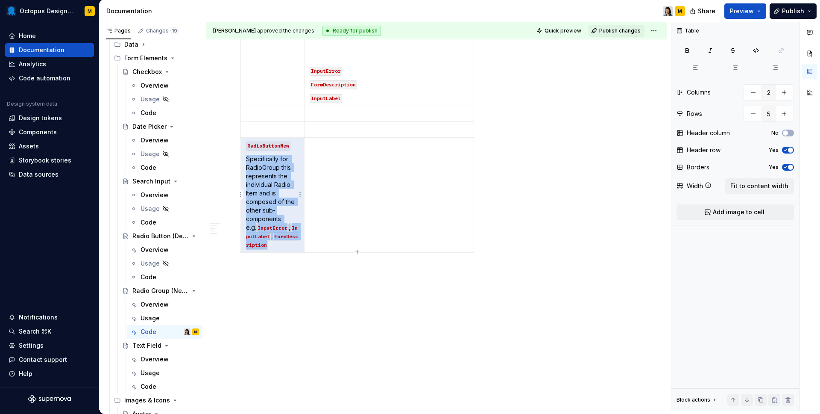
drag, startPoint x: 245, startPoint y: 322, endPoint x: 298, endPoint y: 244, distance: 94.2
click at [298, 244] on td "RadioButtonNew Specifically for RadioGroup this represents the individual Radio…" at bounding box center [273, 195] width 64 height 115
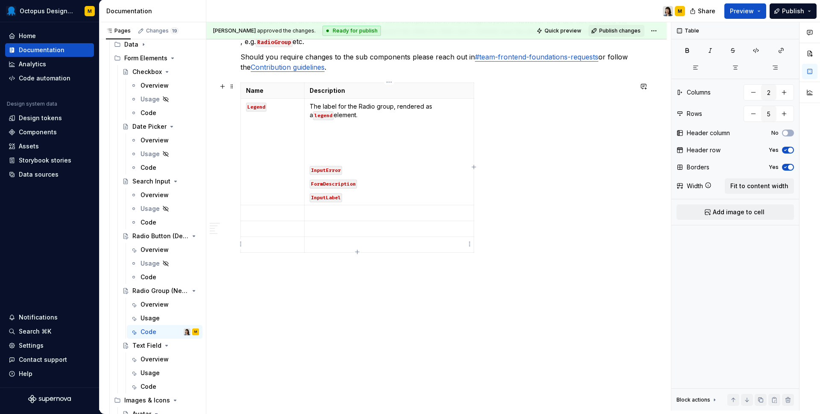
click at [322, 248] on td at bounding box center [389, 245] width 170 height 16
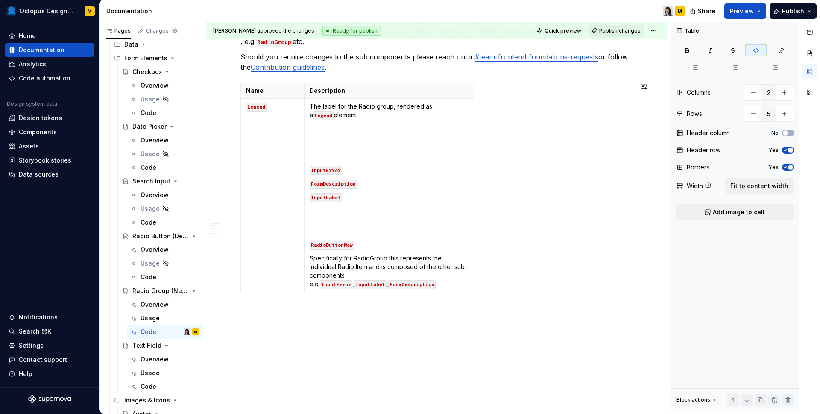
scroll to position [1482, 0]
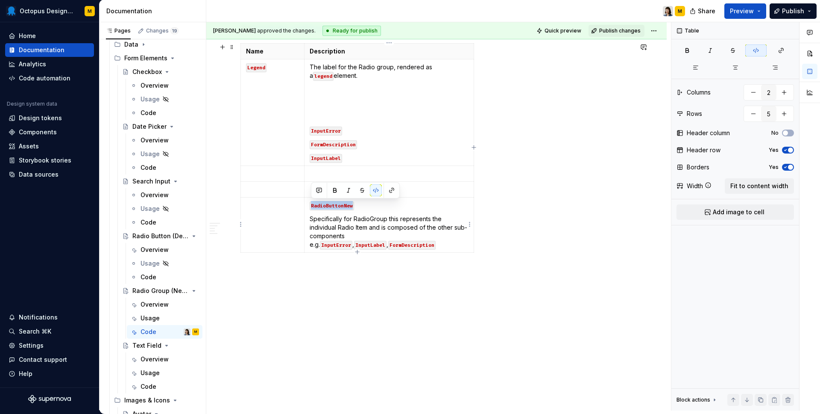
drag, startPoint x: 354, startPoint y: 205, endPoint x: 308, endPoint y: 205, distance: 45.3
click at [308, 205] on td "RadioButtonNew Specifically for RadioGroup this represents the individual Radio…" at bounding box center [389, 224] width 170 height 55
click at [269, 213] on td at bounding box center [273, 224] width 64 height 55
click at [308, 219] on td "Specifically for RadioGroup this represents the individual Radio Item and is co…" at bounding box center [389, 224] width 170 height 55
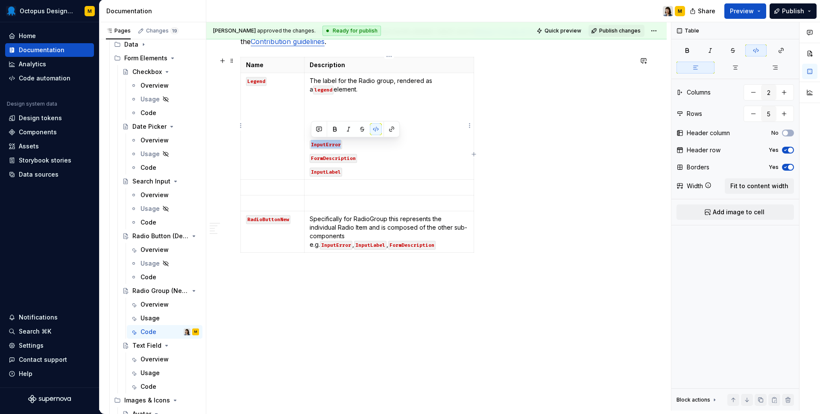
drag, startPoint x: 353, startPoint y: 144, endPoint x: 310, endPoint y: 144, distance: 43.1
click at [310, 144] on p "InputError" at bounding box center [389, 144] width 159 height 9
click at [252, 189] on p at bounding box center [272, 187] width 53 height 9
click at [332, 187] on p at bounding box center [389, 187] width 159 height 9
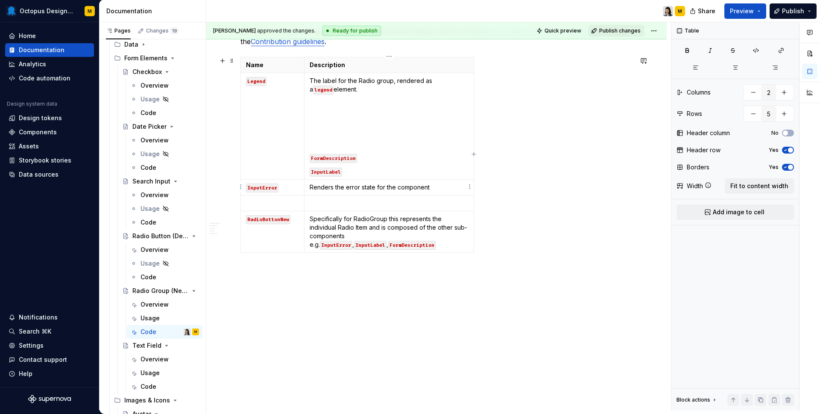
click at [372, 183] on p "Renders the error state for the component" at bounding box center [389, 187] width 159 height 9
drag, startPoint x: 366, startPoint y: 158, endPoint x: 308, endPoint y: 158, distance: 57.7
click at [308, 158] on td "The label for the Radio group, rendered as a legend element. FormDescription In…" at bounding box center [389, 126] width 170 height 106
click at [256, 202] on p at bounding box center [272, 203] width 53 height 9
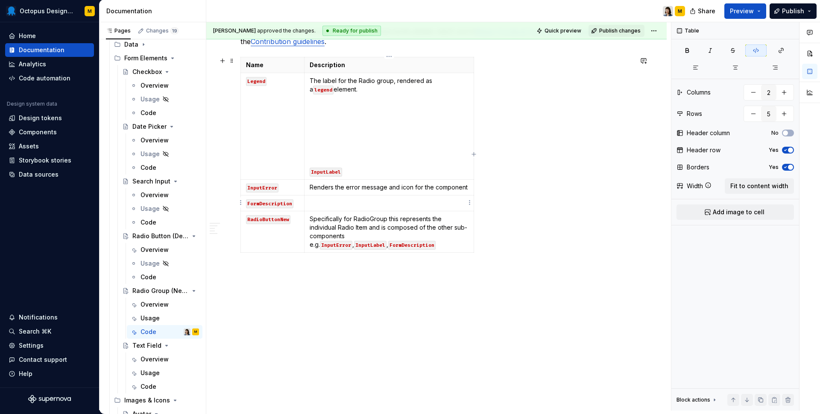
click at [324, 203] on p at bounding box center [389, 203] width 159 height 9
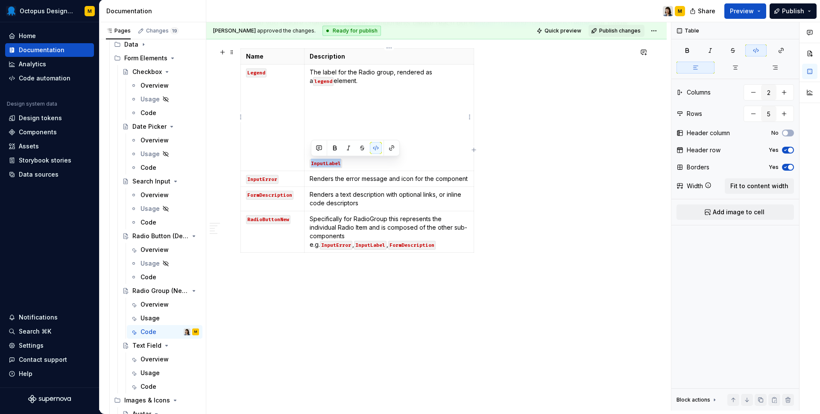
drag, startPoint x: 352, startPoint y: 161, endPoint x: 309, endPoint y: 161, distance: 43.2
click at [309, 161] on td "The label for the Radio group, rendered as a legend element. InputLabel" at bounding box center [389, 118] width 170 height 106
click at [474, 149] on icon "button" at bounding box center [474, 150] width 7 height 7
click at [359, 252] on icon "button" at bounding box center [357, 251] width 7 height 7
click at [270, 261] on p at bounding box center [272, 260] width 53 height 9
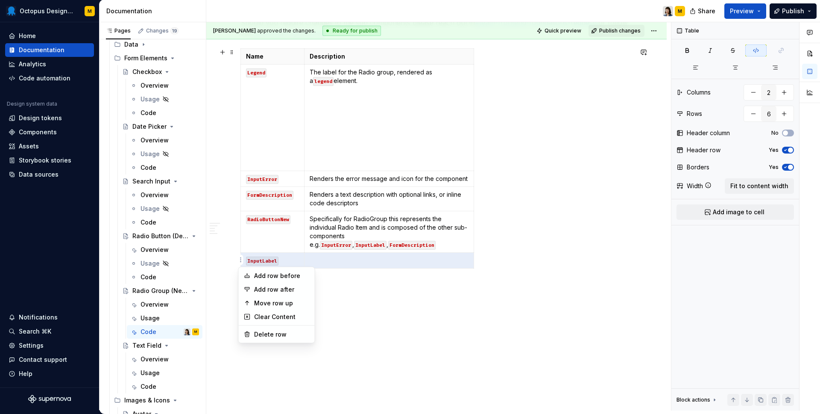
click at [238, 176] on html "Octopus Design System M Home Documentation Analytics Code automation Design sys…" at bounding box center [410, 207] width 820 height 414
click at [263, 302] on div "Move row up" at bounding box center [282, 303] width 56 height 9
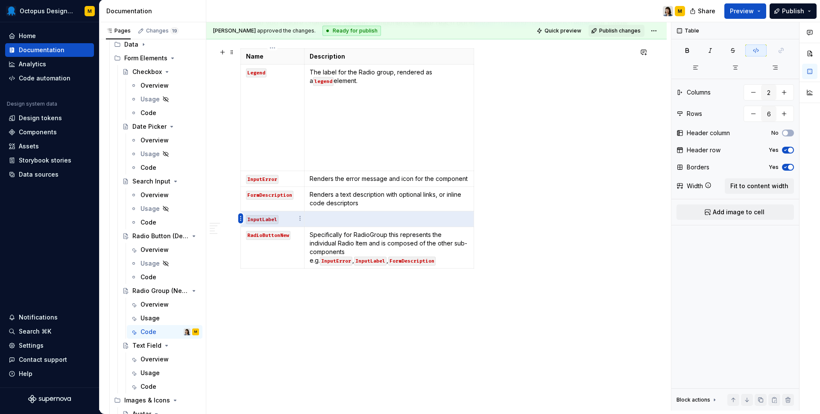
click at [239, 216] on html "Octopus Design System M Home Documentation Analytics Code automation Design sys…" at bounding box center [410, 207] width 820 height 414
click at [261, 263] on div "Move row up" at bounding box center [282, 261] width 56 height 9
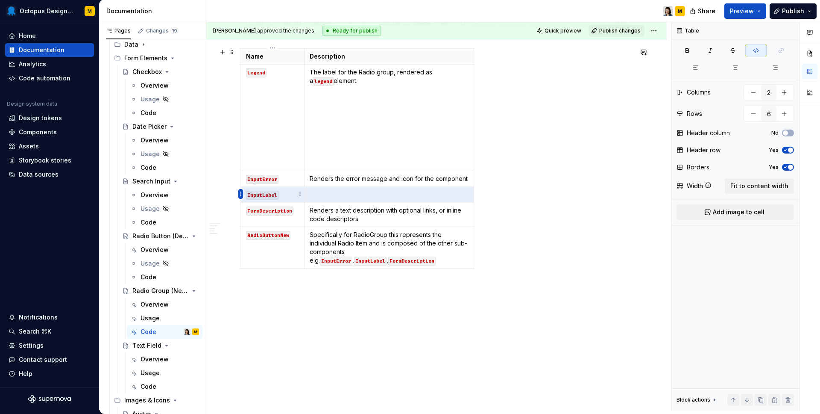
click at [240, 194] on html "Octopus Design System M Home Documentation Analytics Code automation Design sys…" at bounding box center [410, 207] width 820 height 414
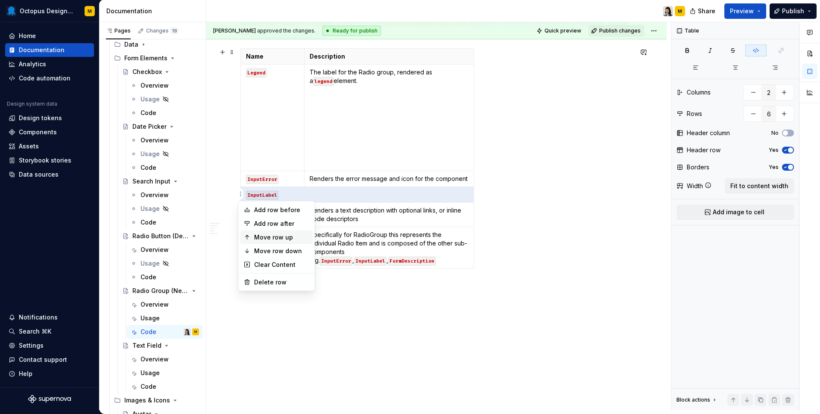
click at [260, 235] on div "Move row up" at bounding box center [282, 237] width 56 height 9
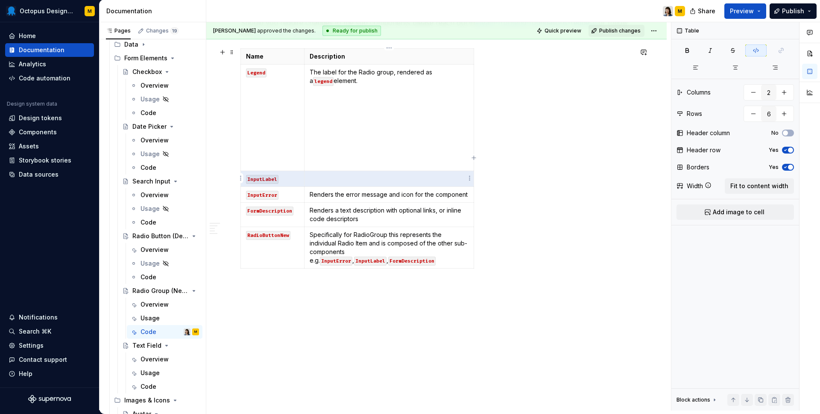
click at [339, 179] on p at bounding box center [389, 178] width 159 height 9
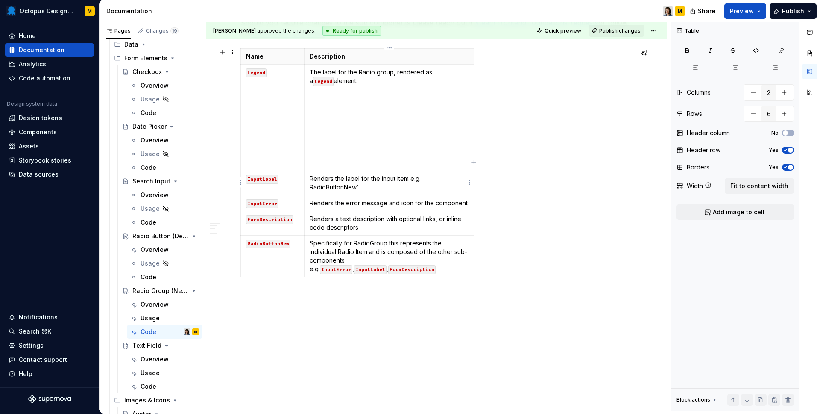
click at [309, 188] on td "Renders the label for the input item e.g. RadioButtonNew`" at bounding box center [389, 183] width 170 height 24
click at [274, 149] on td "Legend" at bounding box center [273, 118] width 64 height 106
click at [298, 171] on td "InputLabel" at bounding box center [273, 183] width 64 height 24
click at [384, 147] on p at bounding box center [389, 149] width 159 height 9
click at [350, 160] on p at bounding box center [389, 163] width 159 height 9
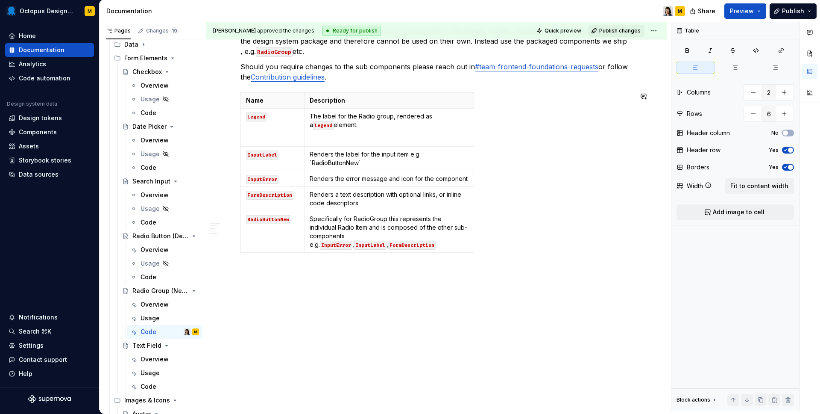
scroll to position [1419, 0]
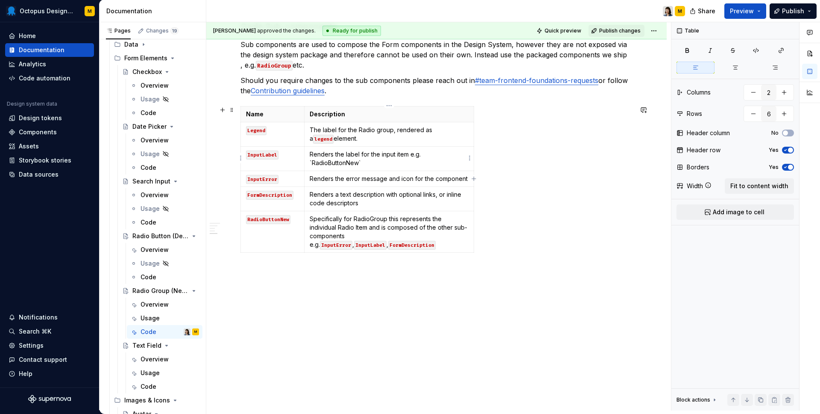
click at [371, 159] on p "Renders the label for the input item e.g. `RadioButtonNew`" at bounding box center [389, 158] width 159 height 17
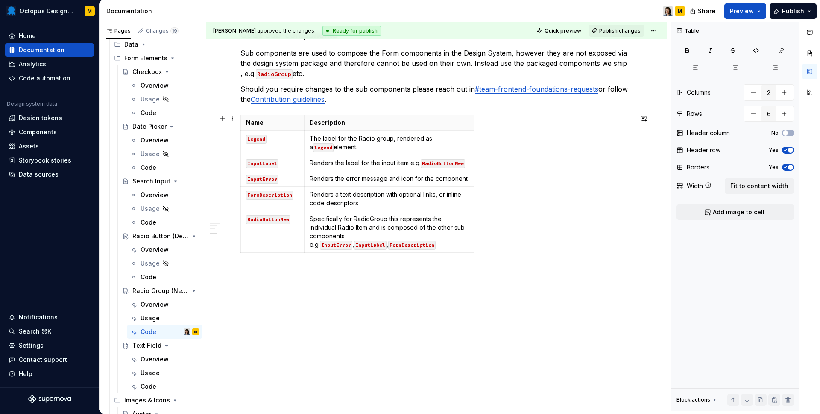
click at [527, 199] on div "Name Description Legend The label for the Radio group, rendered as a legend ele…" at bounding box center [437, 184] width 392 height 141
click at [390, 296] on div "**********" at bounding box center [438, 216] width 465 height 388
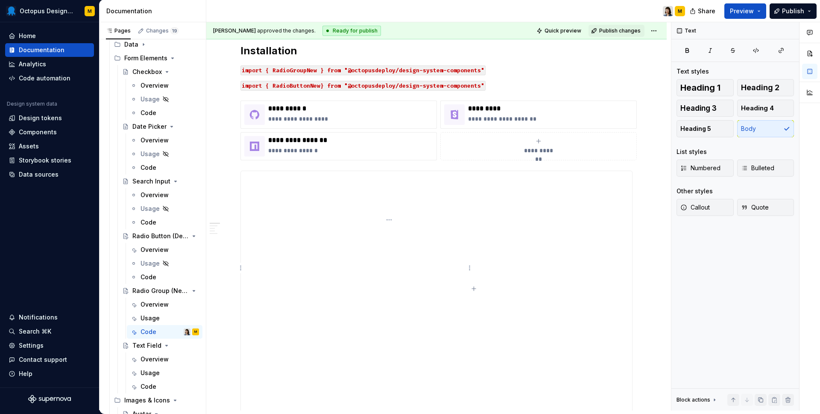
scroll to position [0, 0]
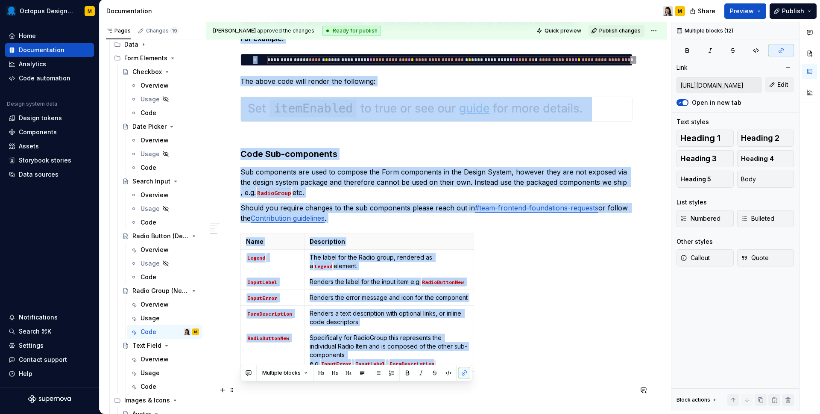
scroll to position [1436, 0]
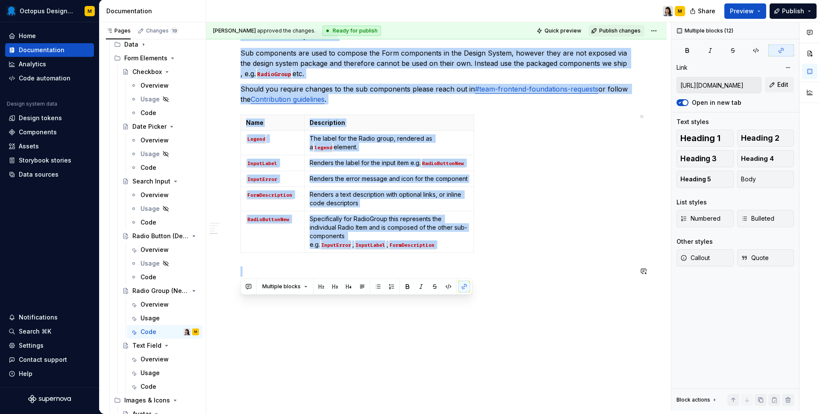
drag, startPoint x: 241, startPoint y: 163, endPoint x: 466, endPoint y: 289, distance: 258.4
copy div "**********"
click at [145, 383] on div "Code" at bounding box center [149, 386] width 16 height 9
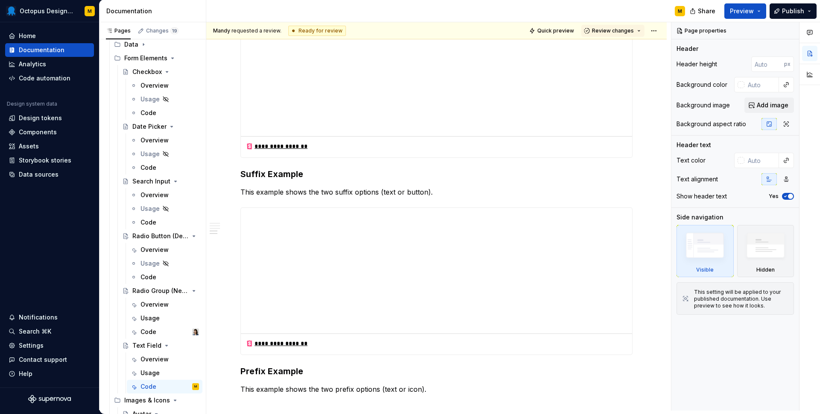
scroll to position [1471, 0]
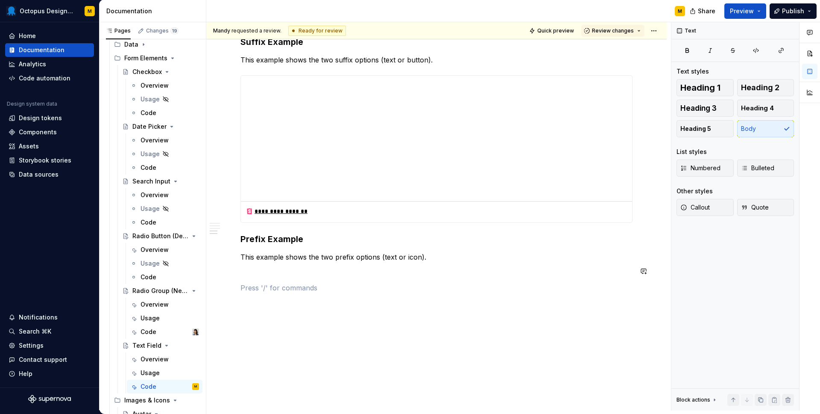
paste div
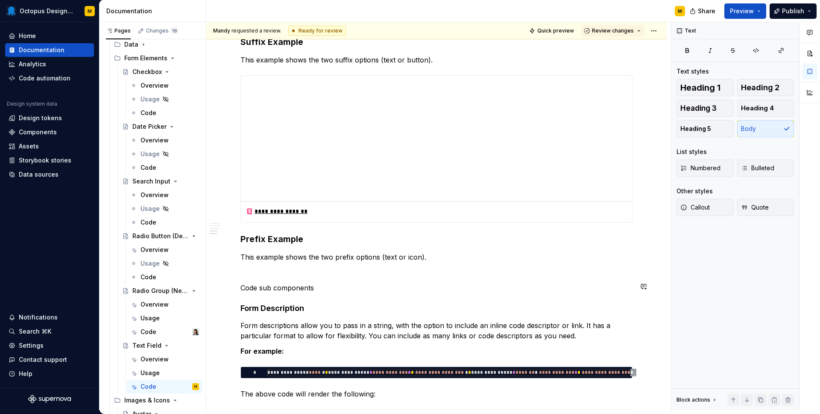
click at [268, 285] on p "Code sub components" at bounding box center [437, 287] width 392 height 10
click at [308, 271] on button "button" at bounding box center [308, 270] width 12 height 12
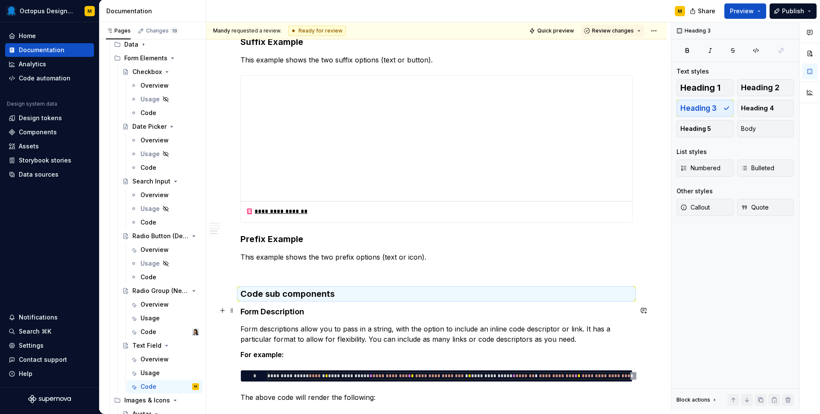
click at [295, 312] on h4 "Form Description" at bounding box center [437, 311] width 392 height 10
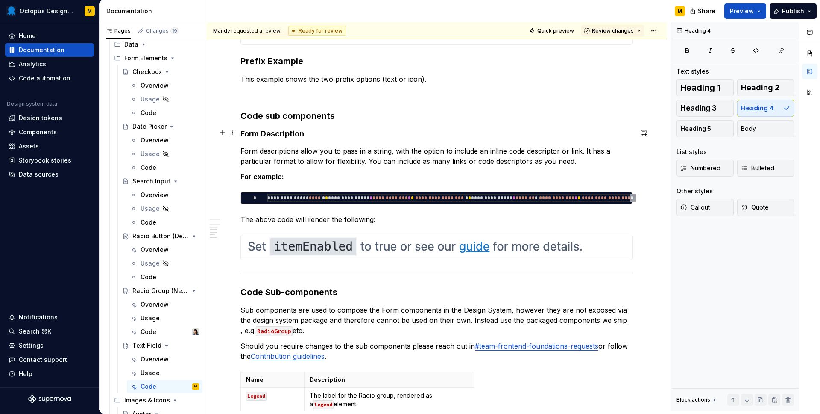
scroll to position [1646, 0]
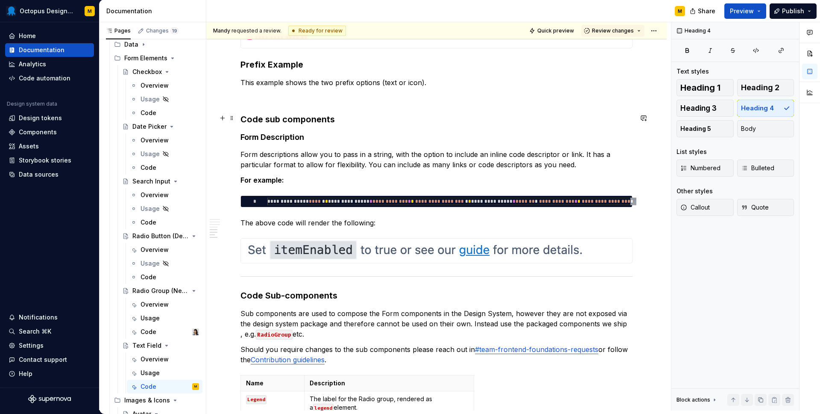
click at [261, 118] on h3 "Code sub components" at bounding box center [437, 119] width 392 height 12
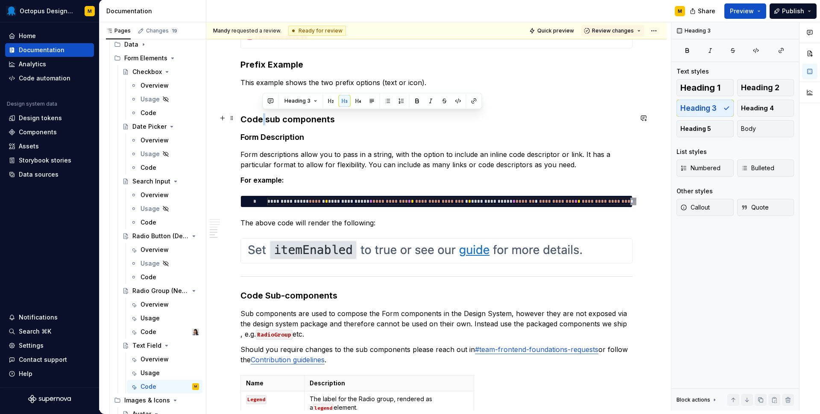
click at [261, 118] on h3 "Code sub components" at bounding box center [437, 119] width 392 height 12
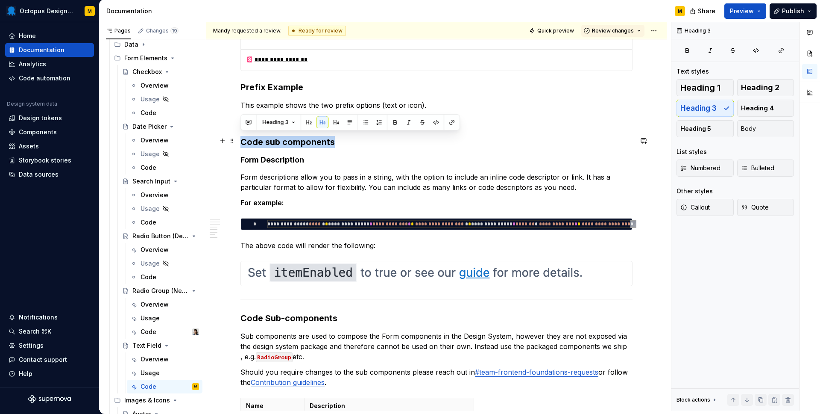
scroll to position [1623, 0]
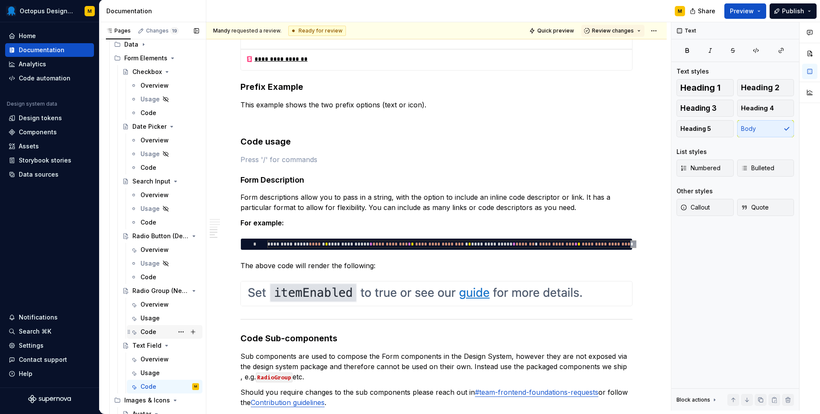
click at [154, 332] on div "Code" at bounding box center [149, 331] width 16 height 9
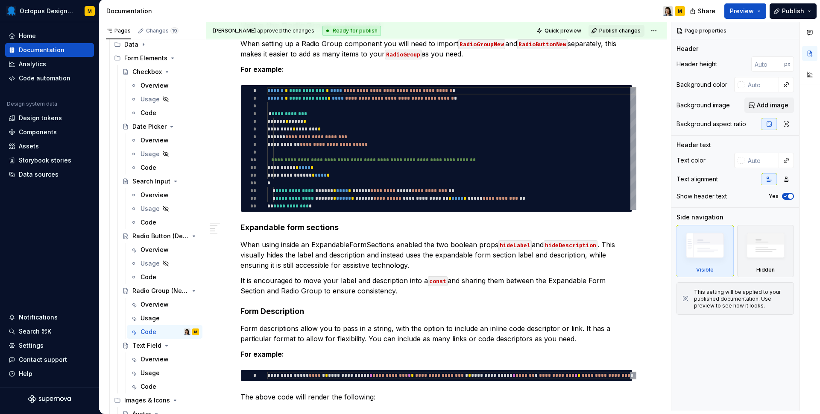
scroll to position [898, 0]
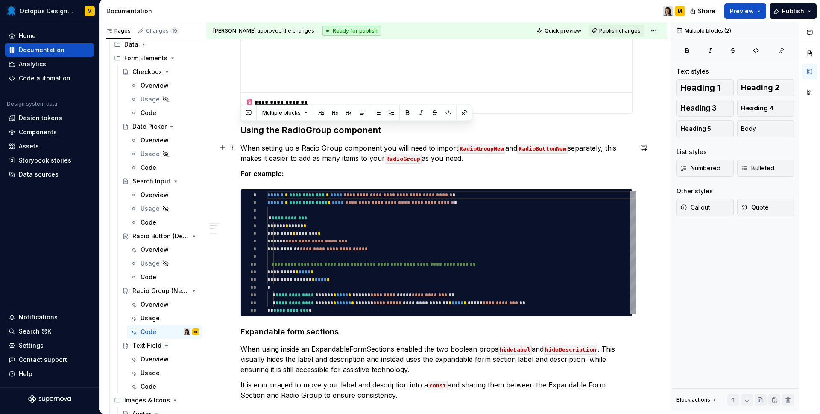
drag, startPoint x: 241, startPoint y: 127, endPoint x: 486, endPoint y: 159, distance: 247.3
click at [486, 159] on div "**********" at bounding box center [437, 41] width 392 height 1548
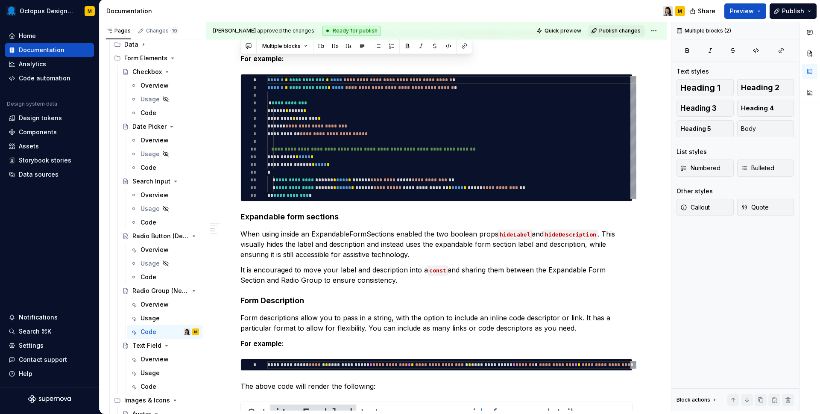
scroll to position [1030, 0]
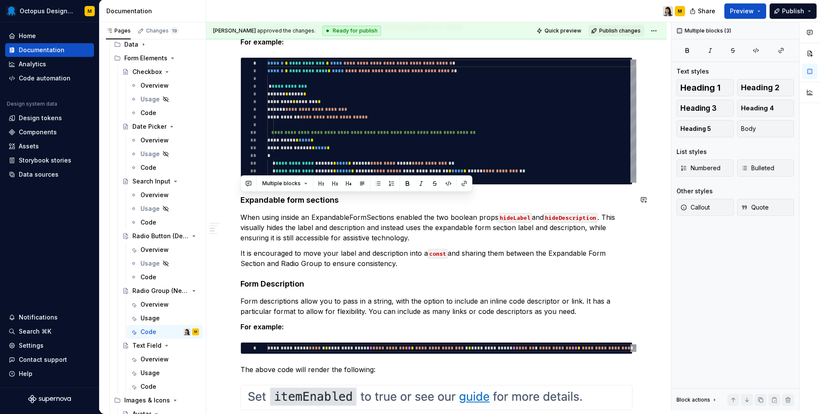
drag, startPoint x: 390, startPoint y: 262, endPoint x: 225, endPoint y: 193, distance: 179.1
copy div "Expandable form sections When using inside an ExpandableFormSections enabled th…"
click at [159, 379] on div "Code" at bounding box center [165, 386] width 76 height 14
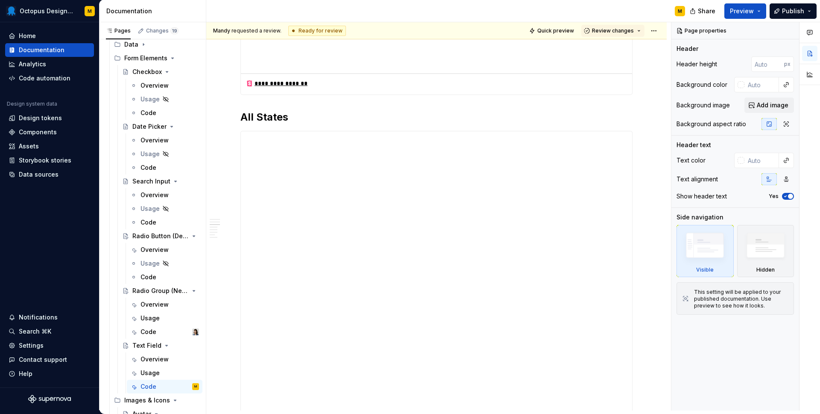
scroll to position [930, 0]
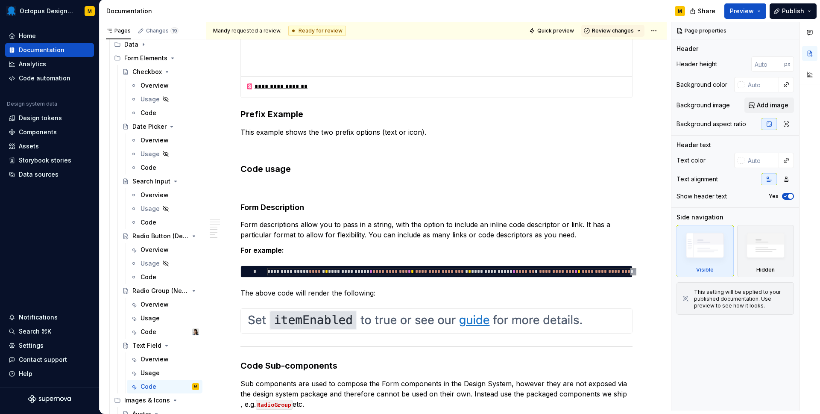
scroll to position [1600, 0]
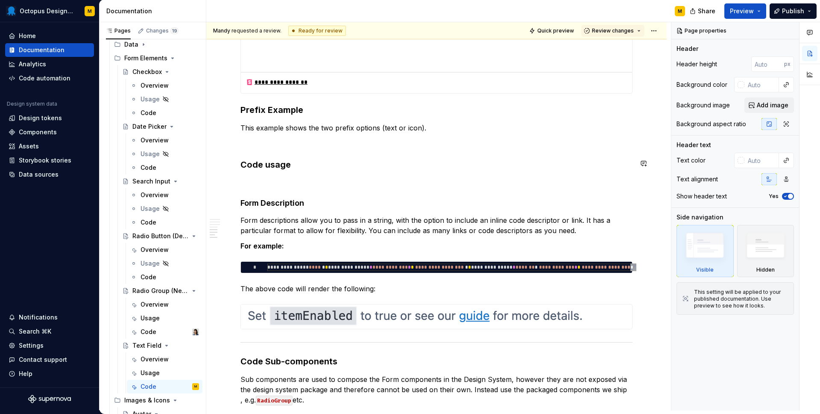
type textarea "*"
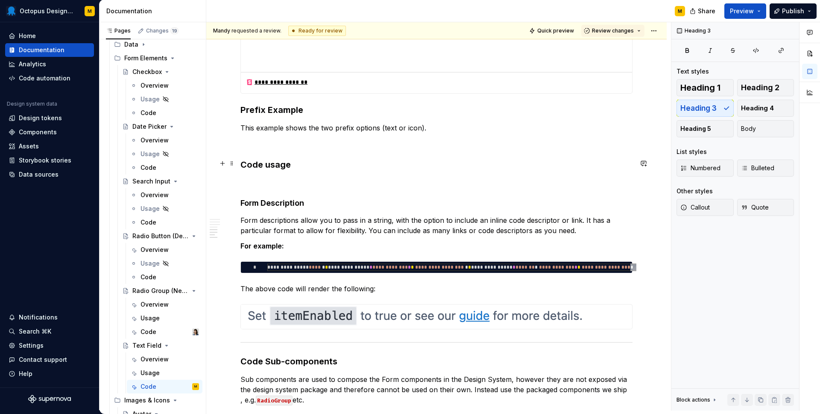
click at [261, 164] on h3 "Code usage" at bounding box center [437, 165] width 392 height 12
click at [264, 165] on h3 "Using Text Field component" at bounding box center [437, 165] width 392 height 12
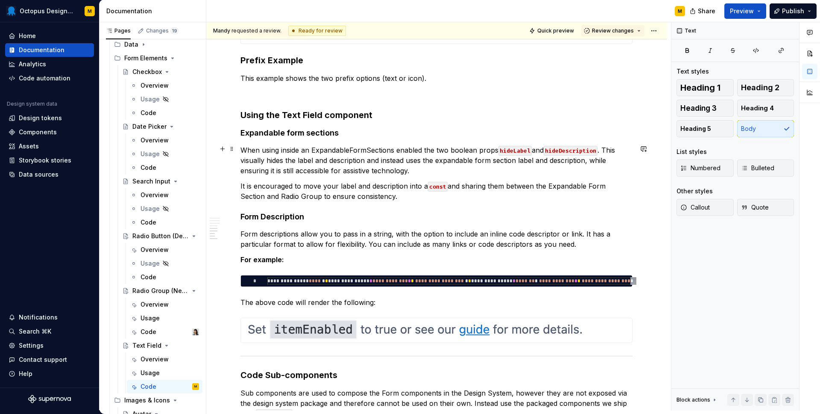
scroll to position [1652, 0]
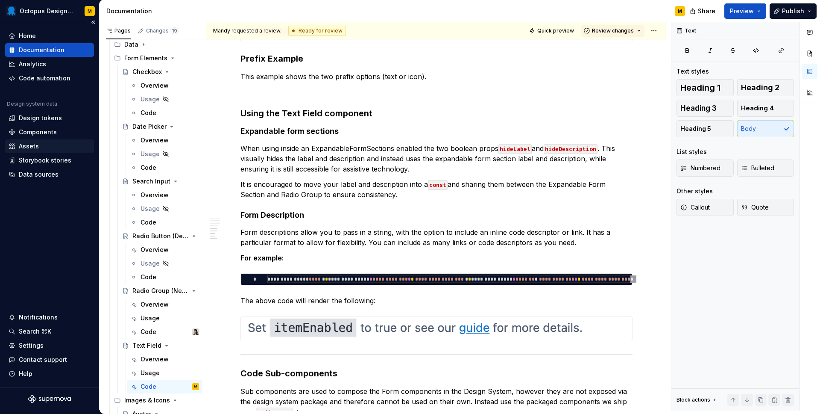
click at [32, 150] on div "Assets" at bounding box center [29, 146] width 20 height 9
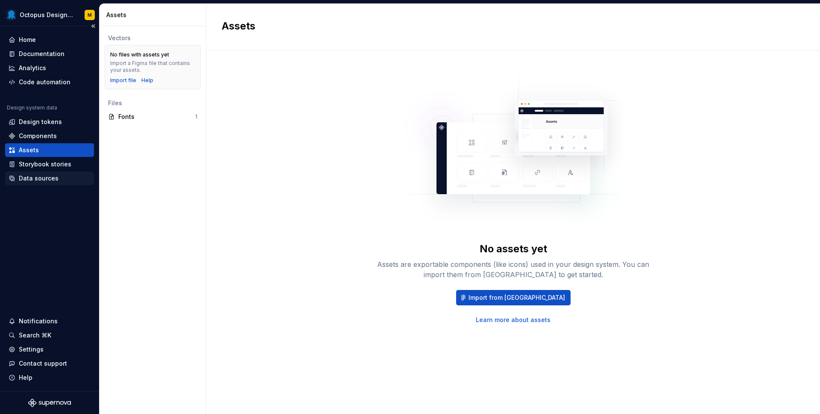
click at [30, 181] on div "Data sources" at bounding box center [39, 178] width 40 height 9
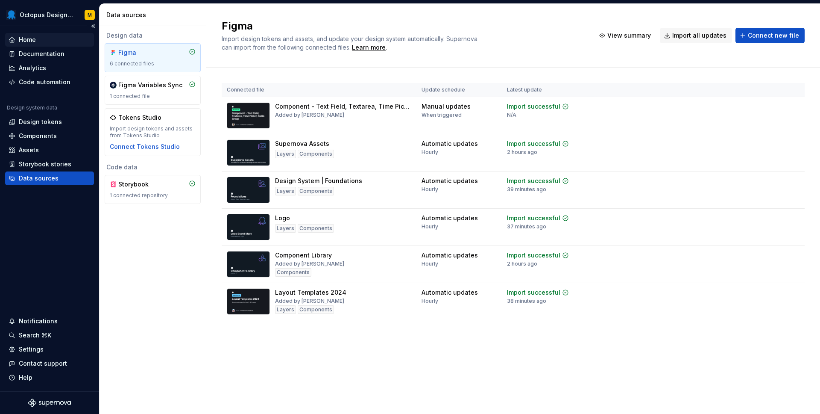
click at [23, 37] on div "Home" at bounding box center [27, 39] width 17 height 9
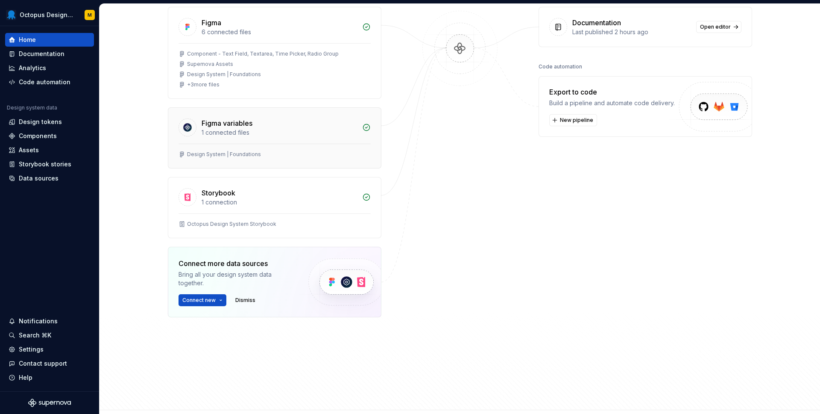
scroll to position [199, 0]
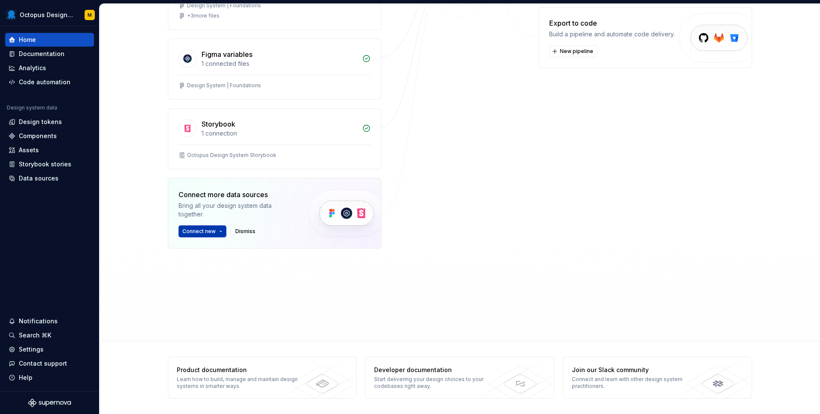
click at [201, 232] on span "Connect new" at bounding box center [198, 231] width 33 height 7
click at [453, 269] on div at bounding box center [459, 107] width 85 height 368
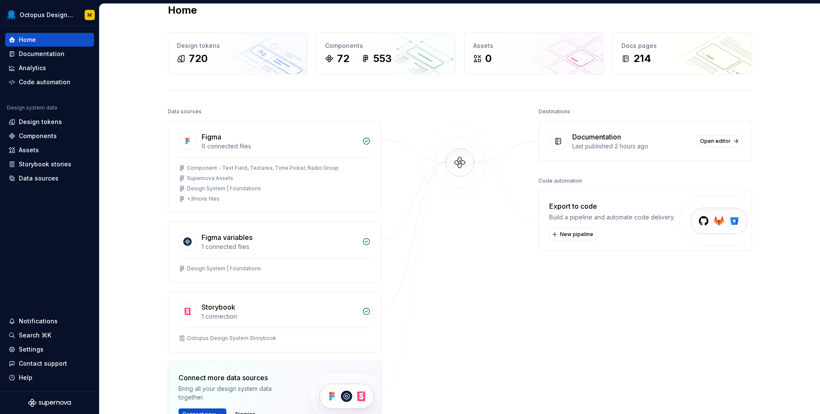
scroll to position [0, 0]
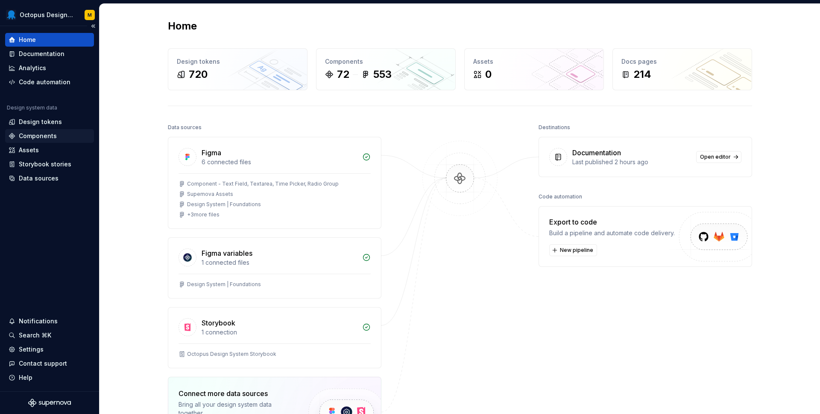
click at [39, 136] on div "Components" at bounding box center [38, 136] width 38 height 9
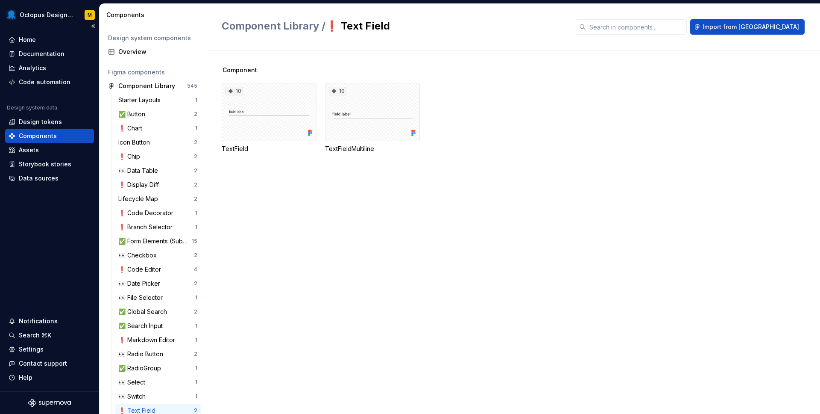
click at [40, 195] on div "Home Documentation Analytics Code automation Design system data Design tokens C…" at bounding box center [49, 208] width 99 height 365
click at [37, 53] on div "Documentation" at bounding box center [42, 54] width 46 height 9
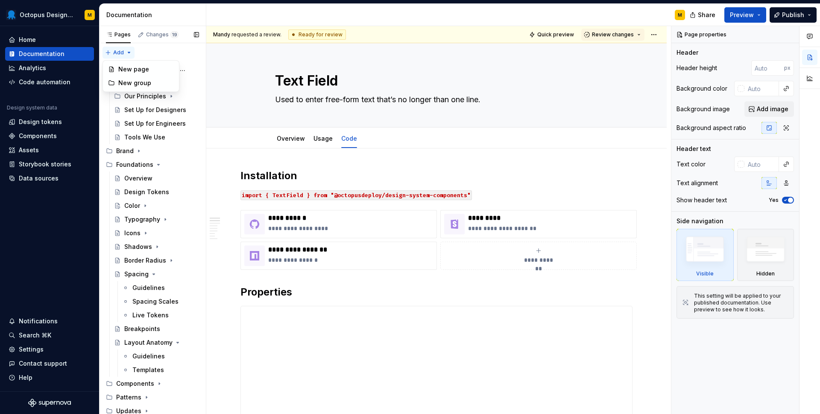
click at [124, 51] on div "Pages Changes 19 Add Accessibility guide for tree Page tree. Navigate the tree …" at bounding box center [152, 221] width 107 height 391
click at [159, 48] on div "Pages Changes 19 Add Accessibility guide for tree Page tree. Navigate the tree …" at bounding box center [152, 221] width 107 height 391
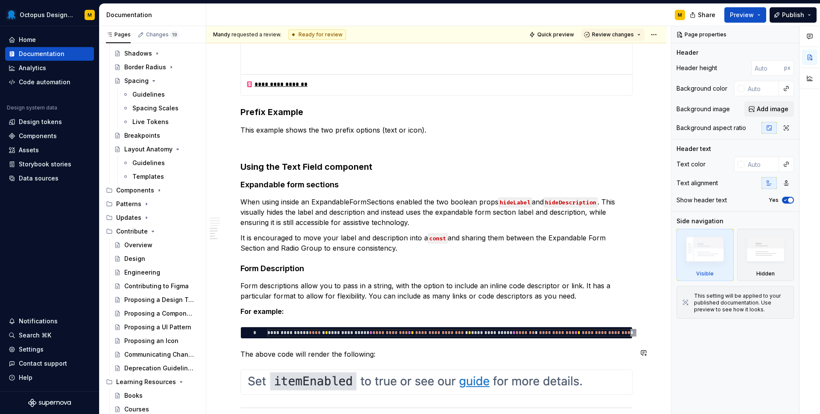
scroll to position [1561, 0]
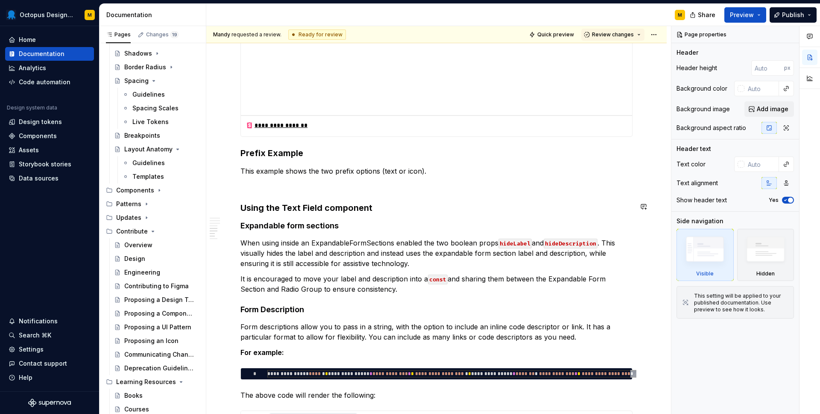
type textarea "*"
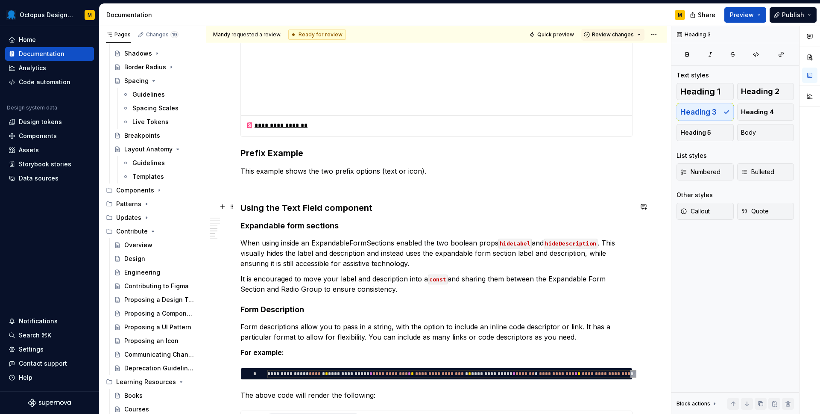
click at [385, 207] on h3 "Using the Text Field component" at bounding box center [437, 208] width 392 height 12
click at [302, 184] on p at bounding box center [437, 186] width 392 height 10
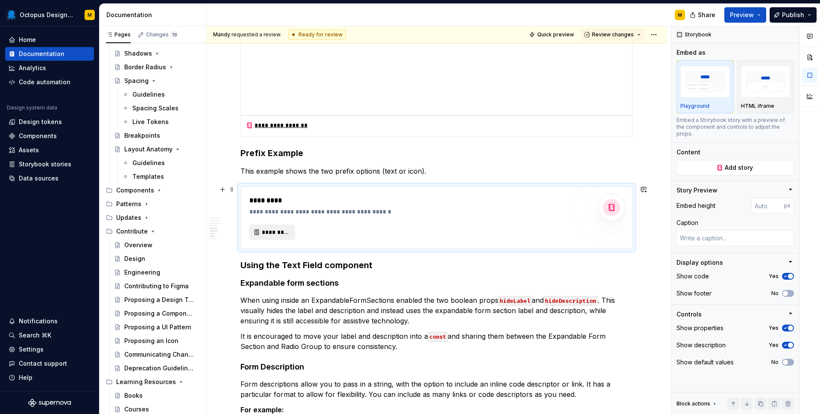
click at [276, 229] on span "*********" at bounding box center [276, 232] width 28 height 9
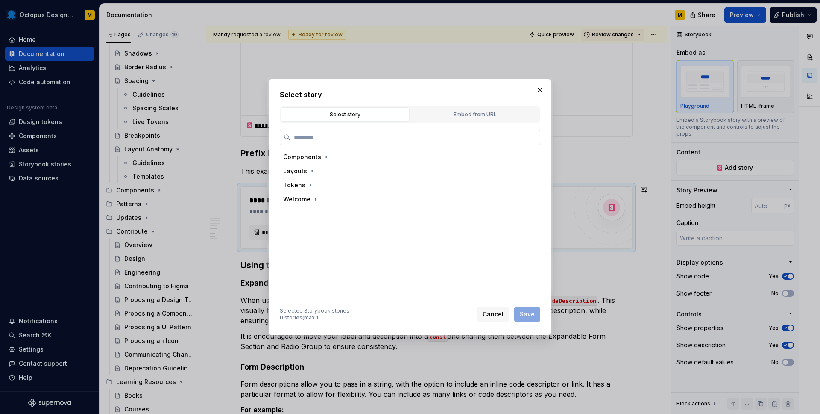
type textarea "*"
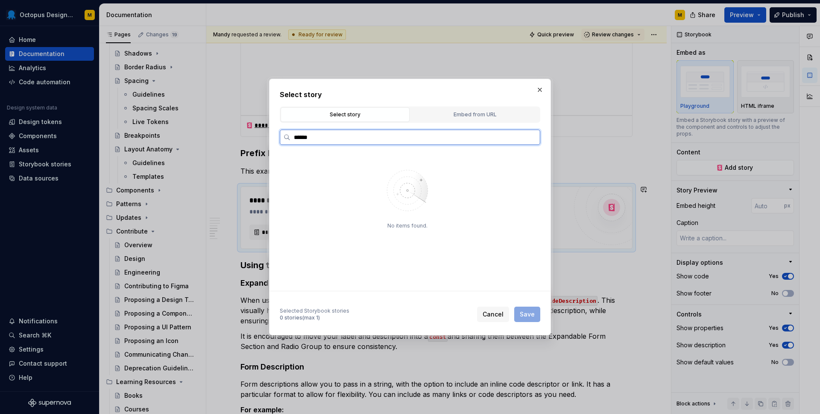
click at [317, 138] on input "******" at bounding box center [416, 137] width 250 height 9
type input "*********"
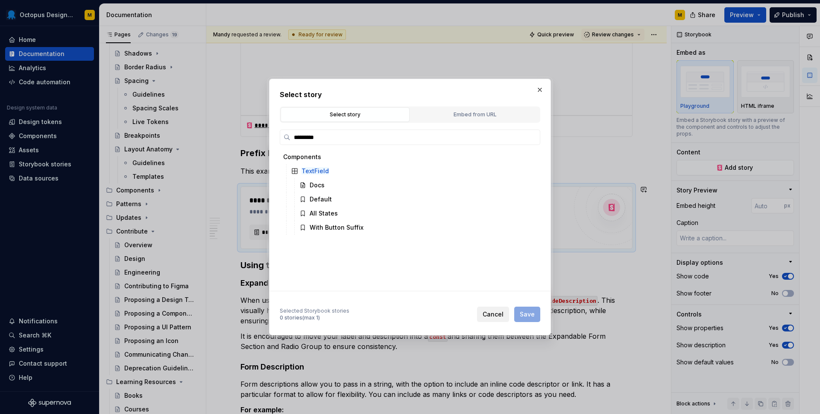
click at [499, 312] on span "Cancel" at bounding box center [493, 314] width 21 height 9
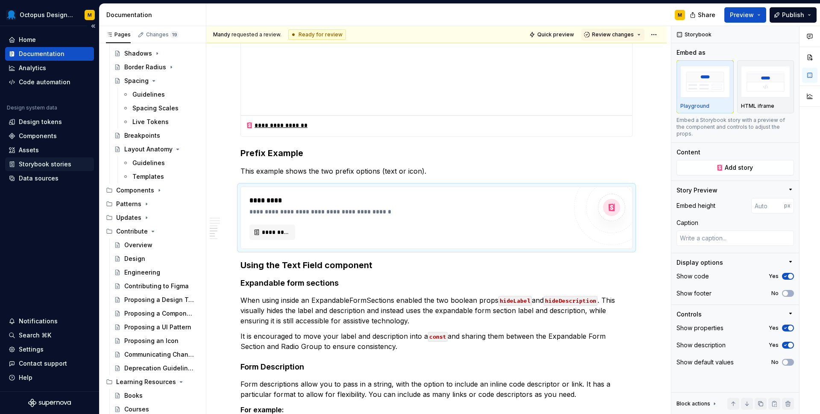
click at [35, 161] on div "Storybook stories" at bounding box center [45, 164] width 53 height 9
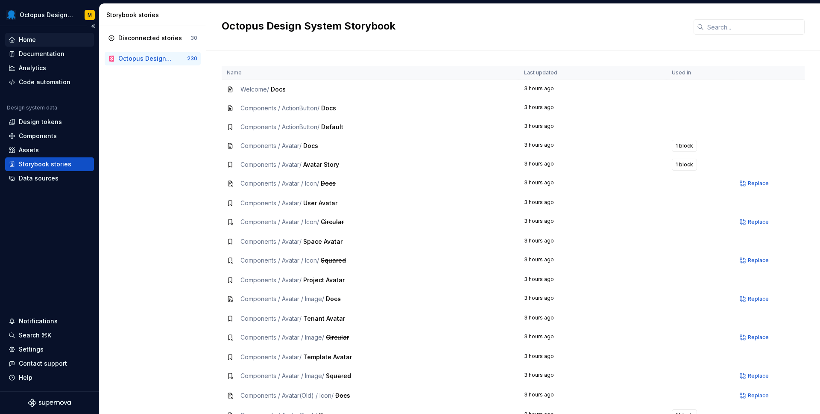
click at [35, 36] on div "Home" at bounding box center [27, 39] width 17 height 9
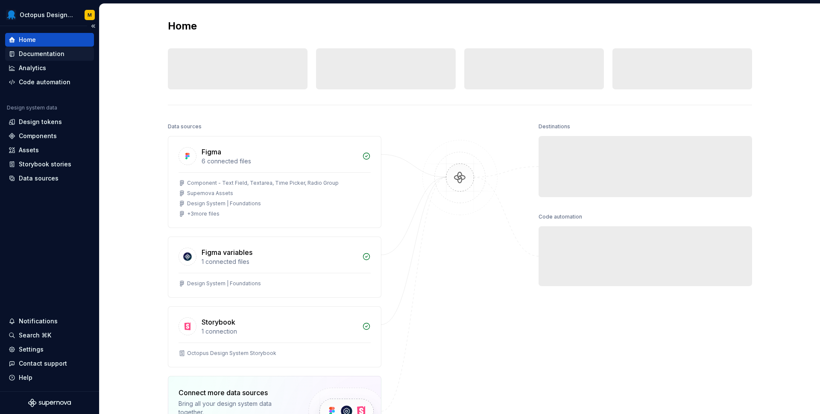
click at [41, 52] on div "Documentation" at bounding box center [42, 54] width 46 height 9
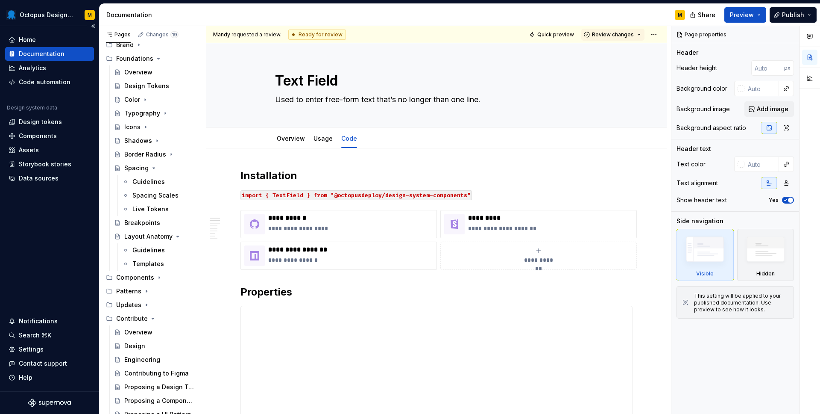
scroll to position [193, 0]
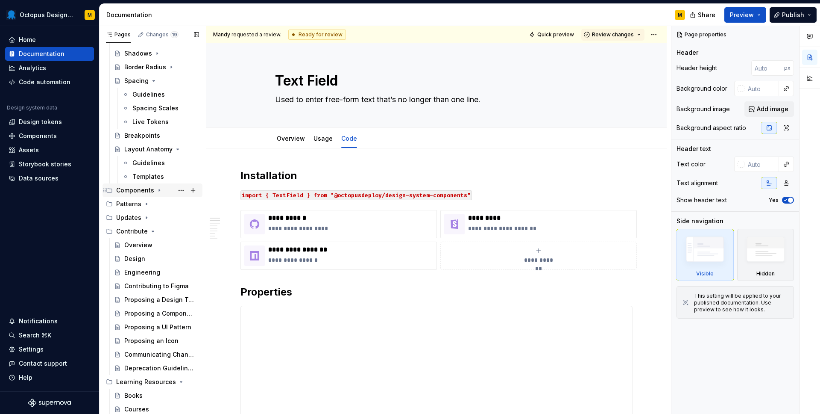
click at [159, 191] on icon "Page tree" at bounding box center [159, 190] width 7 height 7
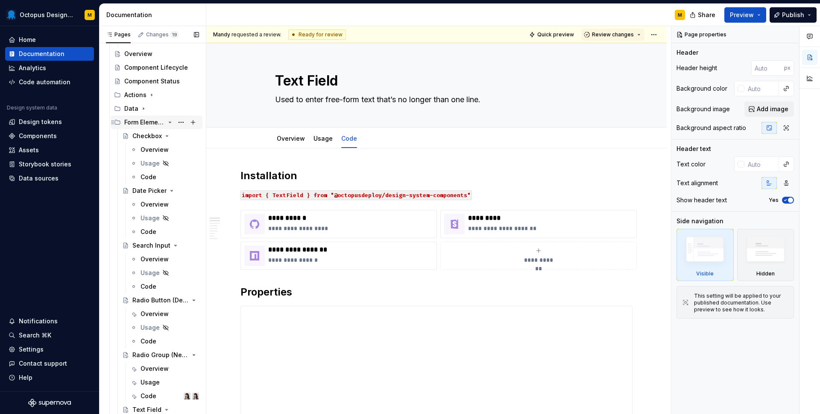
scroll to position [500, 0]
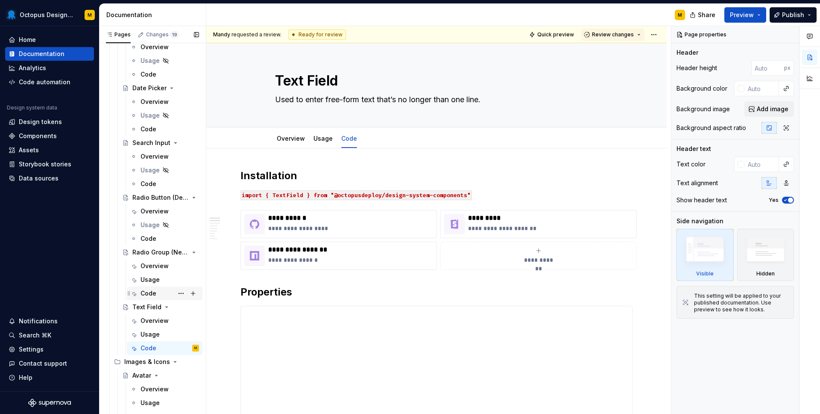
click at [145, 290] on div "Code" at bounding box center [149, 293] width 16 height 9
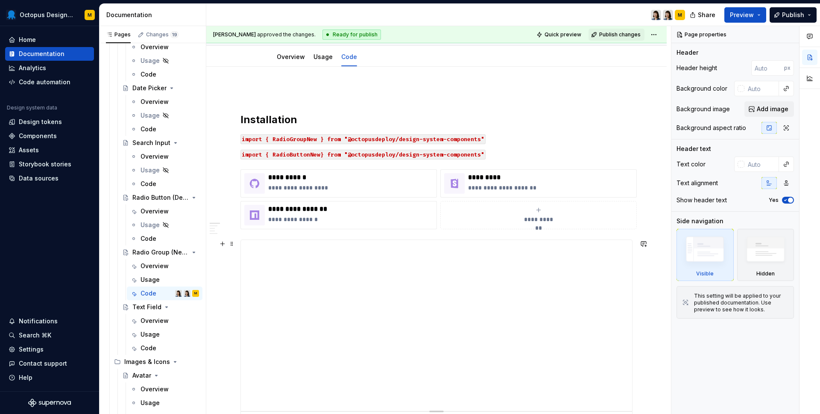
scroll to position [88, 0]
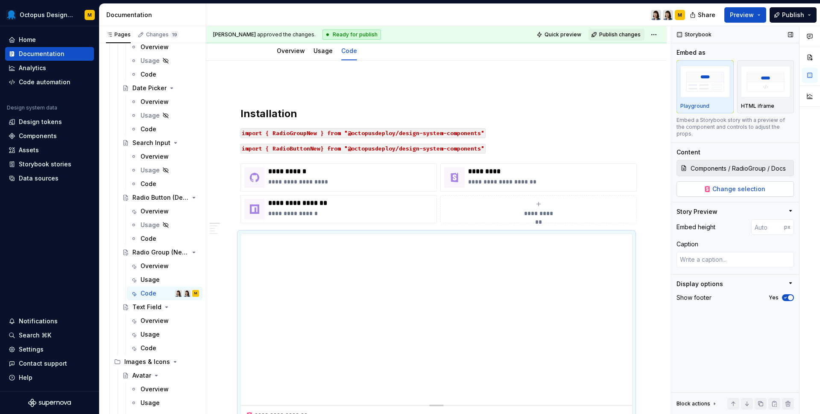
click at [731, 185] on span "Change selection" at bounding box center [739, 189] width 53 height 9
type textarea "*"
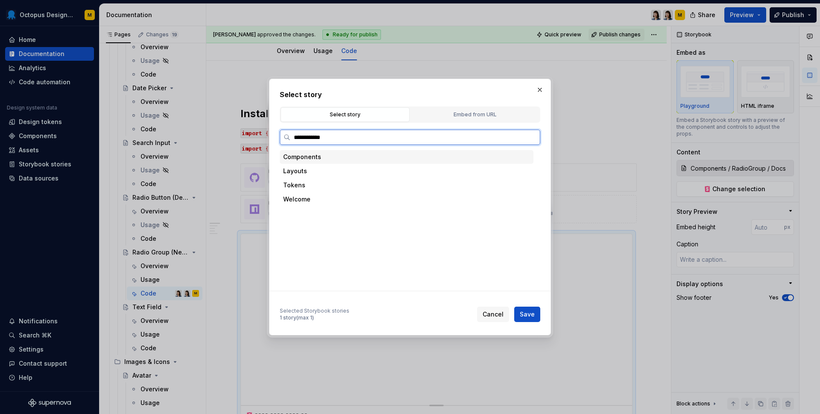
type input "**********"
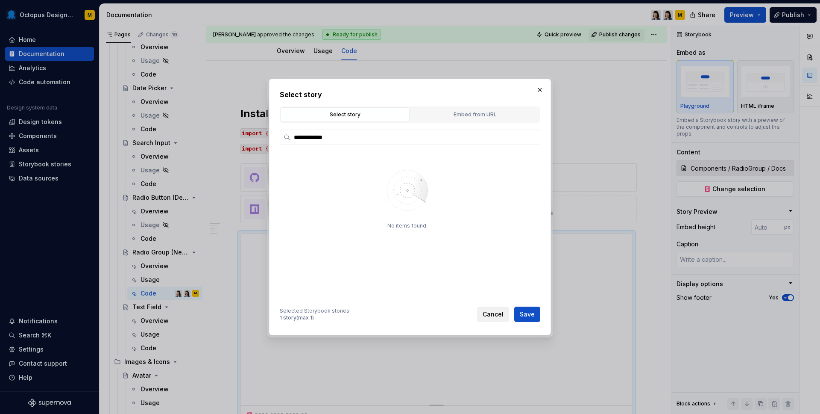
click at [490, 314] on span "Cancel" at bounding box center [493, 314] width 21 height 9
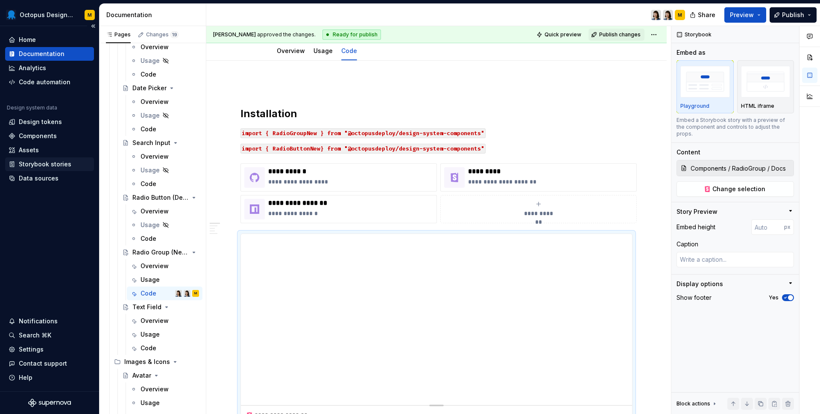
type textarea "*"
click at [50, 163] on div "Storybook stories" at bounding box center [45, 164] width 53 height 9
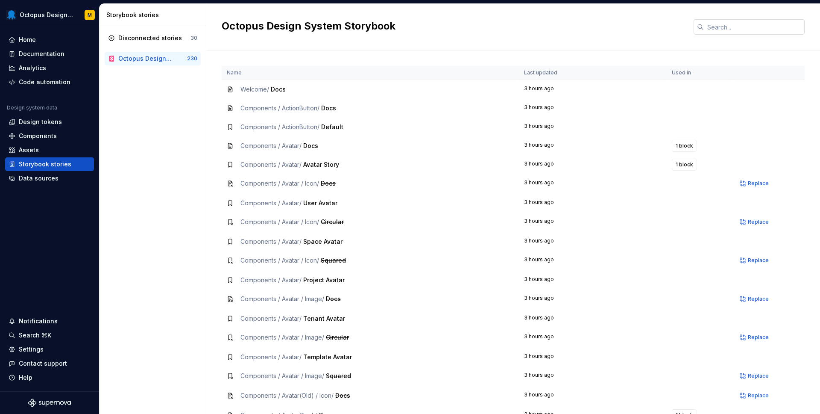
click at [713, 29] on input "text" at bounding box center [754, 26] width 101 height 15
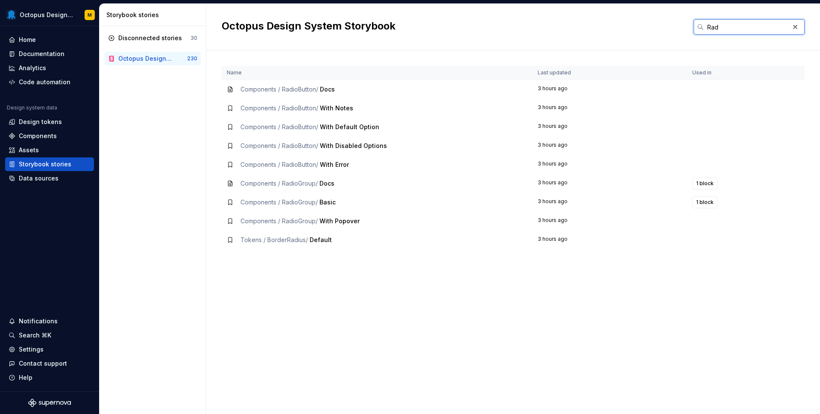
type input "Rad"
click at [294, 201] on span "Components / RadioGroup /" at bounding box center [279, 201] width 77 height 7
click at [300, 202] on span "Components / RadioGroup /" at bounding box center [279, 201] width 77 height 7
click at [299, 181] on span "Components / RadioGroup /" at bounding box center [279, 182] width 77 height 7
click at [300, 240] on span "Tokens / BorderRadius /" at bounding box center [275, 239] width 68 height 7
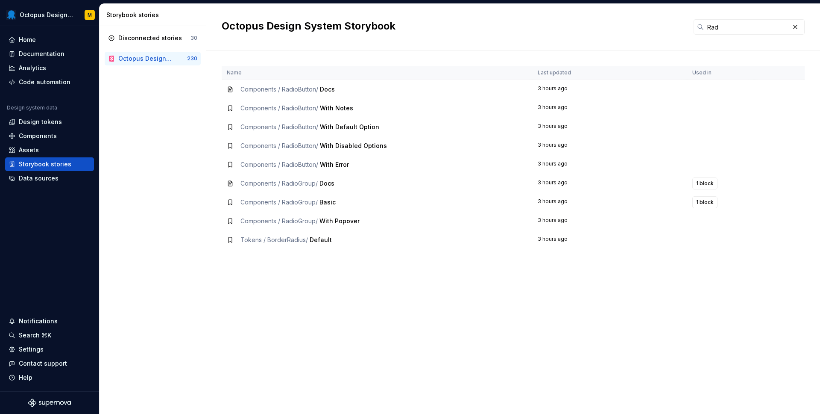
click at [147, 58] on div "Octopus Design System Storybook" at bounding box center [145, 58] width 55 height 9
click at [41, 176] on div "Data sources" at bounding box center [39, 178] width 40 height 9
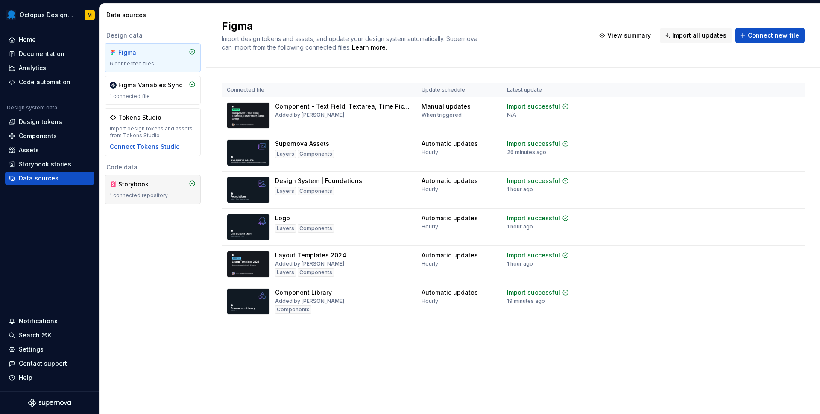
click at [152, 190] on div "Storybook 1 connected repository" at bounding box center [153, 189] width 86 height 19
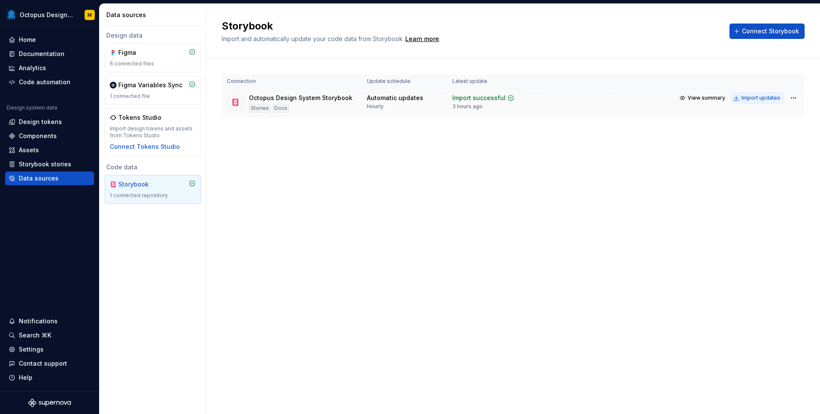
click at [769, 99] on div "Import updates" at bounding box center [761, 97] width 39 height 7
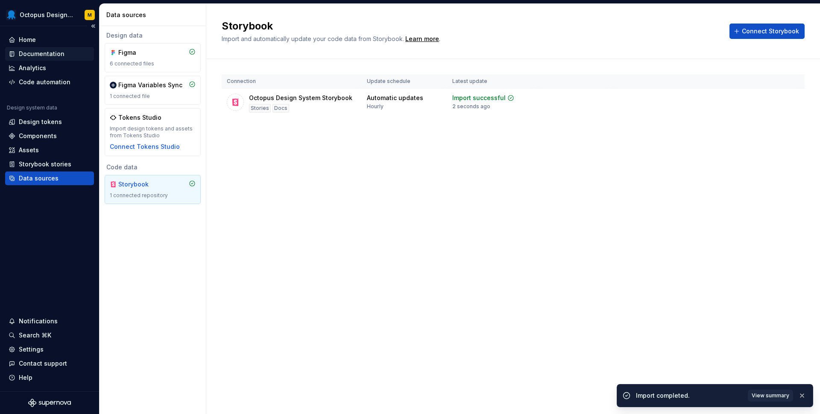
click at [45, 55] on div "Documentation" at bounding box center [42, 54] width 46 height 9
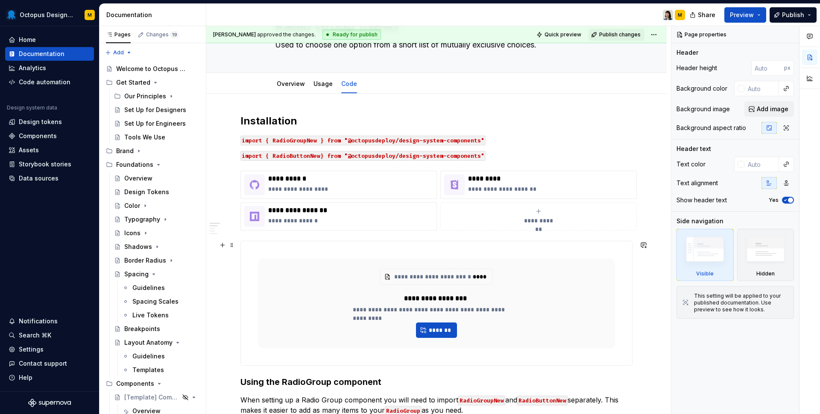
scroll to position [62, 0]
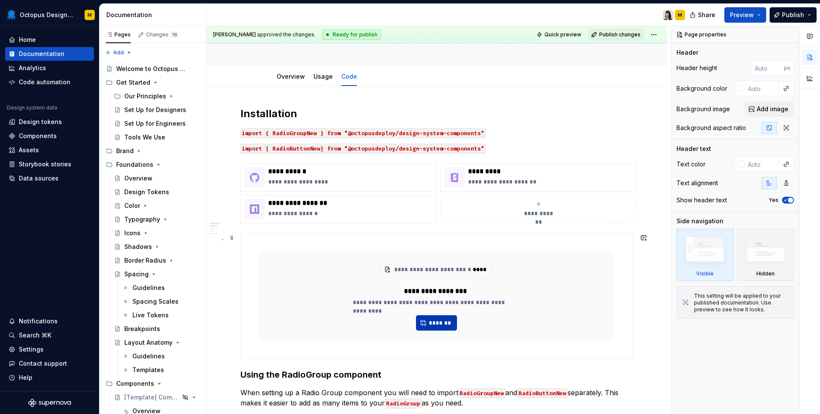
click at [441, 323] on span "*******" at bounding box center [440, 322] width 23 height 9
type textarea "*"
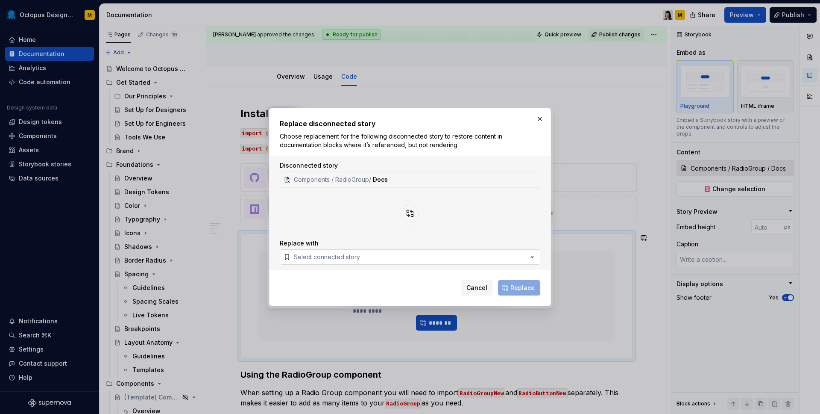
click at [345, 258] on div "Select connected story" at bounding box center [327, 256] width 66 height 9
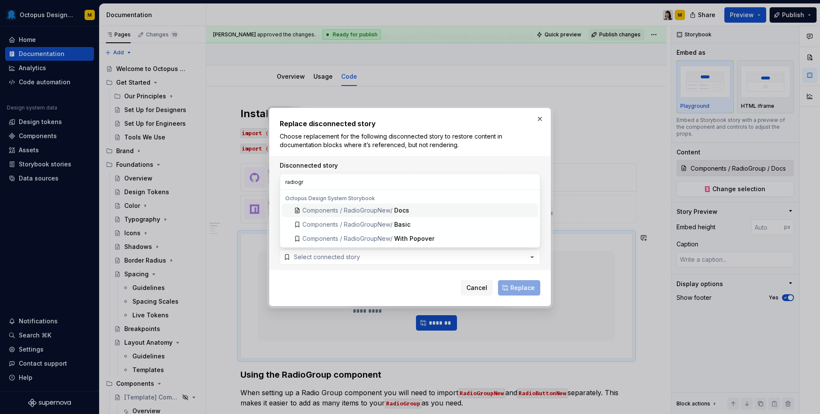
type input "radiogr"
click at [393, 213] on span "Components / RadioGroupNew /" at bounding box center [347, 209] width 90 height 7
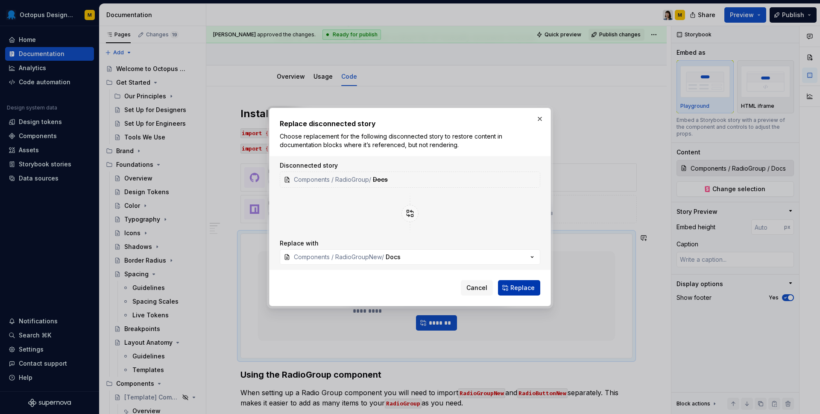
click at [511, 287] on button "Replace" at bounding box center [519, 287] width 42 height 15
type textarea "*"
type input "Components / RadioGroupNew / Docs"
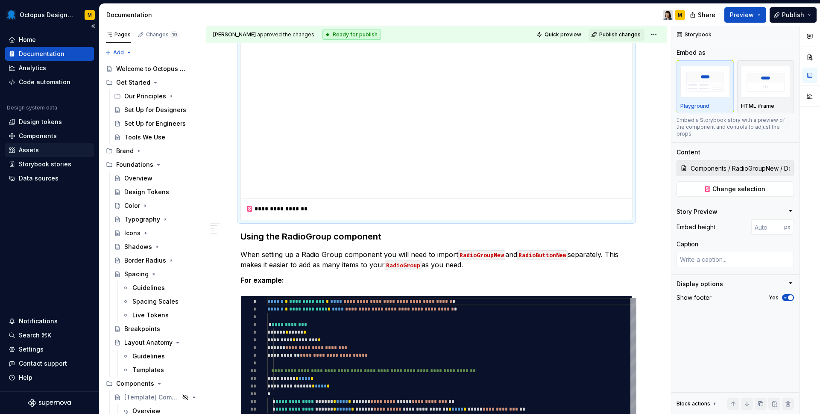
scroll to position [283, 0]
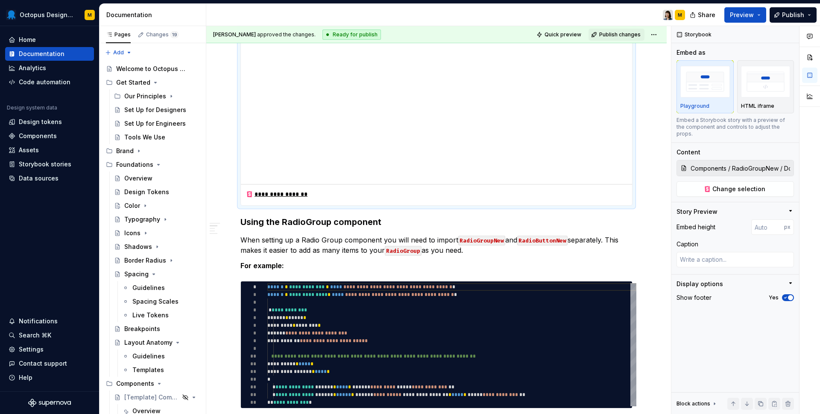
click at [633, 114] on div "**********" at bounding box center [437, 108] width 392 height 193
type textarea "*"
click at [764, 222] on input "number" at bounding box center [767, 226] width 33 height 15
type input "2000"
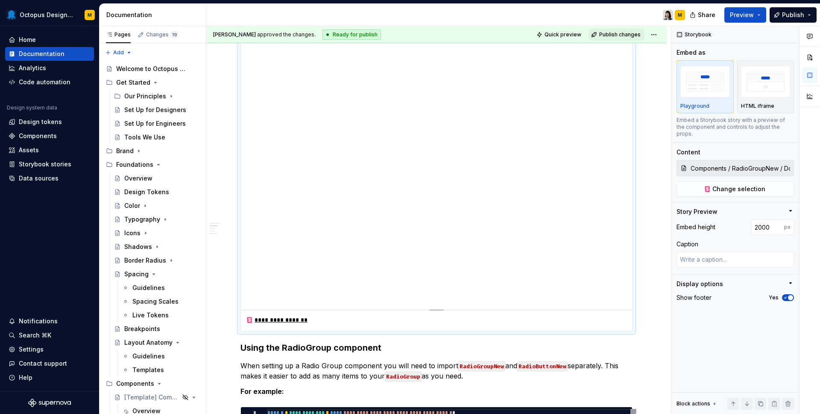
scroll to position [854, 0]
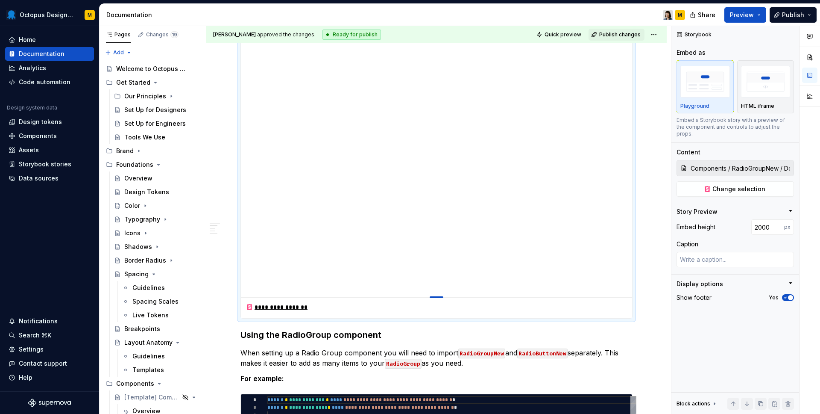
type textarea "*"
type input "1996"
type textarea "*"
type input "1873"
type textarea "*"
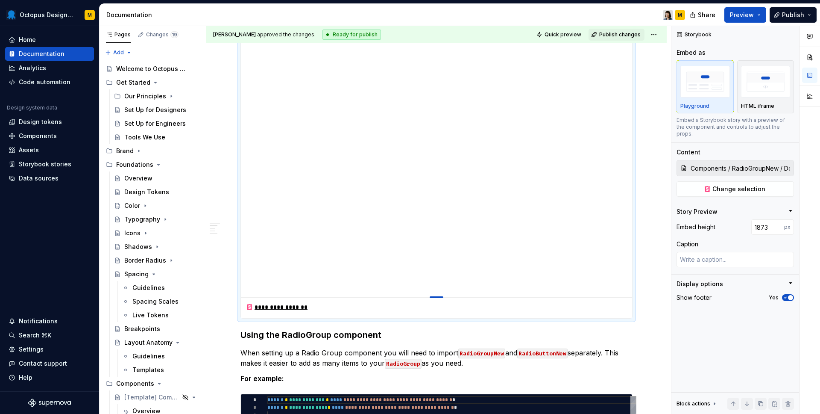
type input "1819"
type textarea "*"
type input "1785"
type textarea "*"
type input "1734"
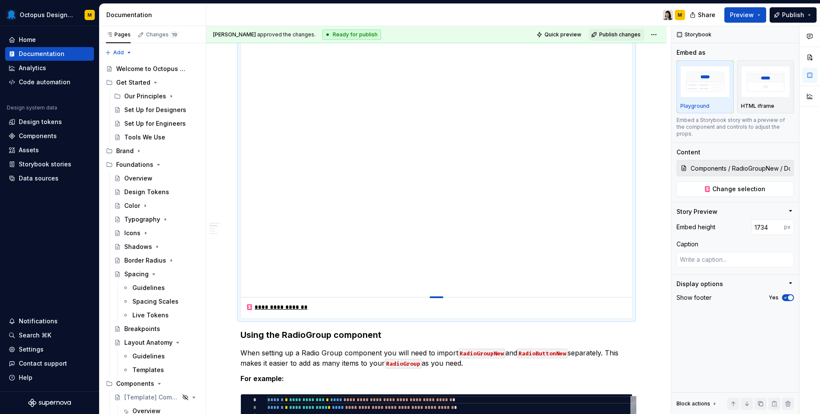
type textarea "*"
type input "1690"
type textarea "*"
type input "1650"
type textarea "*"
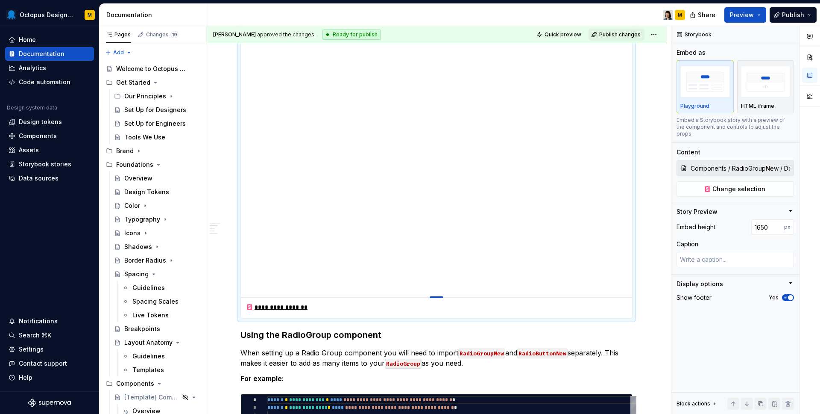
type input "1620"
type textarea "*"
type input "1602"
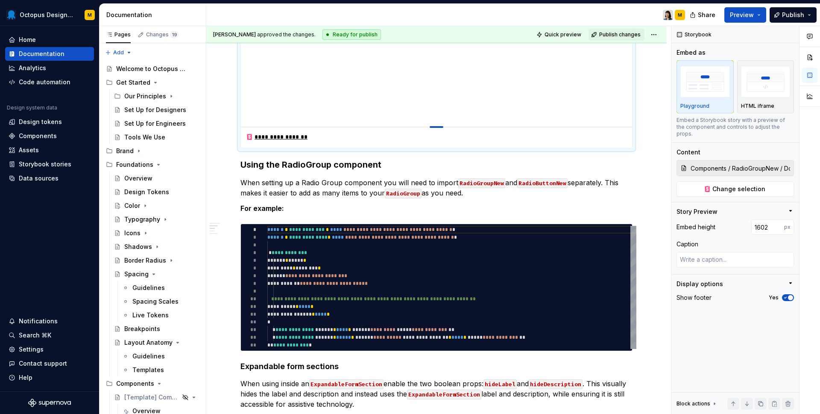
type textarea "*"
type input "1586"
type textarea "*"
type input "1579"
type textarea "*"
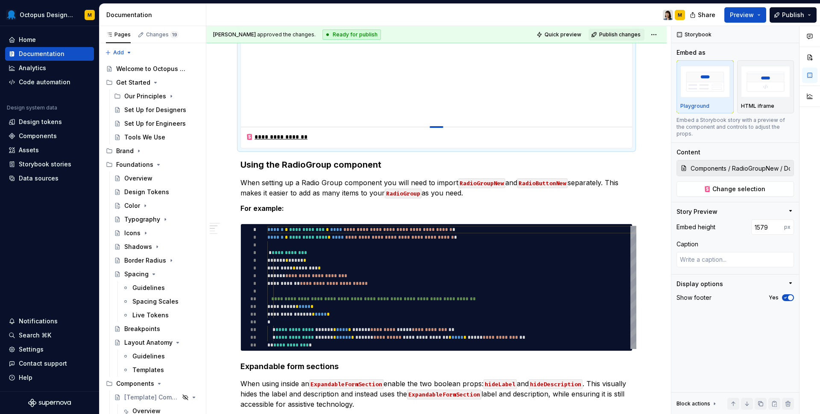
type input "1571"
type textarea "*"
type input "1567"
type textarea "*"
type input "1564"
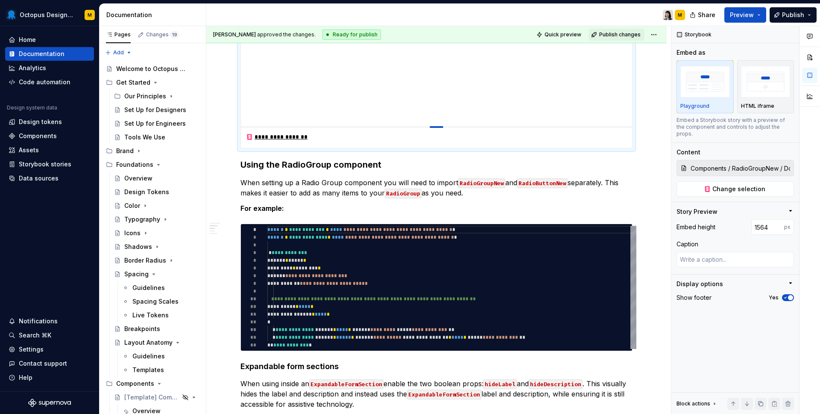
type textarea "*"
type input "1565"
type textarea "*"
type input "1562"
type textarea "*"
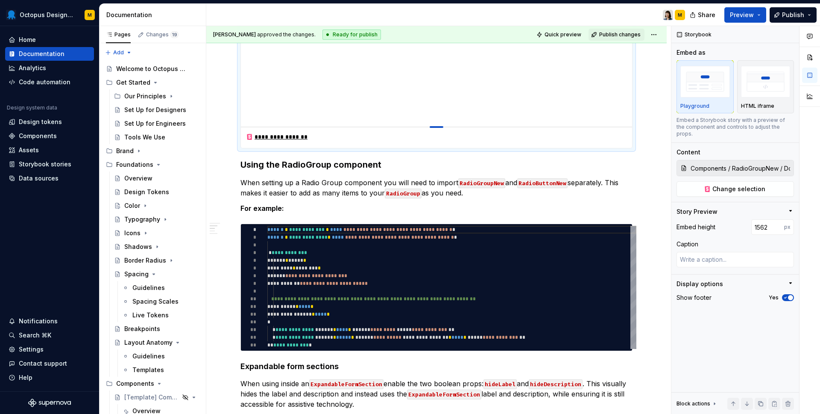
type input "1558"
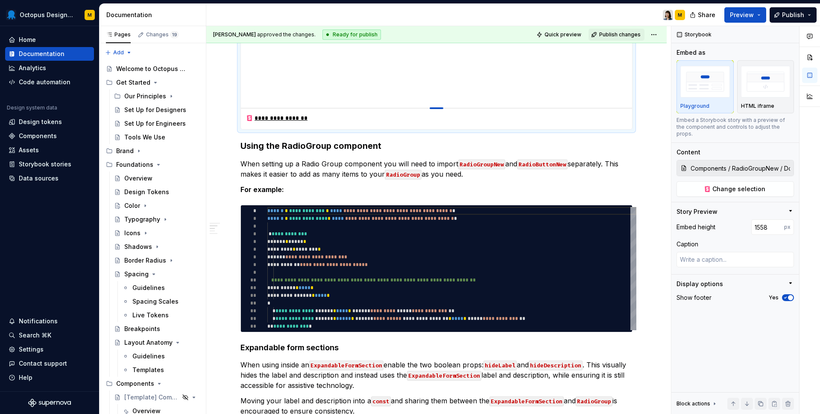
type textarea "*"
type input "1555"
type textarea "*"
type input "1552"
type textarea "*"
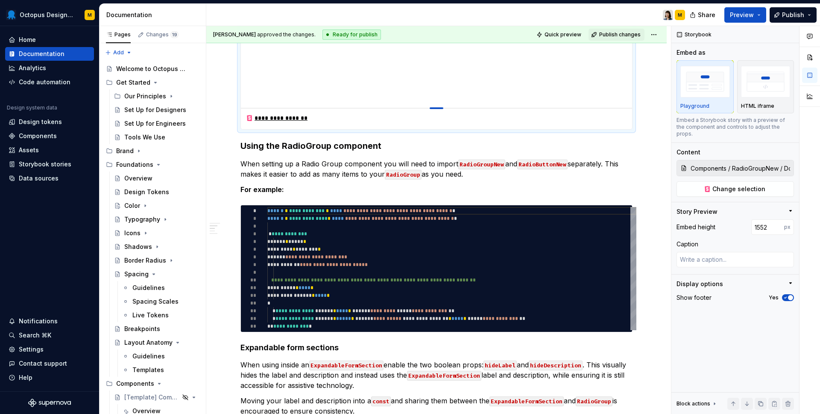
type input "1551"
type textarea "*"
type input "1550"
type textarea "*"
type input "1549"
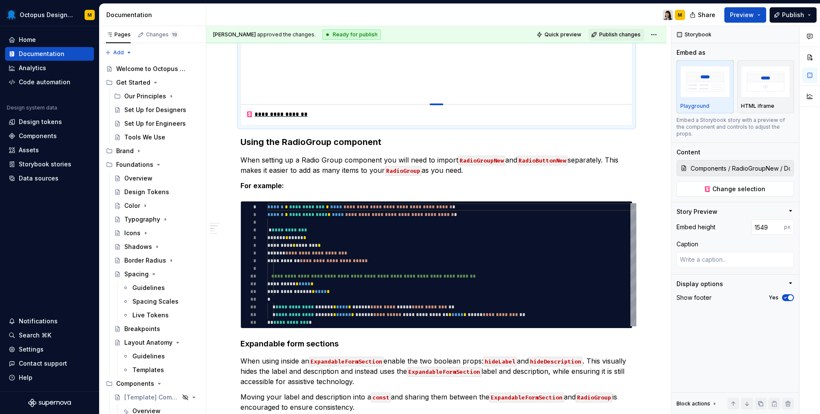
type textarea "*"
type input "1548"
type textarea "*"
type input "1549"
drag, startPoint x: 435, startPoint y: 296, endPoint x: 426, endPoint y: 105, distance: 192.1
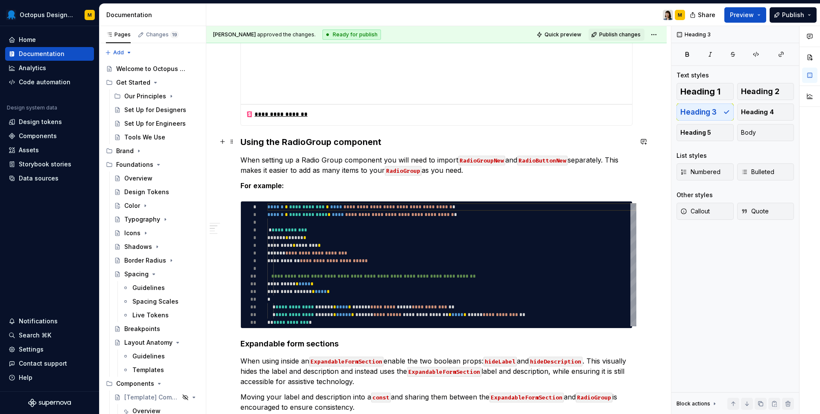
click at [427, 139] on h3 "Using the RadioGroup component" at bounding box center [437, 142] width 392 height 12
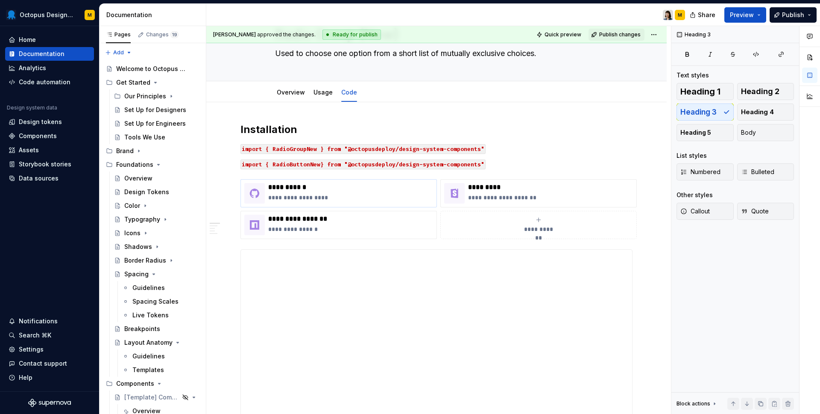
scroll to position [44, 0]
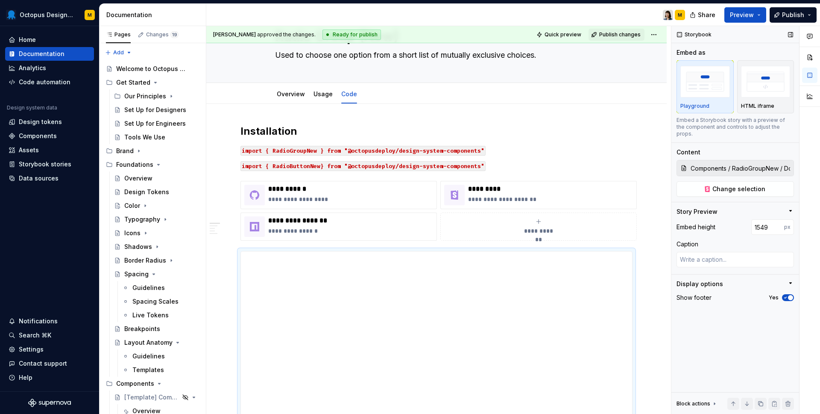
click at [788, 208] on div "button" at bounding box center [790, 211] width 7 height 9
click at [788, 207] on icon "button" at bounding box center [790, 210] width 7 height 7
click at [788, 279] on icon "button" at bounding box center [790, 282] width 7 height 7
click at [790, 279] on icon "button" at bounding box center [790, 282] width 7 height 7
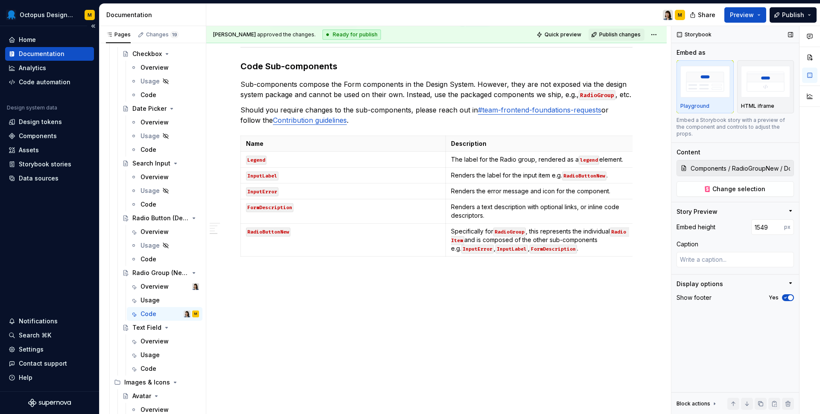
scroll to position [534, 0]
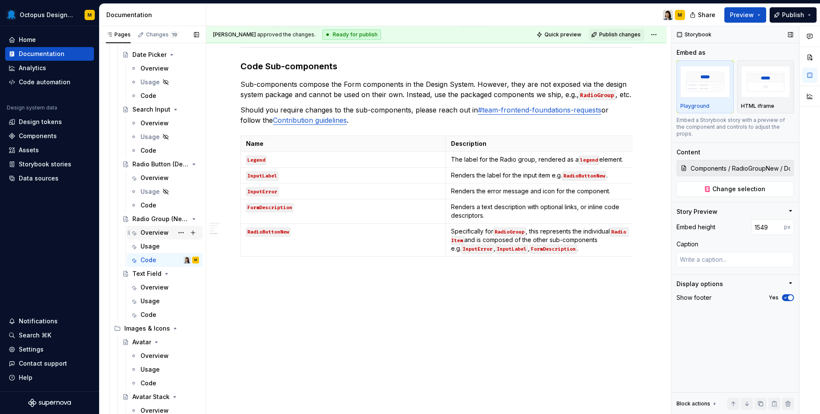
click at [163, 231] on div "Overview" at bounding box center [155, 232] width 28 height 9
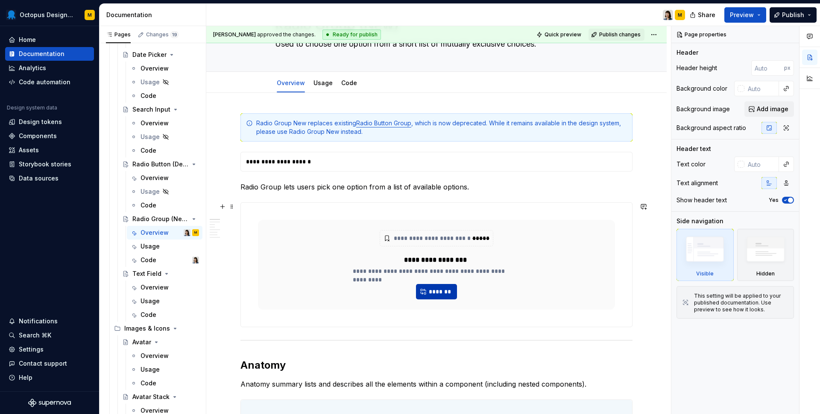
scroll to position [59, 0]
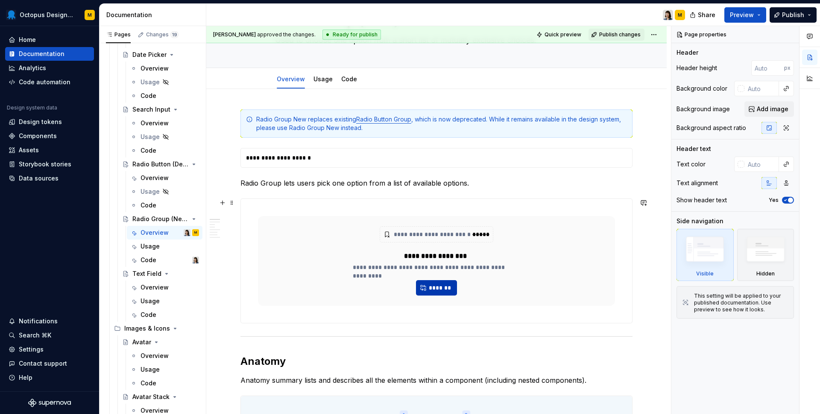
click at [445, 287] on span "*******" at bounding box center [440, 287] width 23 height 9
type textarea "*"
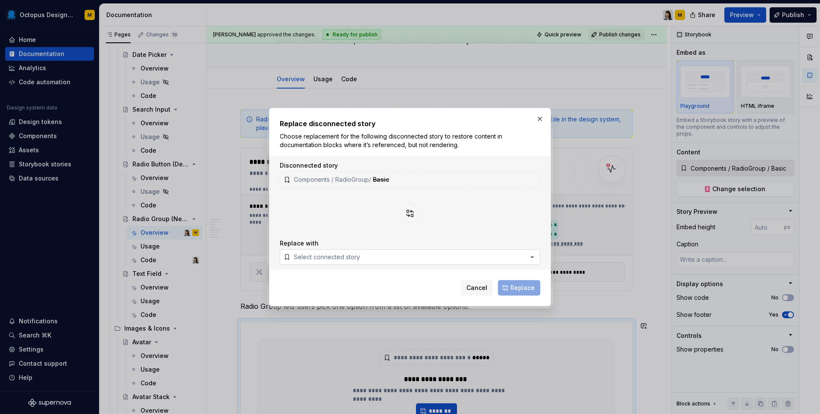
click at [359, 257] on button "Select connected story" at bounding box center [410, 256] width 261 height 15
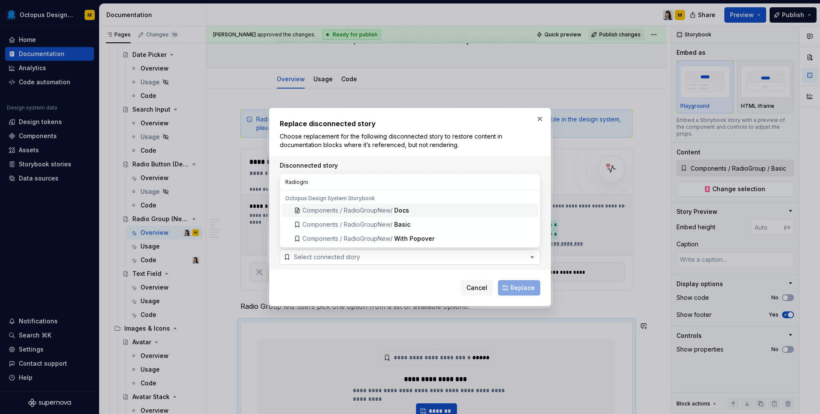
type input "Radiogrou"
click at [428, 222] on div "Basic" at bounding box center [464, 224] width 141 height 9
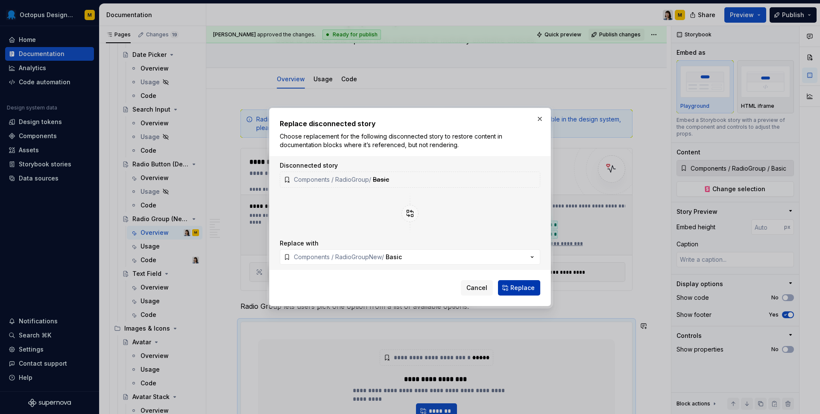
click at [522, 287] on span "Replace" at bounding box center [523, 287] width 24 height 9
type textarea "*"
type input "Components / RadioGroupNew / Basic"
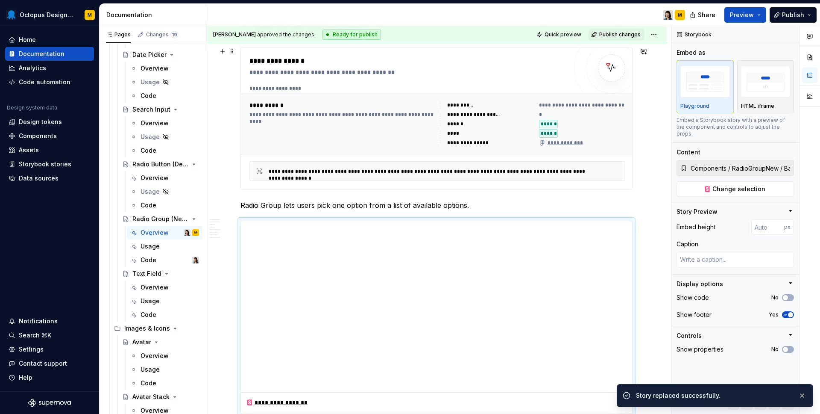
scroll to position [211, 0]
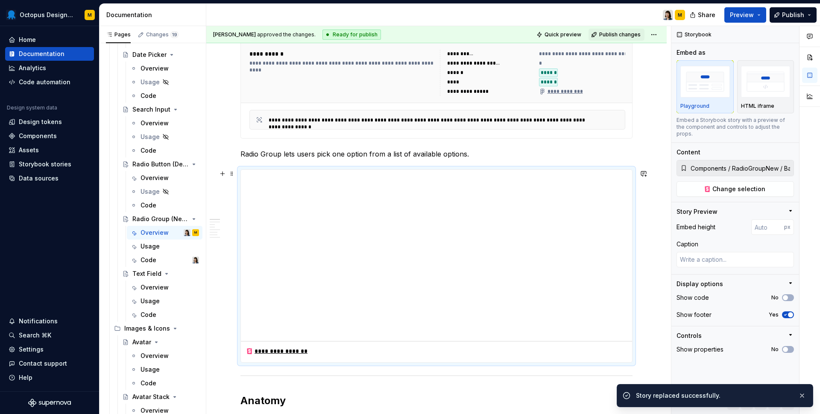
click at [438, 342] on div "**********" at bounding box center [436, 351] width 391 height 21
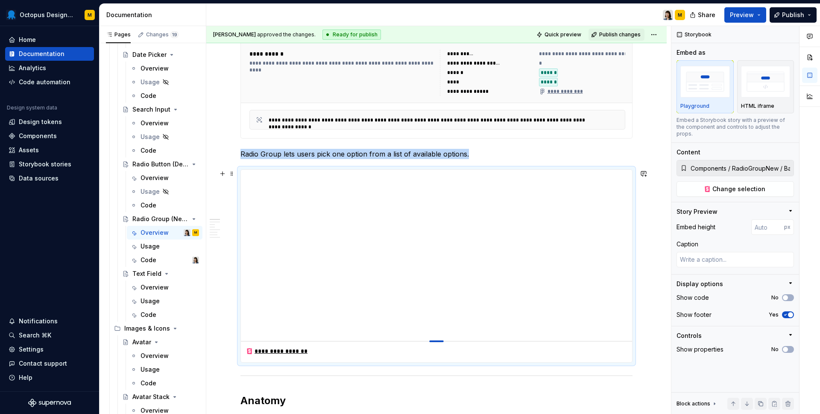
type textarea "*"
type input "392"
type textarea "*"
type input "343"
type textarea "*"
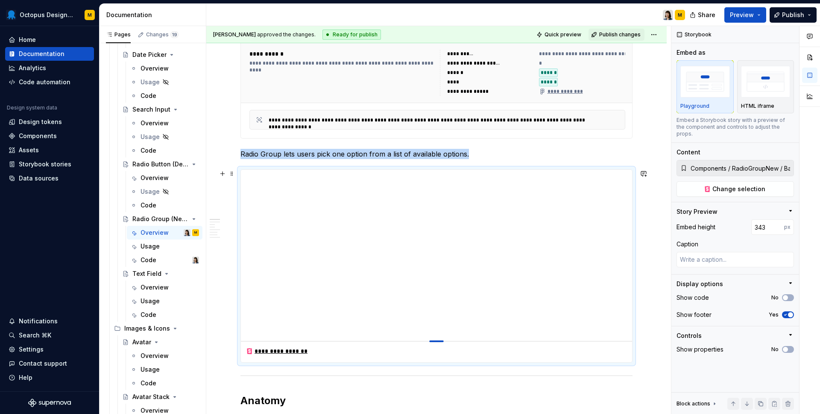
type input "320"
type textarea "*"
type input "303"
type textarea "*"
type input "284"
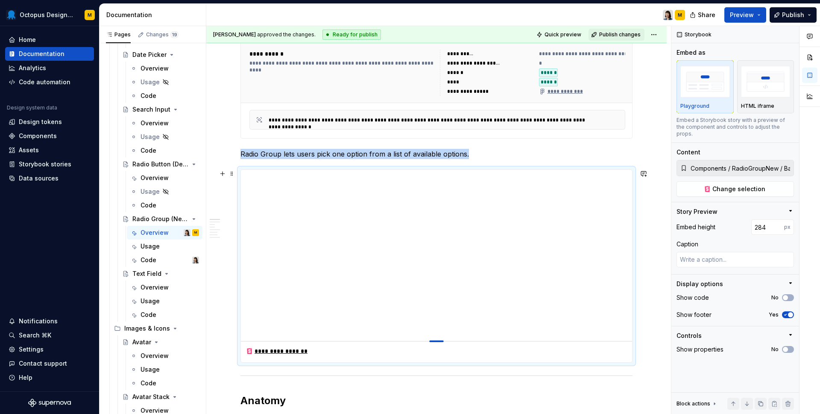
type textarea "*"
type input "272"
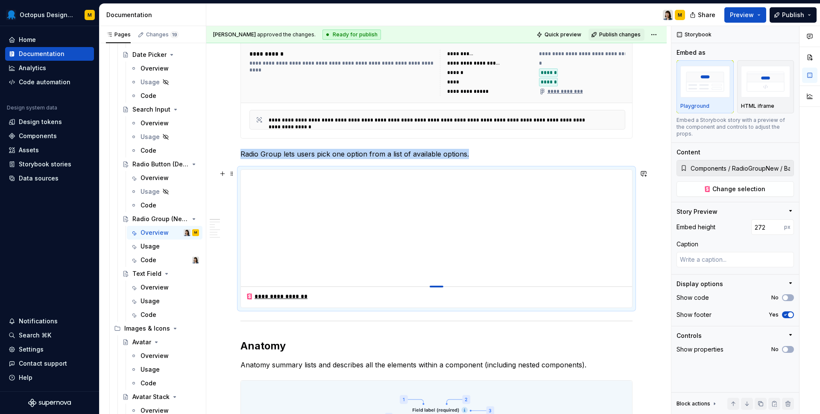
type textarea "*"
type input "263"
type textarea "*"
type input "258"
type textarea "*"
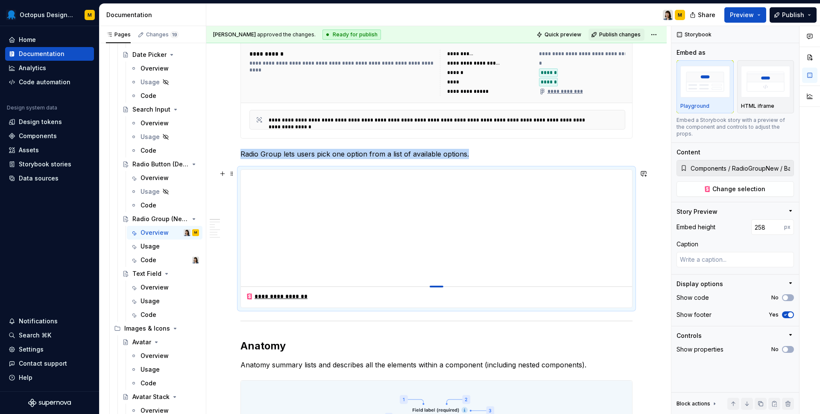
type input "252"
type textarea "*"
type input "248"
type textarea "*"
type input "244"
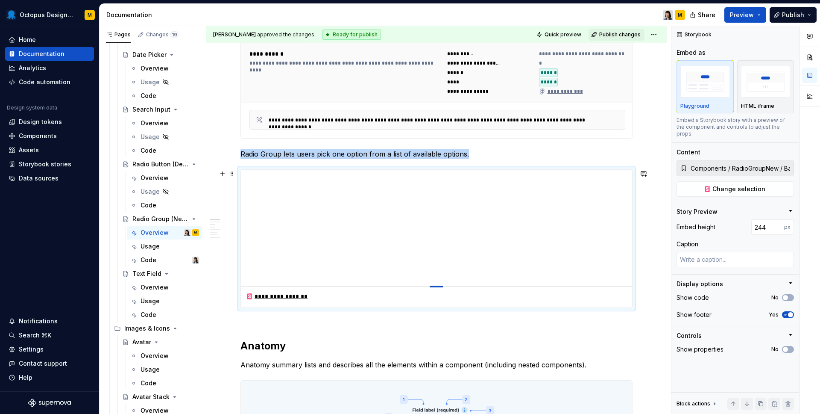
type textarea "*"
type input "240"
type textarea "*"
type input "234"
type textarea "*"
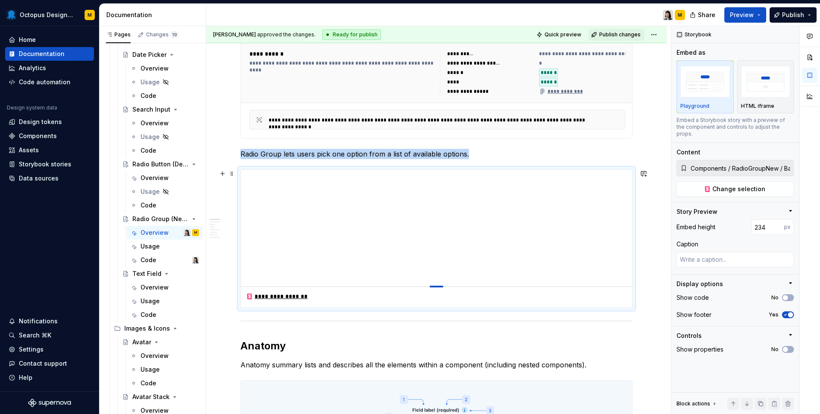
type input "228"
type textarea "*"
type input "213"
type textarea "*"
type input "209"
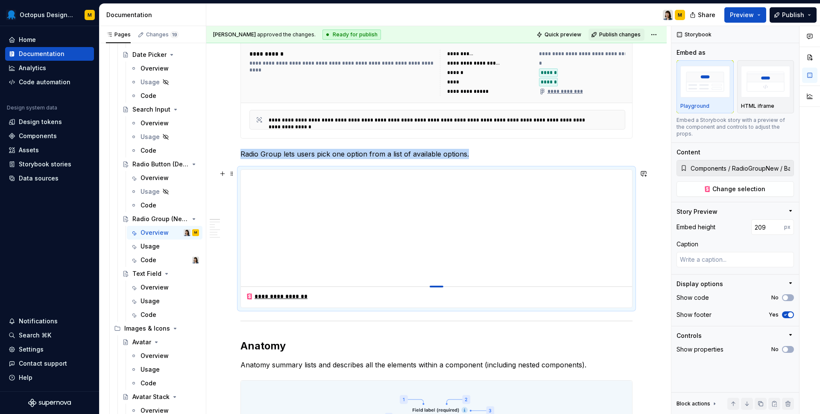
type textarea "*"
type input "207"
type textarea "*"
type input "205"
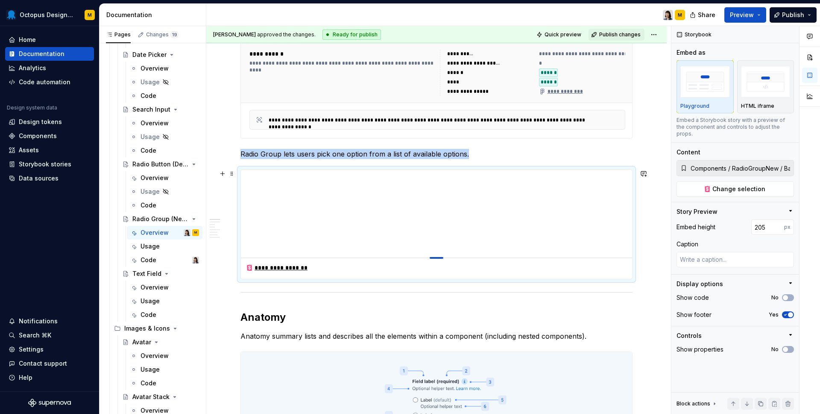
type textarea "*"
type input "202"
type textarea "*"
type input "198"
type textarea "*"
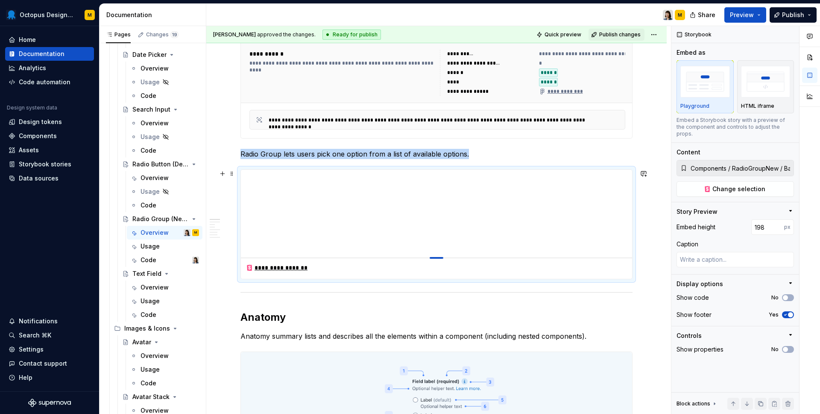
type input "193"
type textarea "*"
type input "190"
type textarea "*"
type input "188"
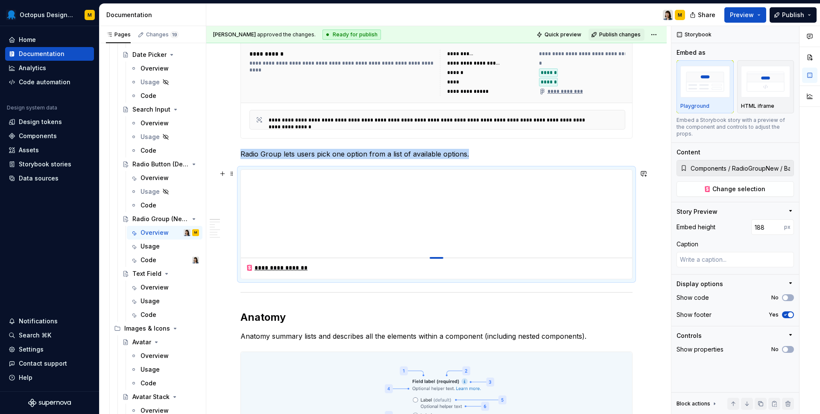
type textarea "*"
type input "186"
type textarea "*"
type input "183"
type textarea "*"
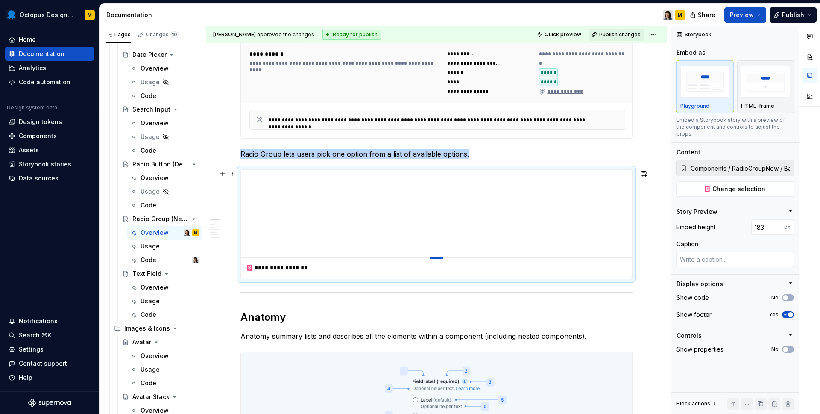
type input "182"
type textarea "*"
type input "180"
type textarea "*"
type input "179"
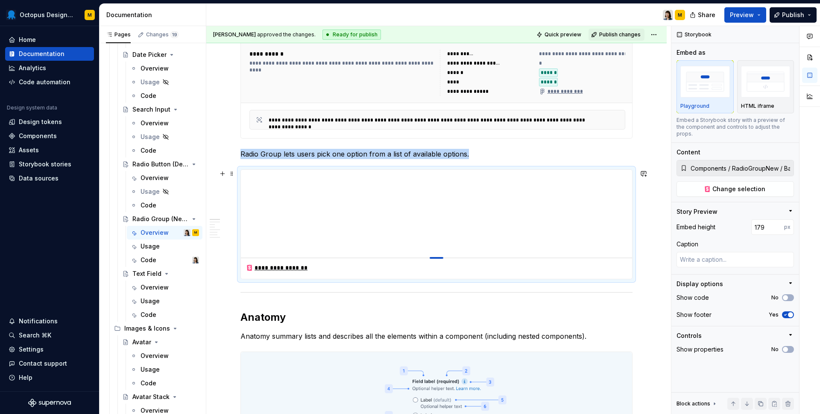
type textarea "*"
type input "178"
type textarea "*"
type input "177"
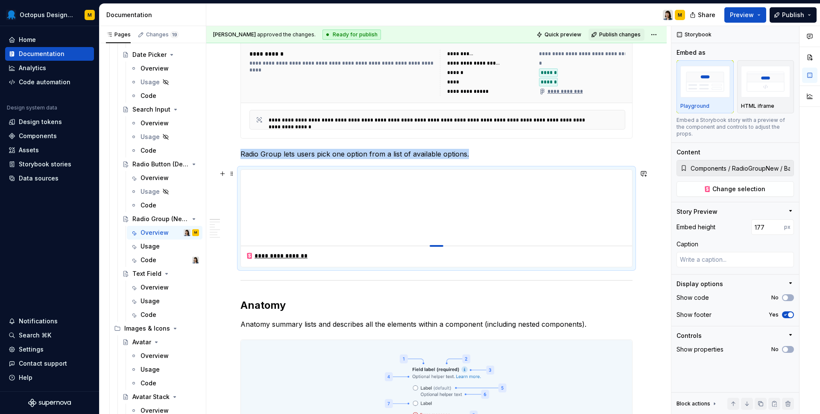
type textarea "*"
type input "178"
drag, startPoint x: 438, startPoint y: 340, endPoint x: 438, endPoint y: 247, distance: 94.0
click at [438, 246] on div at bounding box center [437, 246] width 14 height 2
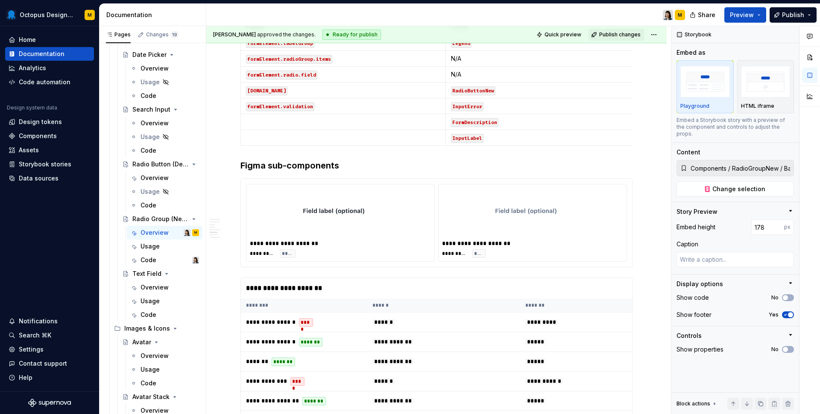
scroll to position [1121, 0]
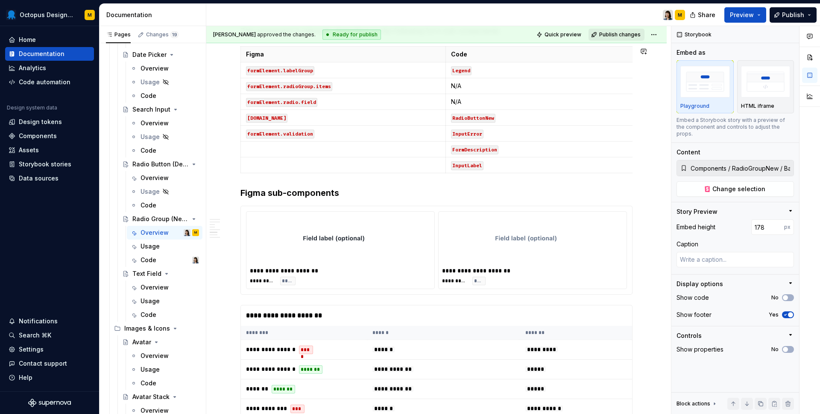
click at [613, 34] on span "Publish changes" at bounding box center [619, 34] width 41 height 7
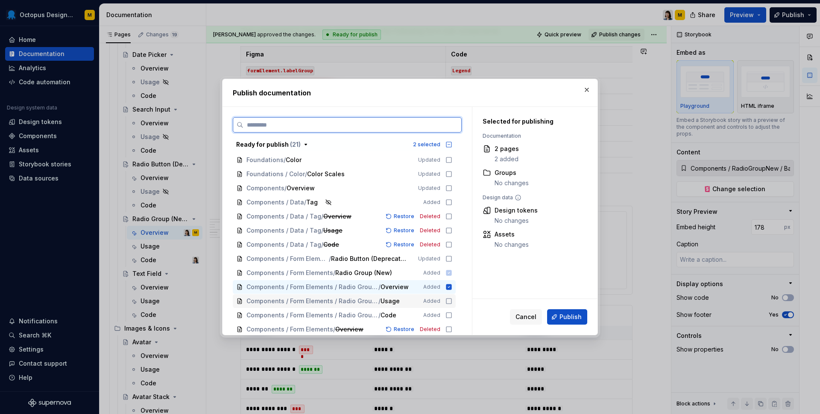
click at [452, 302] on icon at bounding box center [449, 300] width 7 height 7
click at [452, 313] on icon at bounding box center [449, 314] width 7 height 7
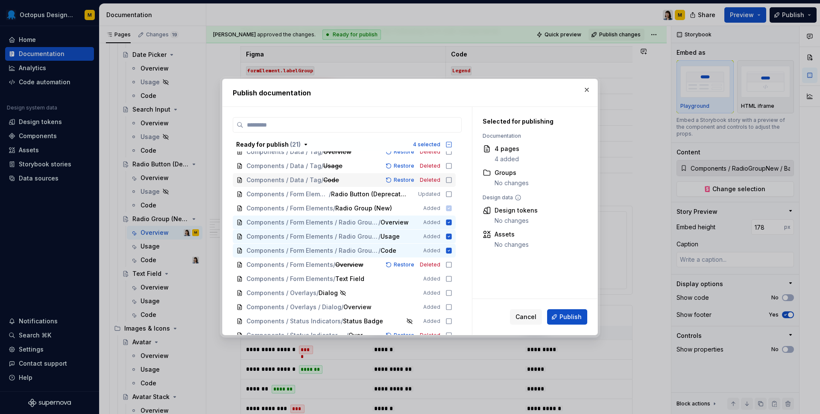
scroll to position [0, 0]
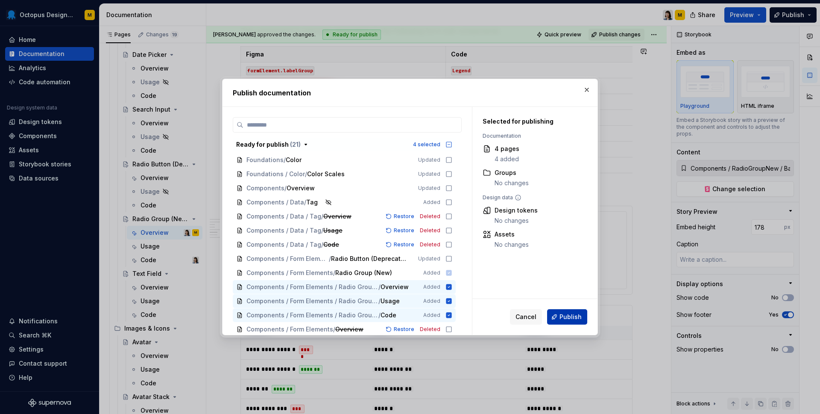
click at [567, 317] on span "Publish" at bounding box center [571, 316] width 22 height 9
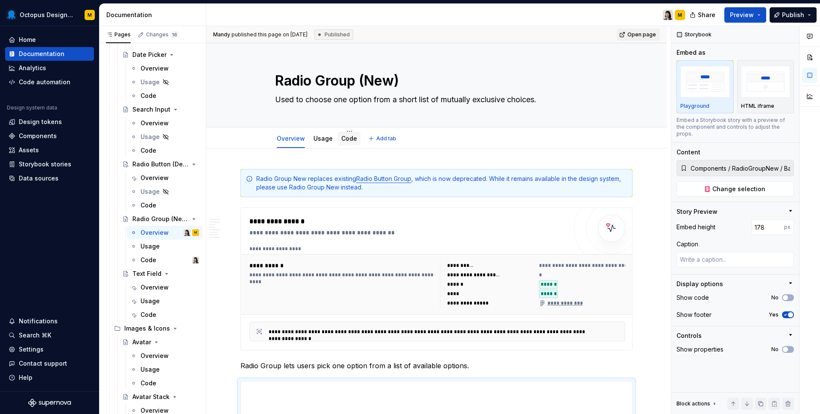
click at [350, 141] on link "Code" at bounding box center [349, 138] width 16 height 7
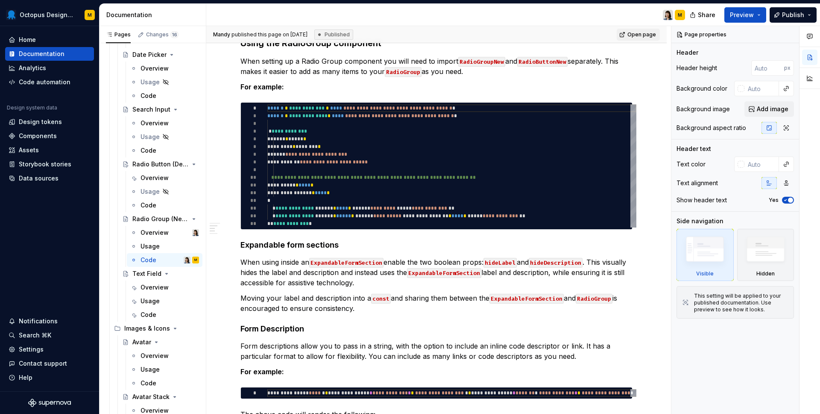
scroll to position [963, 0]
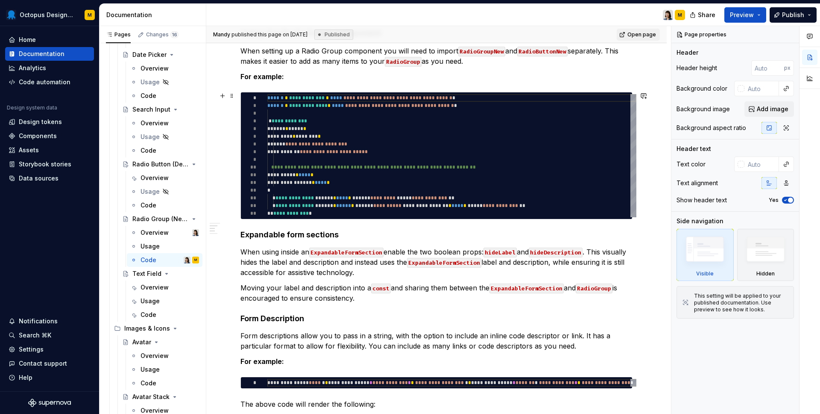
type textarea "*"
type textarea "**********"
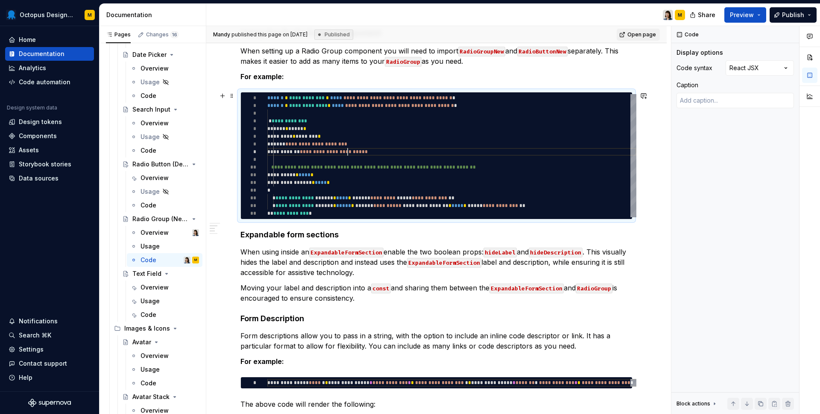
click at [349, 154] on div "**********" at bounding box center [451, 155] width 369 height 123
type textarea "*"
